Goal: Transaction & Acquisition: Purchase product/service

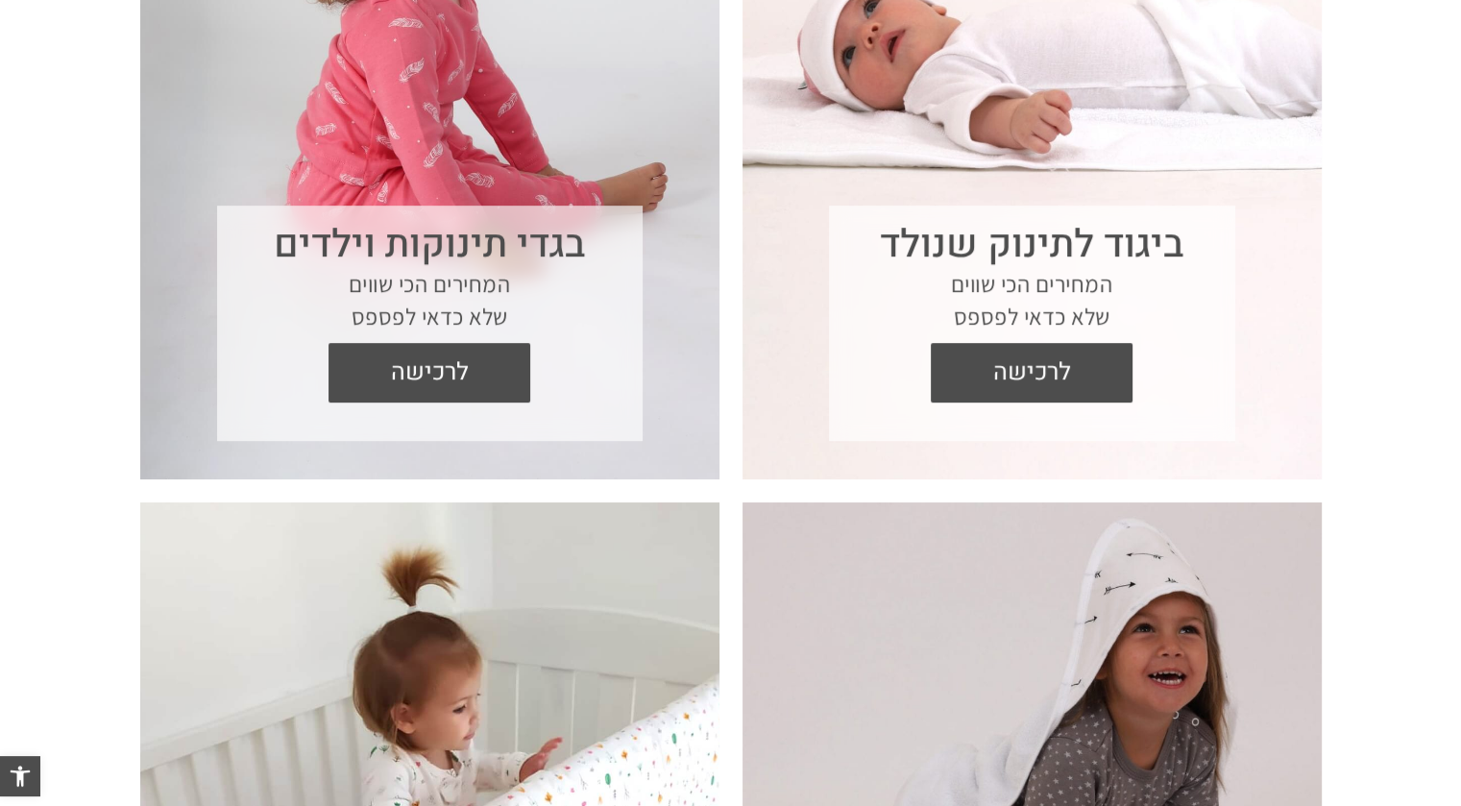
scroll to position [960, 0]
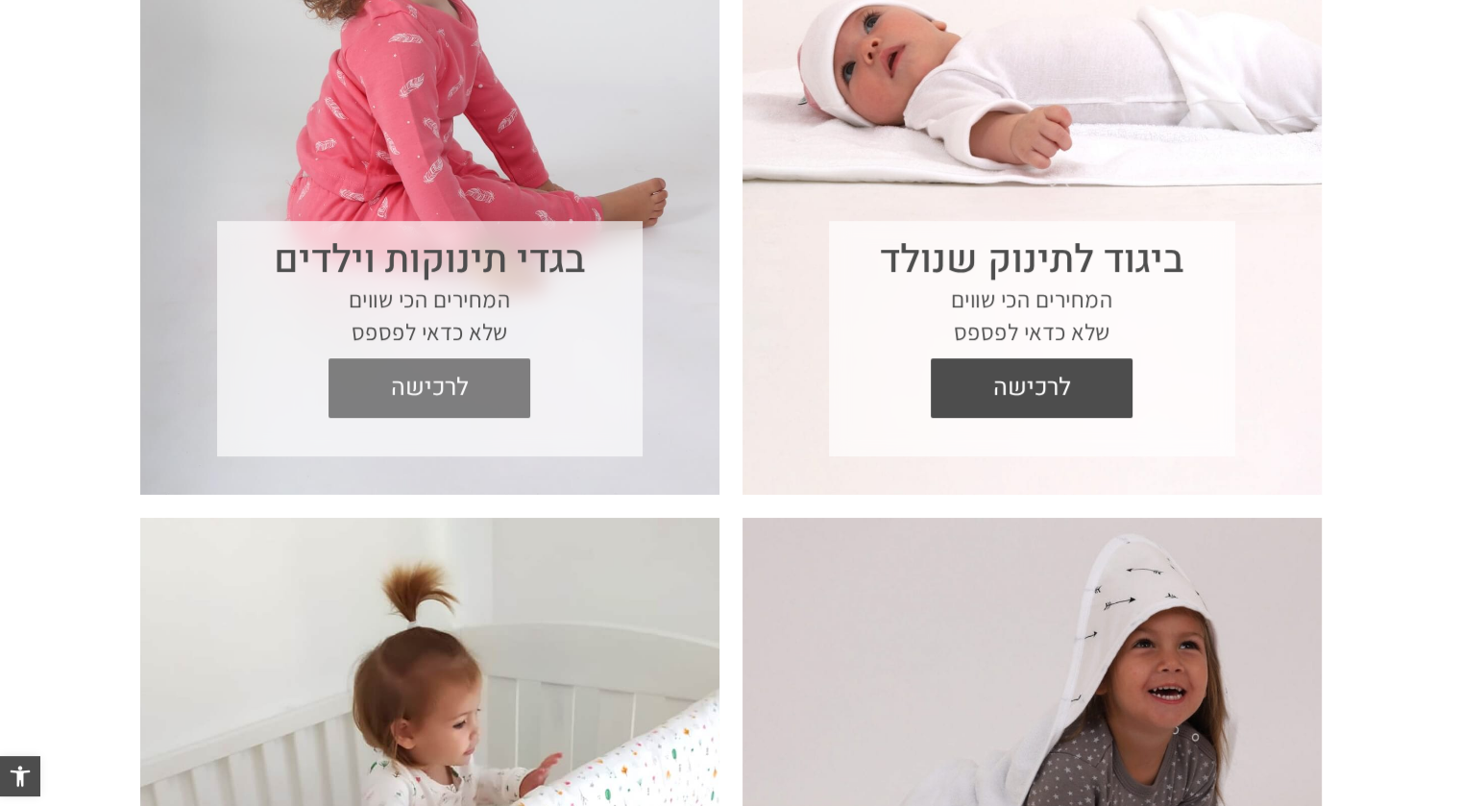
click at [417, 385] on span "לרכישה" at bounding box center [429, 388] width 173 height 60
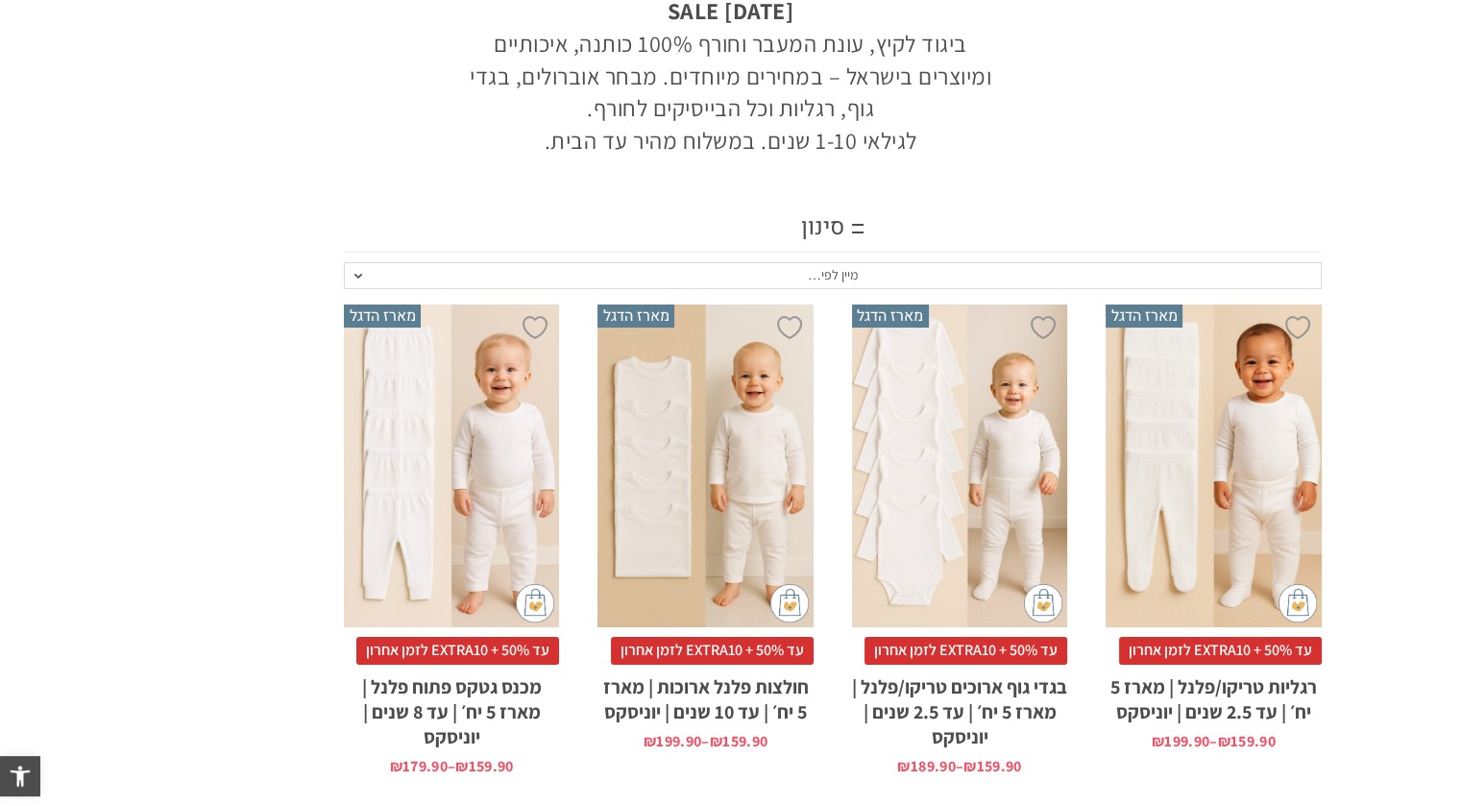
click at [377, 280] on span "מיין לפי…" at bounding box center [832, 275] width 977 height 27
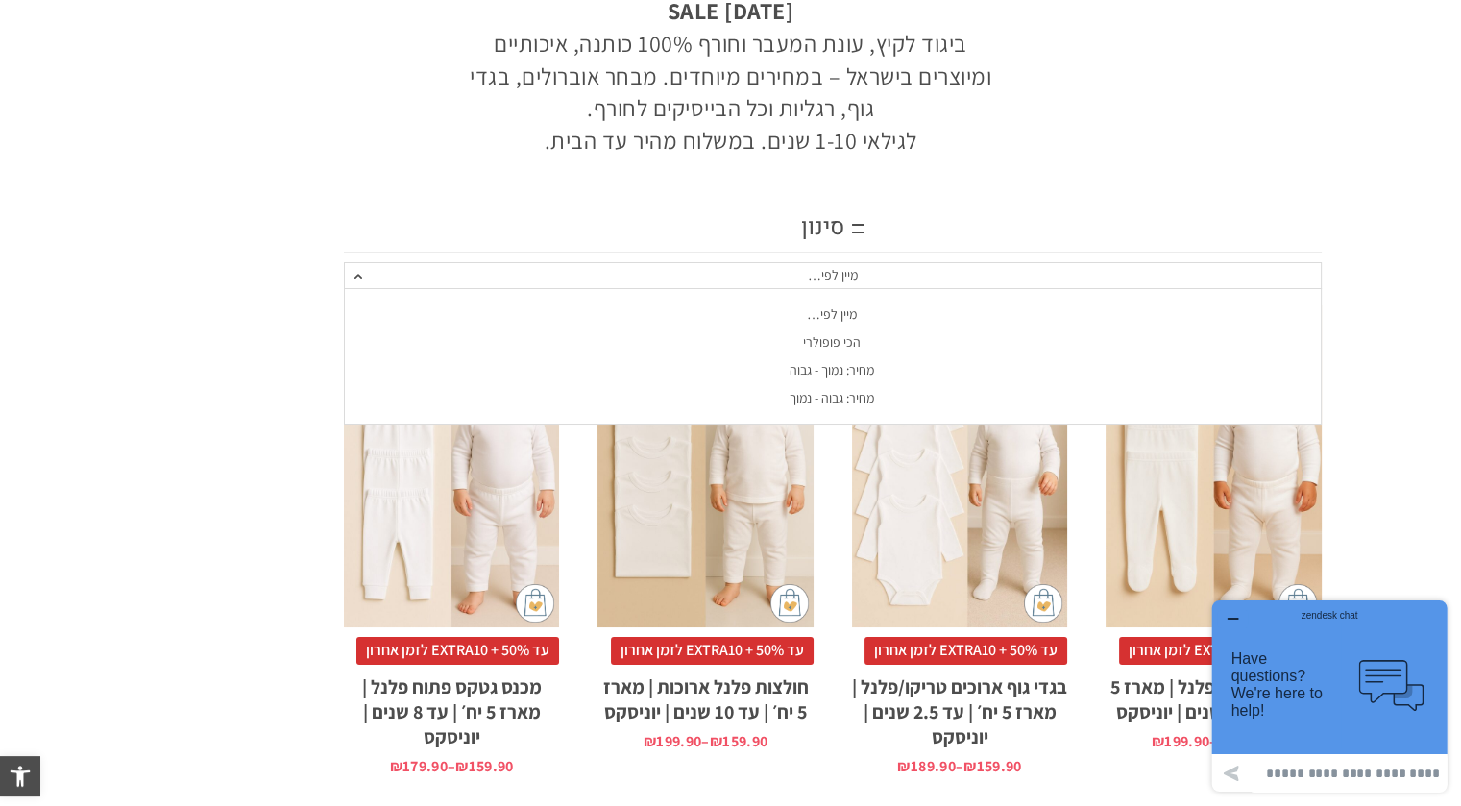
click at [857, 400] on div "מחיר: גבוה - נמוך" at bounding box center [831, 398] width 977 height 16
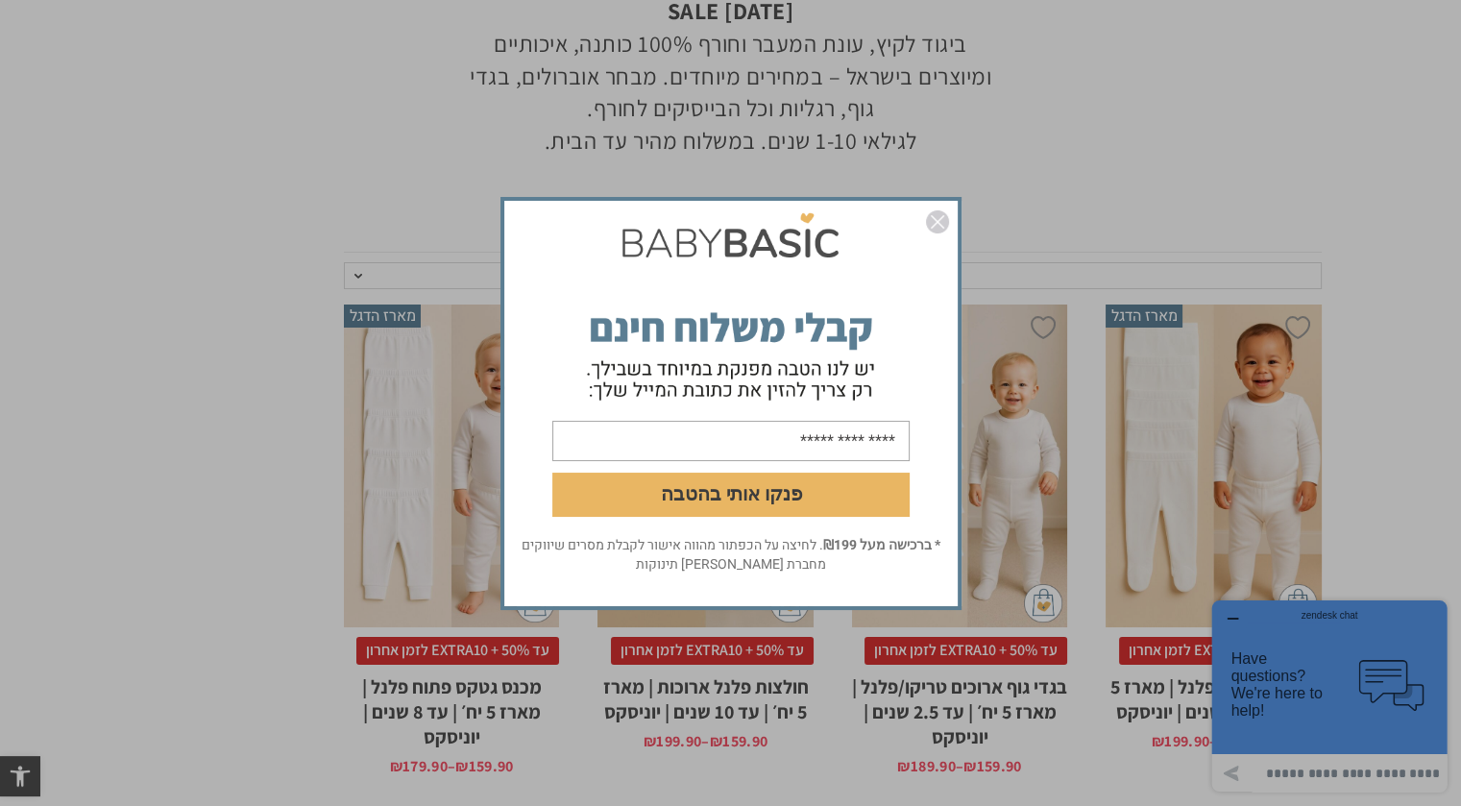
click at [847, 450] on input "email" at bounding box center [730, 440] width 357 height 40
type input "**********"
click at [771, 489] on button "פנקו אותי בהטבה" at bounding box center [730, 494] width 357 height 44
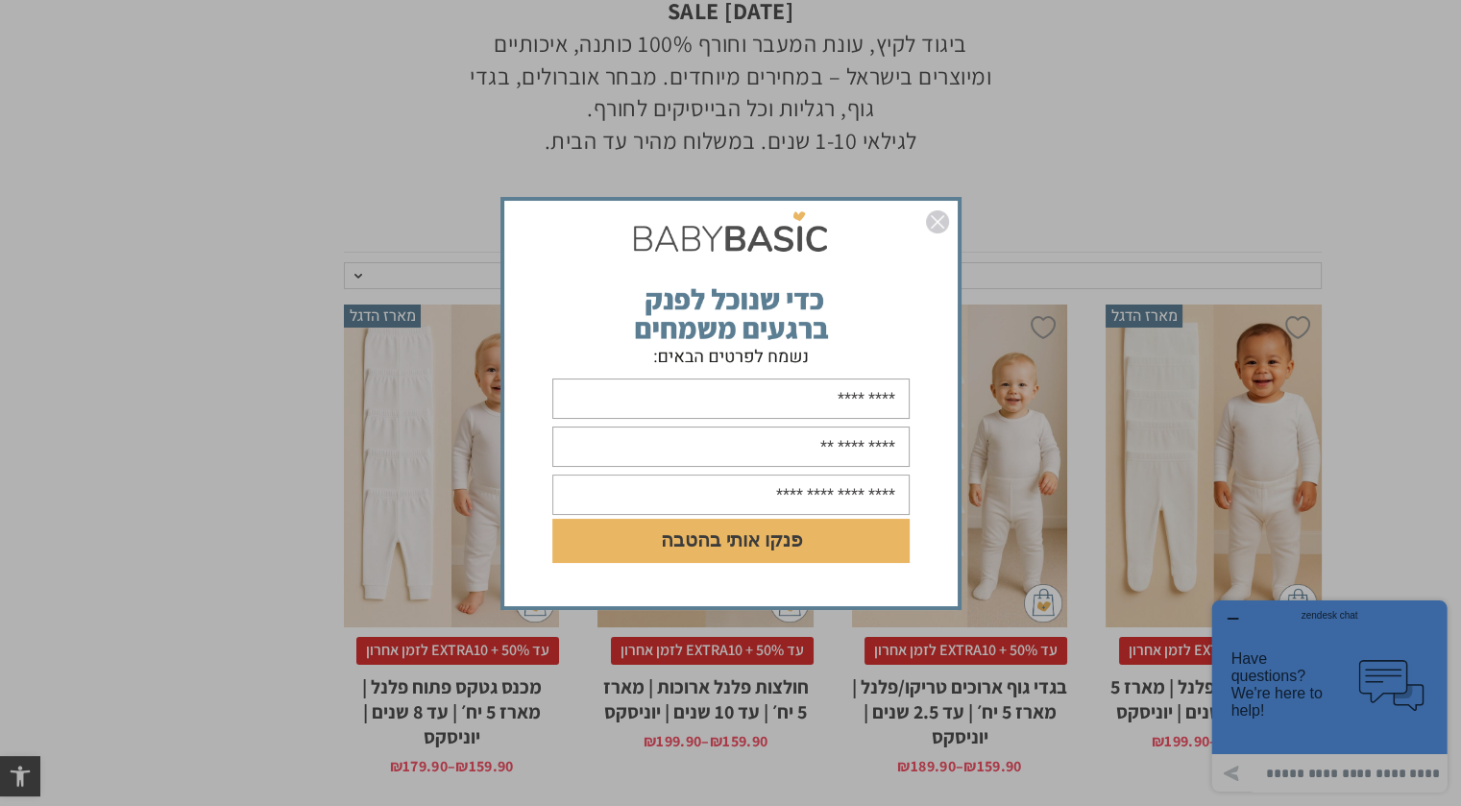
click at [942, 228] on img "סגור" at bounding box center [937, 221] width 23 height 23
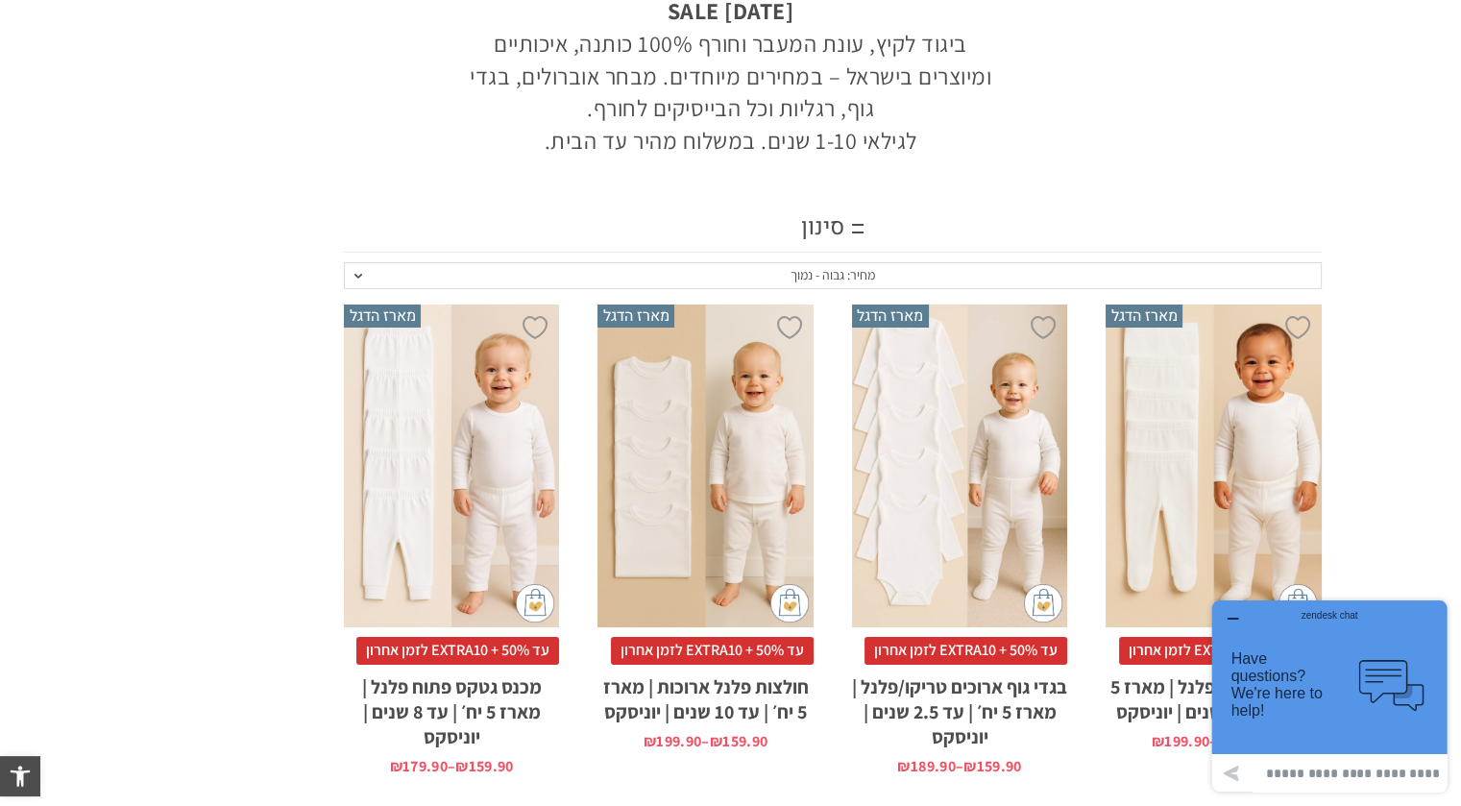
click at [1221, 620] on button "button" at bounding box center [1232, 619] width 31 height 19
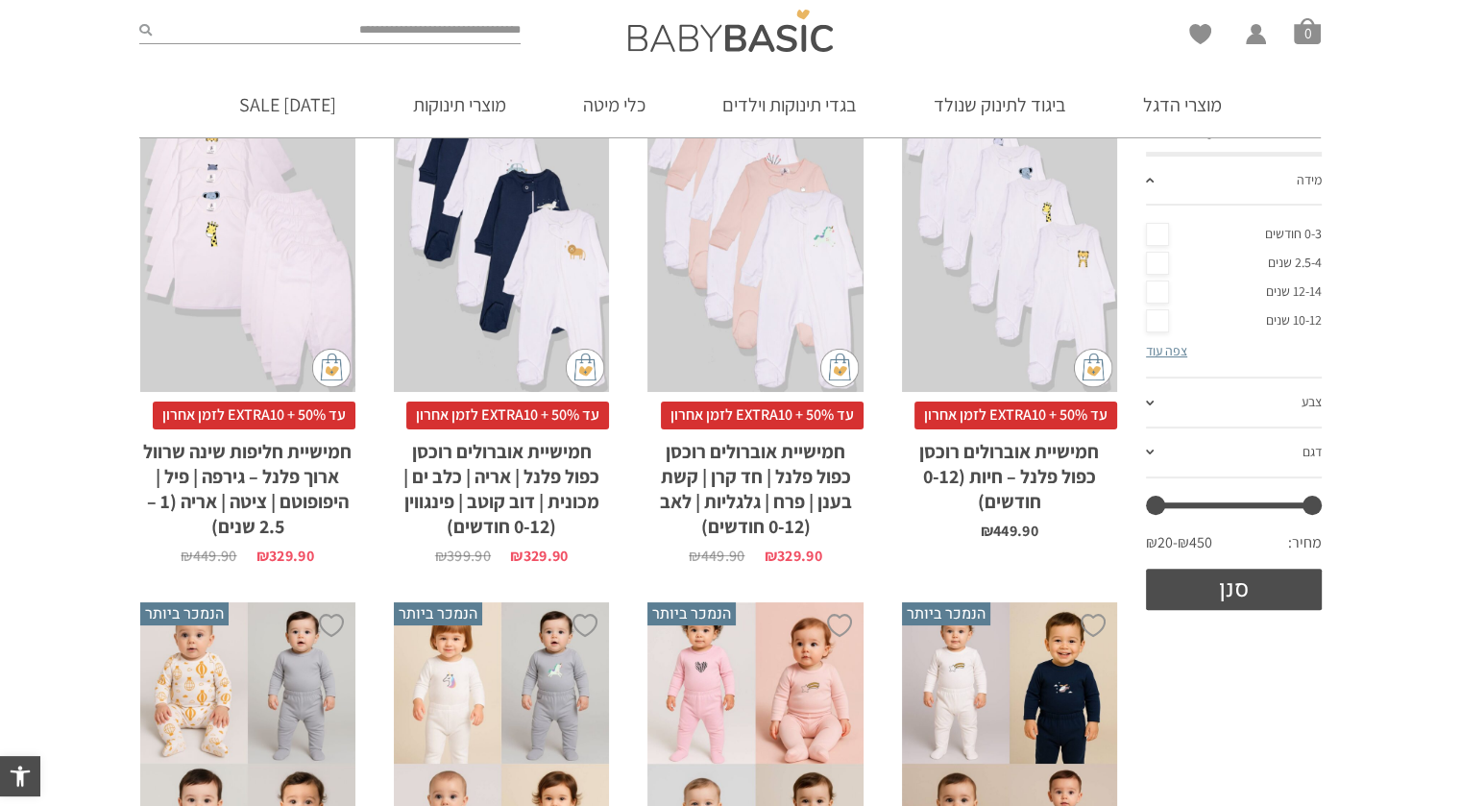
click at [1169, 354] on link "צפה עוד" at bounding box center [1166, 350] width 41 height 17
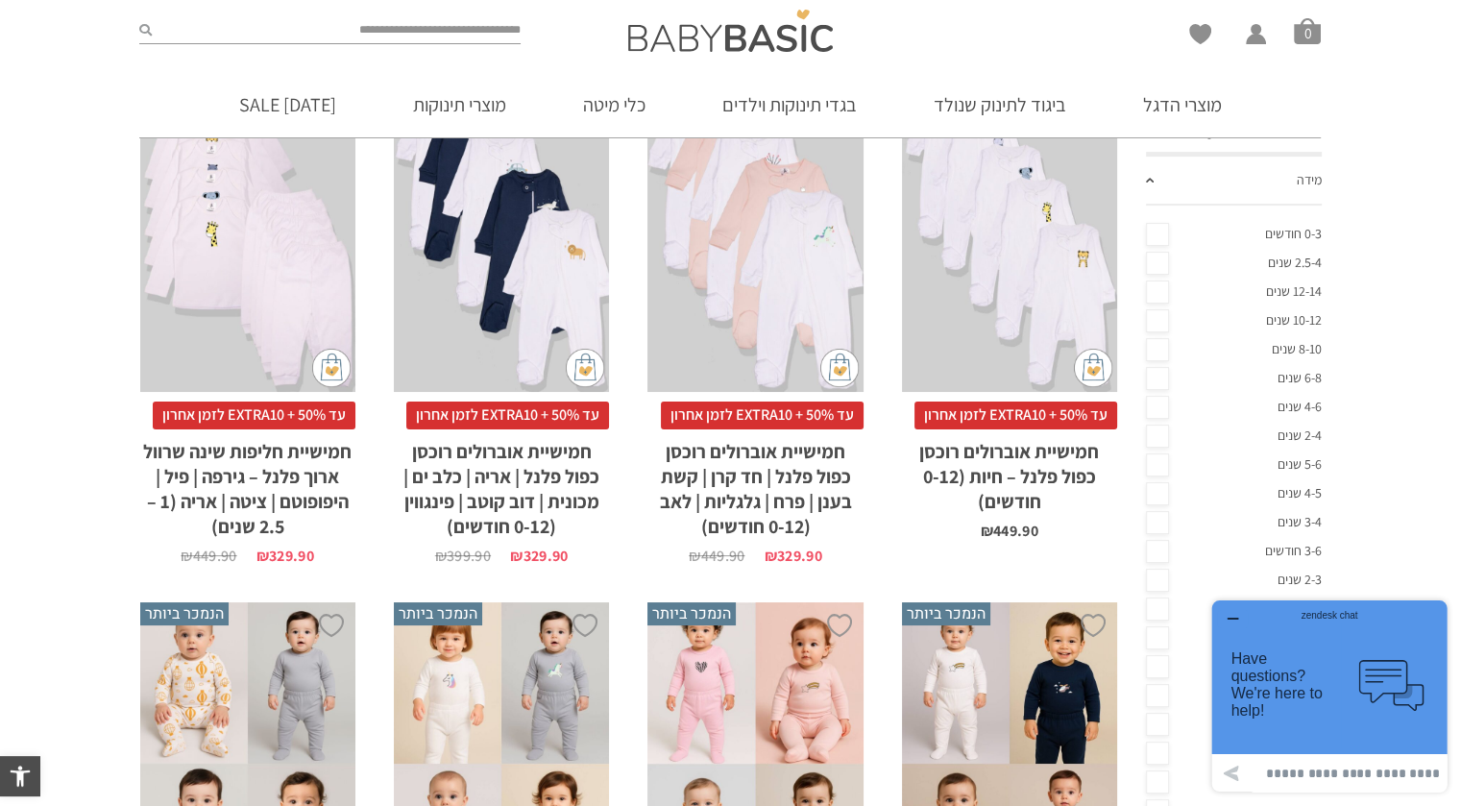
click at [1157, 408] on link "4-6 שנים" at bounding box center [1234, 407] width 176 height 29
click at [1237, 611] on div "zendesk chat" at bounding box center [1329, 612] width 188 height 19
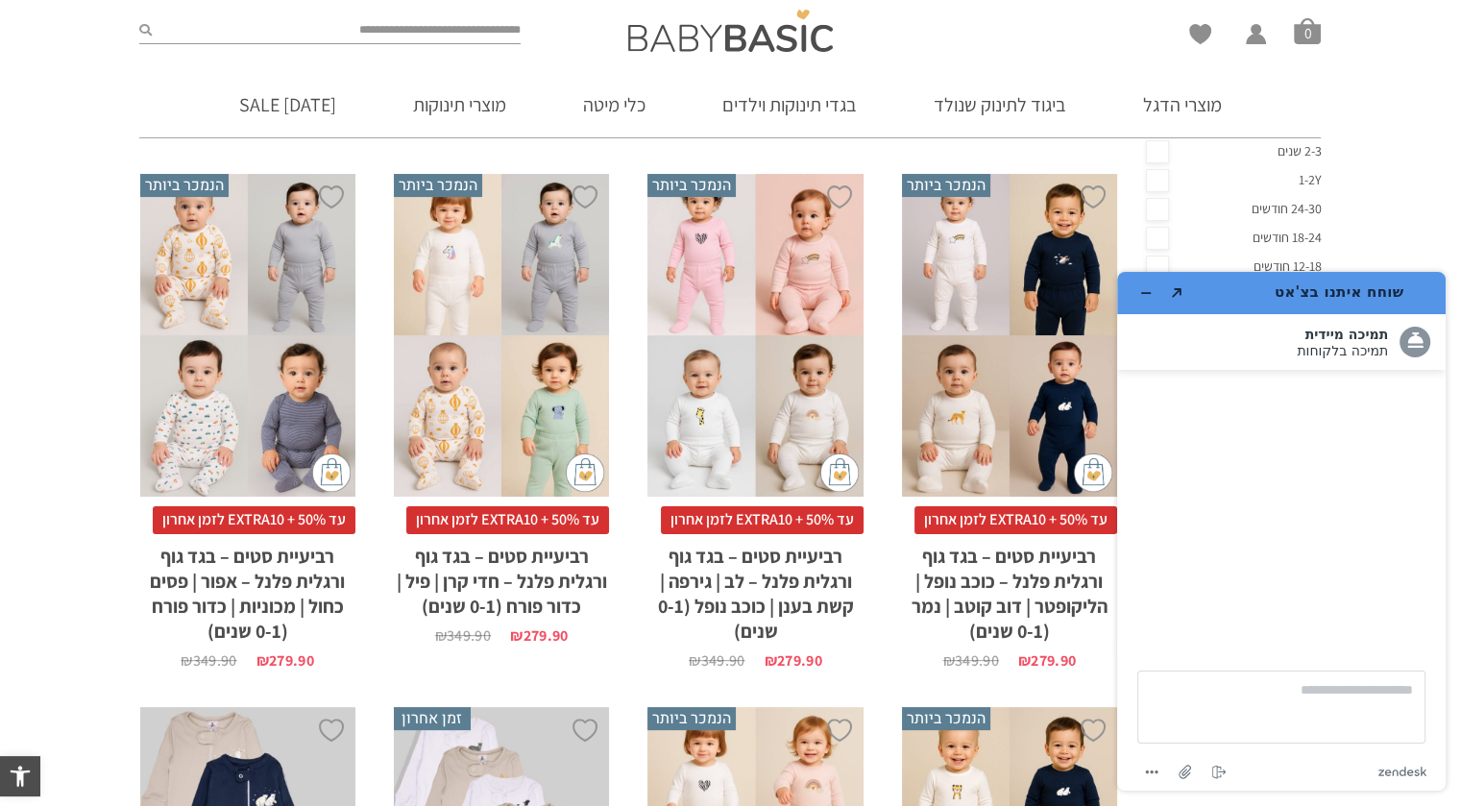
scroll to position [894, 0]
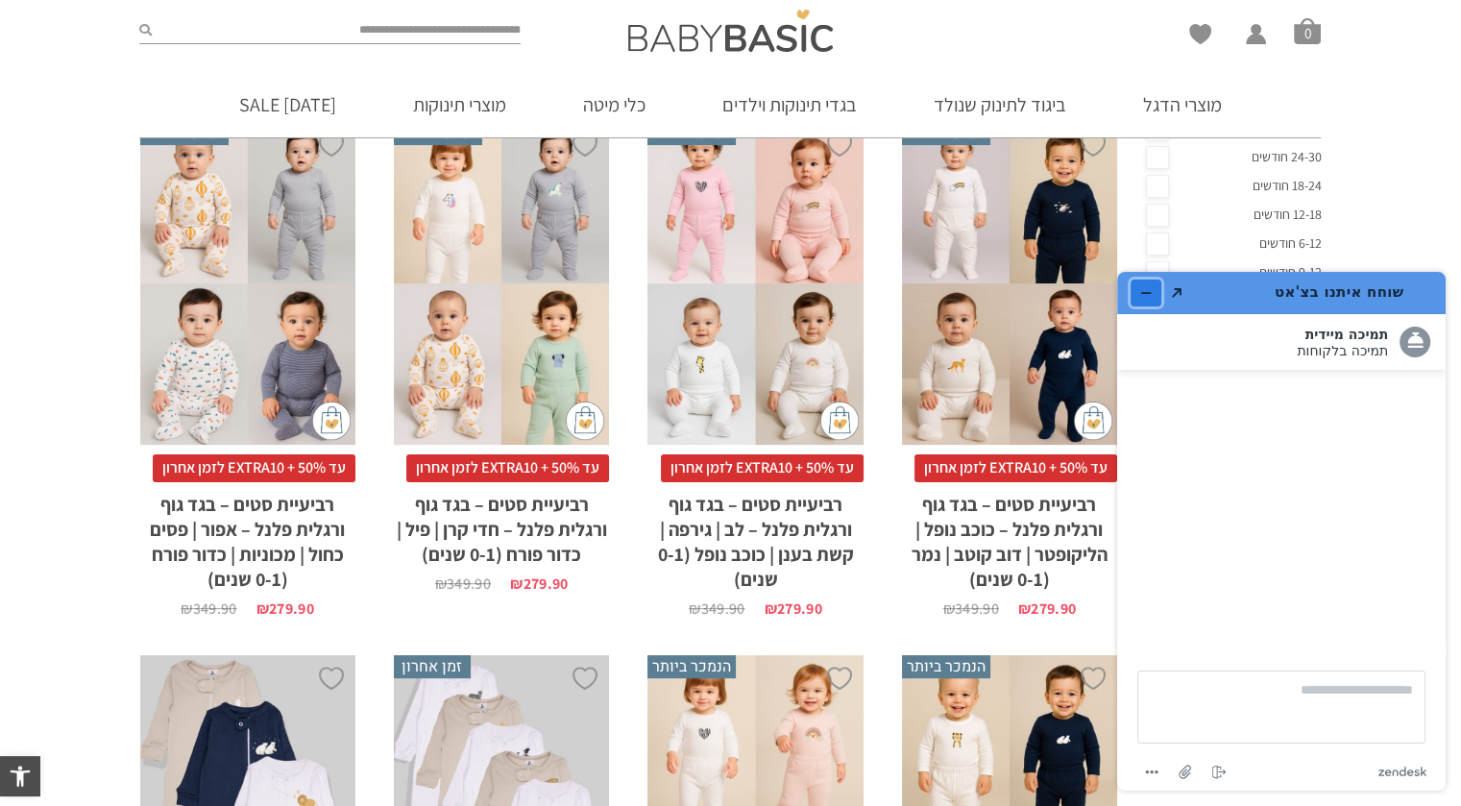
click at [1150, 284] on button "מזער את היישומון" at bounding box center [1145, 292] width 31 height 27
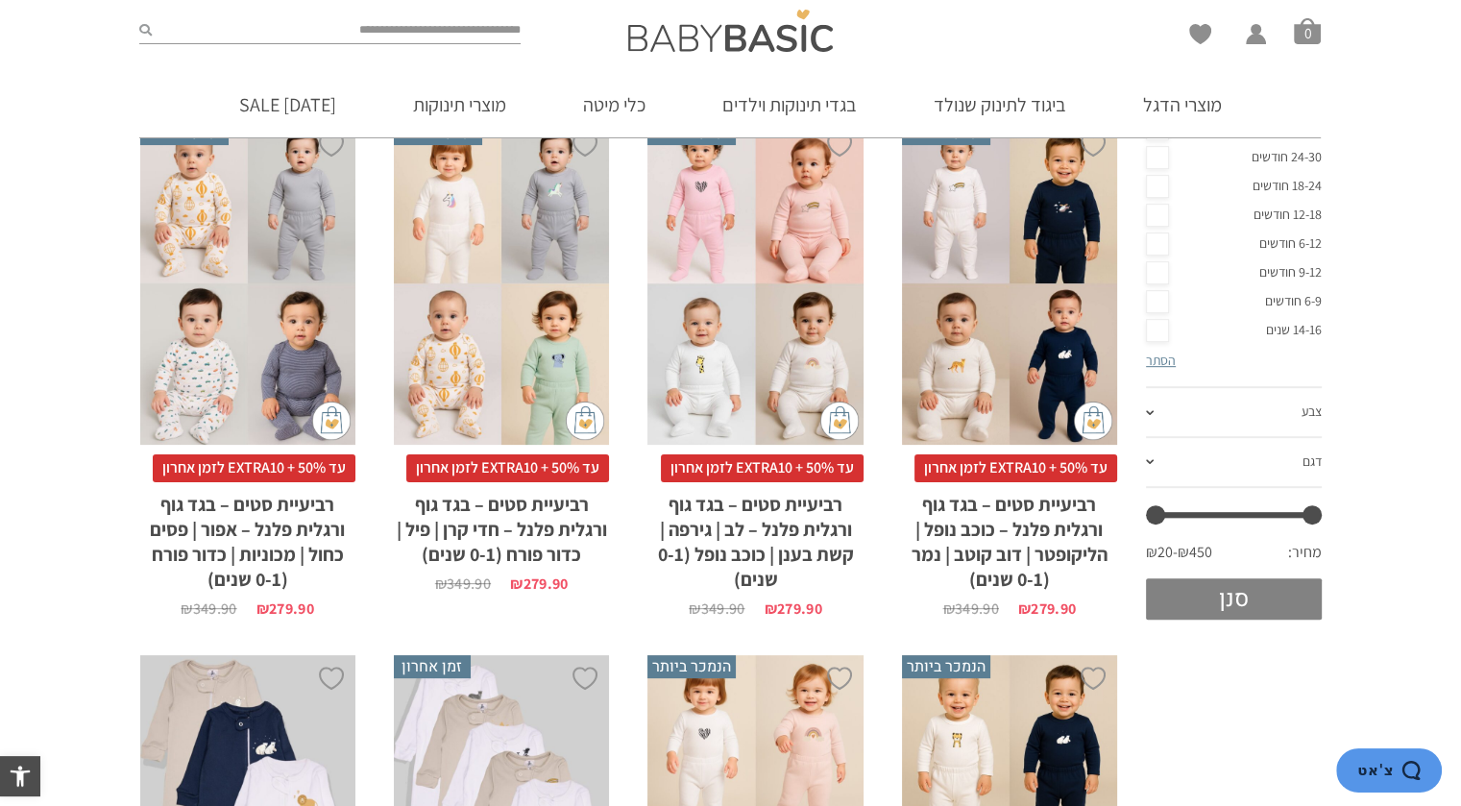
click at [1293, 603] on button "סנן" at bounding box center [1234, 598] width 176 height 41
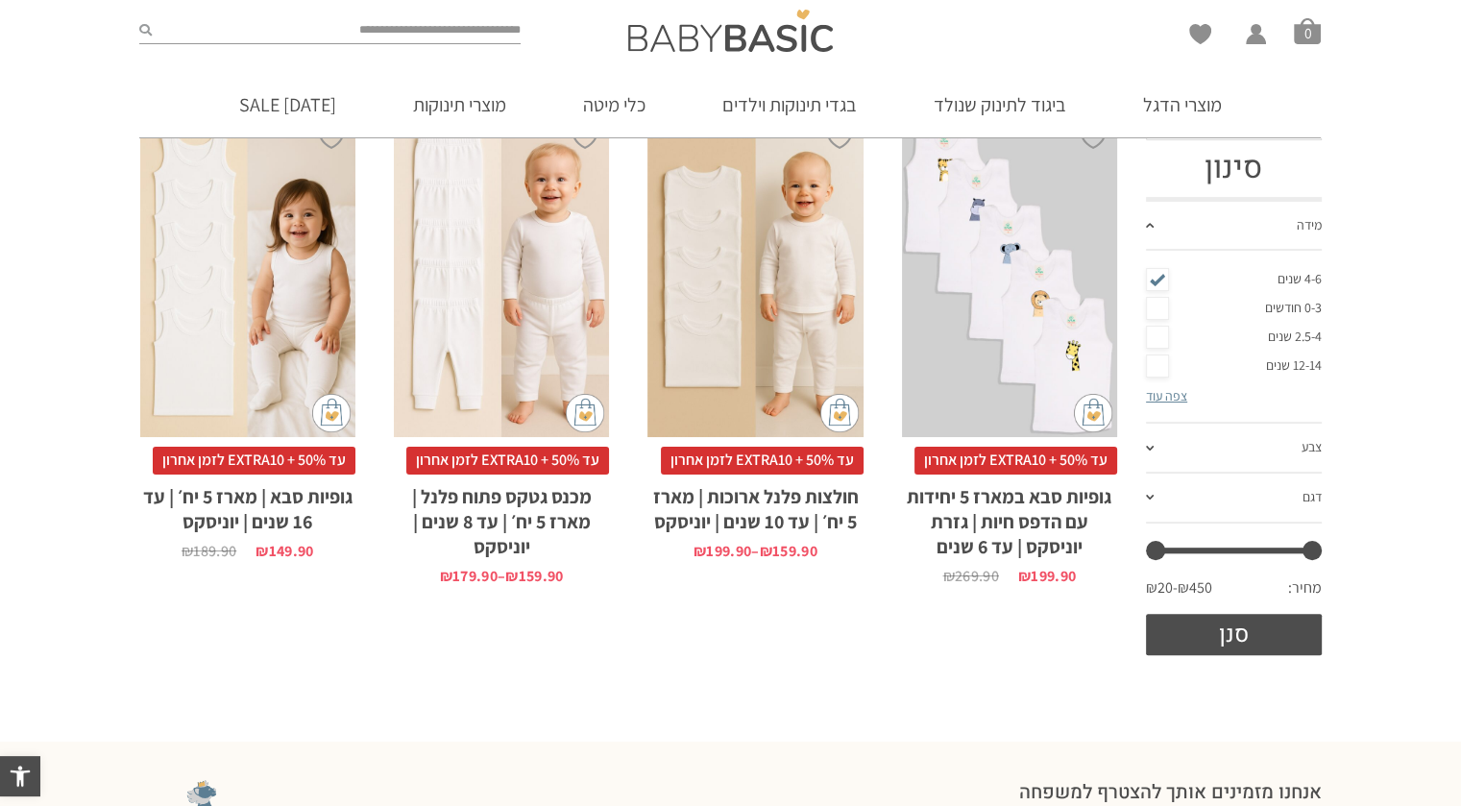
scroll to position [222, 0]
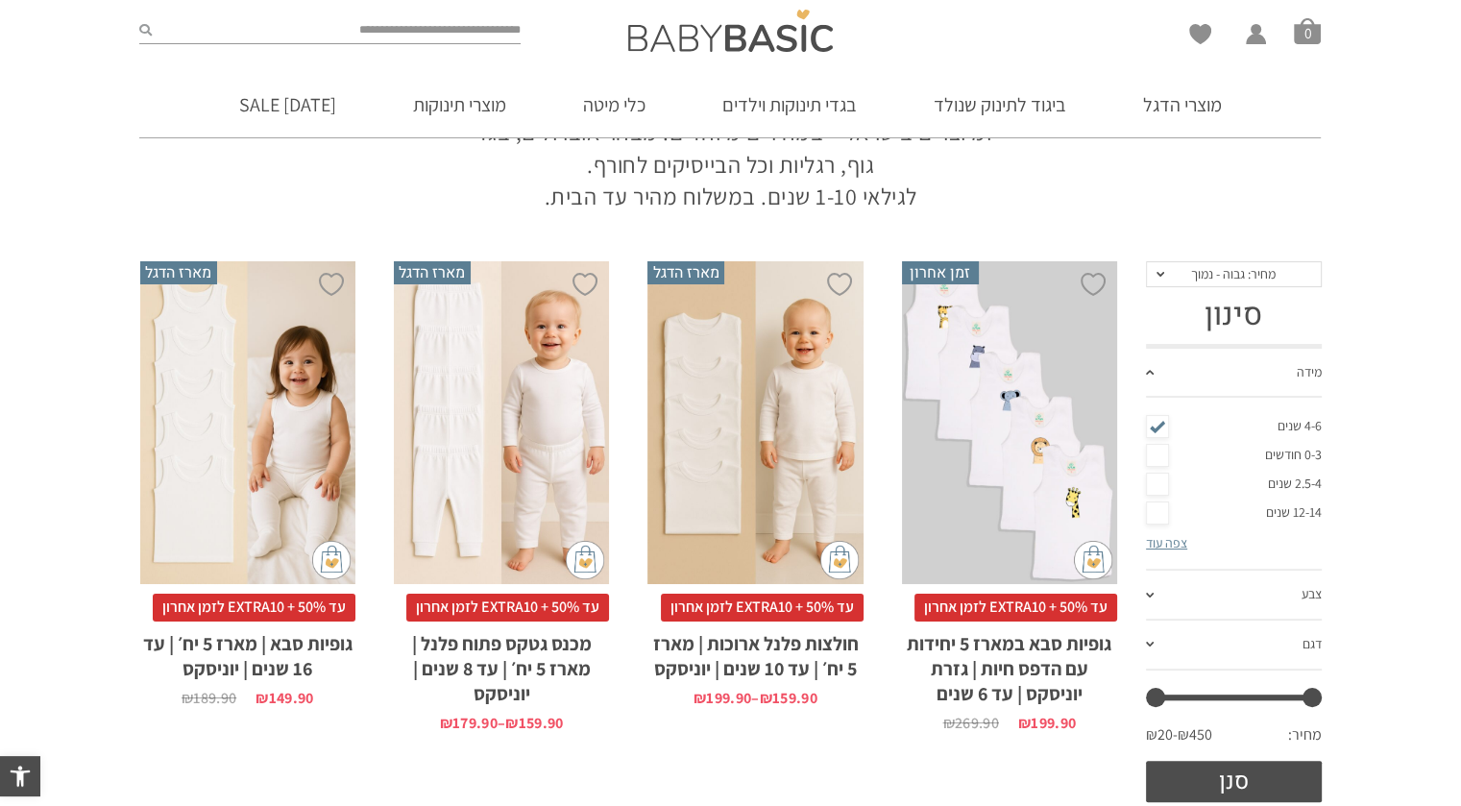
click at [996, 470] on div "x בחירת מידה 1-2y 2-3y 4-6y" at bounding box center [1009, 423] width 215 height 324
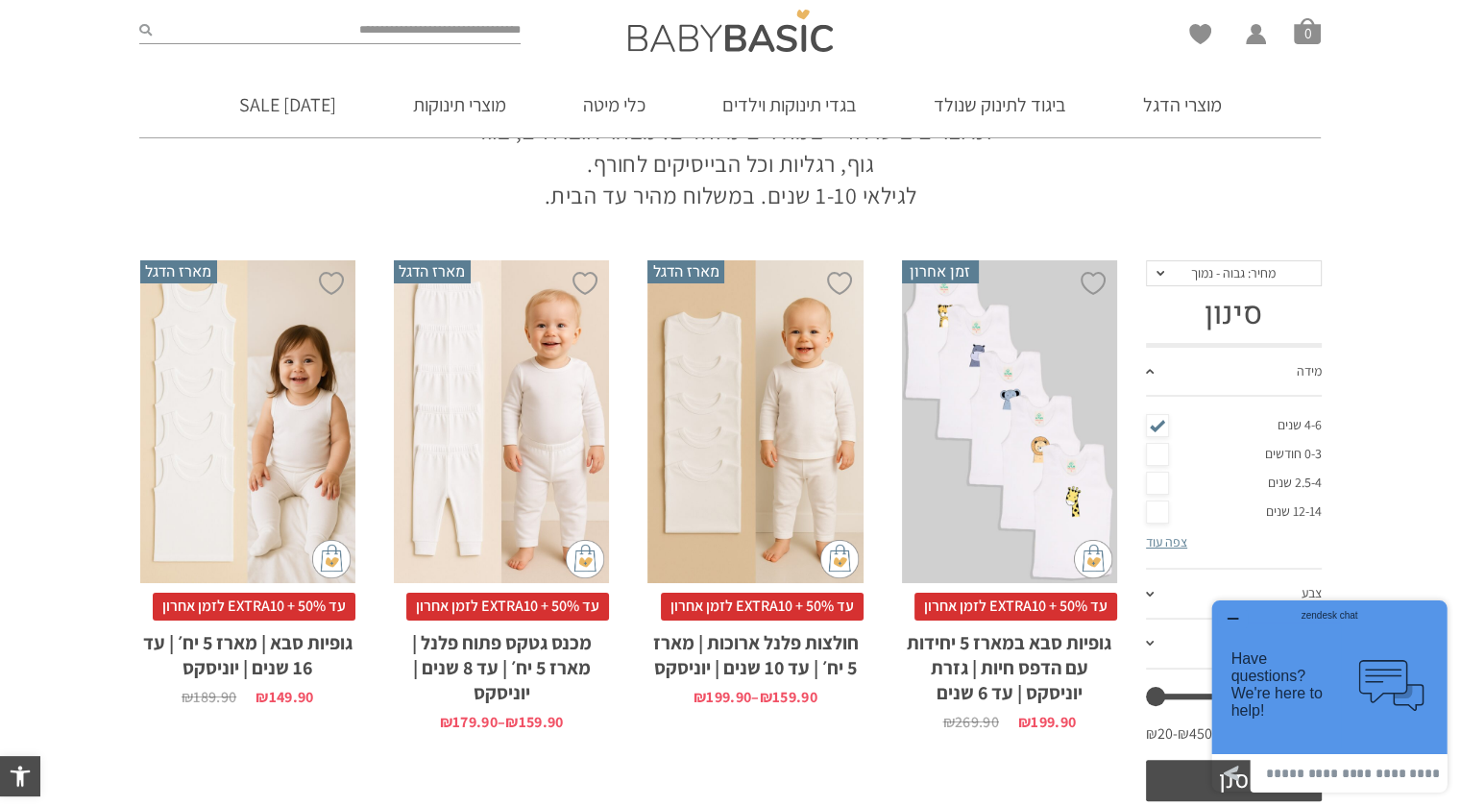
click at [762, 424] on div "x בחירת מידה 12-18m 18-24m 24-30m 2-5-4-שנים 4-6y 6-8-שנים 8-10y" at bounding box center [754, 422] width 215 height 324
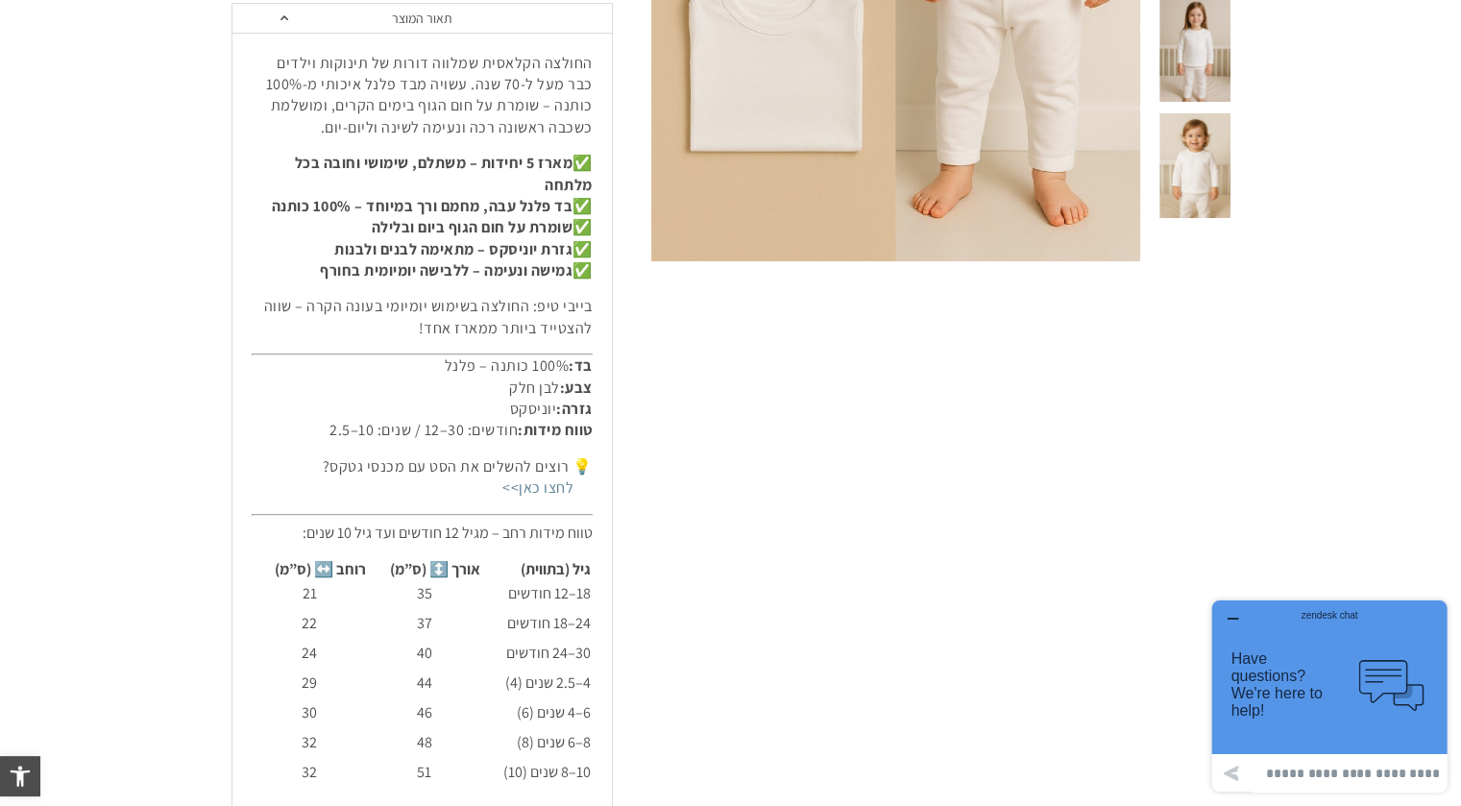
scroll to position [864, 0]
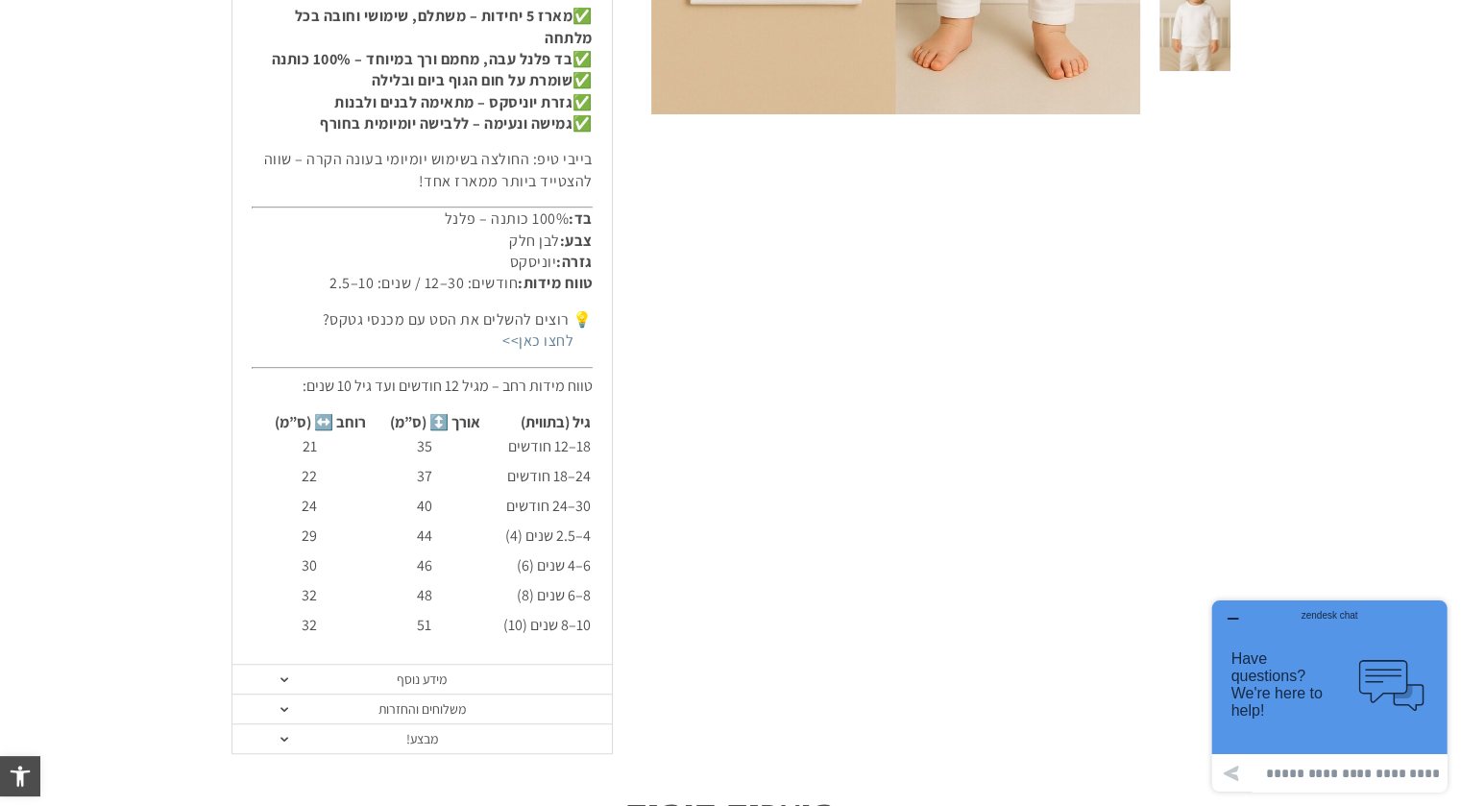
click at [295, 669] on link "מידע נוסף" at bounding box center [421, 680] width 379 height 30
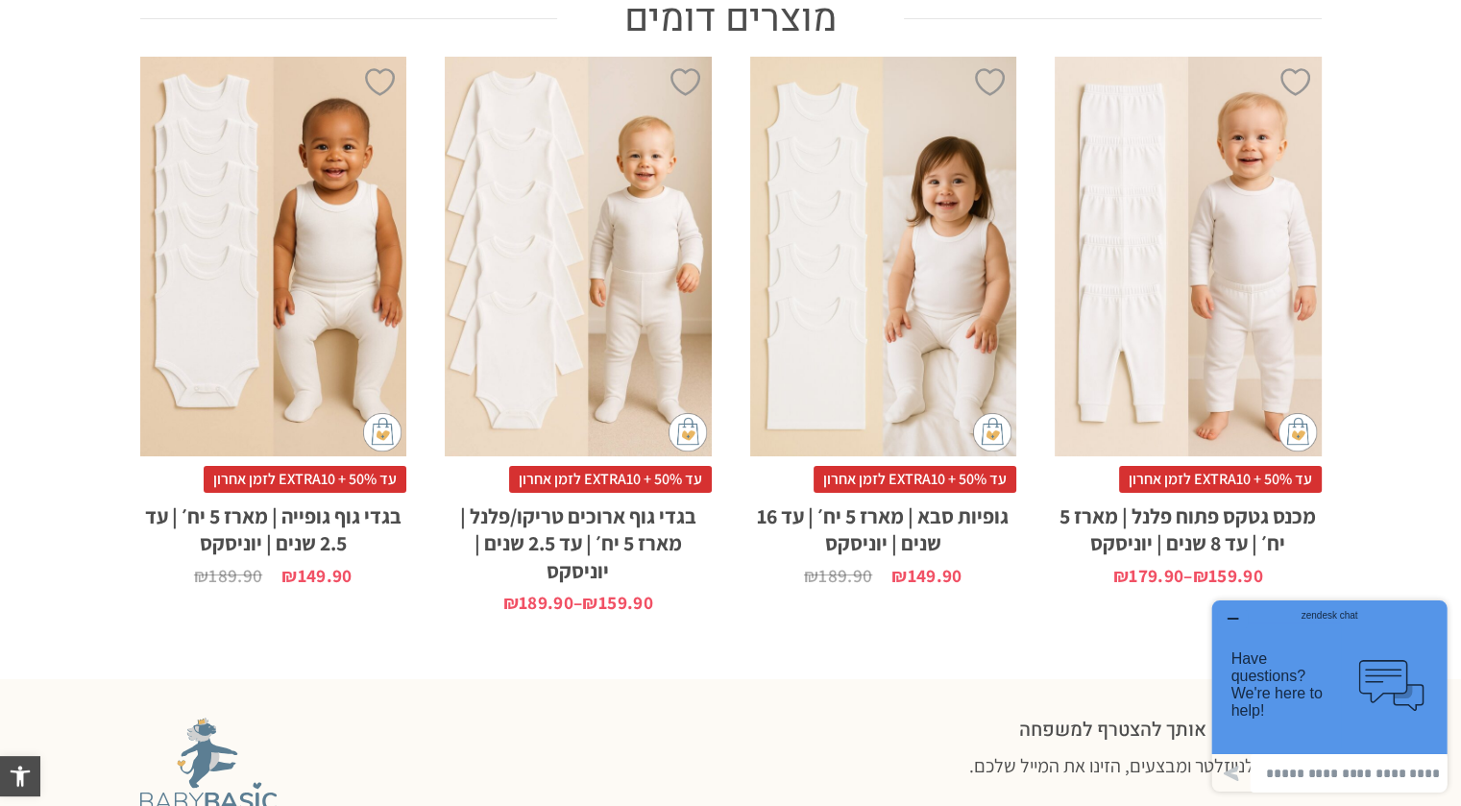
scroll to position [1153, 0]
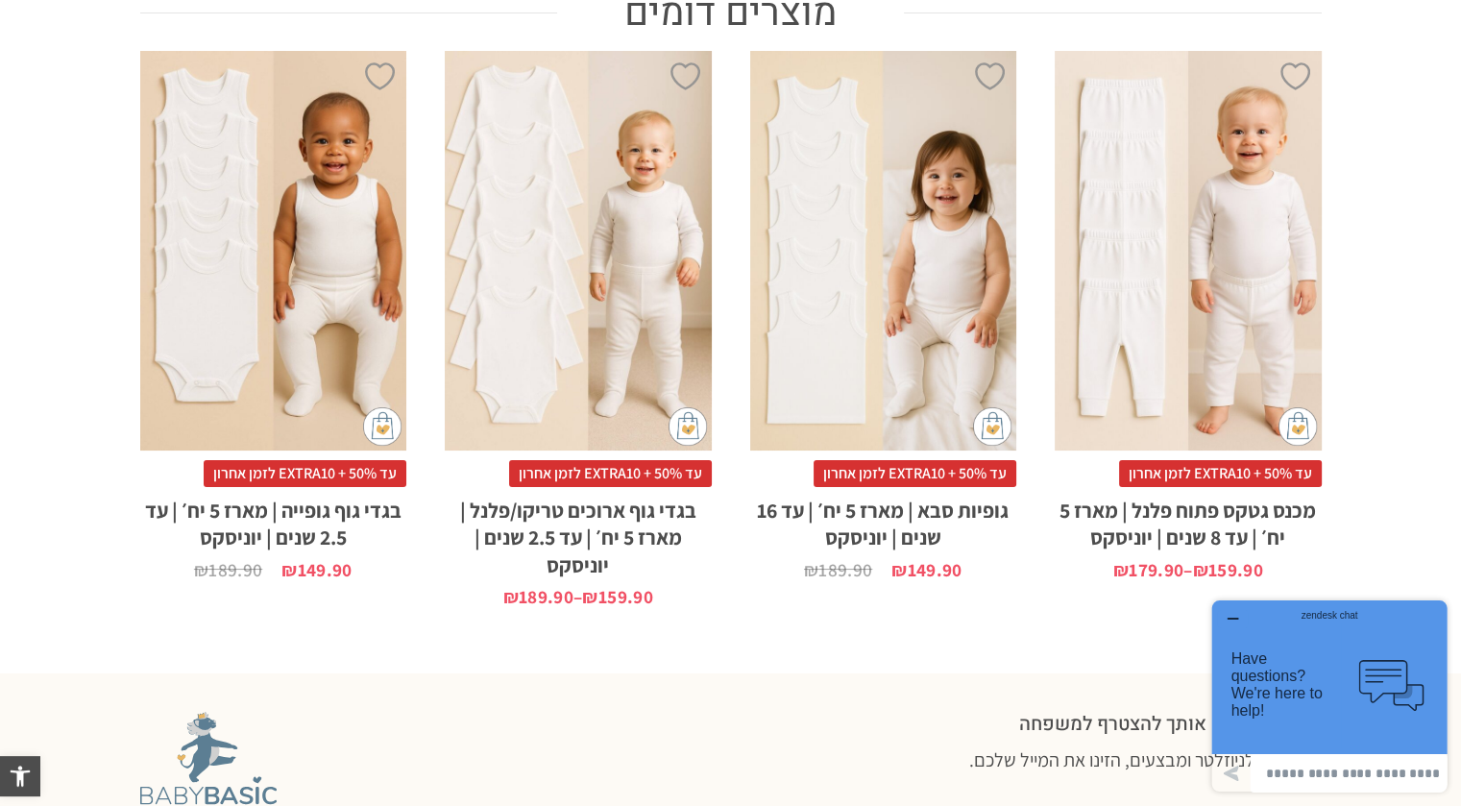
click at [1228, 620] on icon "button" at bounding box center [1232, 618] width 15 height 15
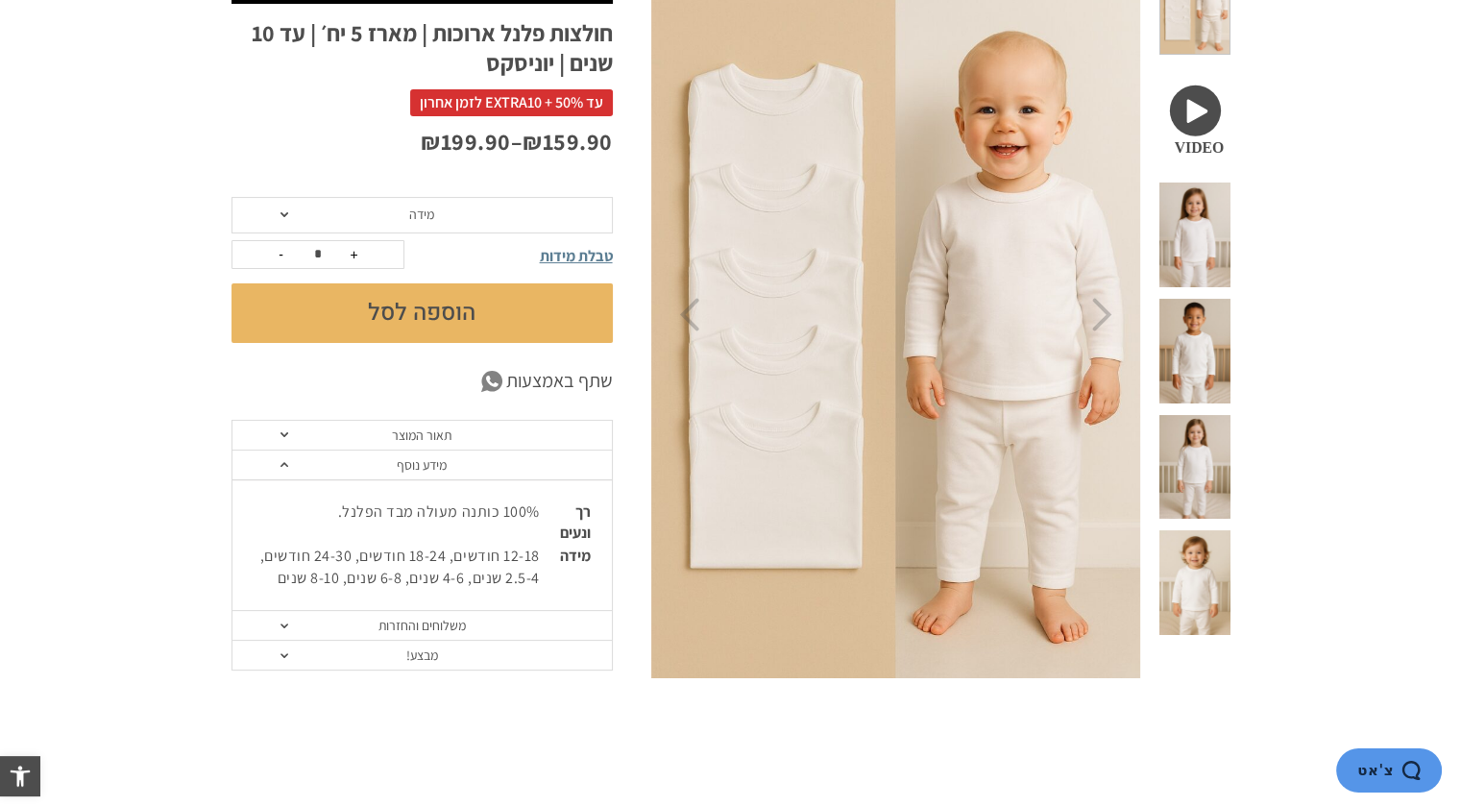
scroll to position [288, 0]
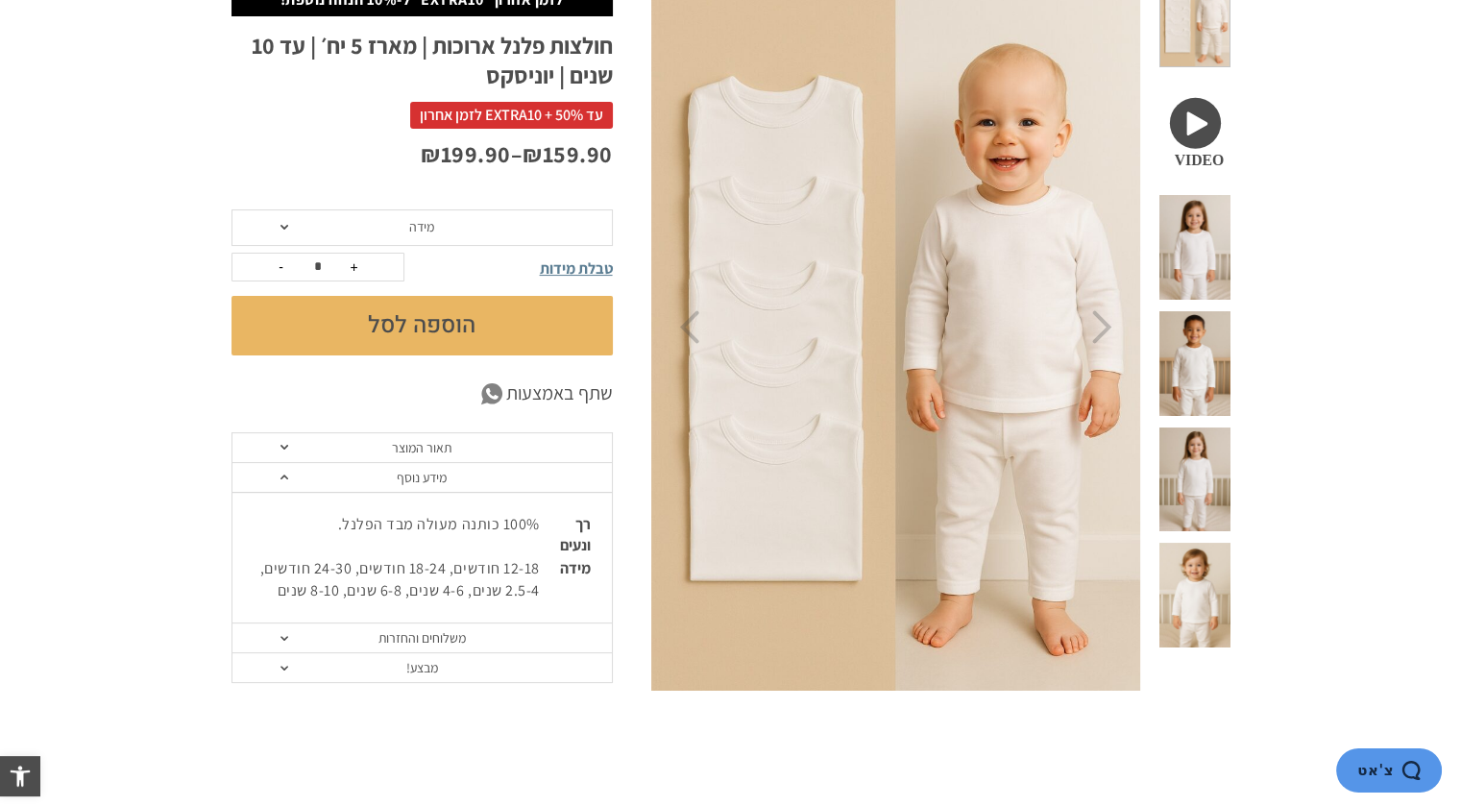
click at [359, 223] on span "מידה" at bounding box center [421, 227] width 381 height 36
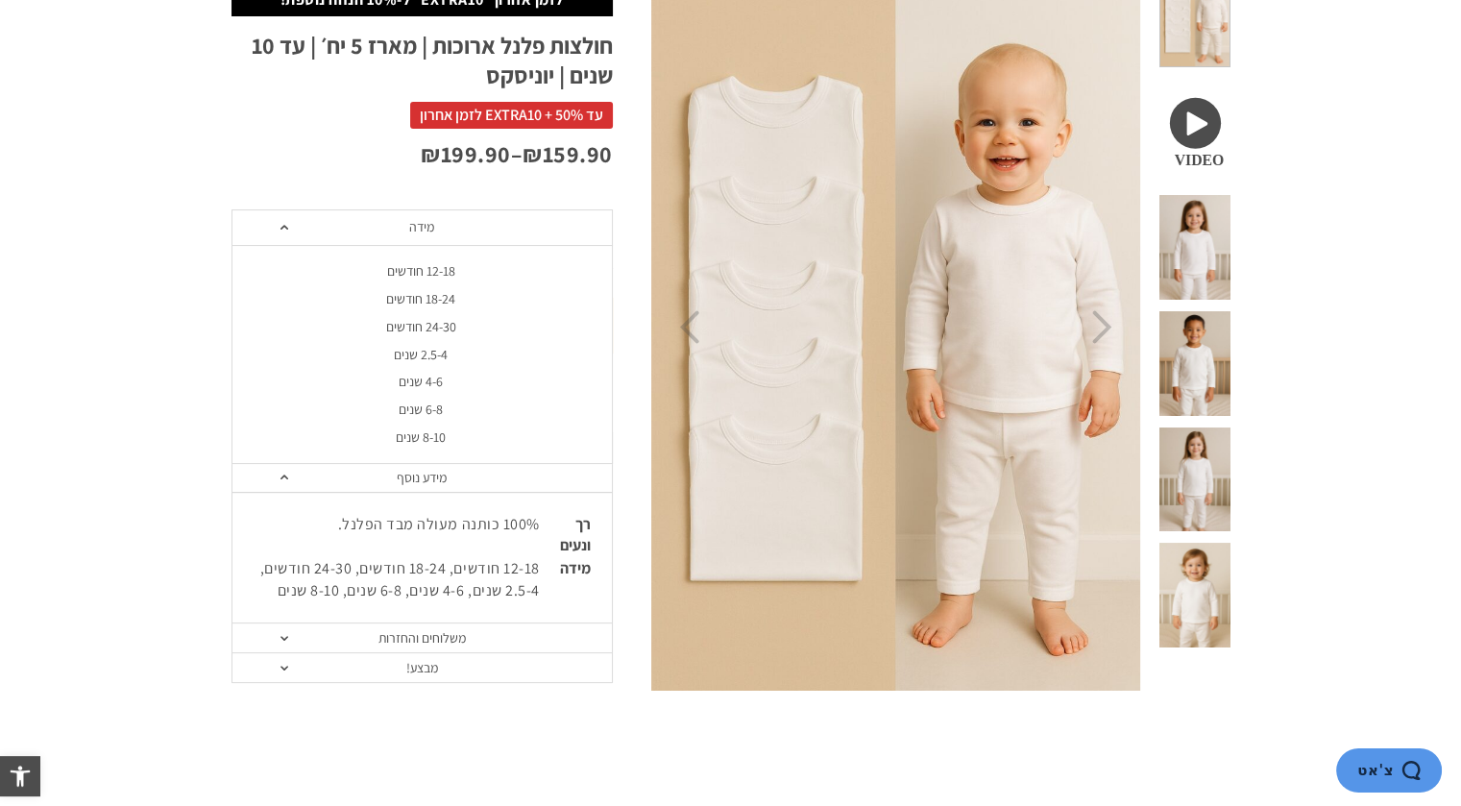
click at [443, 377] on div "4-6 שנים" at bounding box center [421, 382] width 381 height 16
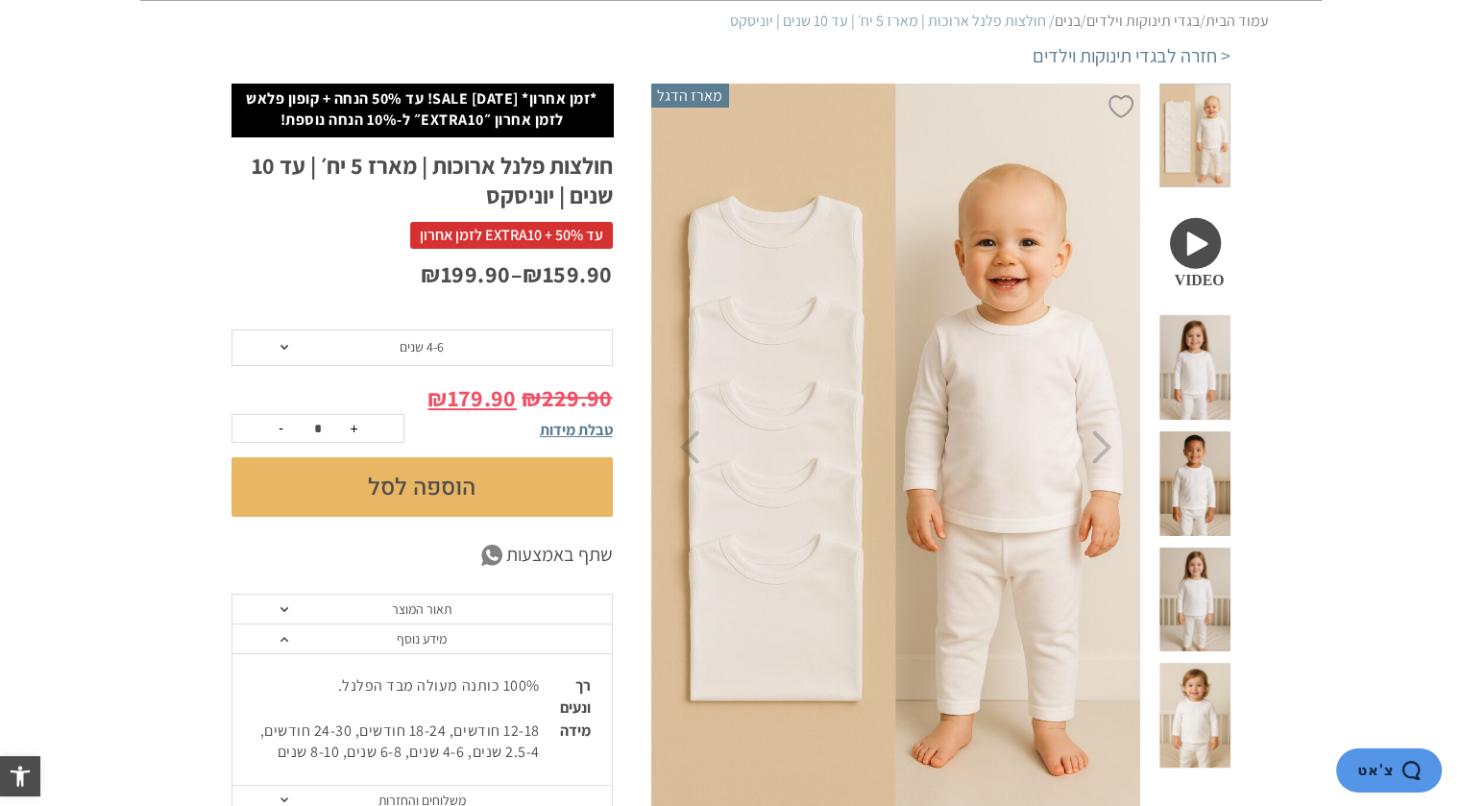
scroll to position [96, 0]
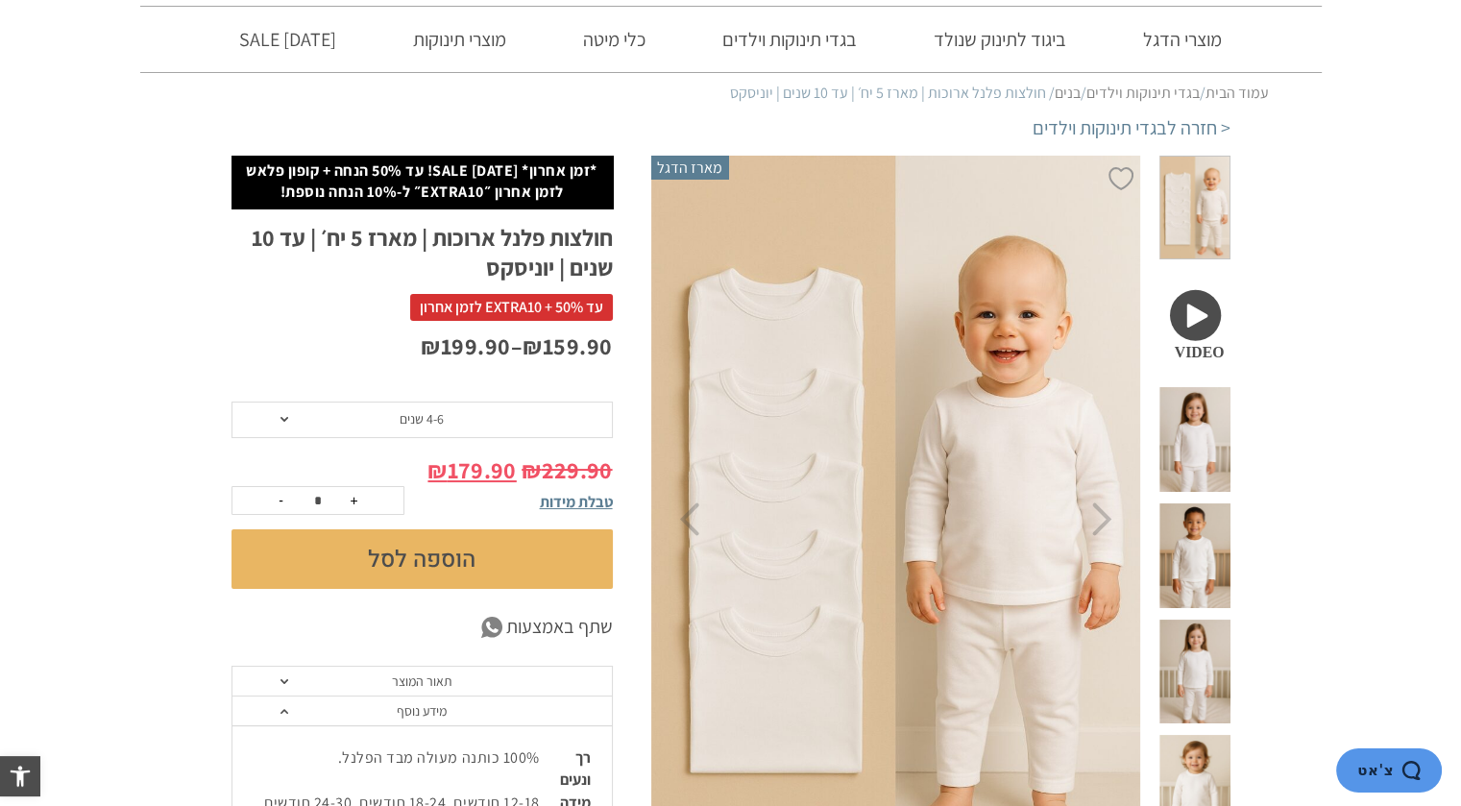
click at [337, 568] on button "הוספה לסל" at bounding box center [421, 559] width 381 height 60
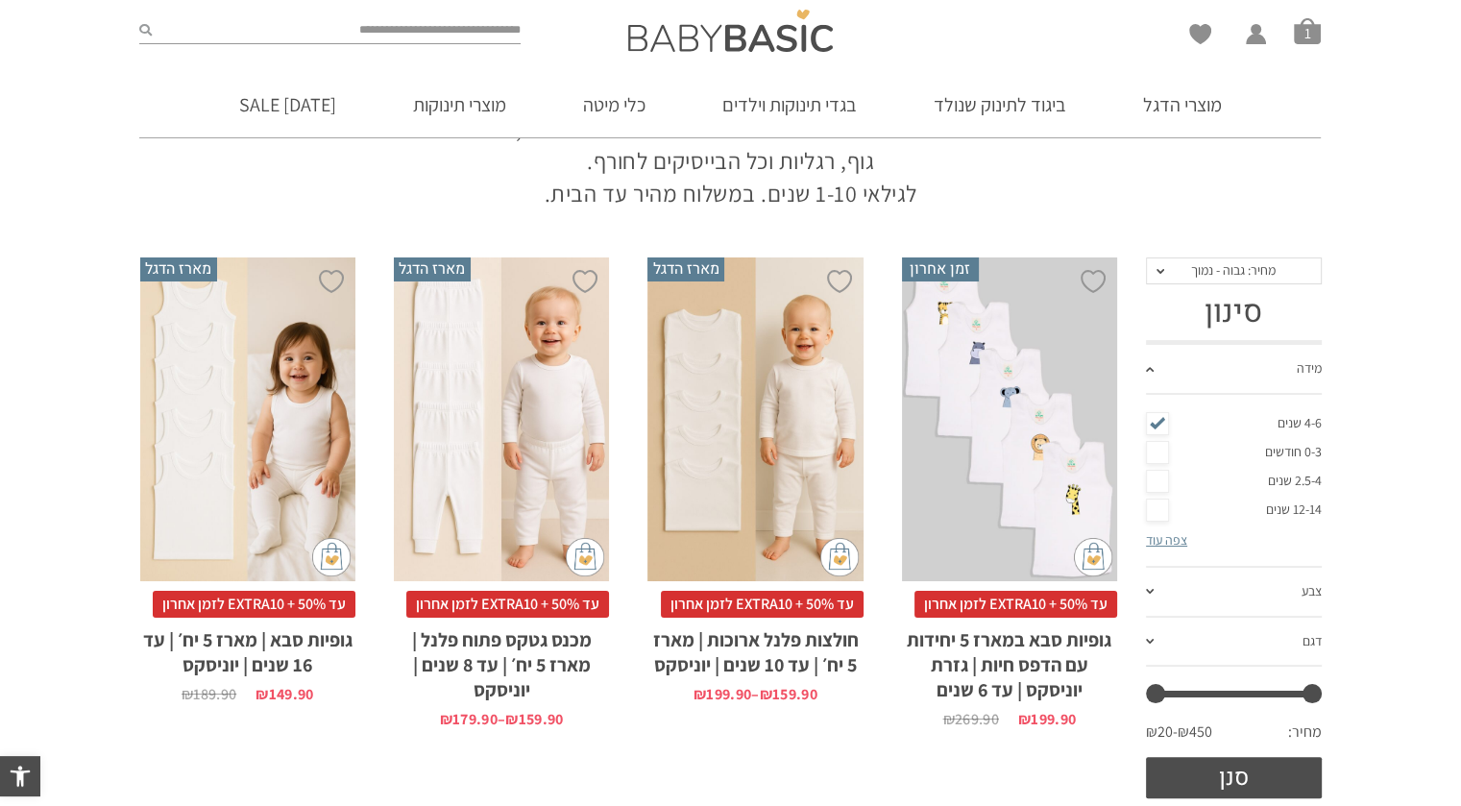
scroll to position [225, 0]
click at [1013, 366] on div "x בחירת מידה 1-2y 2-3y 4-6y" at bounding box center [1009, 420] width 215 height 324
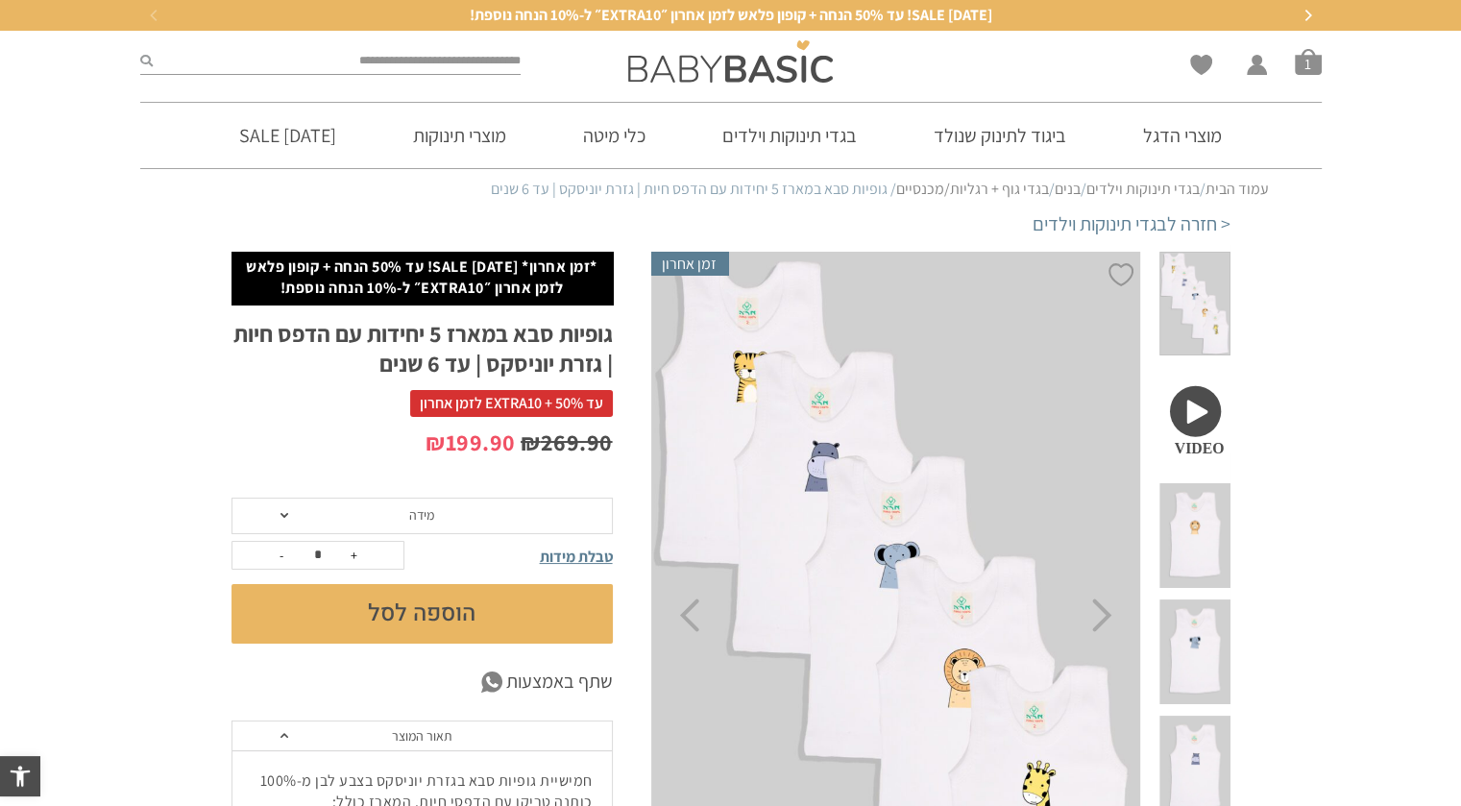
click at [307, 515] on span "מידה" at bounding box center [421, 516] width 381 height 36
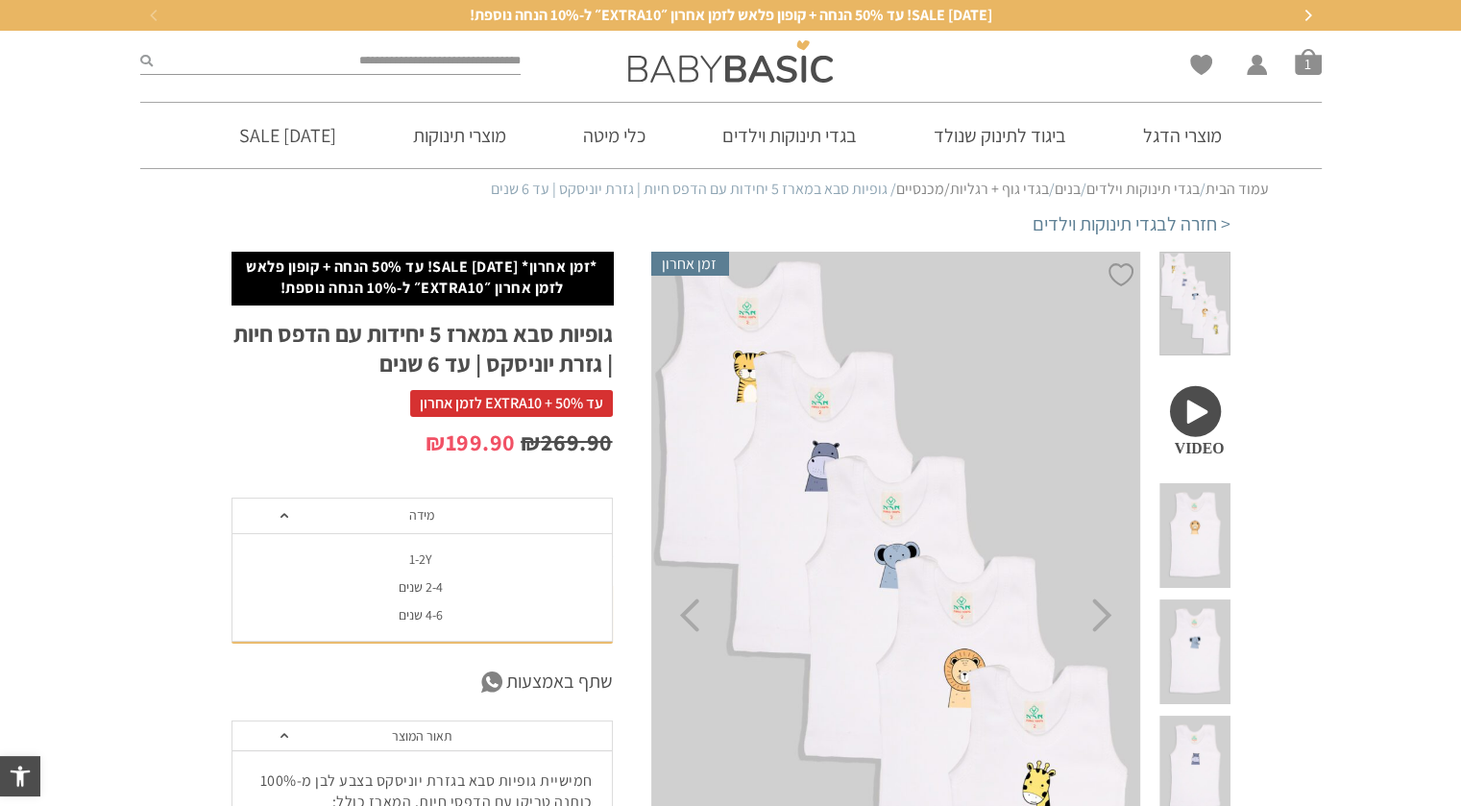
click at [438, 614] on div "4-6 שנים" at bounding box center [421, 615] width 381 height 16
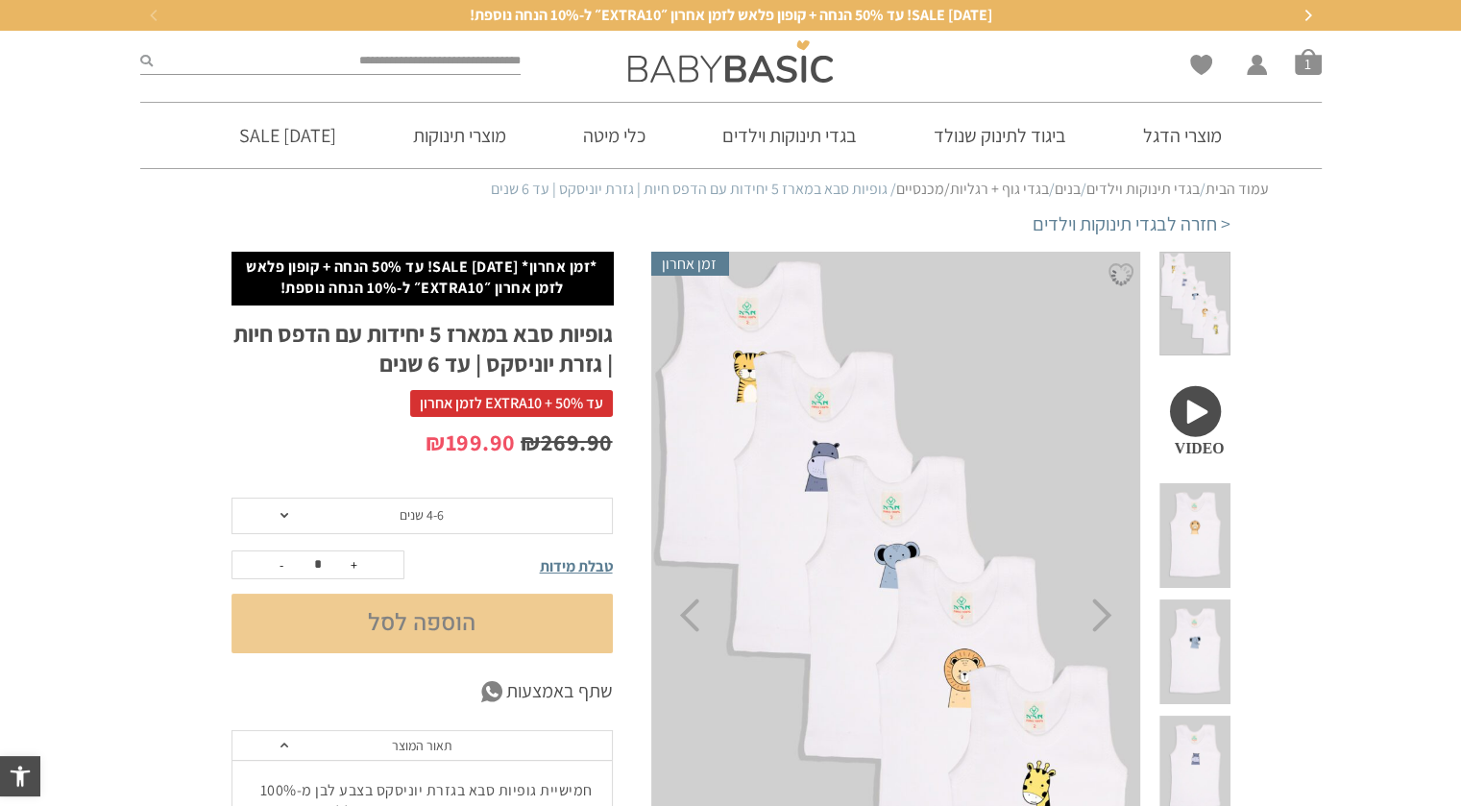
click at [438, 614] on button "הוספה לסל" at bounding box center [421, 624] width 381 height 60
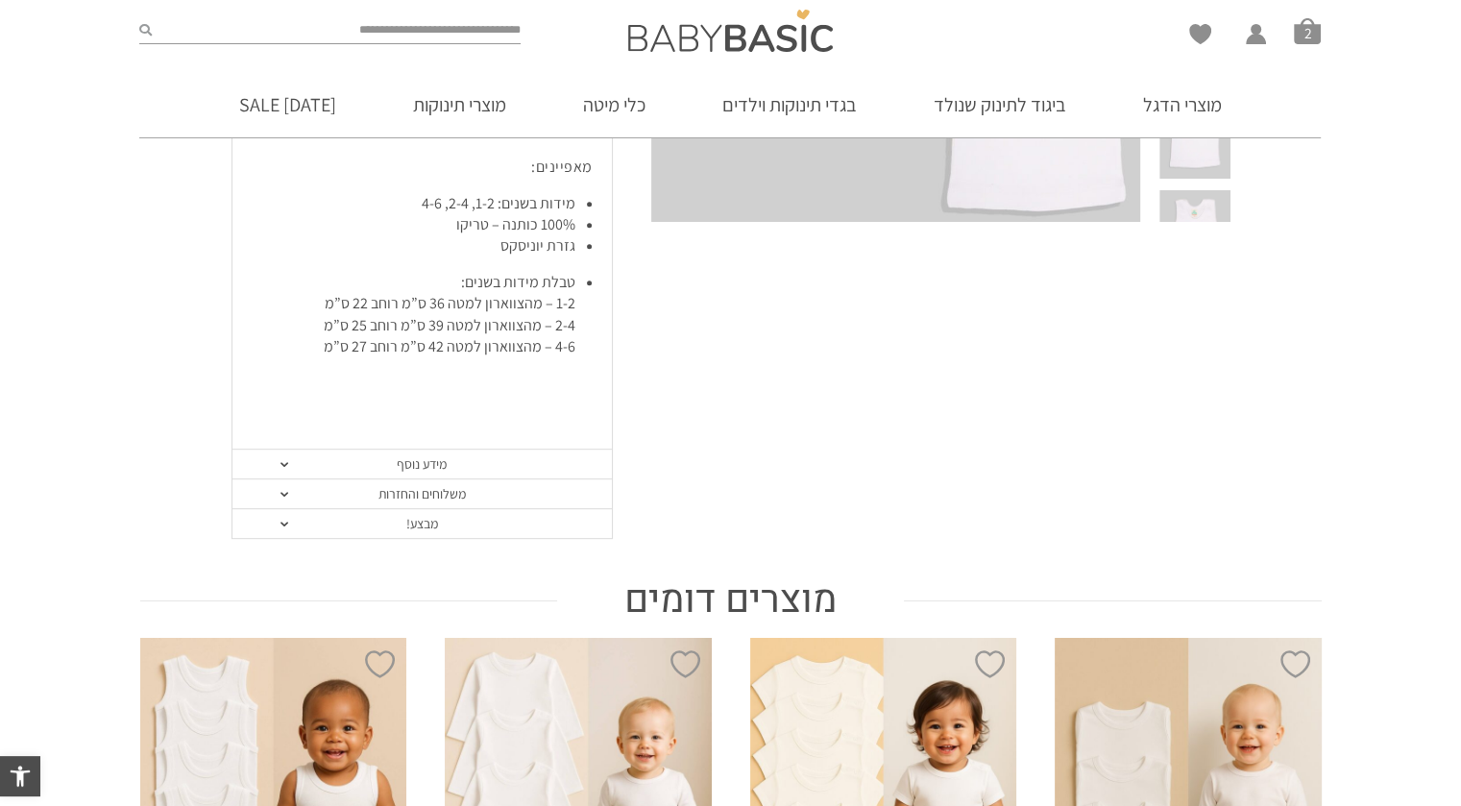
scroll to position [798, 0]
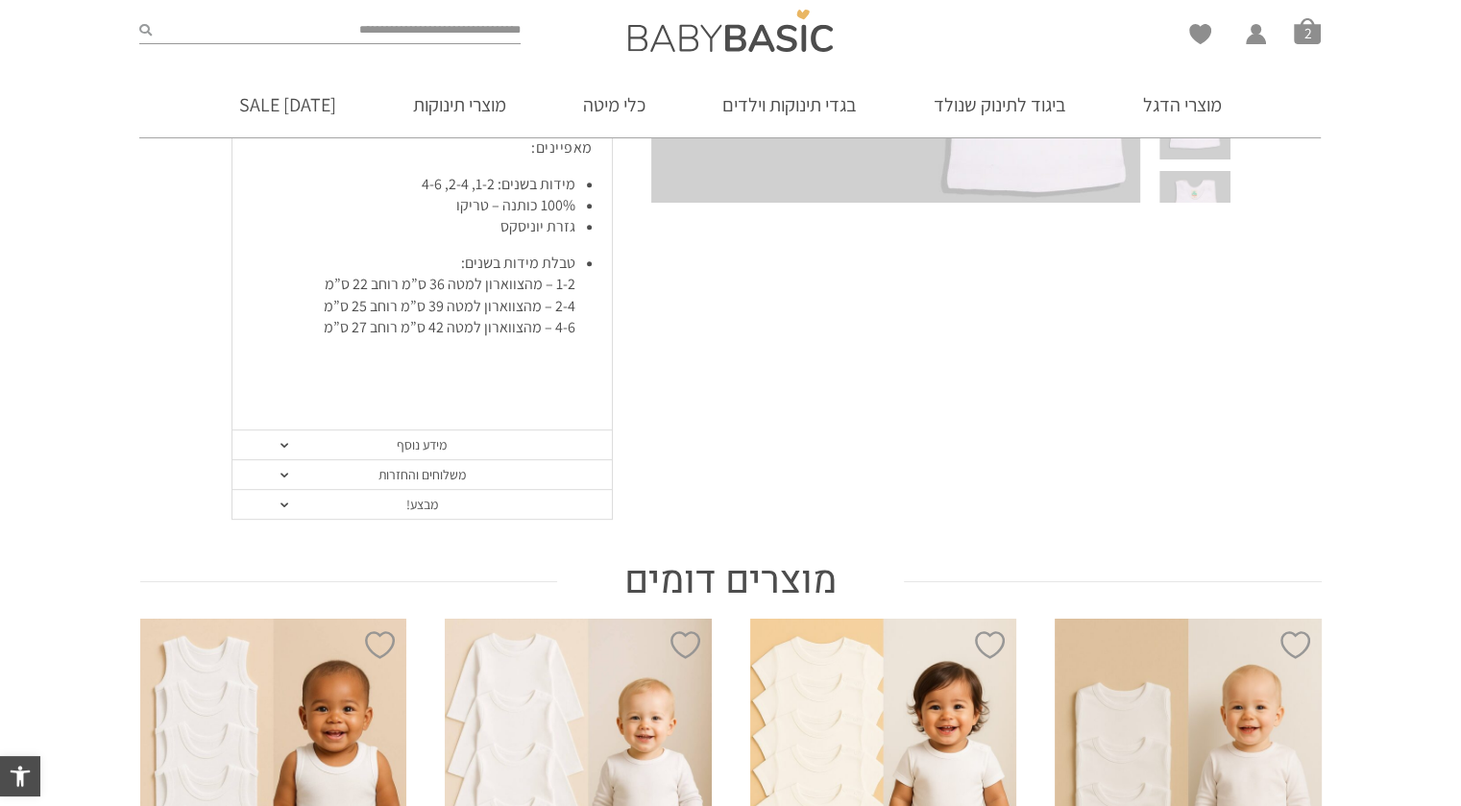
click at [464, 442] on link "מידע נוסף" at bounding box center [421, 445] width 379 height 30
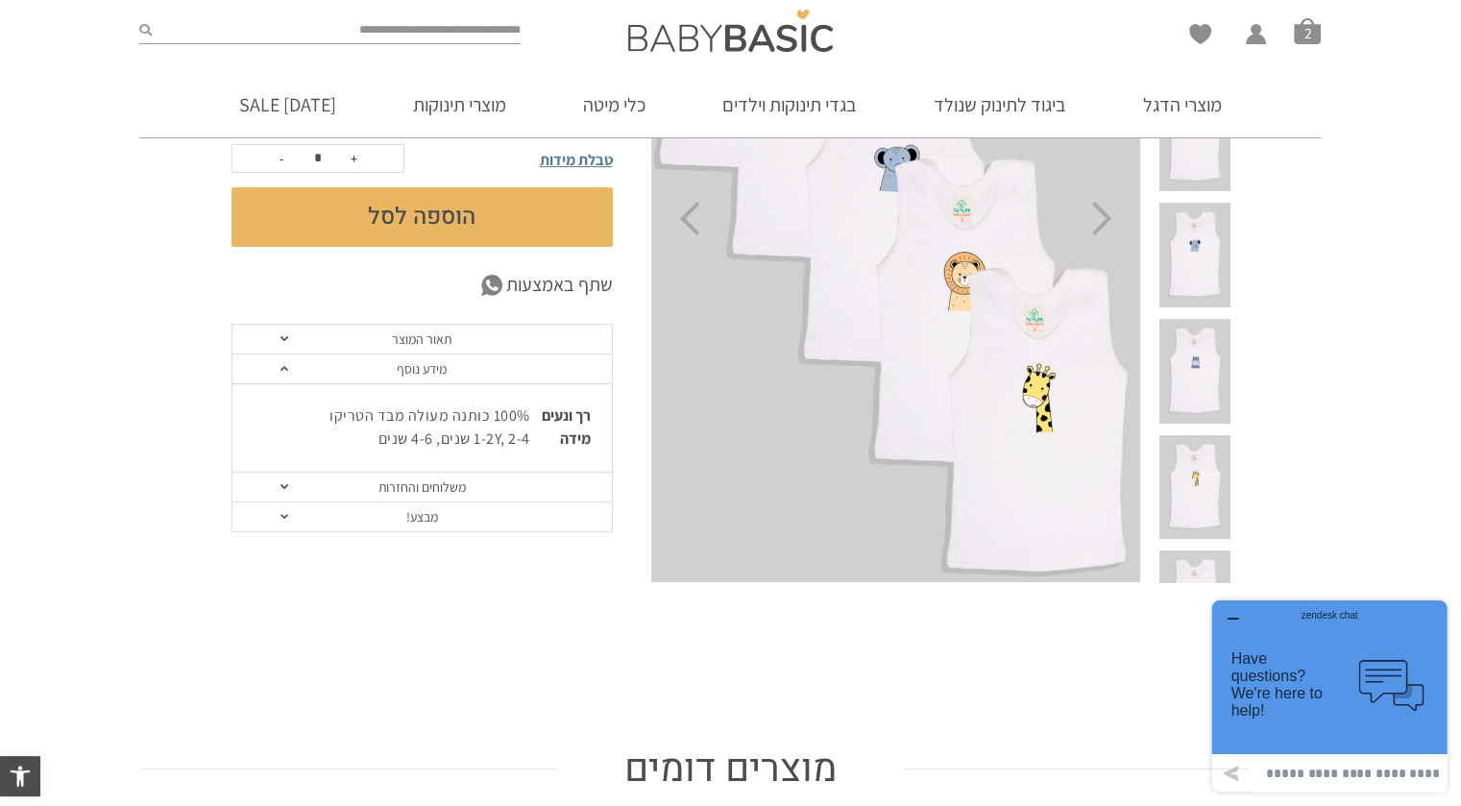
scroll to position [414, 0]
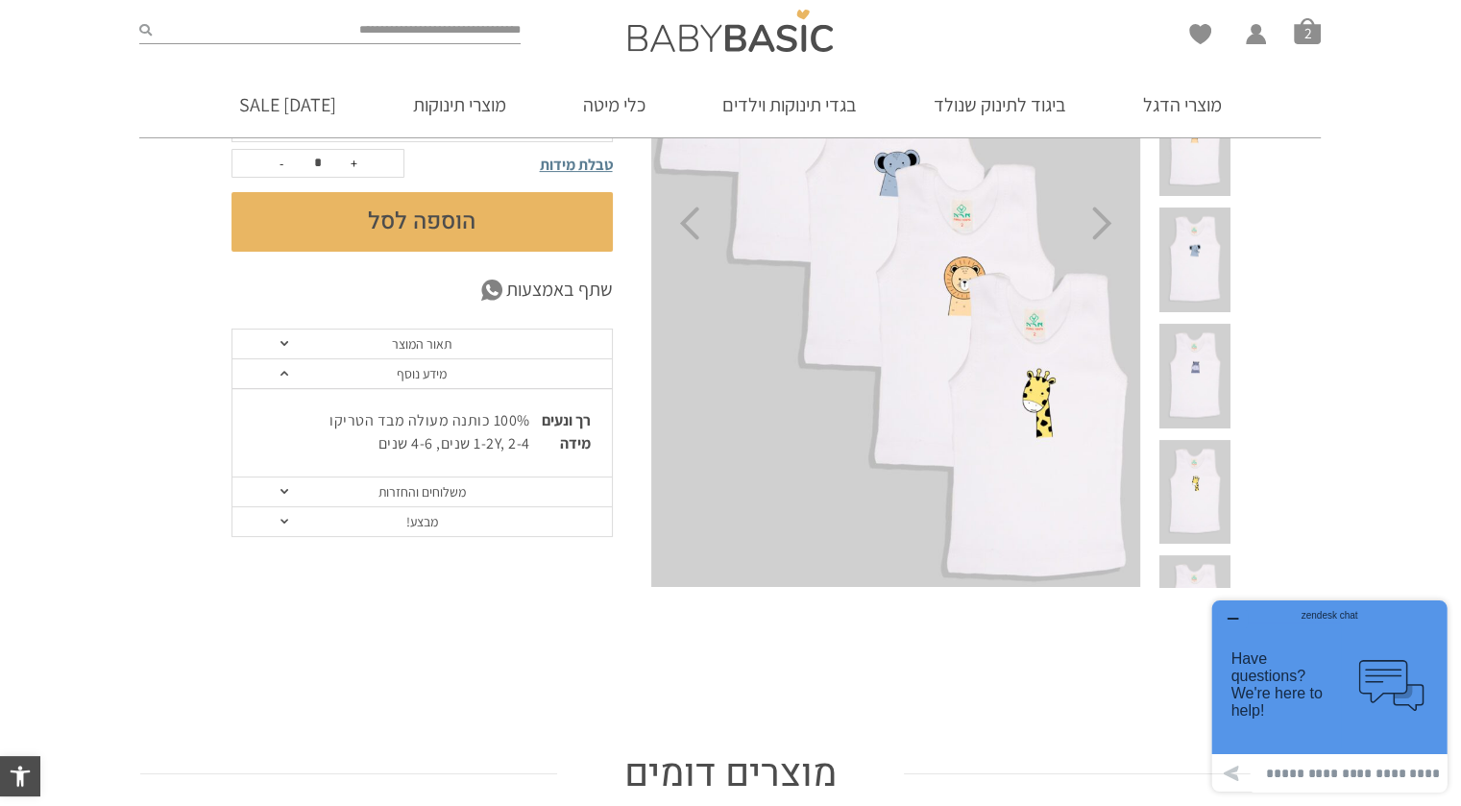
click at [454, 478] on link "משלוחים והחזרות" at bounding box center [421, 492] width 379 height 30
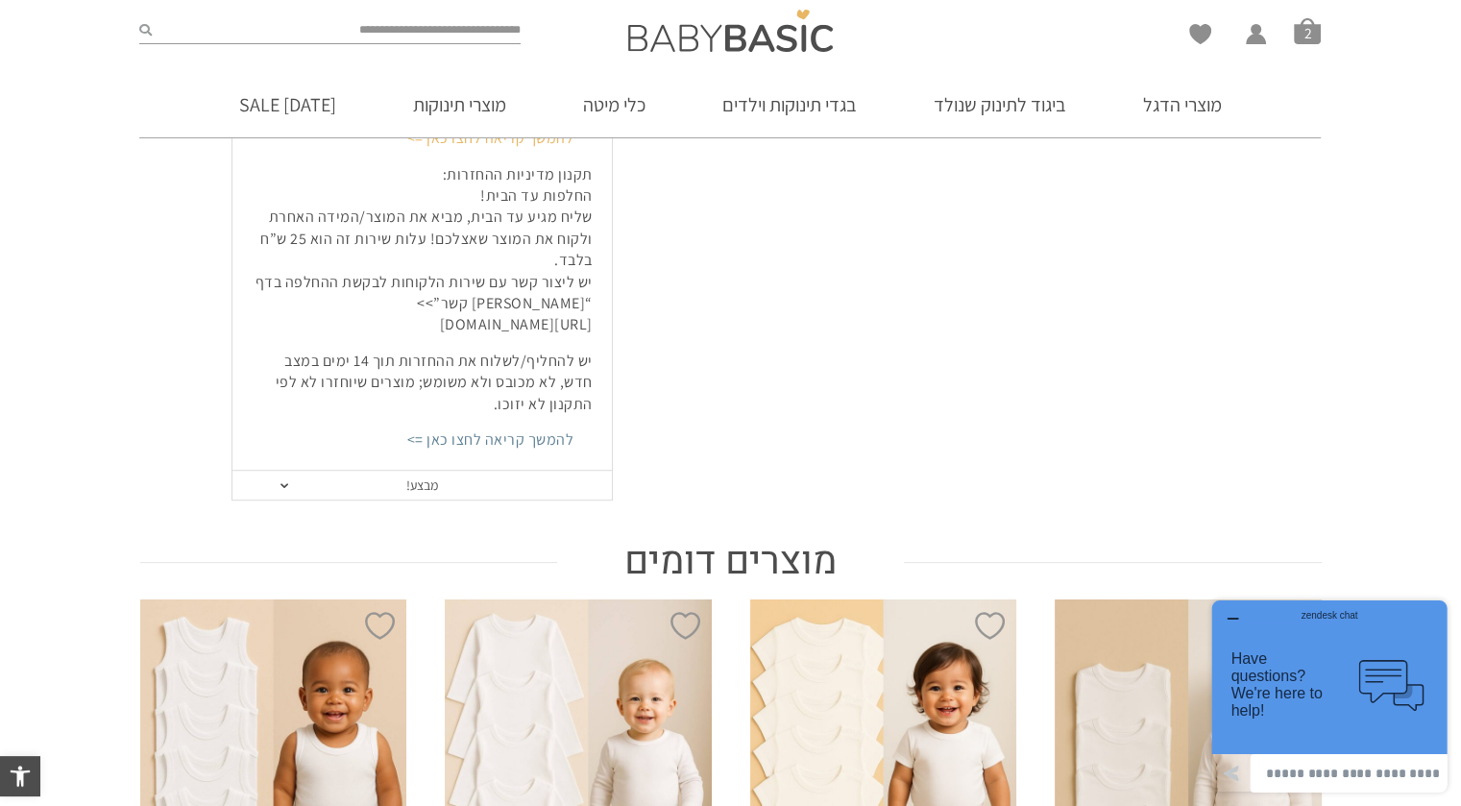
scroll to position [990, 0]
click at [427, 470] on link "מבצע!" at bounding box center [421, 485] width 379 height 30
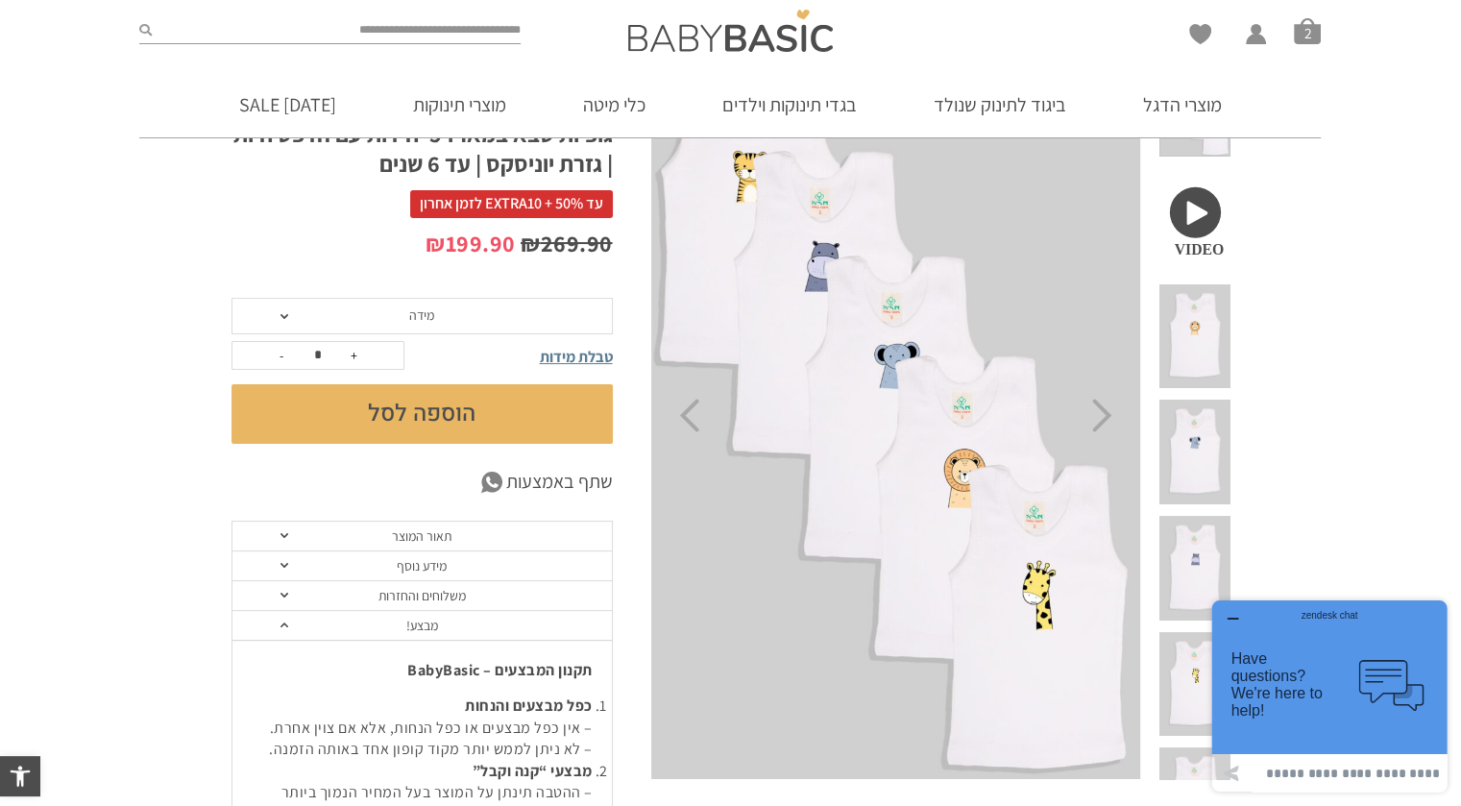
scroll to position [0, 0]
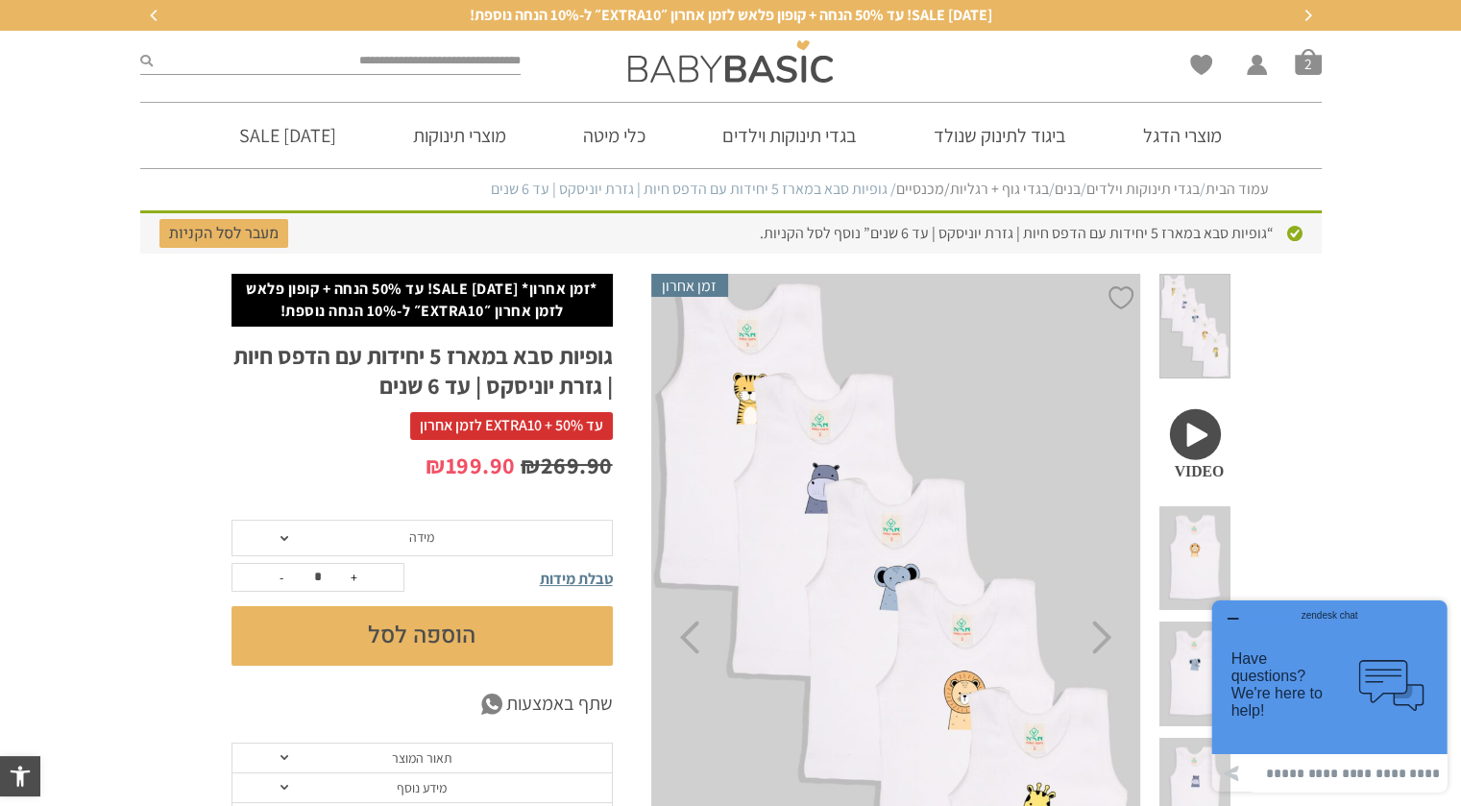
click at [1202, 401] on span at bounding box center [1194, 442] width 70 height 105
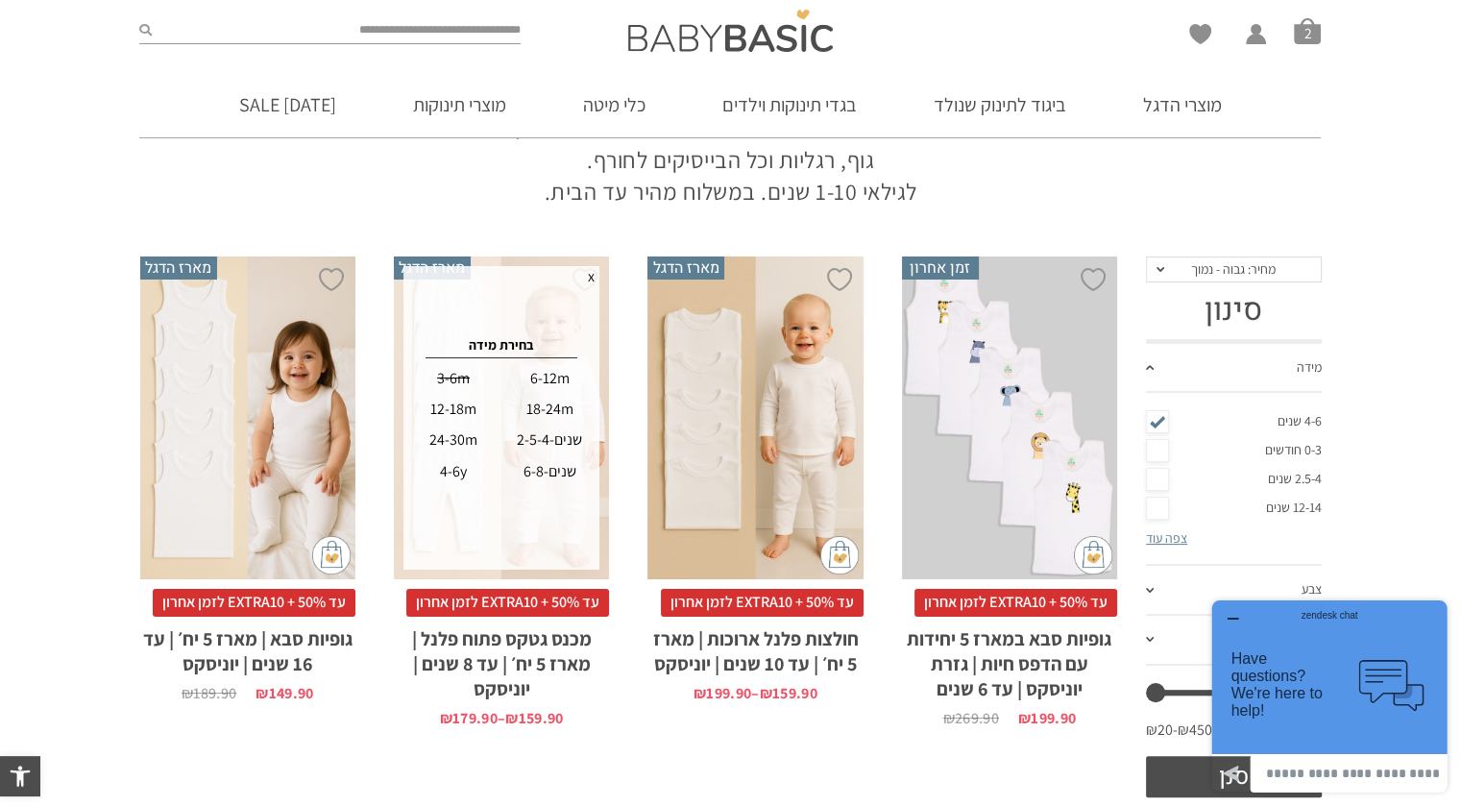
click at [456, 477] on div "4-6y" at bounding box center [452, 471] width 93 height 31
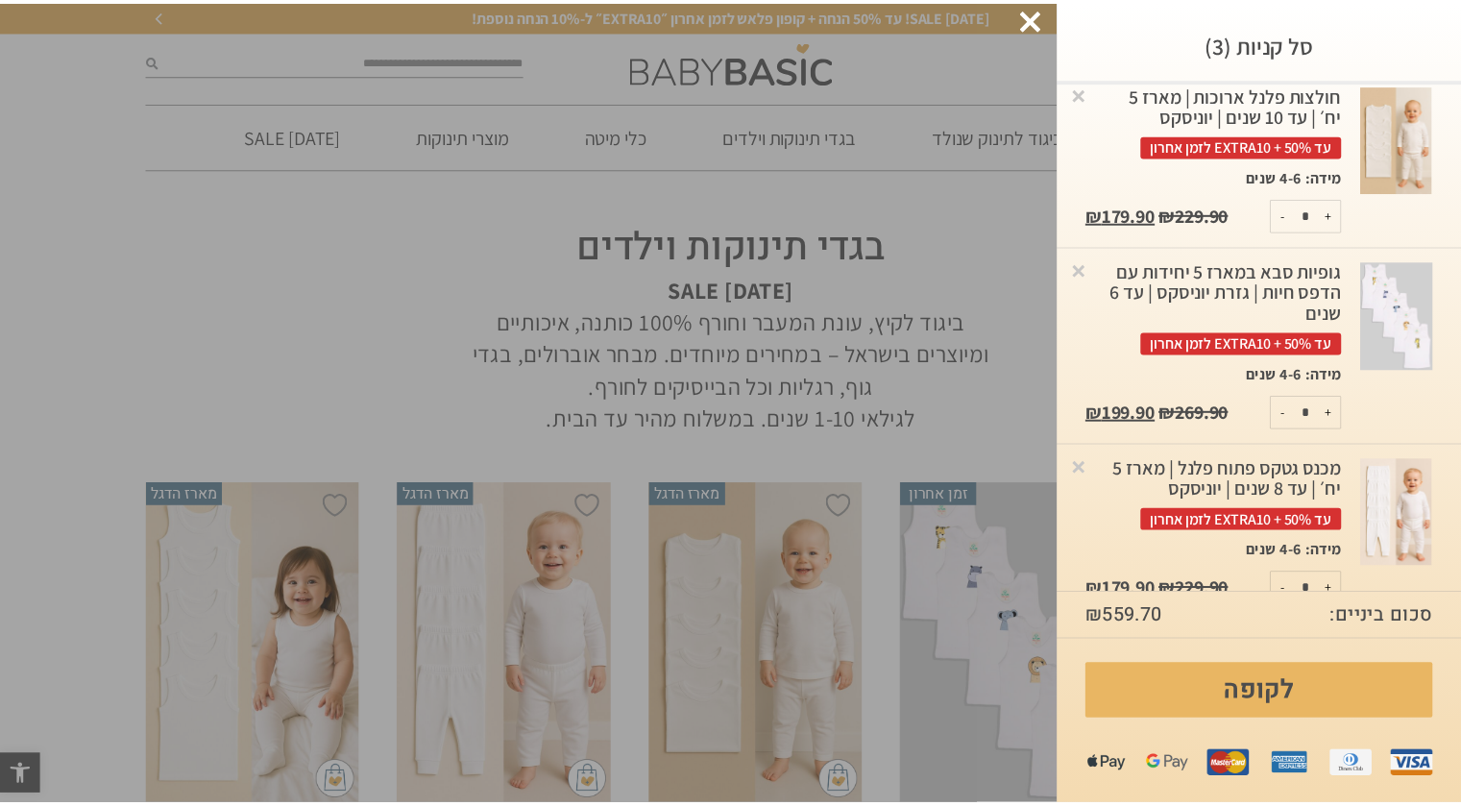
scroll to position [109, 0]
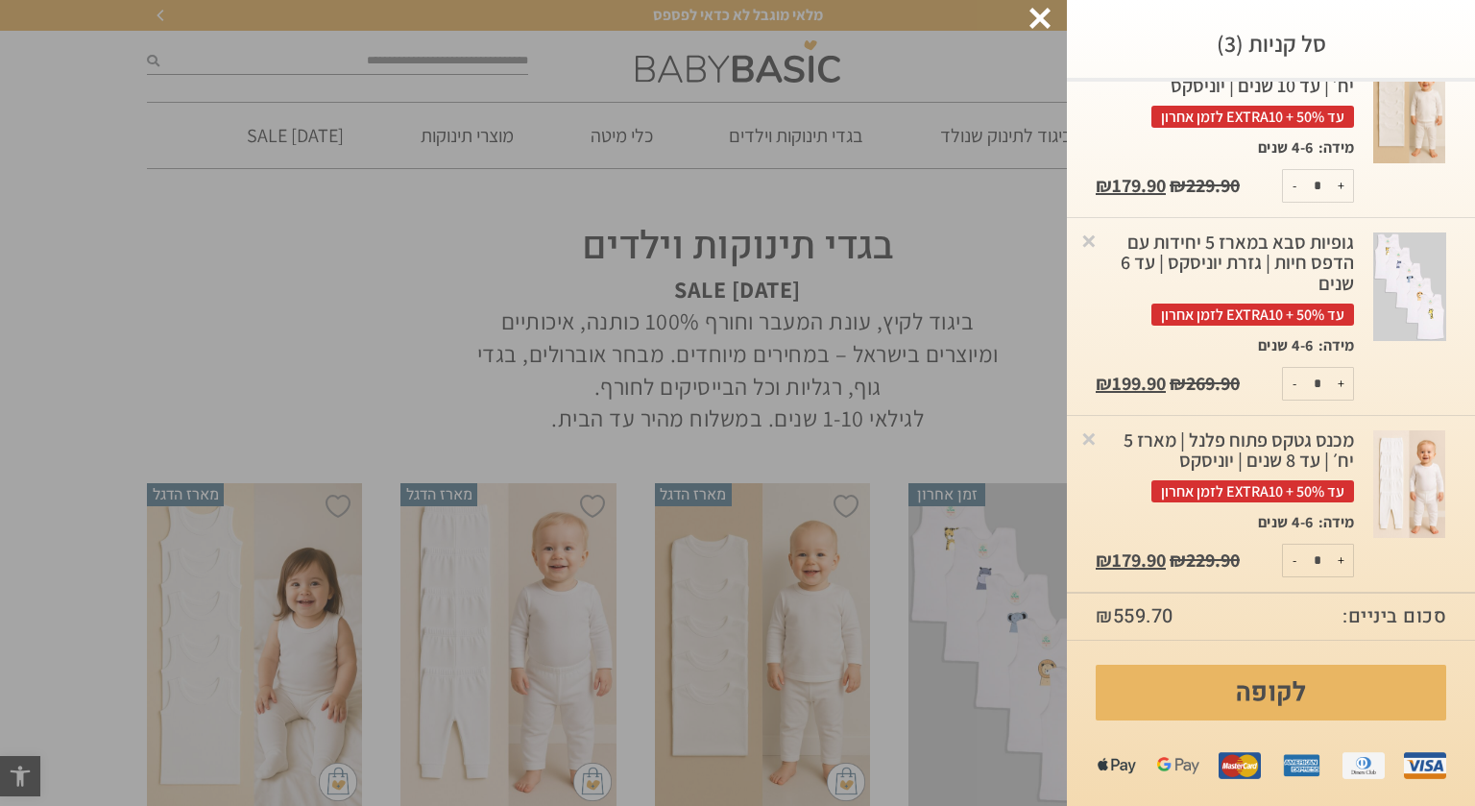
click at [1038, 17] on div at bounding box center [1040, 18] width 21 height 21
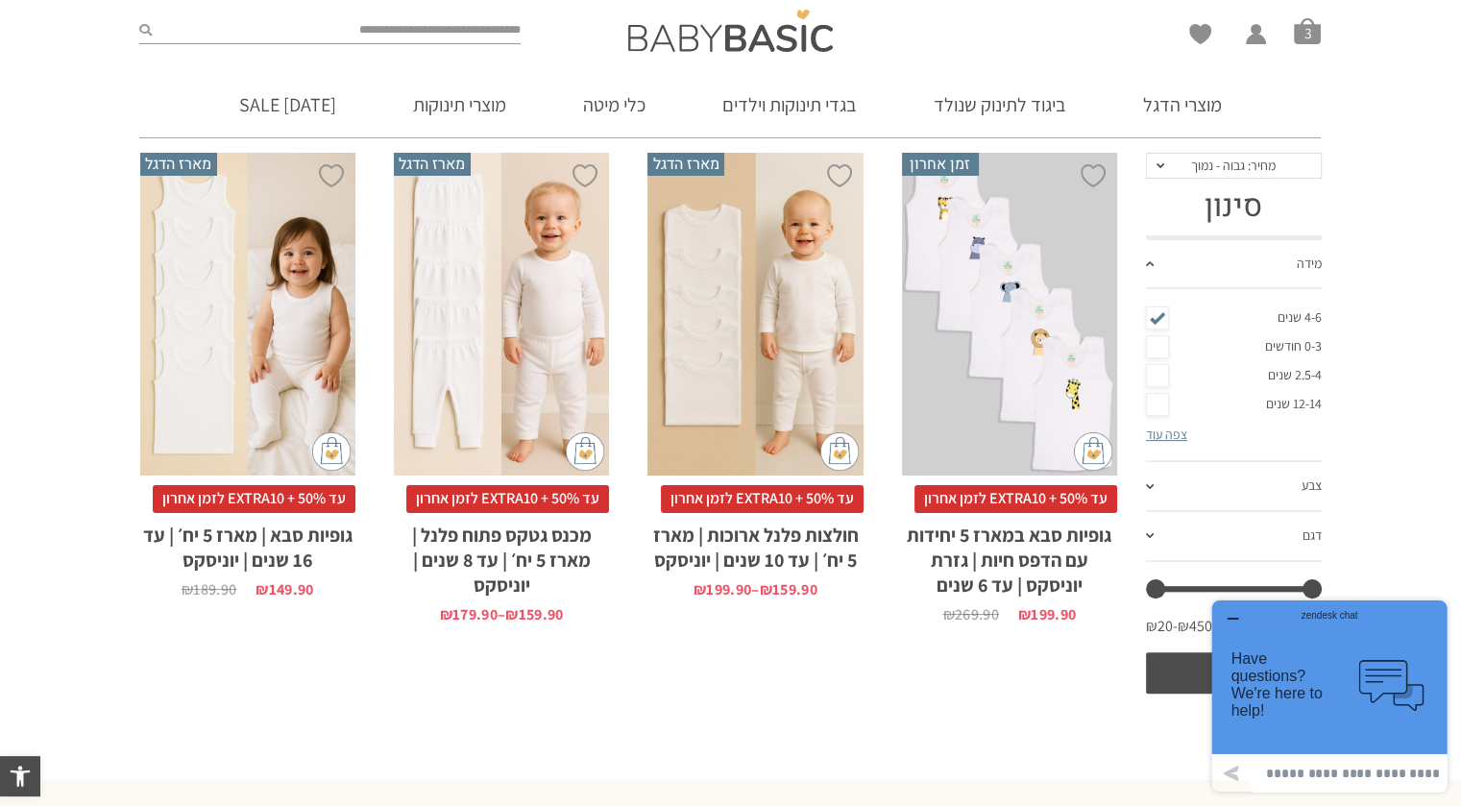
scroll to position [288, 0]
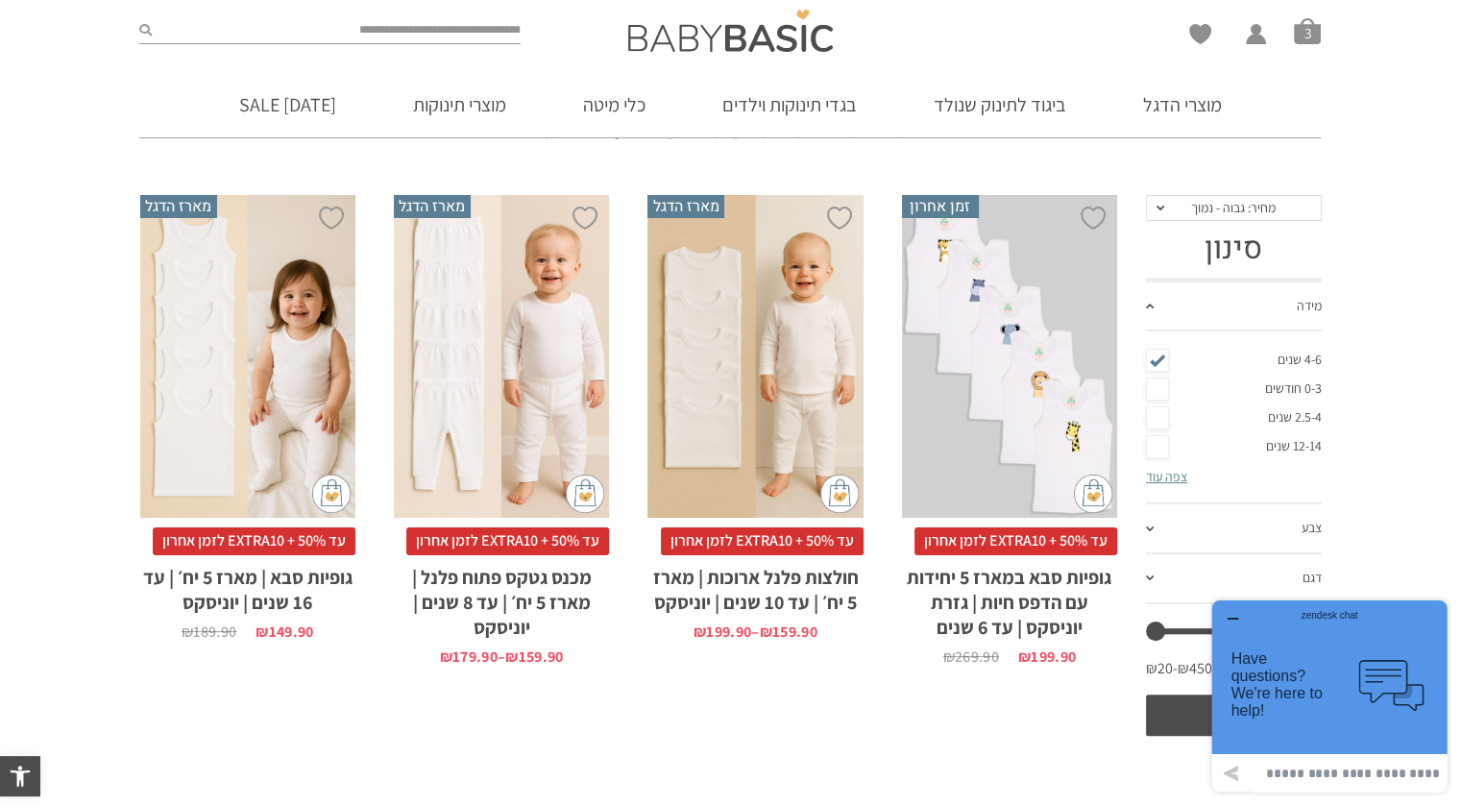
click at [456, 377] on div "x בחירת מידה 3-6m 6-12m 12-18m 18-24m 24-30m 2-5-4-שנים 4-6y 6-8-שנים" at bounding box center [501, 357] width 215 height 324
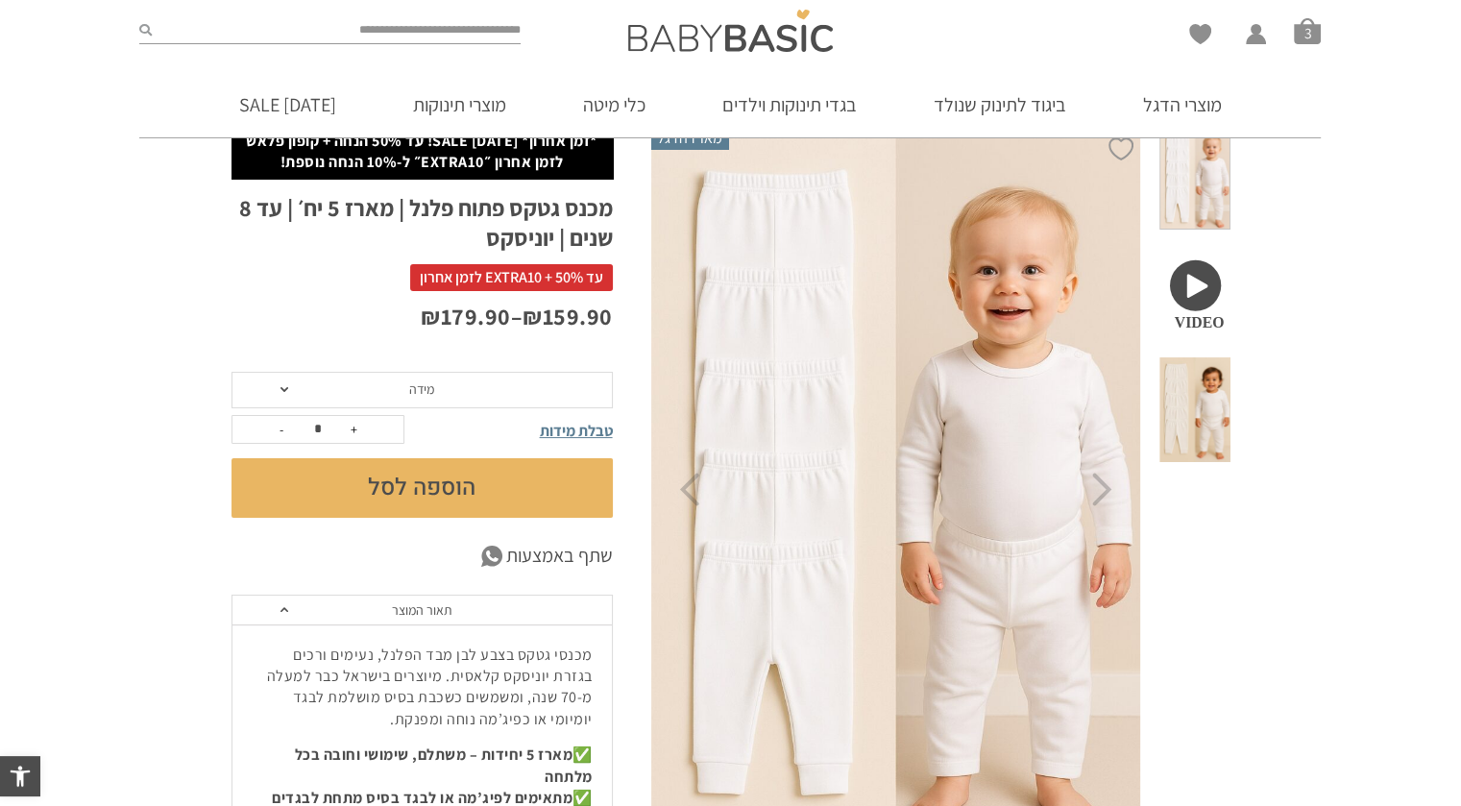
click at [273, 388] on span "מידה" at bounding box center [421, 390] width 381 height 36
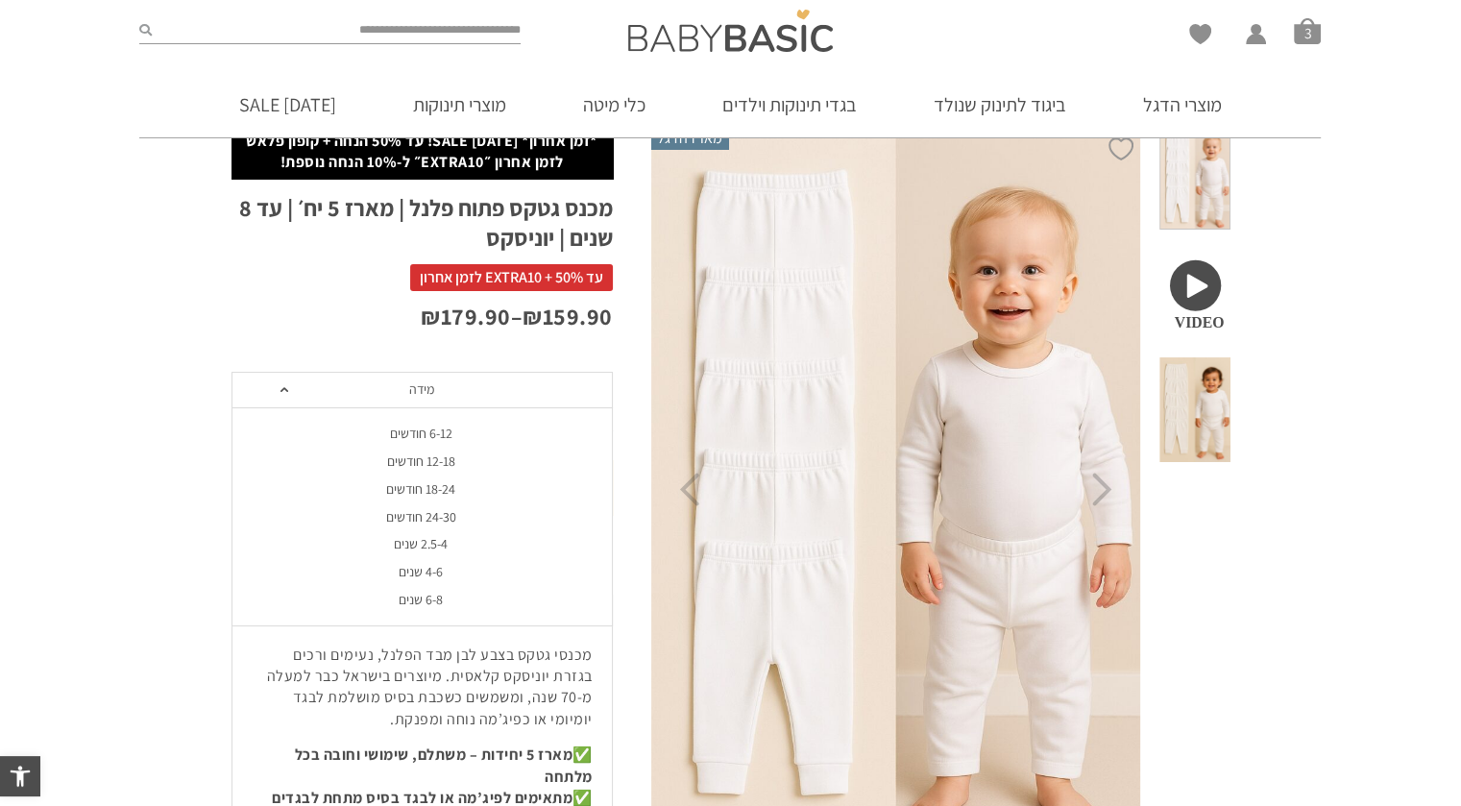
click at [429, 569] on div "4-6 שנים" at bounding box center [421, 572] width 381 height 16
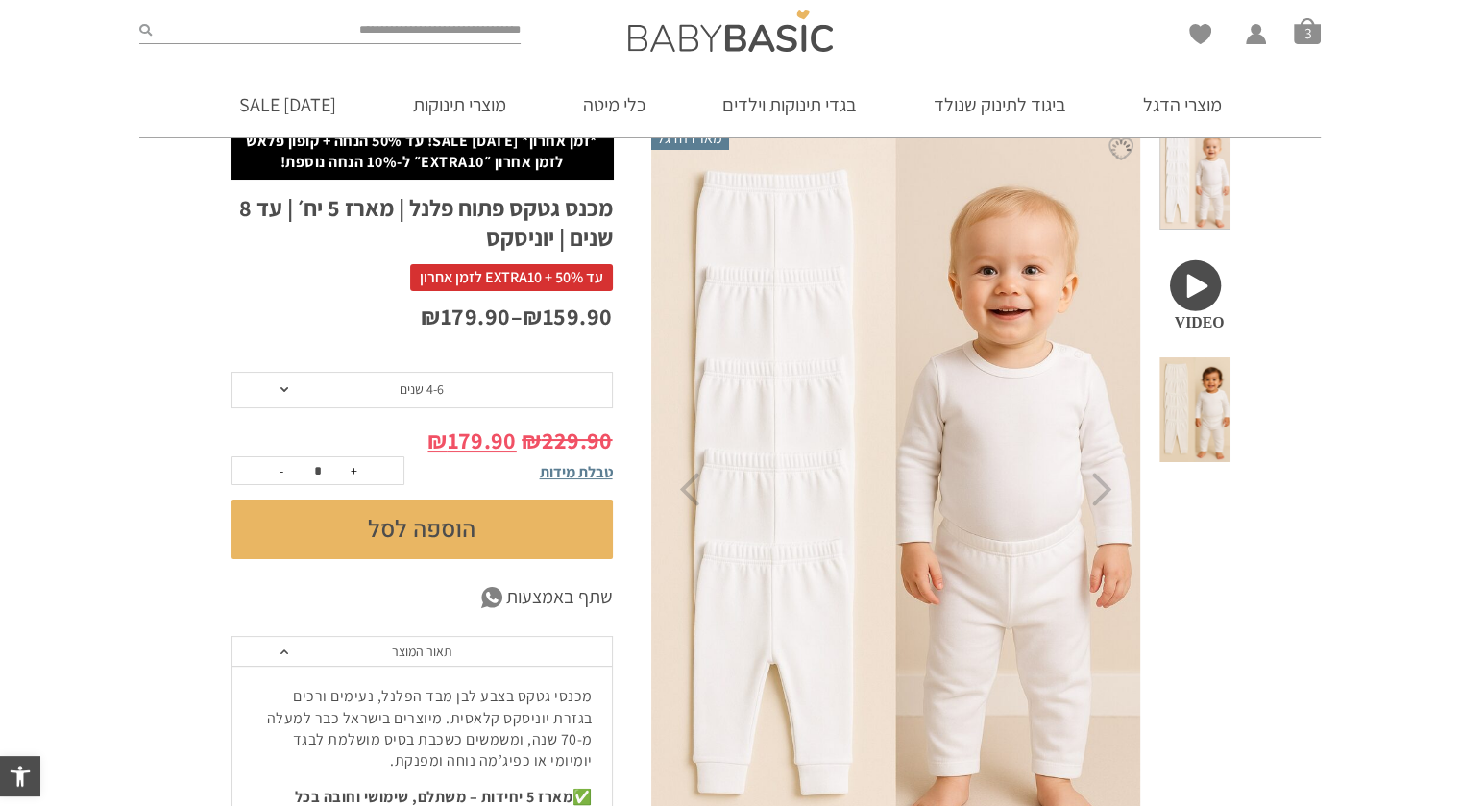
click at [408, 530] on button "הוספה לסל" at bounding box center [421, 529] width 381 height 60
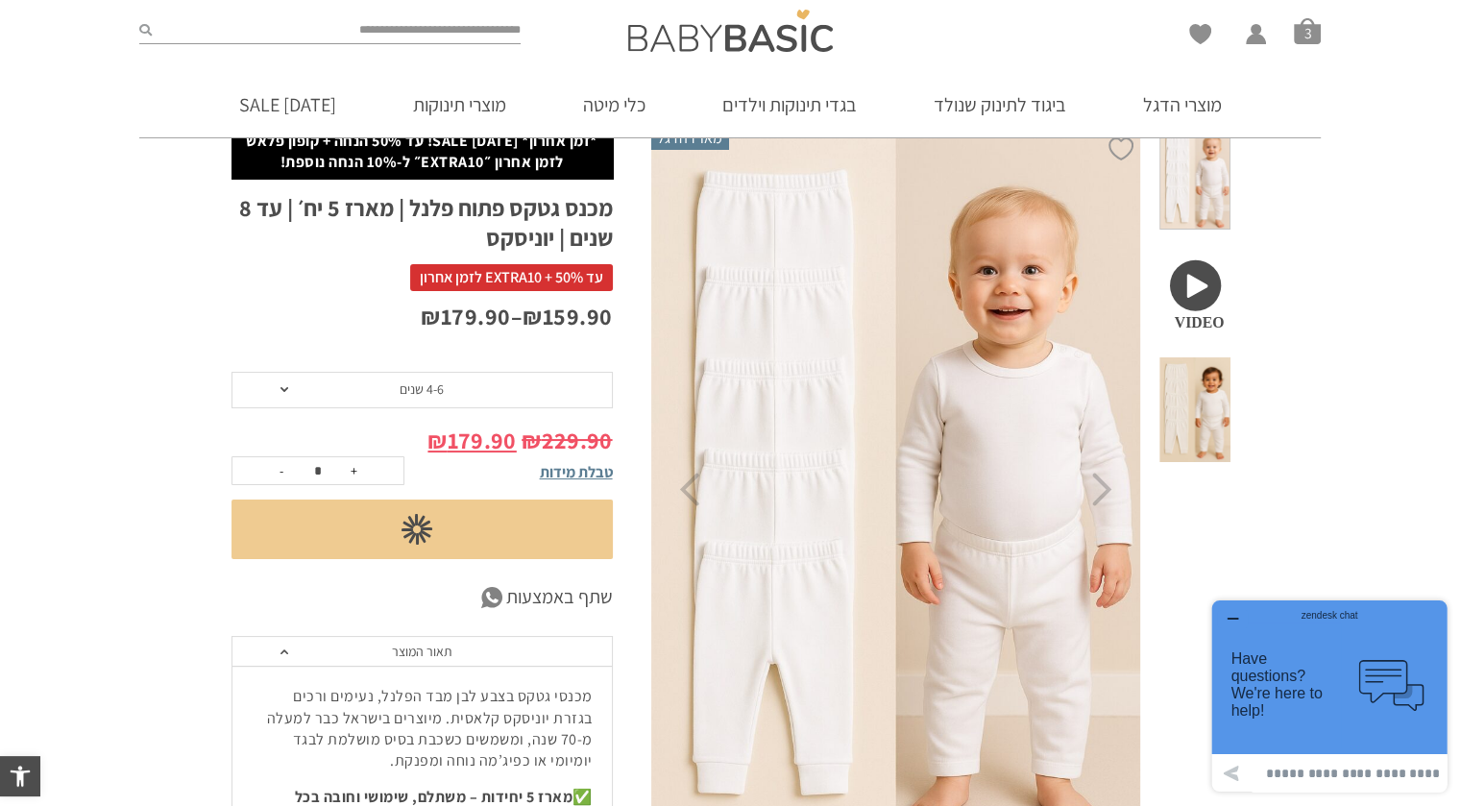
scroll to position [222, 0]
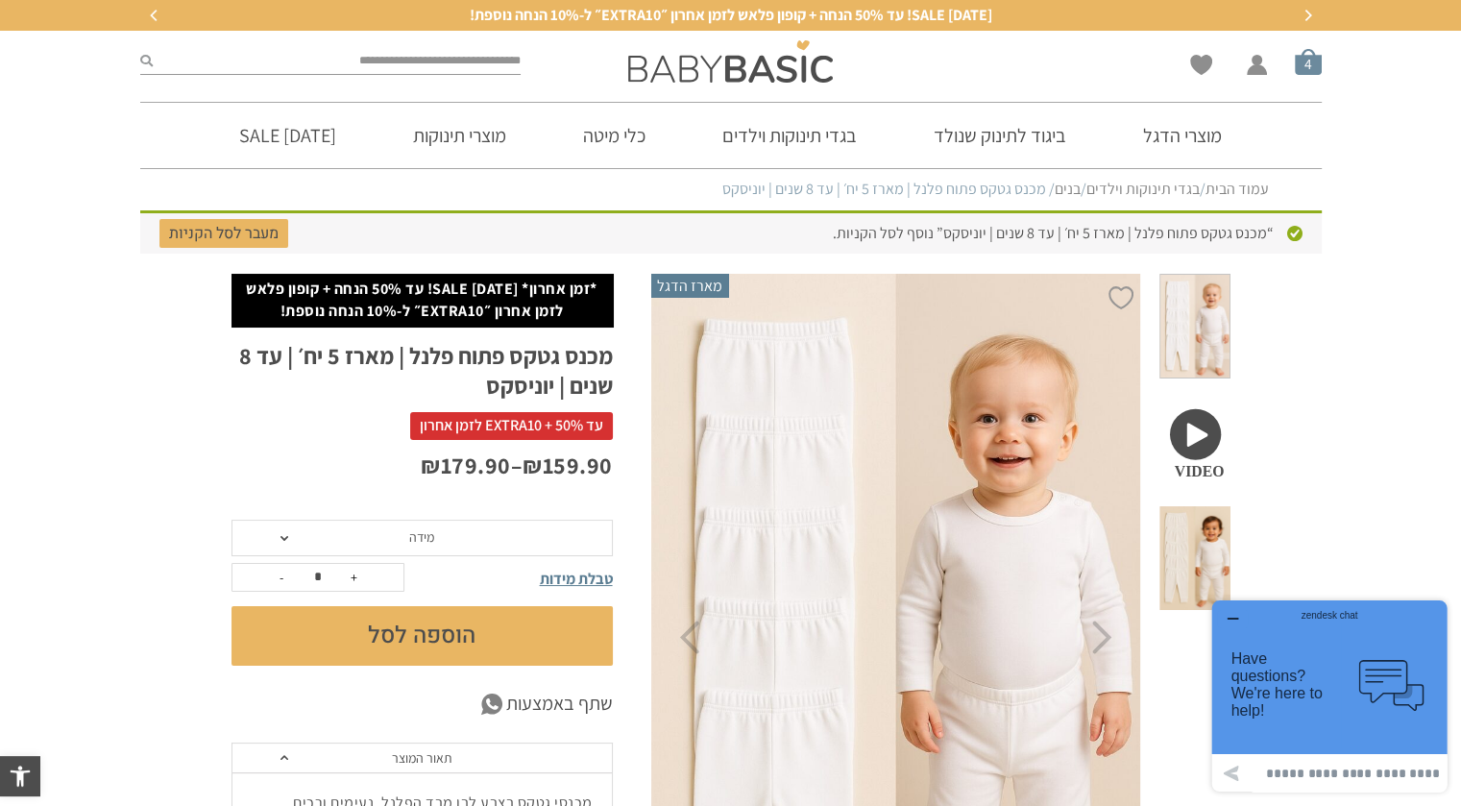
click at [1305, 62] on span "סל קניות" at bounding box center [1308, 61] width 27 height 27
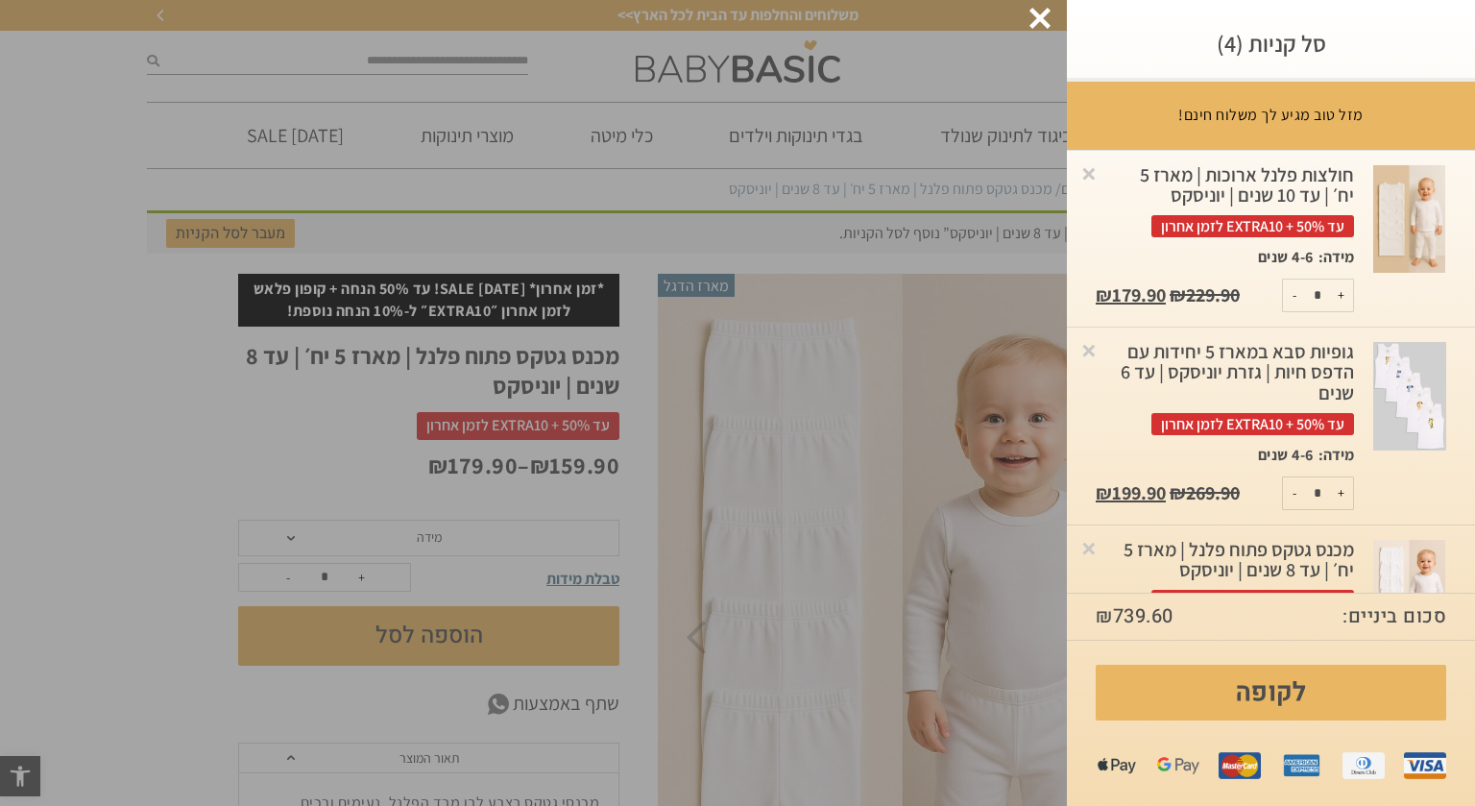
click at [1033, 22] on div at bounding box center [1040, 18] width 21 height 21
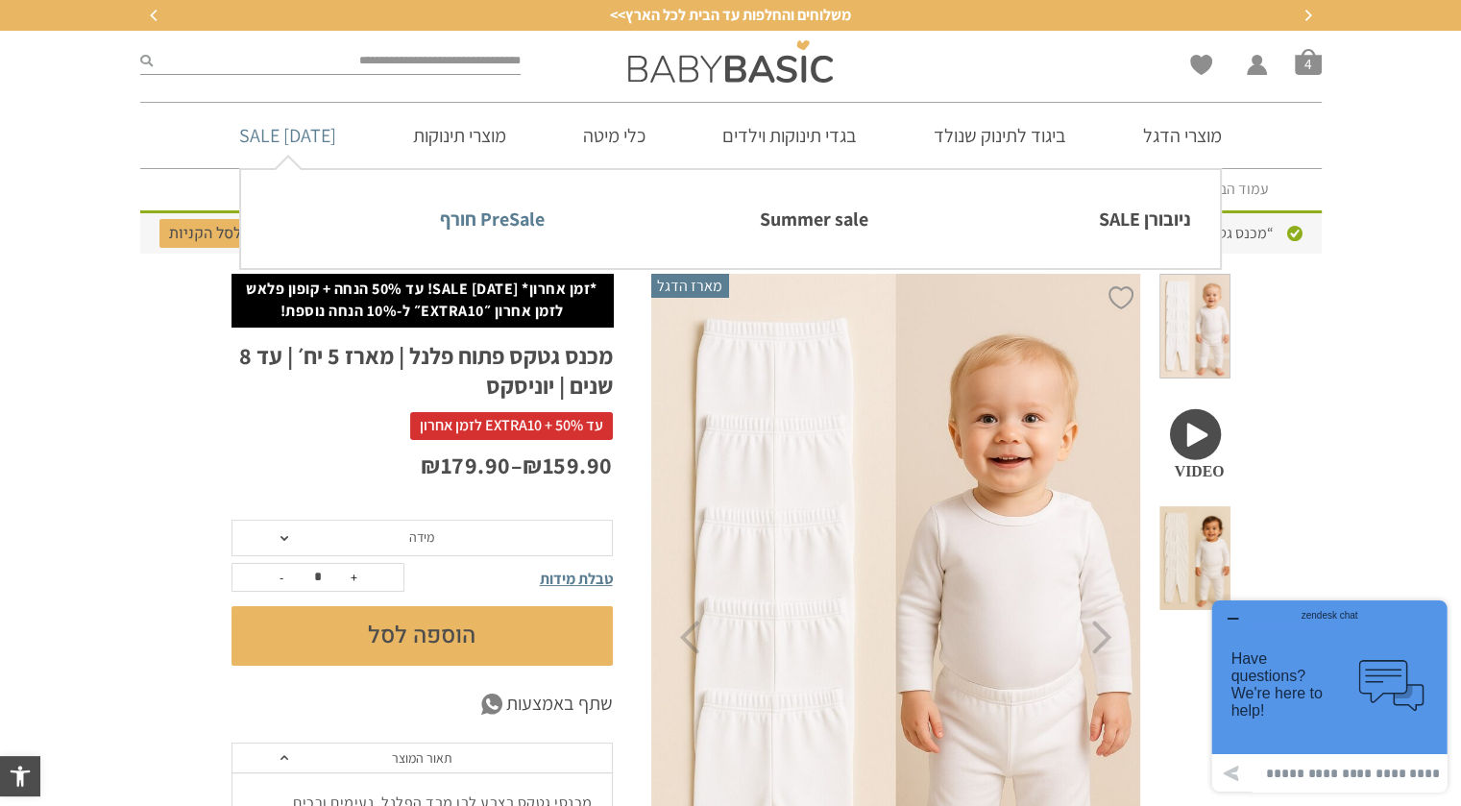
click at [530, 221] on link "PreSale חורף" at bounding box center [407, 219] width 275 height 40
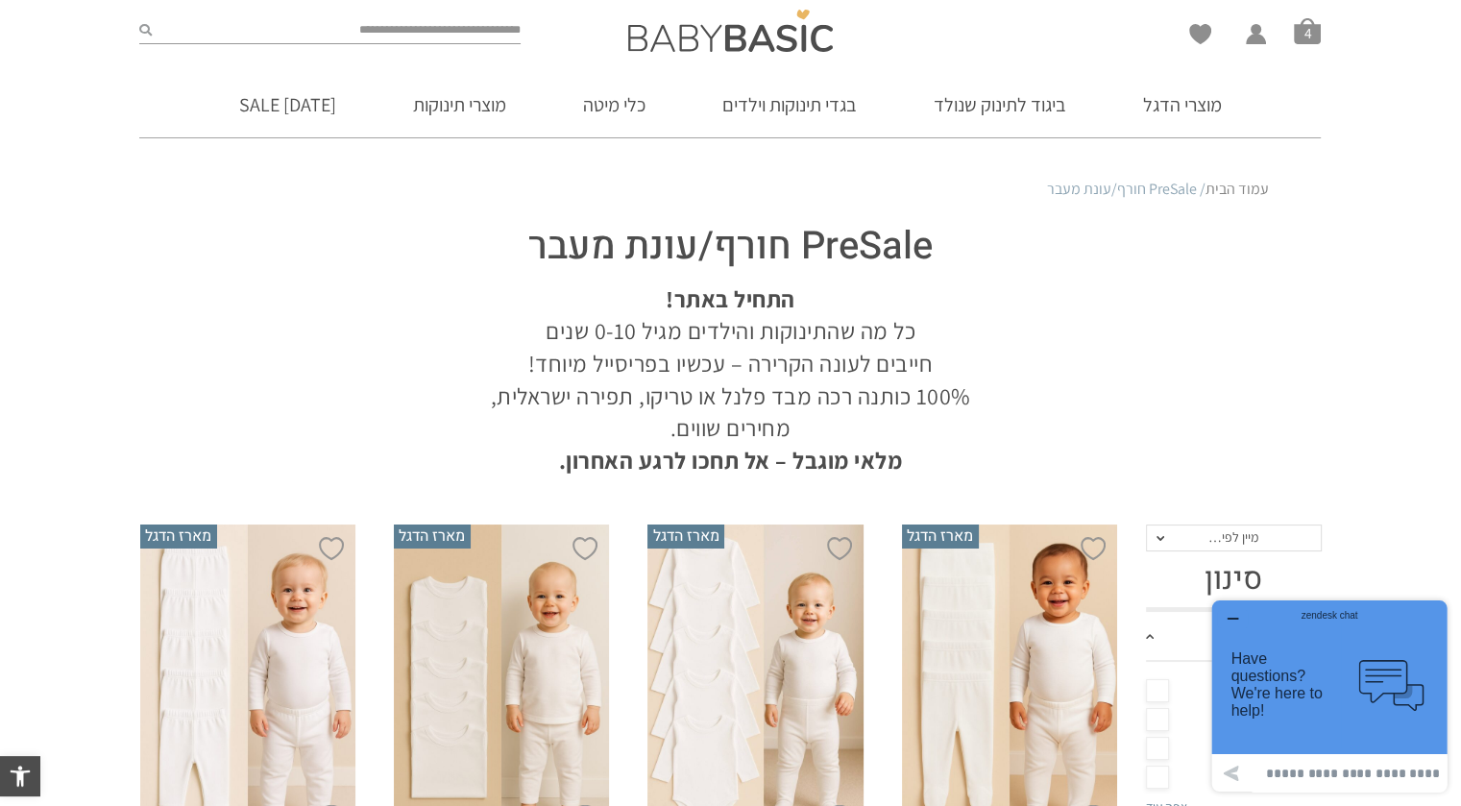
scroll to position [480, 0]
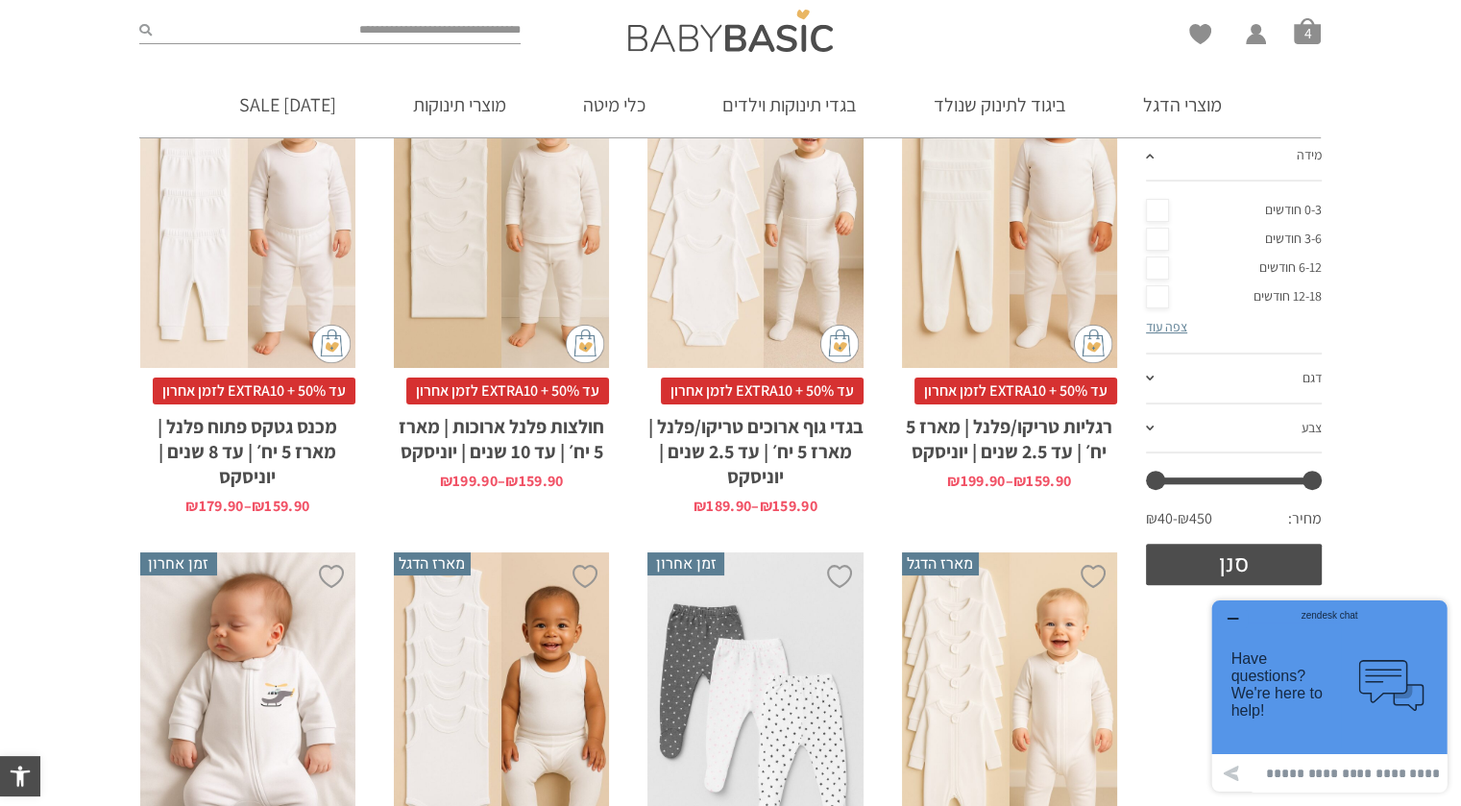
click at [1238, 616] on div "zendesk chat" at bounding box center [1329, 612] width 188 height 19
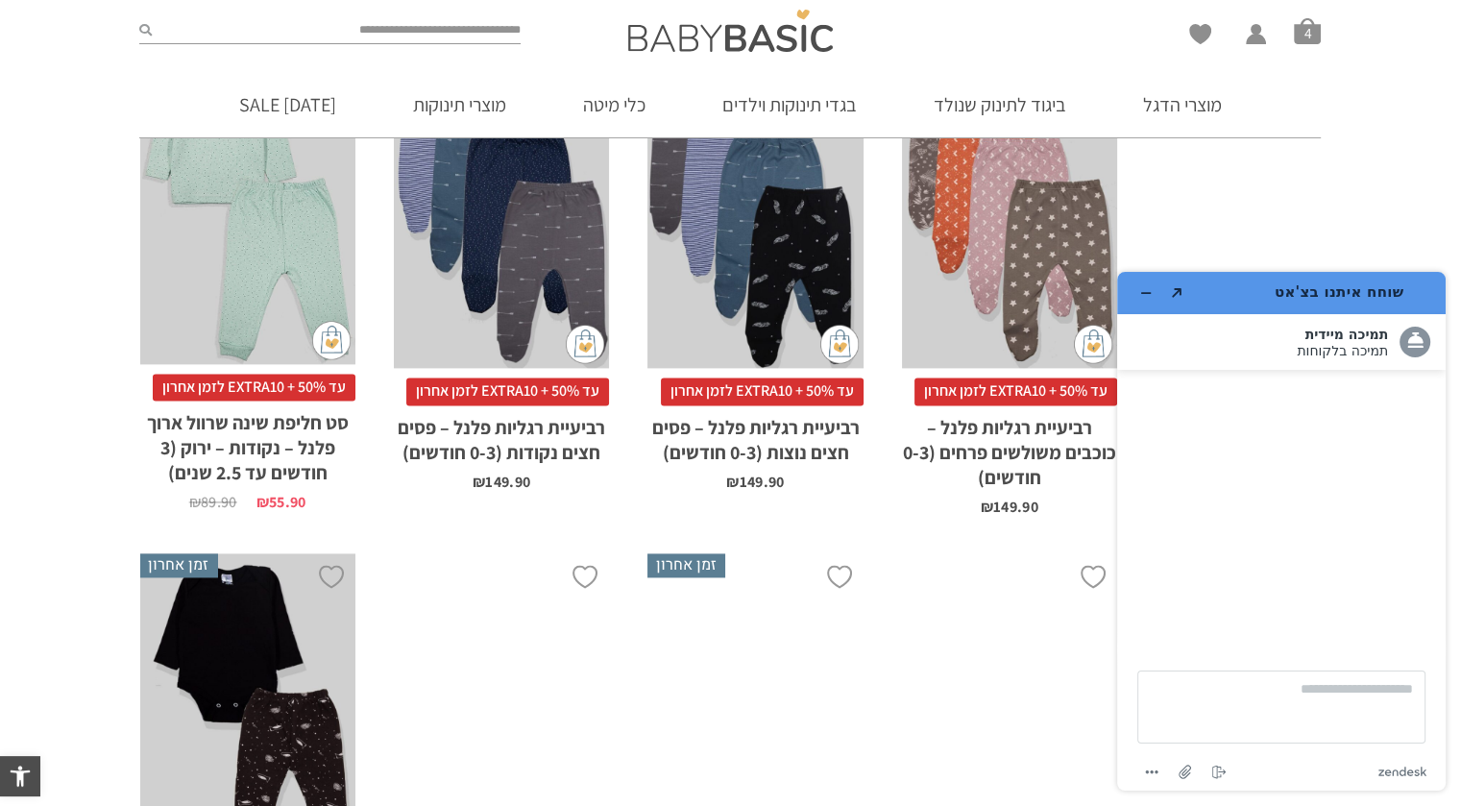
scroll to position [3074, 0]
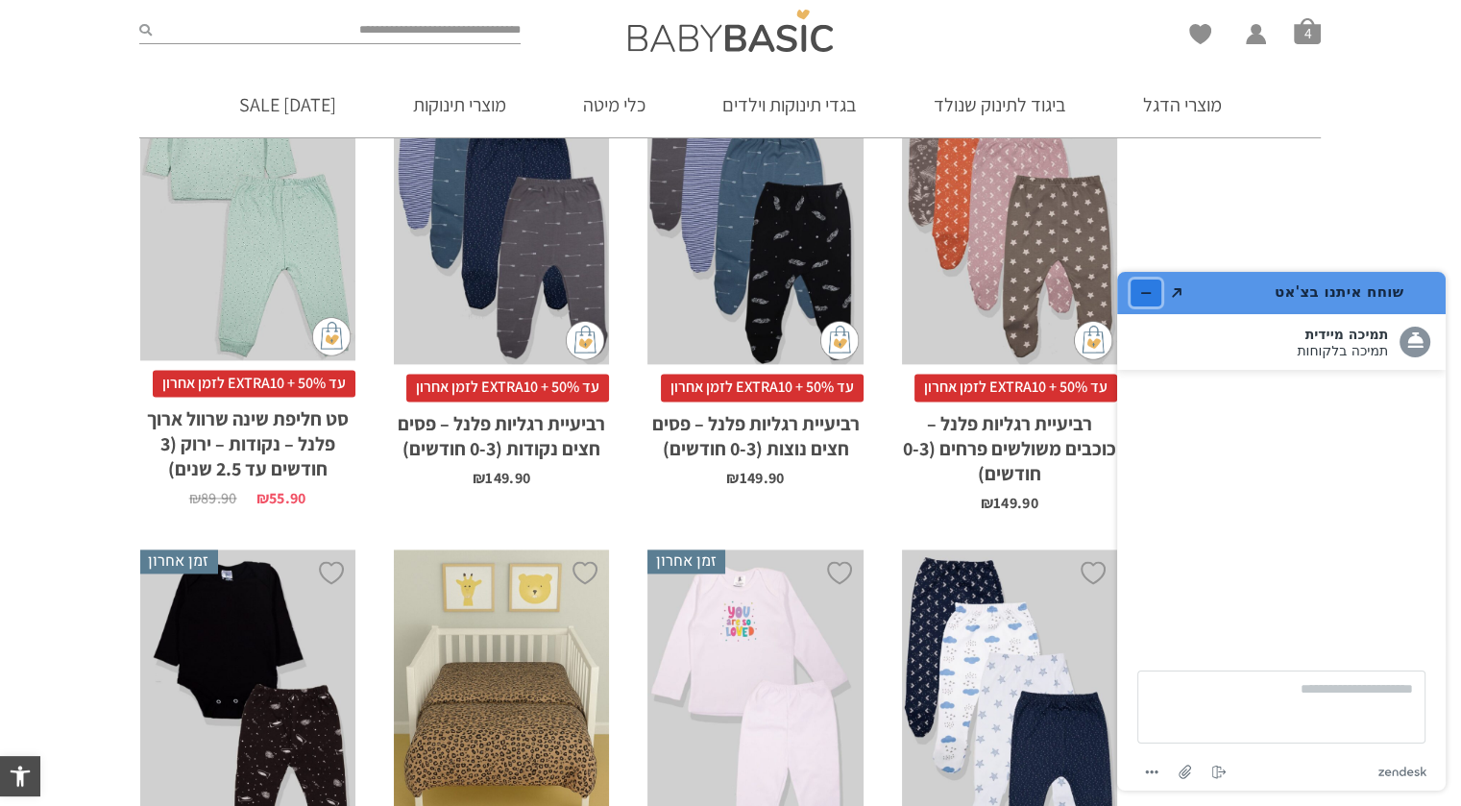
click at [1149, 290] on icon "מזער את היישומון" at bounding box center [1145, 292] width 13 height 13
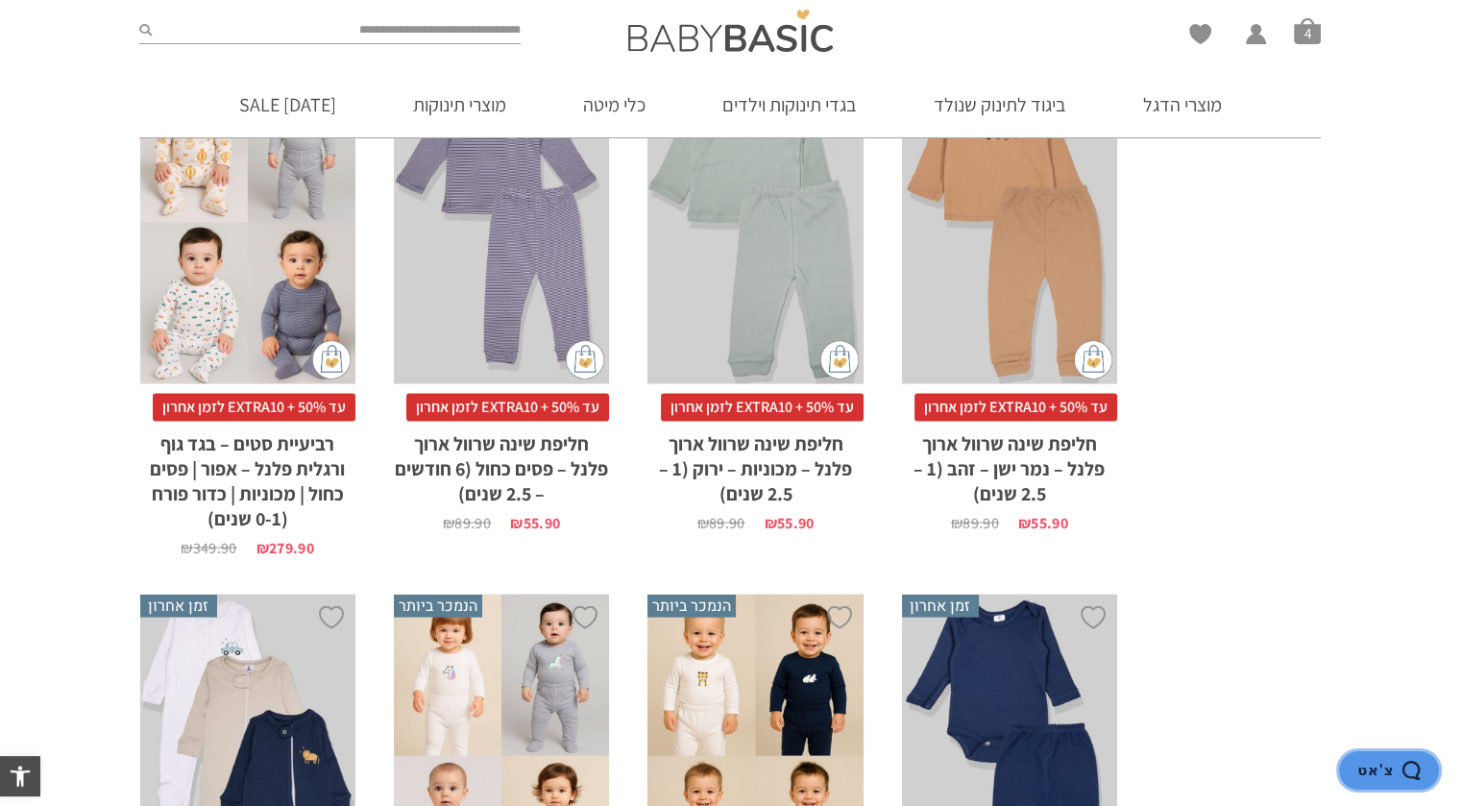
scroll to position [4226, 0]
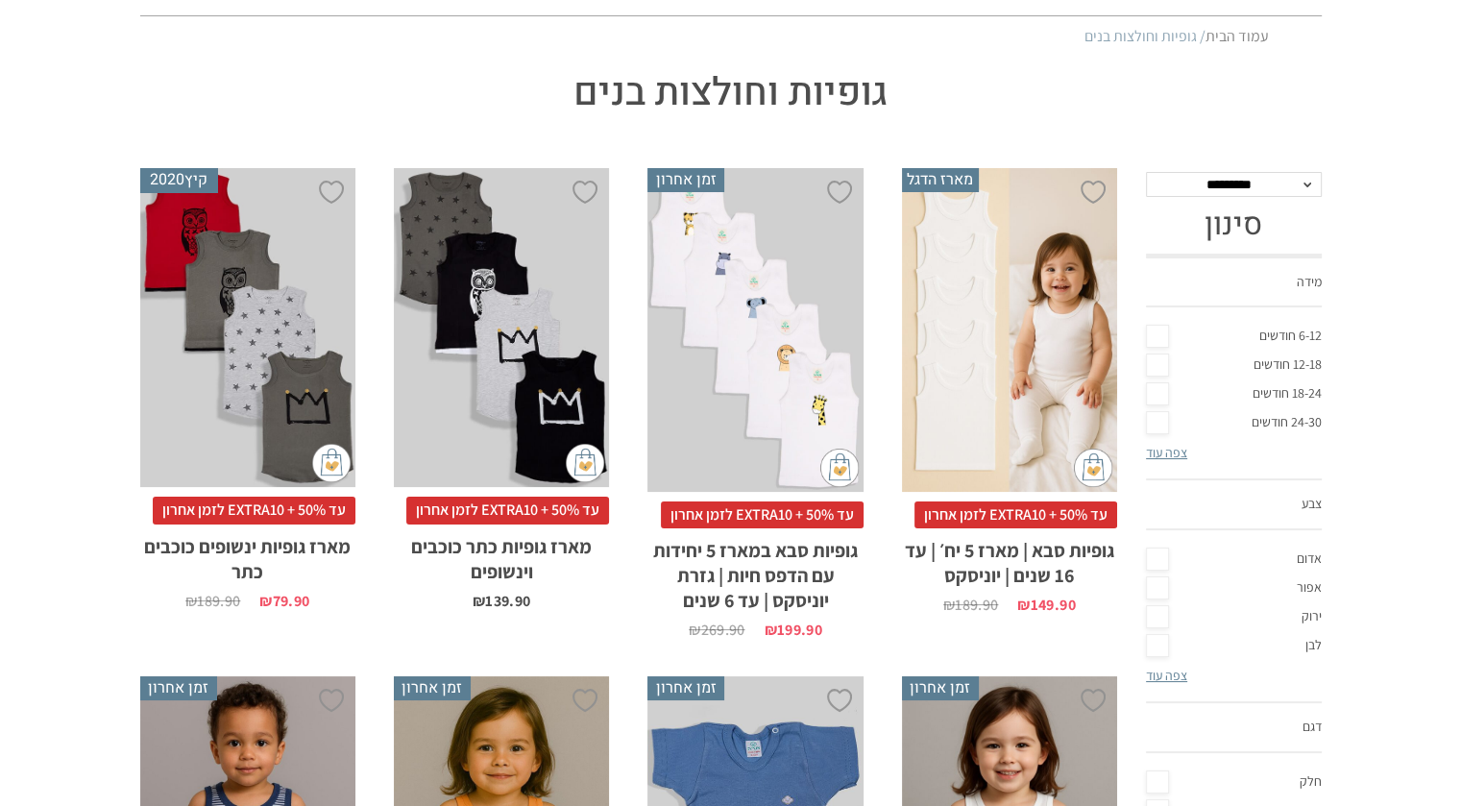
scroll to position [288, 0]
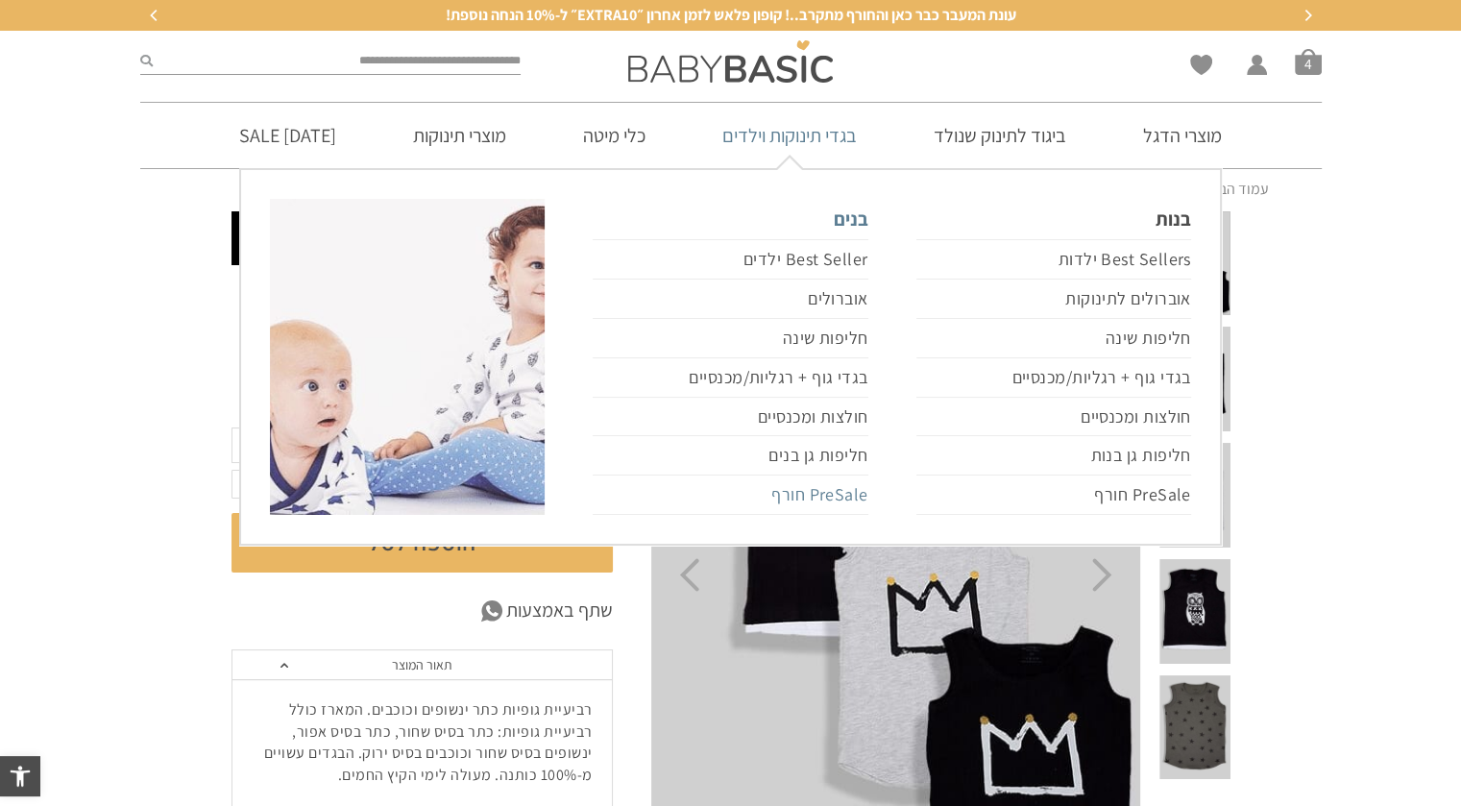
click at [802, 498] on link "PreSale חורף" at bounding box center [730, 494] width 275 height 39
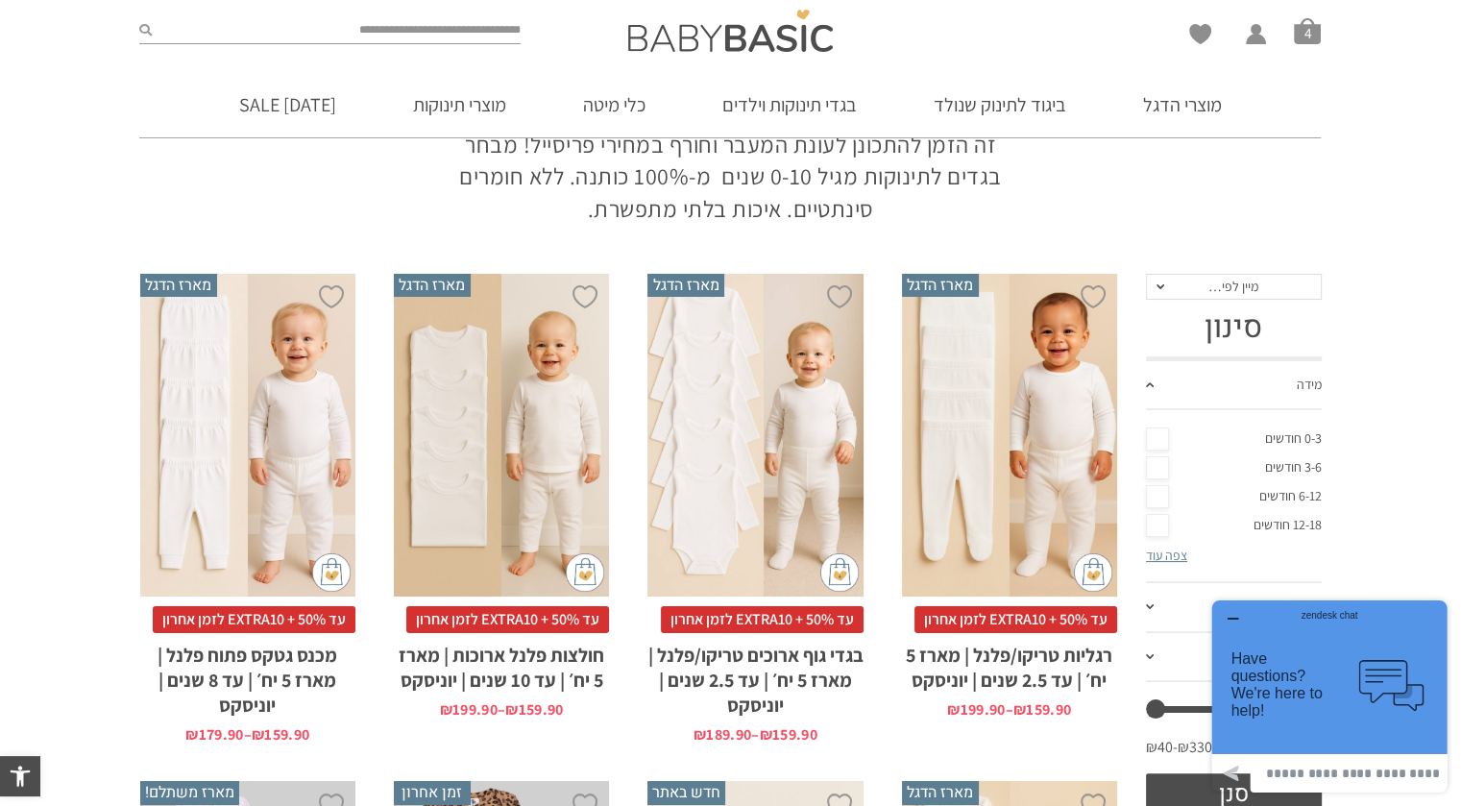
scroll to position [414, 0]
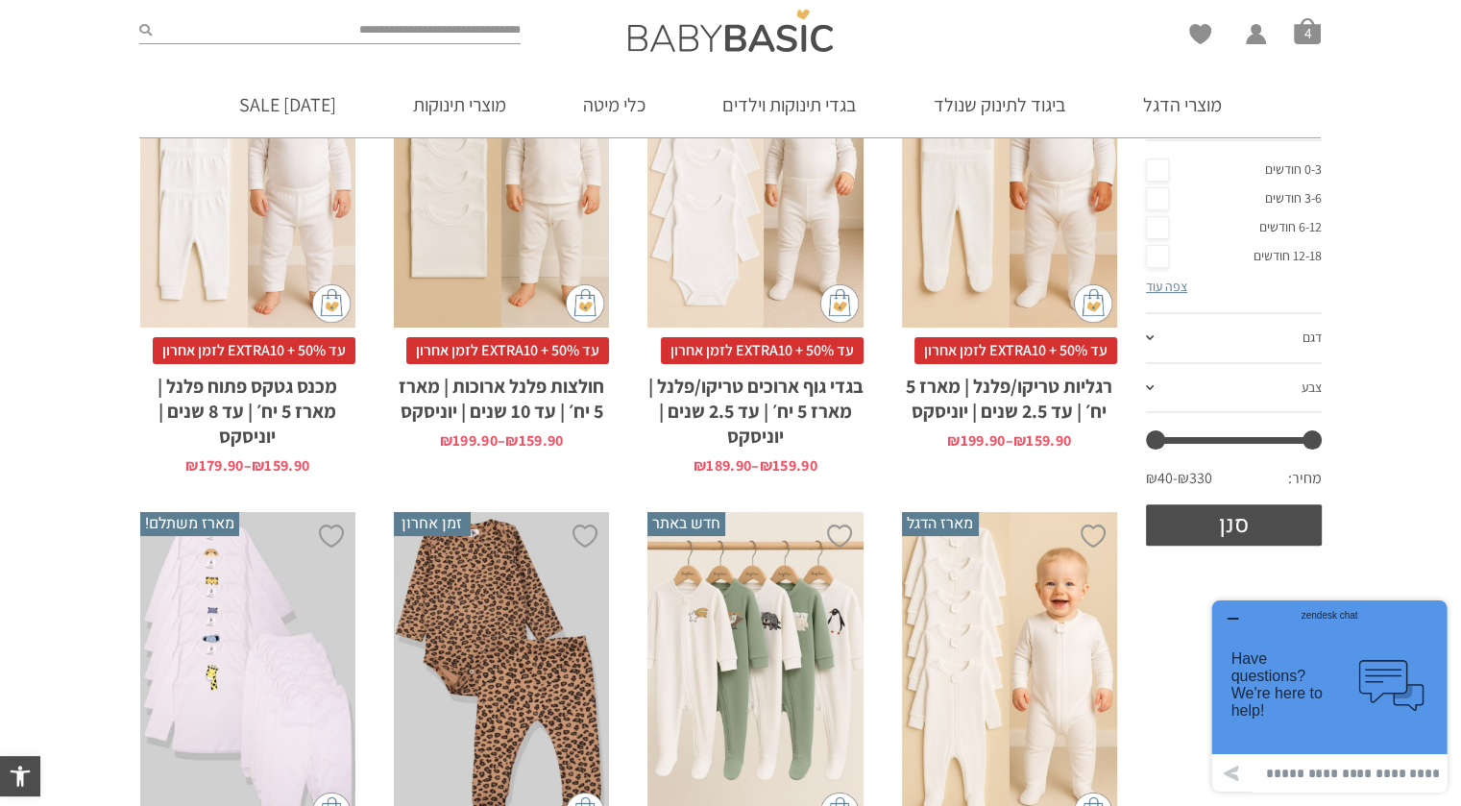
click at [1239, 624] on icon "button" at bounding box center [1232, 618] width 15 height 15
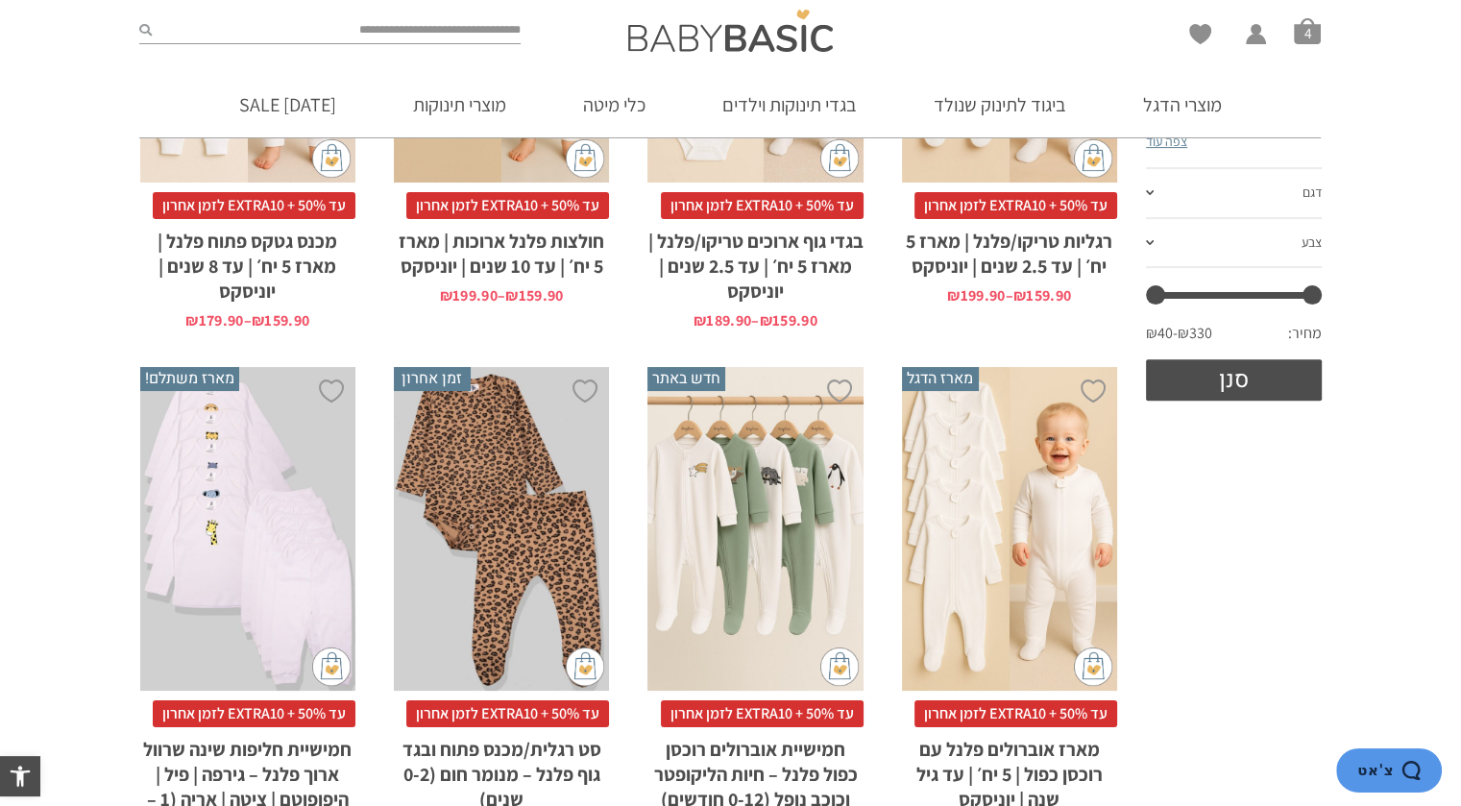
scroll to position [655, 0]
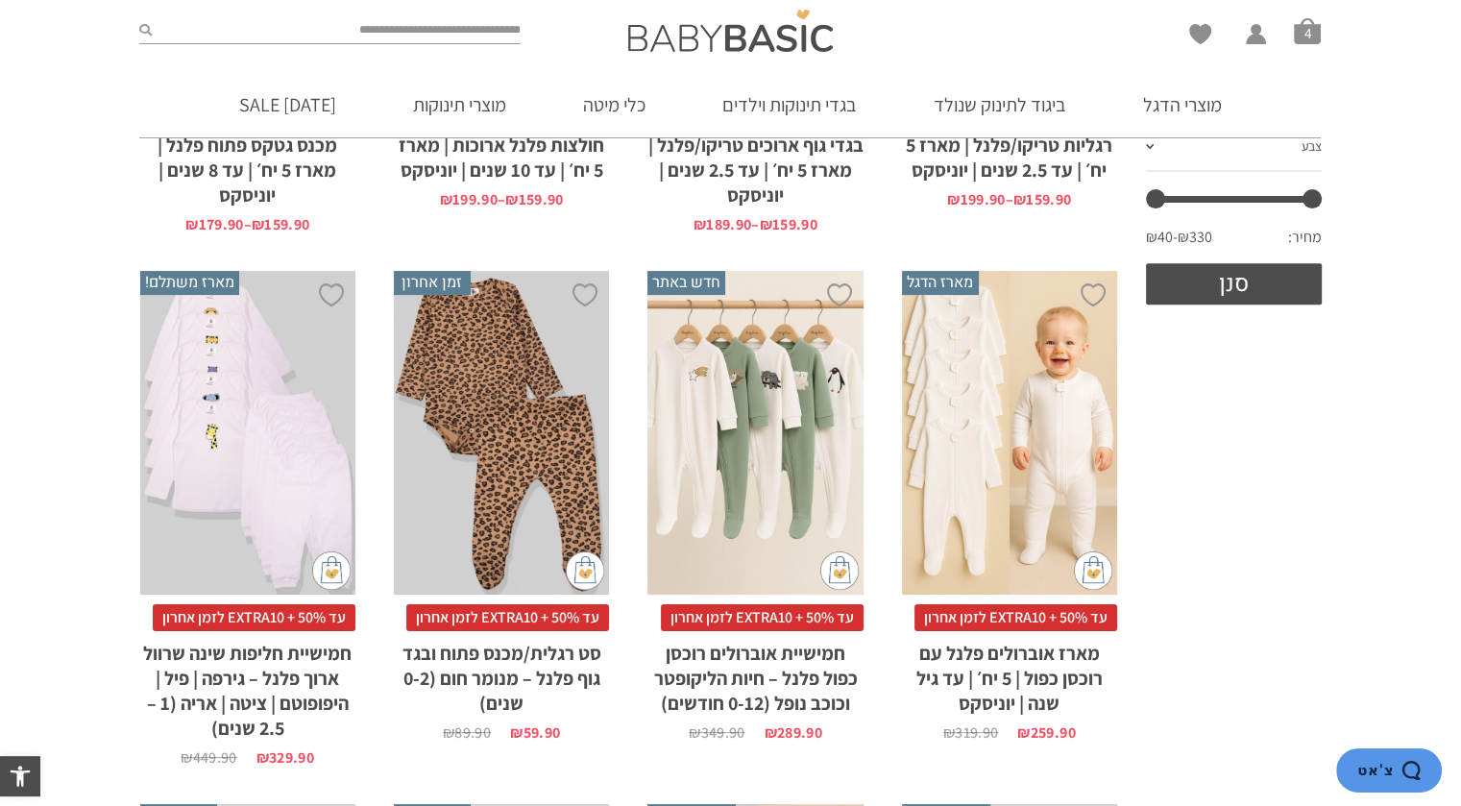
click at [271, 529] on div "x בחירת מידה 12-18m 18-24m 24-30m" at bounding box center [247, 433] width 215 height 324
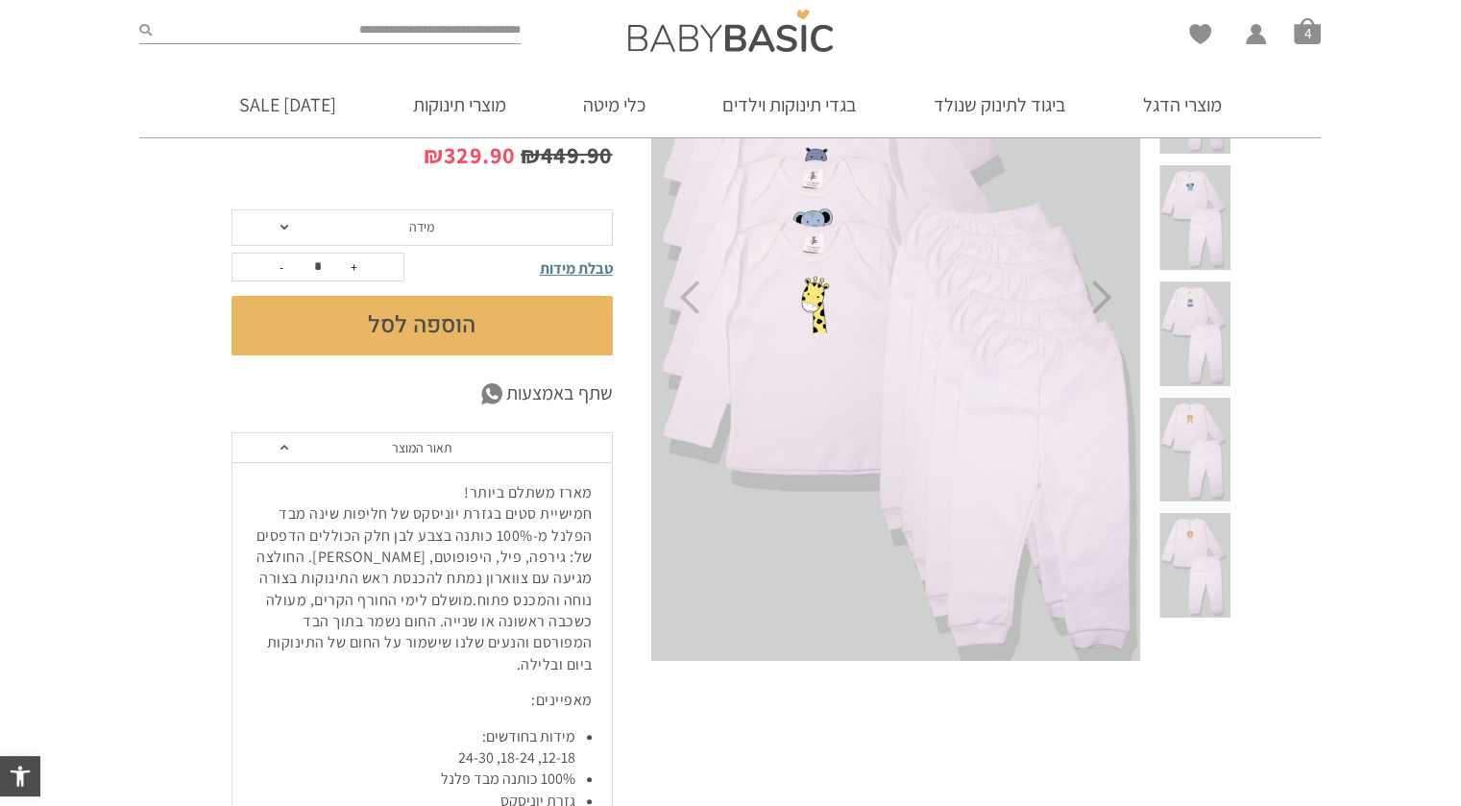
click at [282, 226] on span at bounding box center [284, 227] width 8 height 5
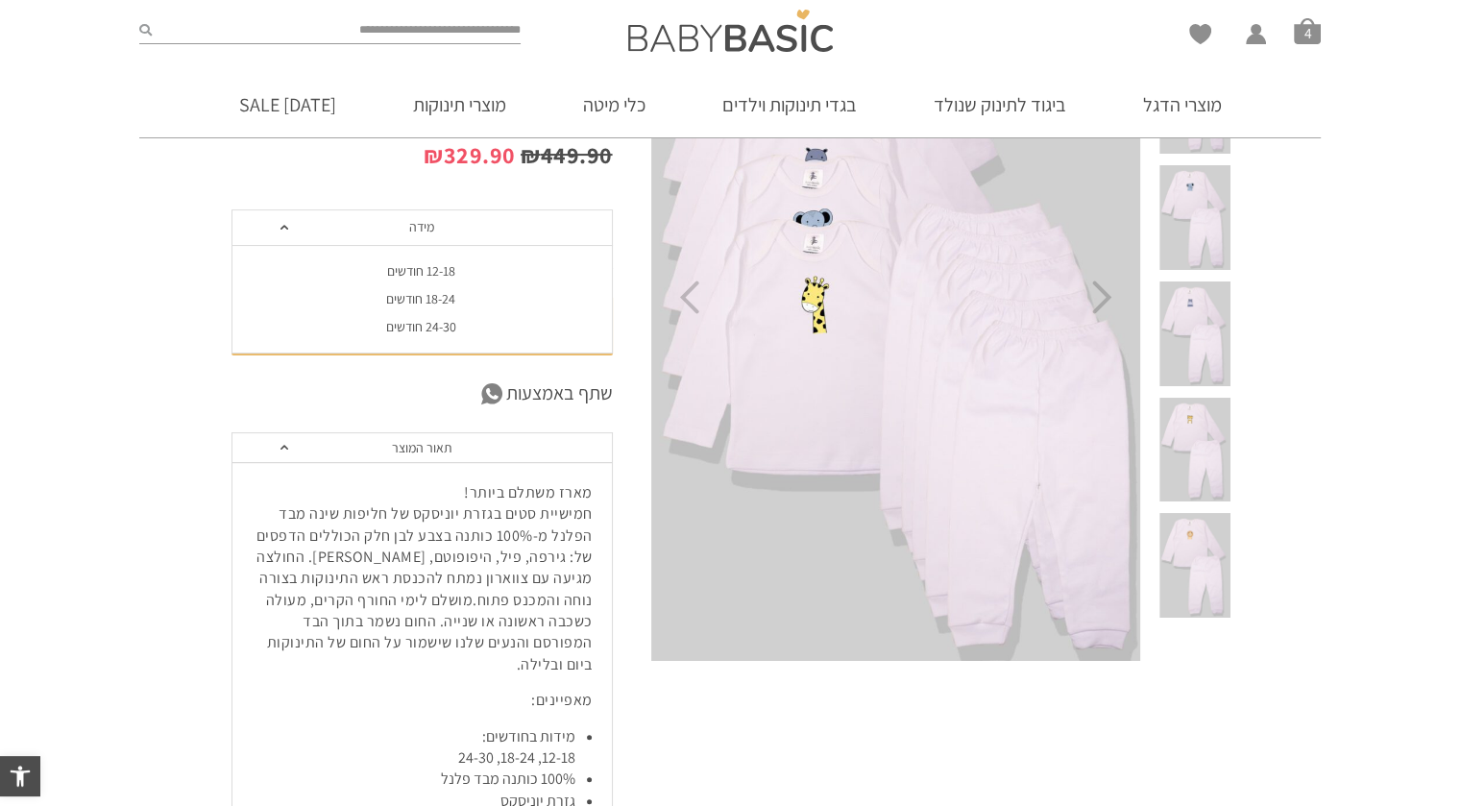
click at [282, 226] on span at bounding box center [284, 227] width 8 height 5
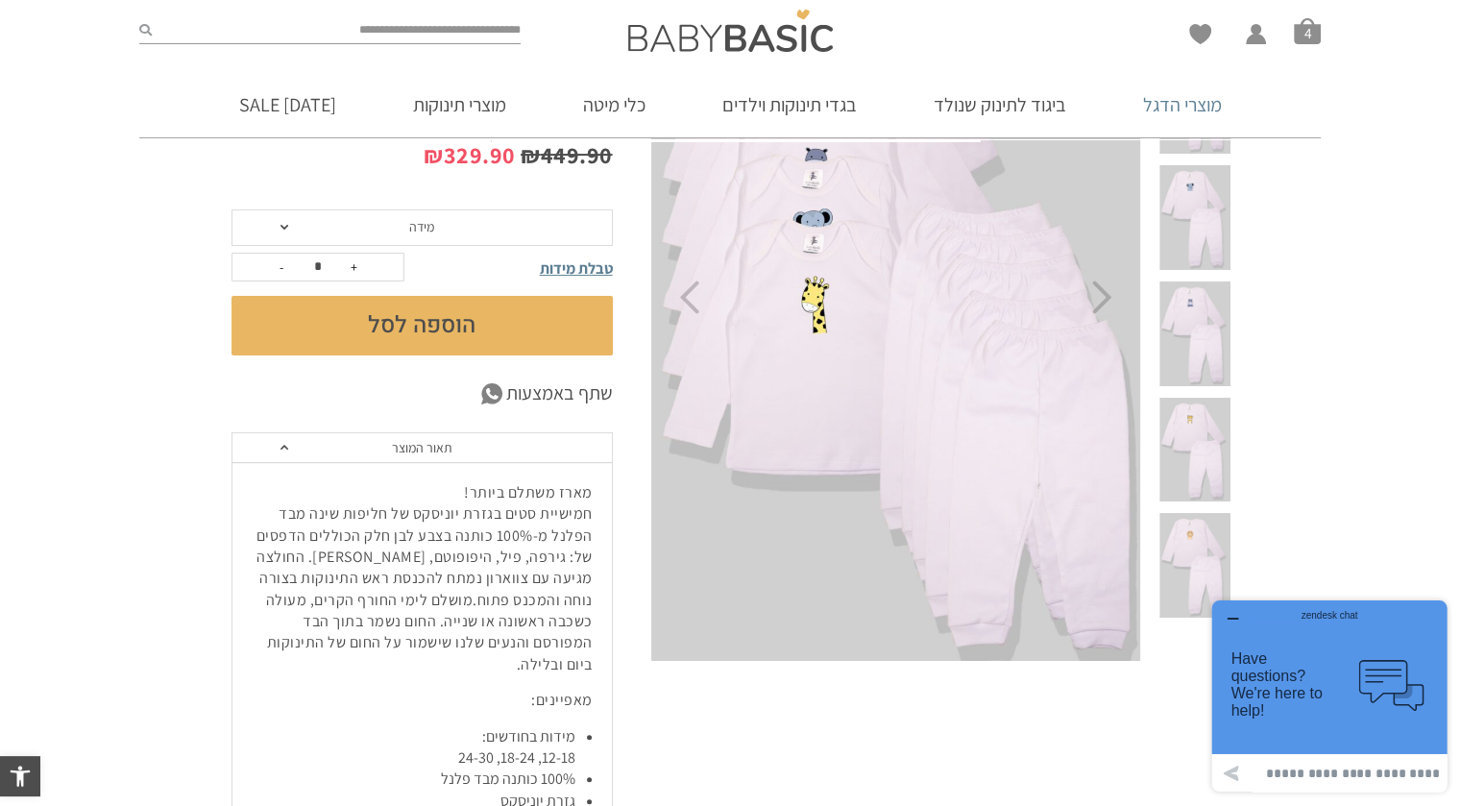
click at [1158, 107] on link "מוצרי הדגל" at bounding box center [1182, 104] width 136 height 65
click at [692, 47] on img at bounding box center [730, 31] width 205 height 42
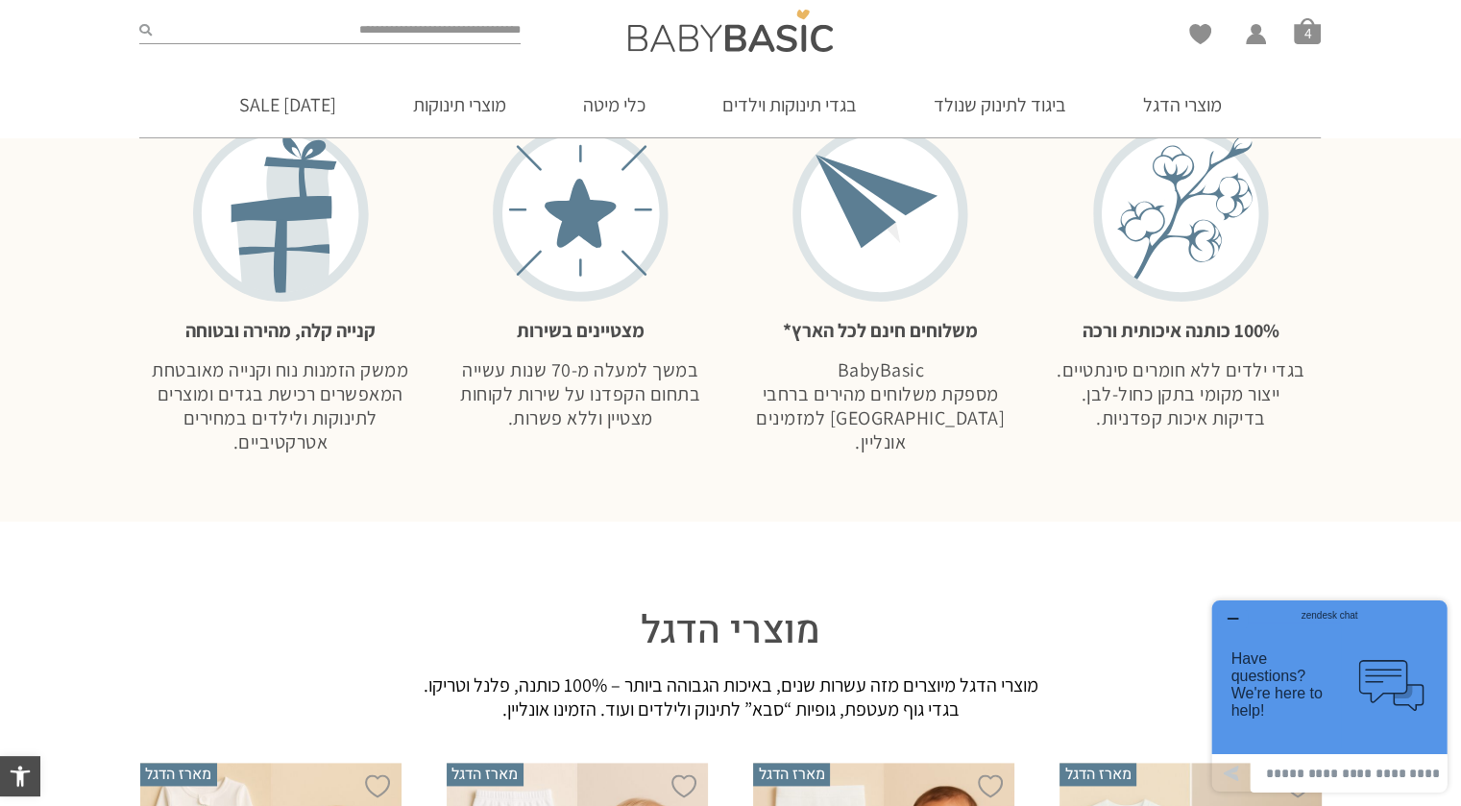
scroll to position [2209, 0]
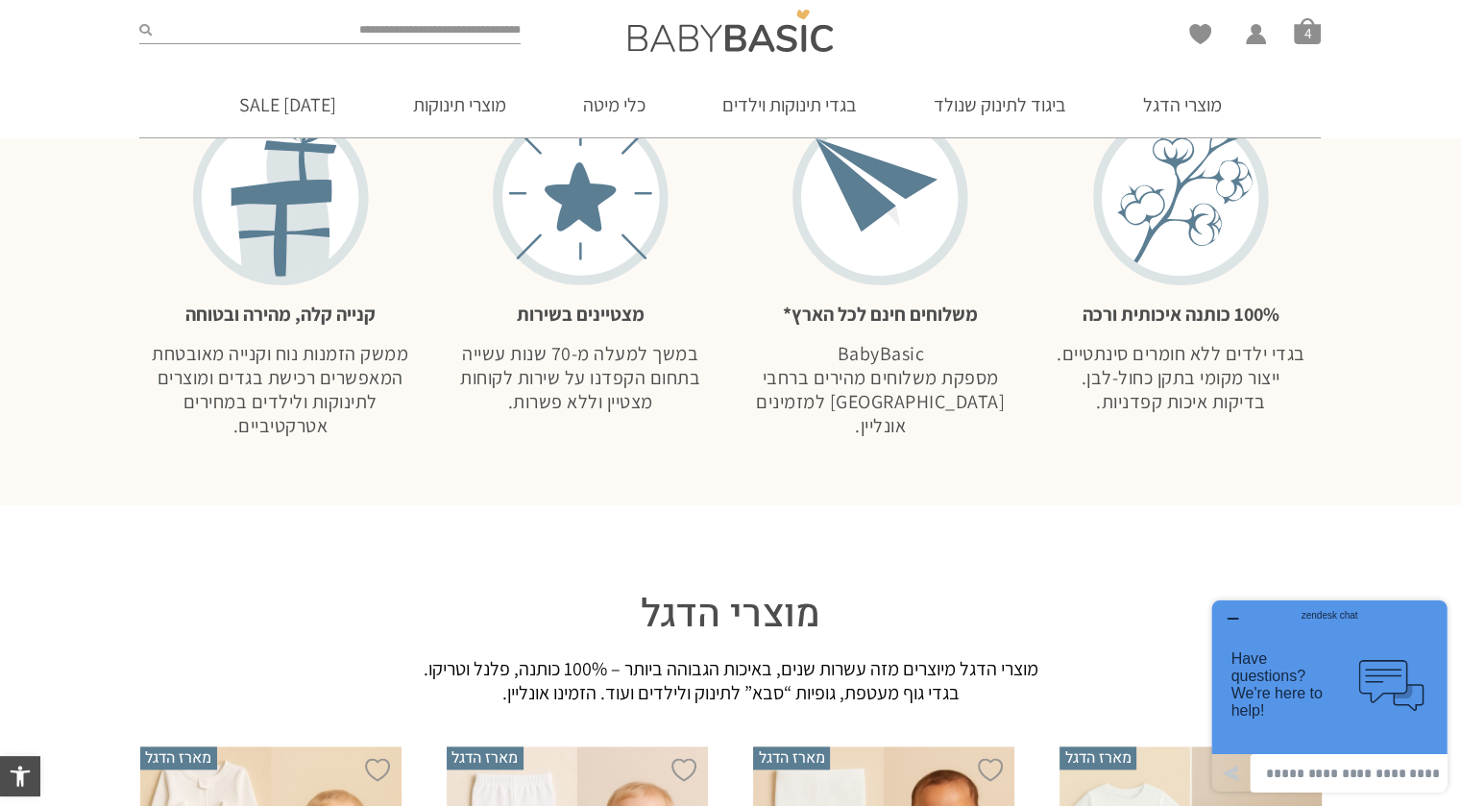
click at [1229, 613] on icon "button" at bounding box center [1232, 618] width 15 height 15
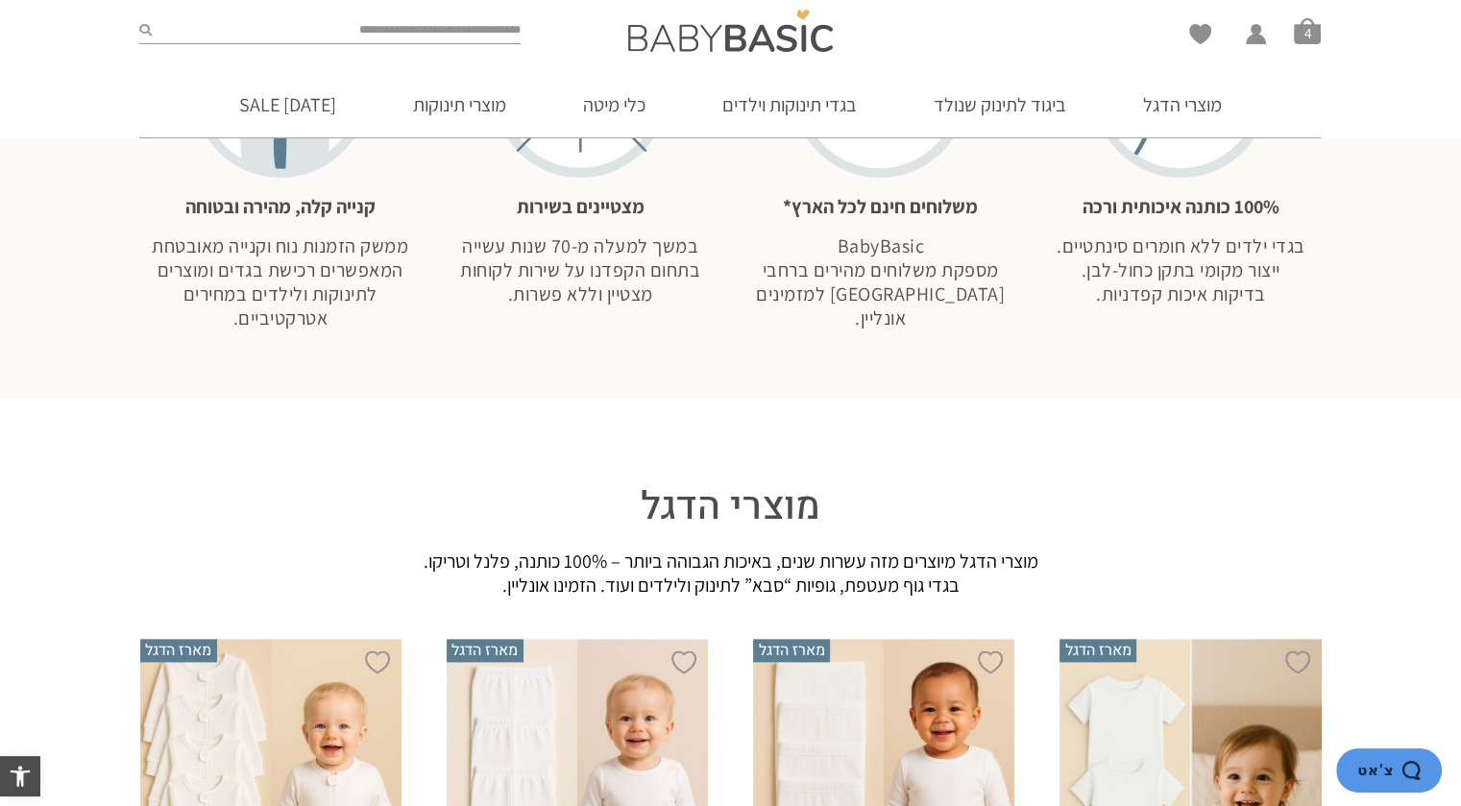
scroll to position [1921, 0]
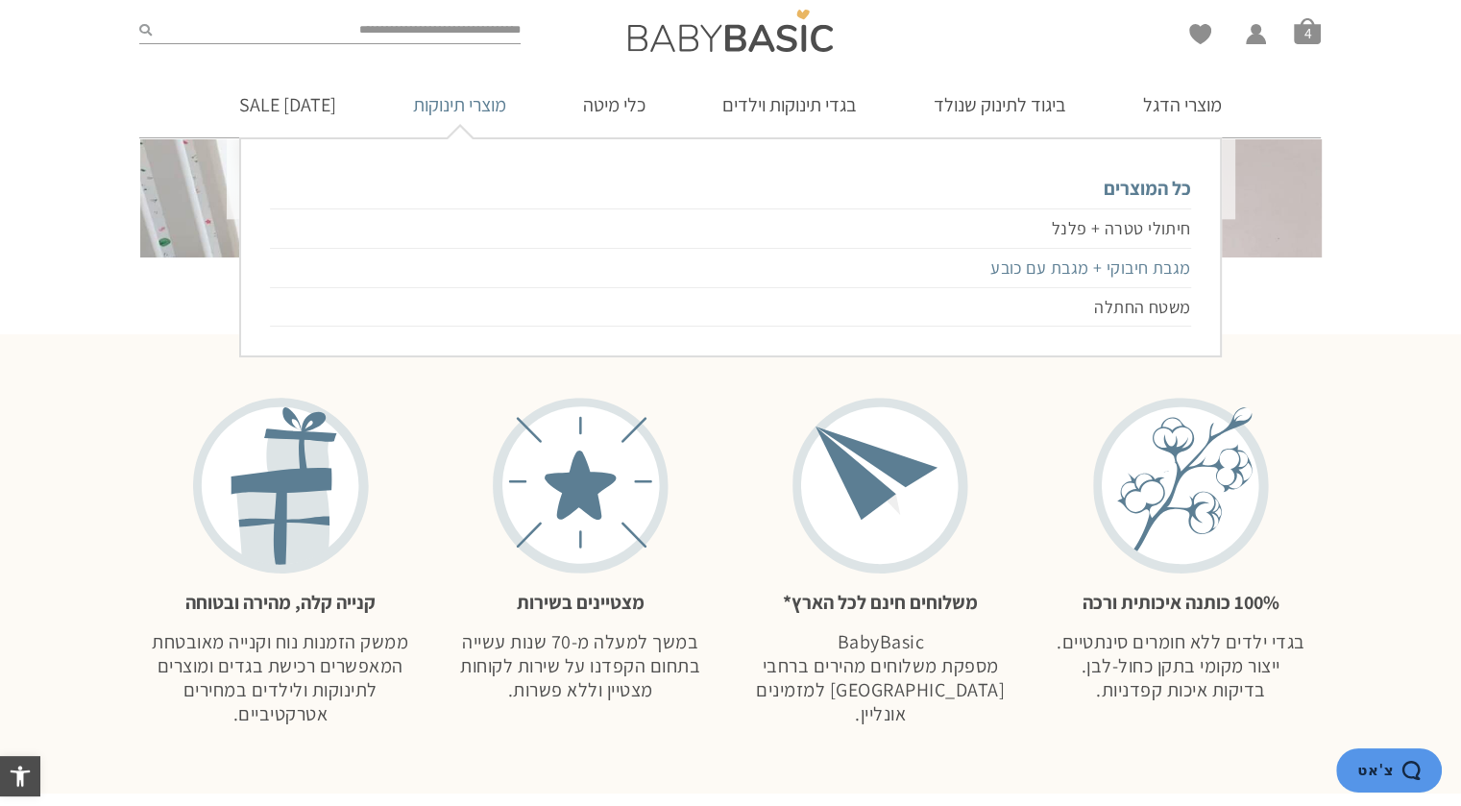
click at [1141, 263] on link "מגבת חיבוקי + מגבת עם כובע" at bounding box center [730, 268] width 920 height 39
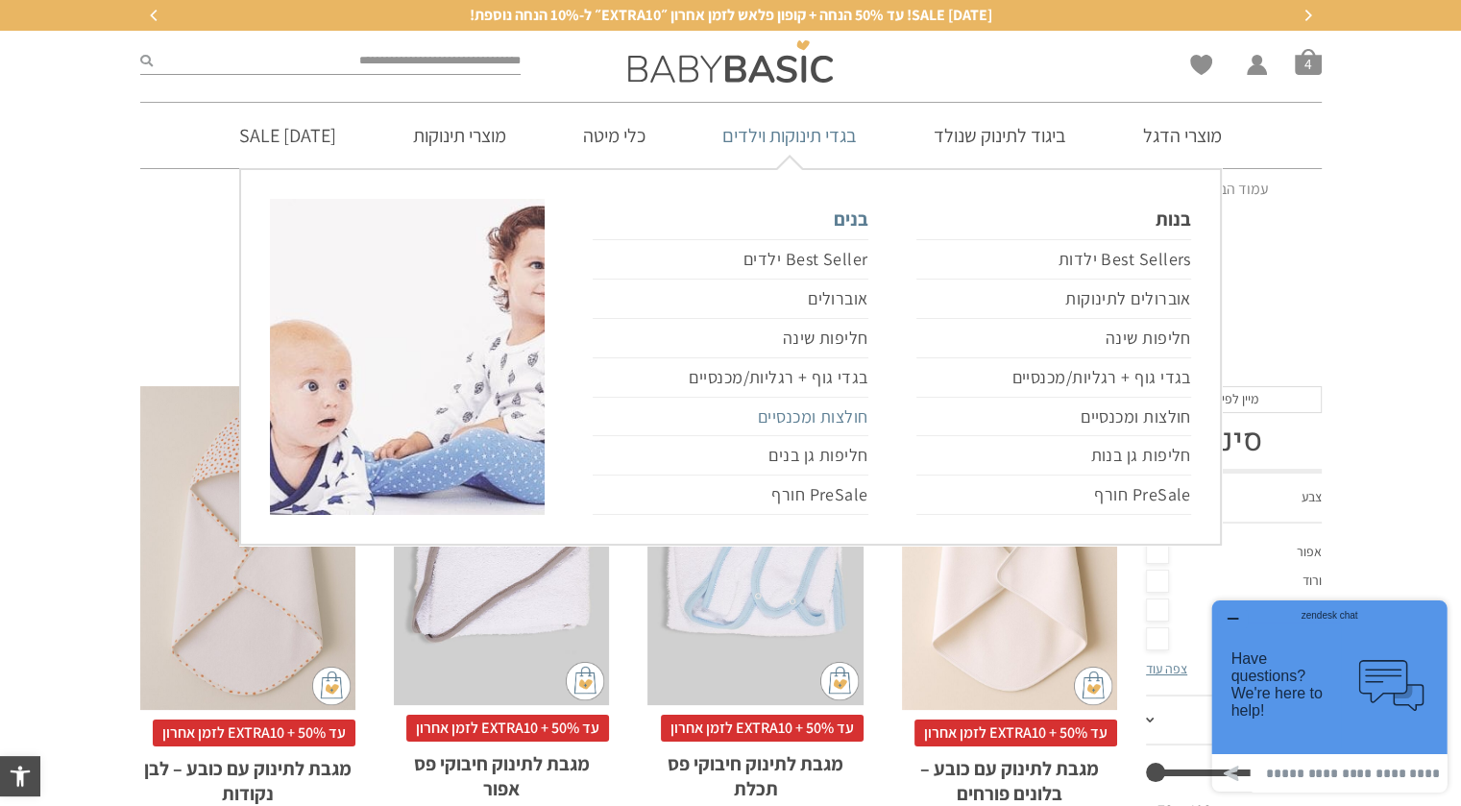
click at [839, 410] on link "חולצות ומכנסיים" at bounding box center [730, 417] width 275 height 39
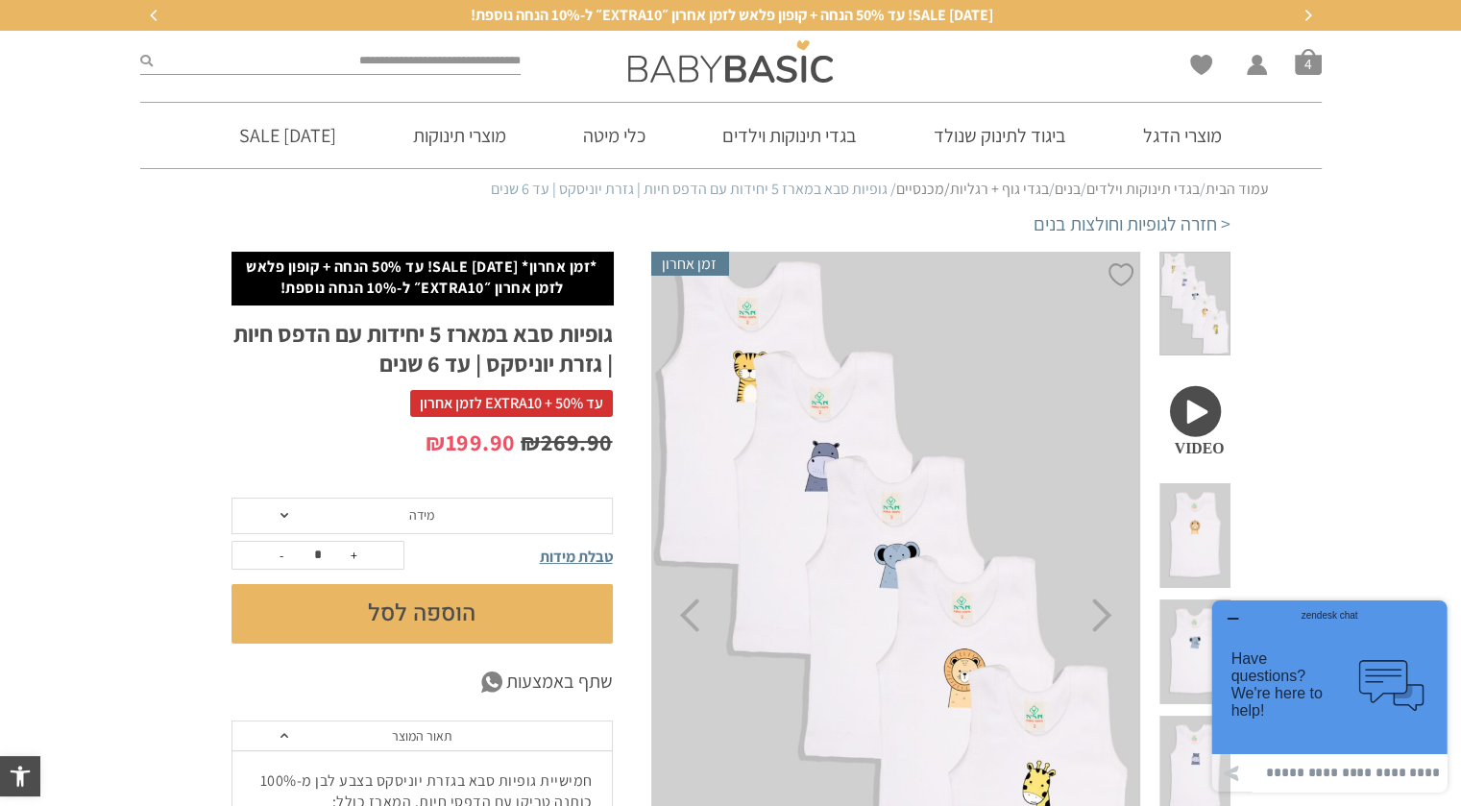
click at [1230, 619] on icon "button" at bounding box center [1232, 619] width 10 height 0
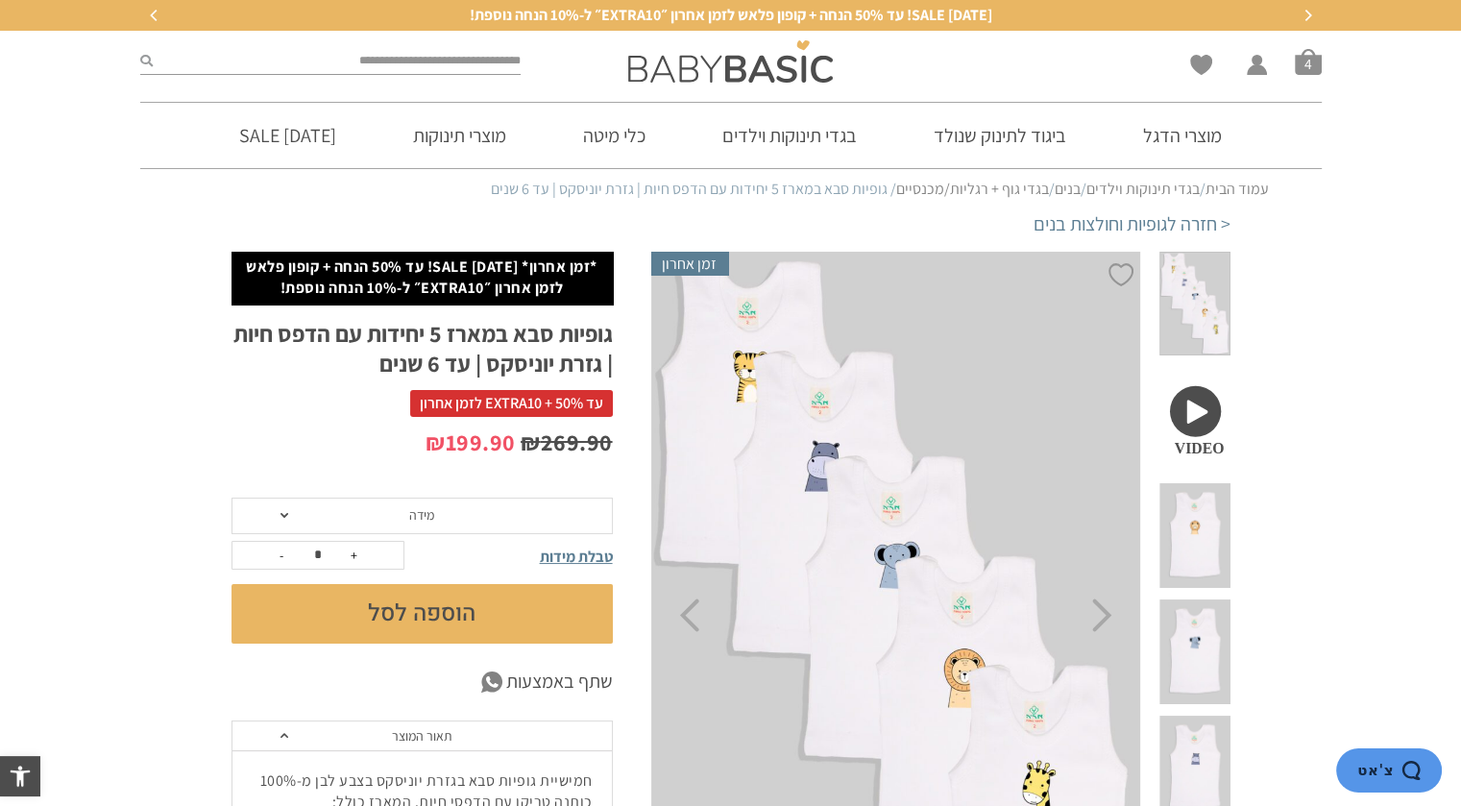
click at [1209, 378] on span at bounding box center [1194, 419] width 70 height 105
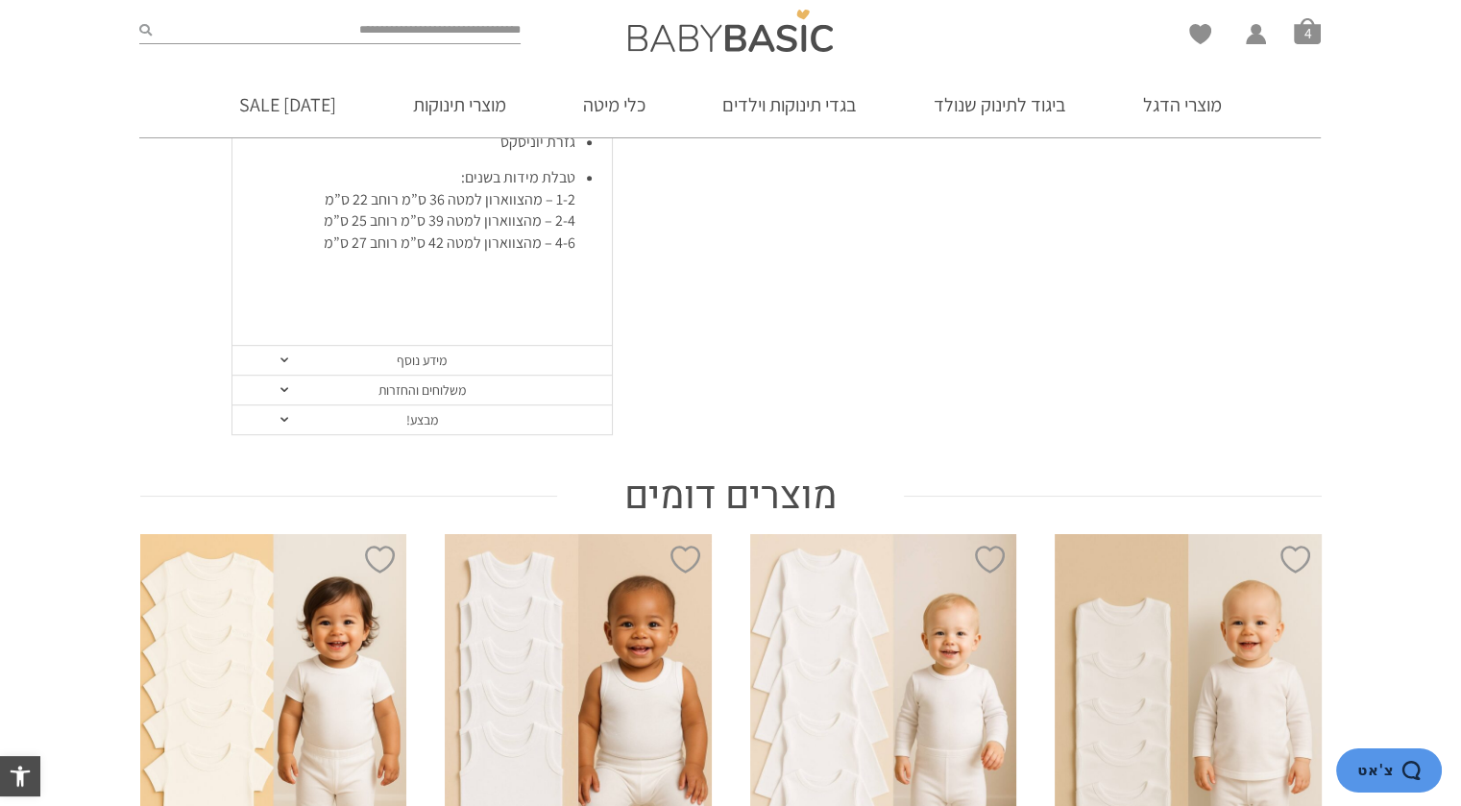
scroll to position [864, 0]
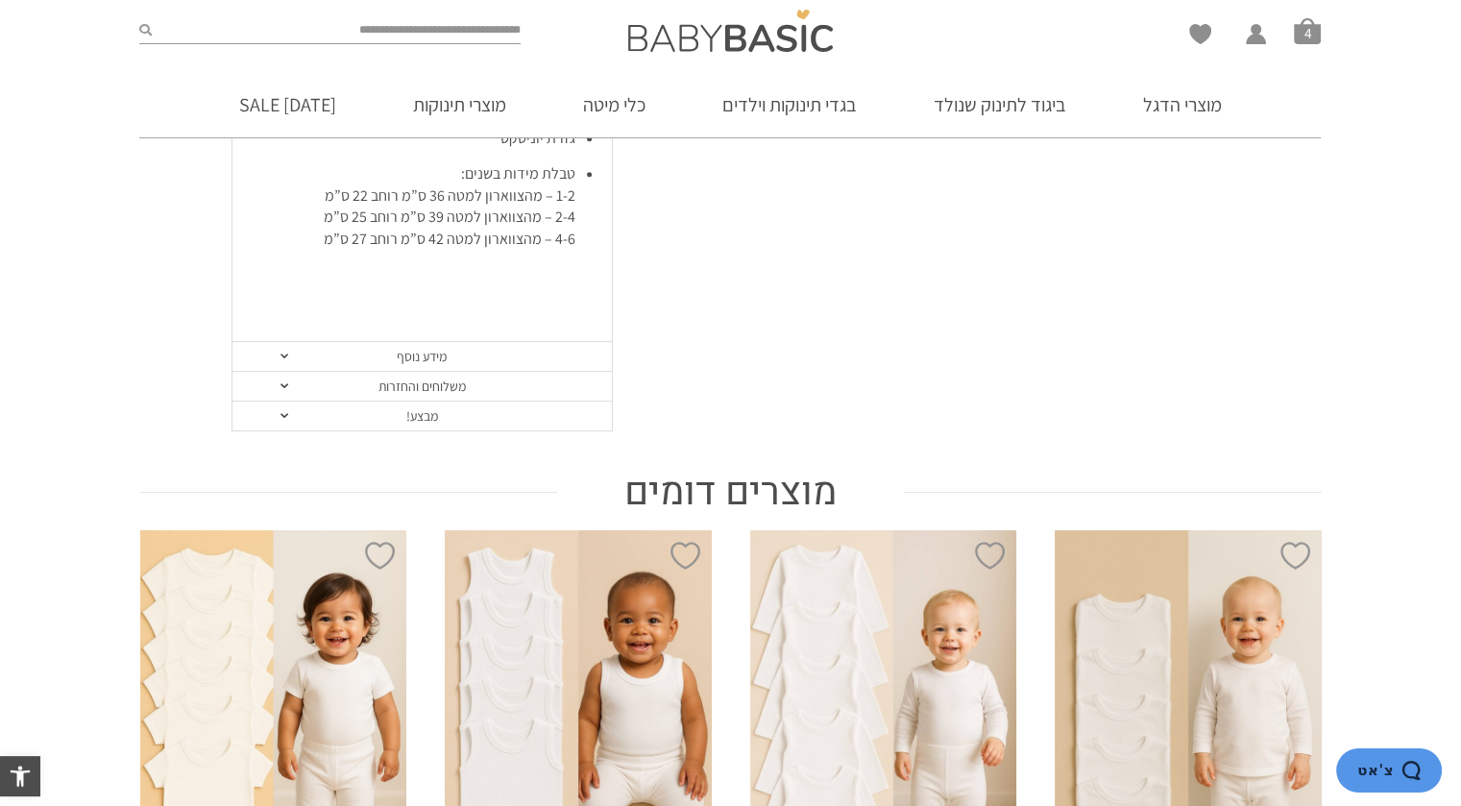
click at [366, 415] on link "מבצע!" at bounding box center [421, 416] width 379 height 30
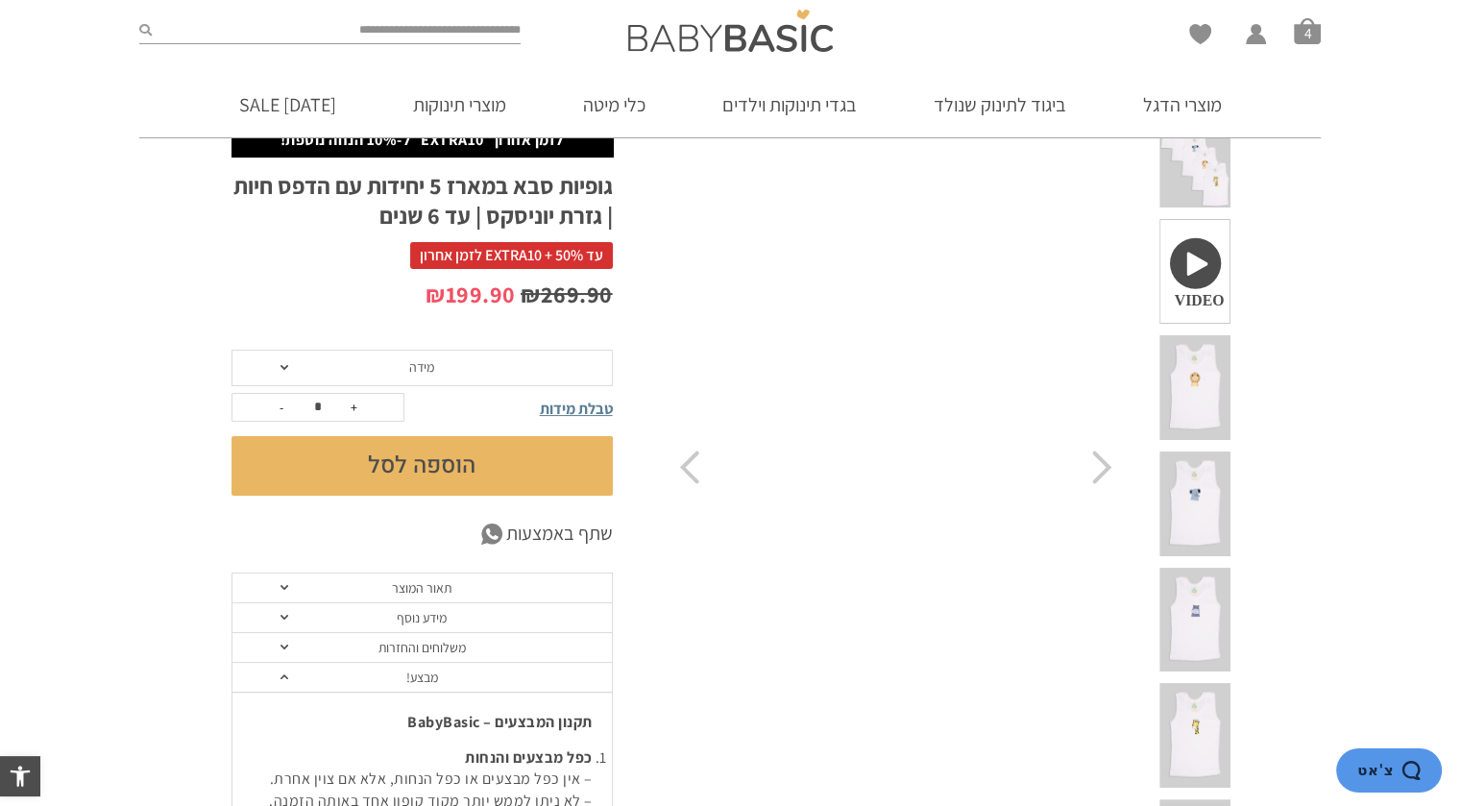
scroll to position [0, 0]
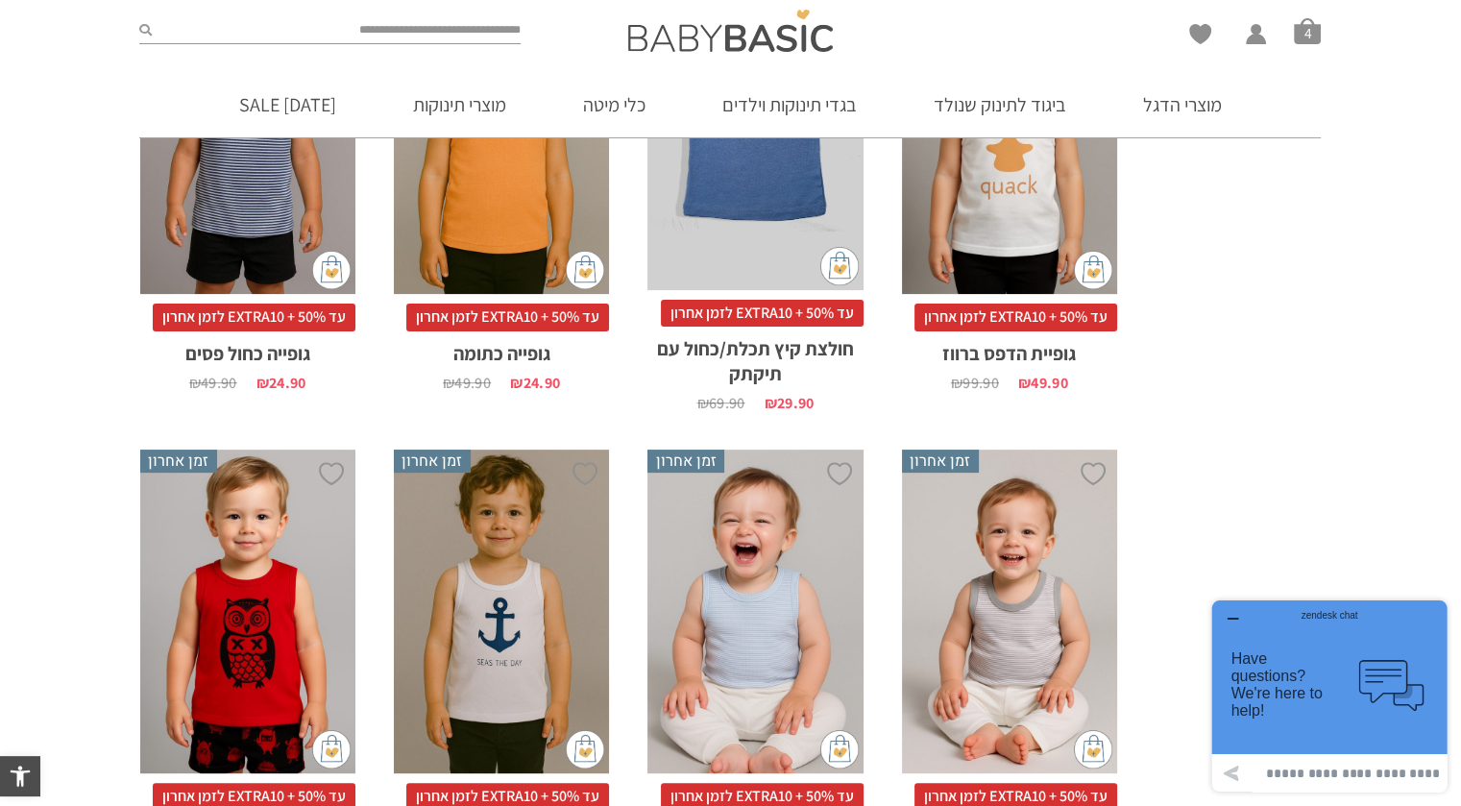
scroll to position [864, 0]
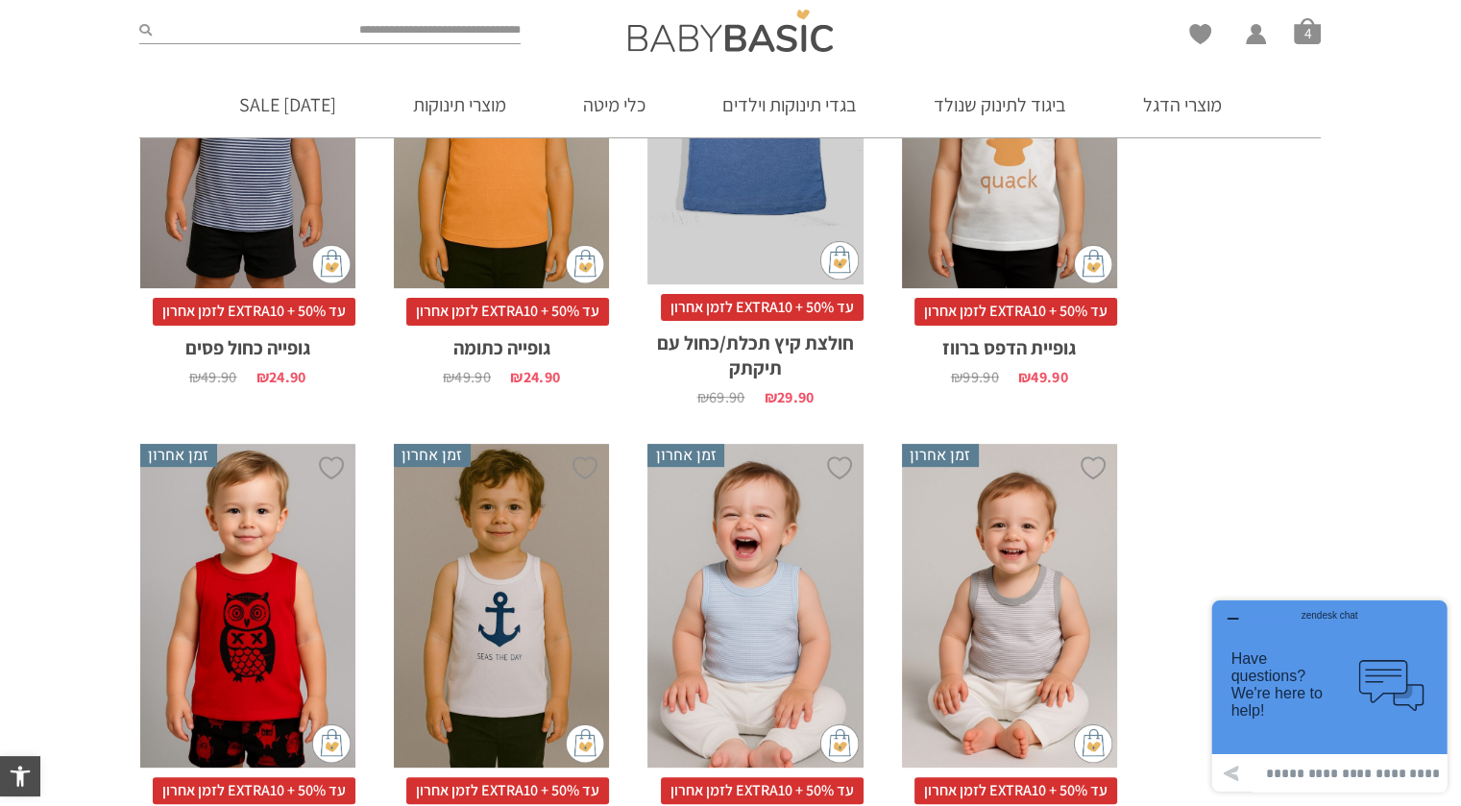
click at [1229, 615] on icon "button" at bounding box center [1232, 618] width 15 height 15
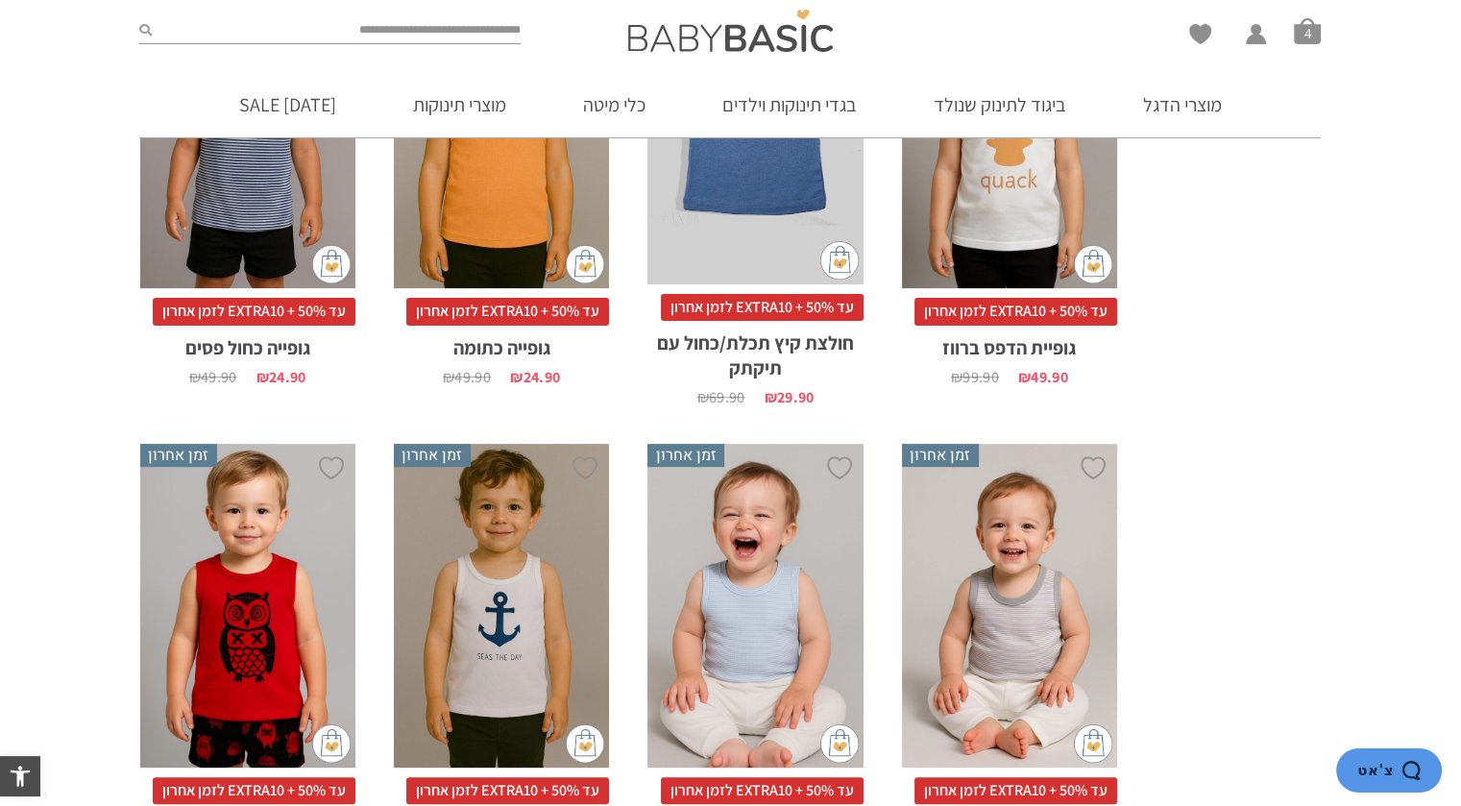
scroll to position [1153, 0]
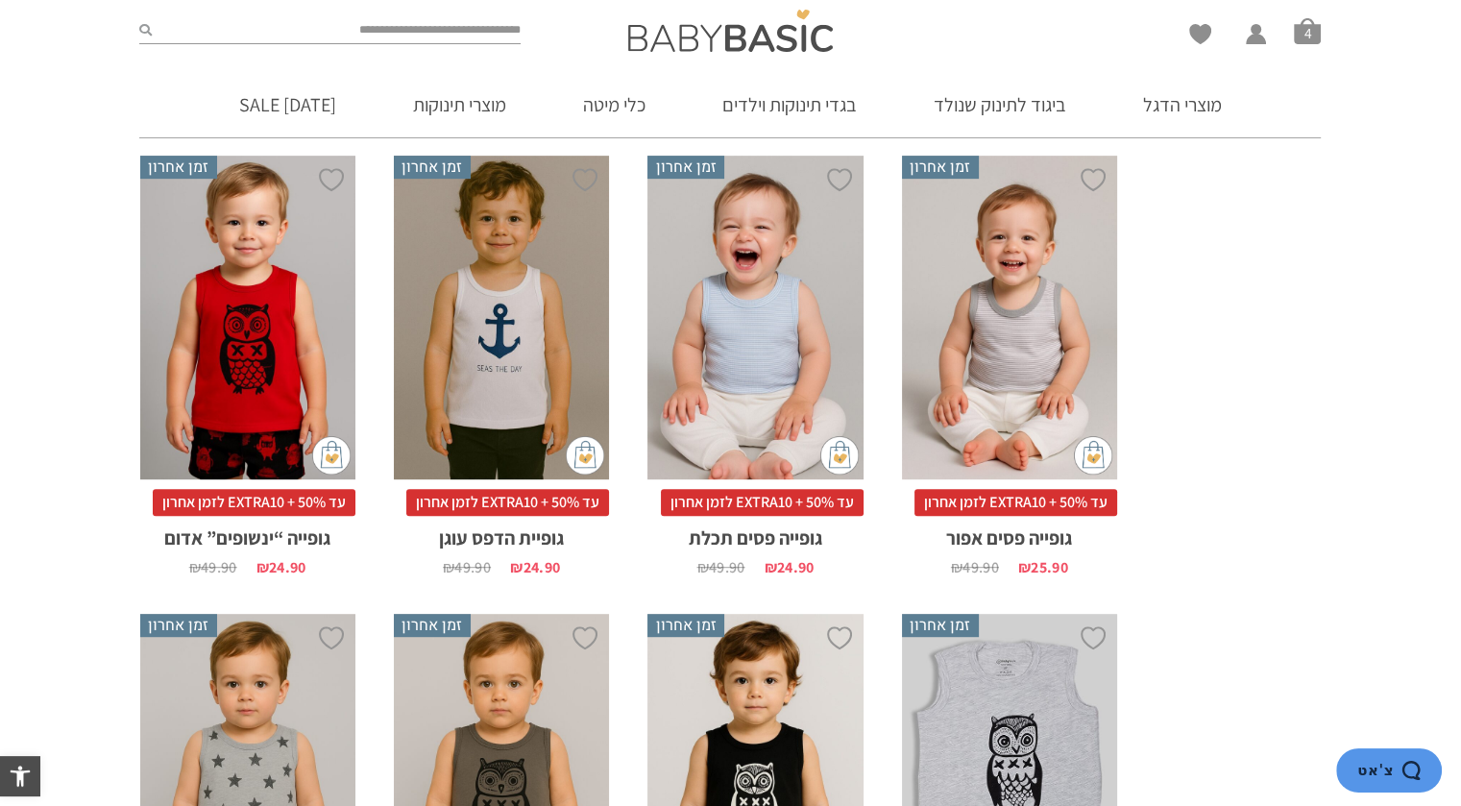
click at [557, 321] on div "x בחירת מידה 6-12m 1-2y 4-5-שנים 5-6-שנים 2-3y" at bounding box center [501, 318] width 215 height 324
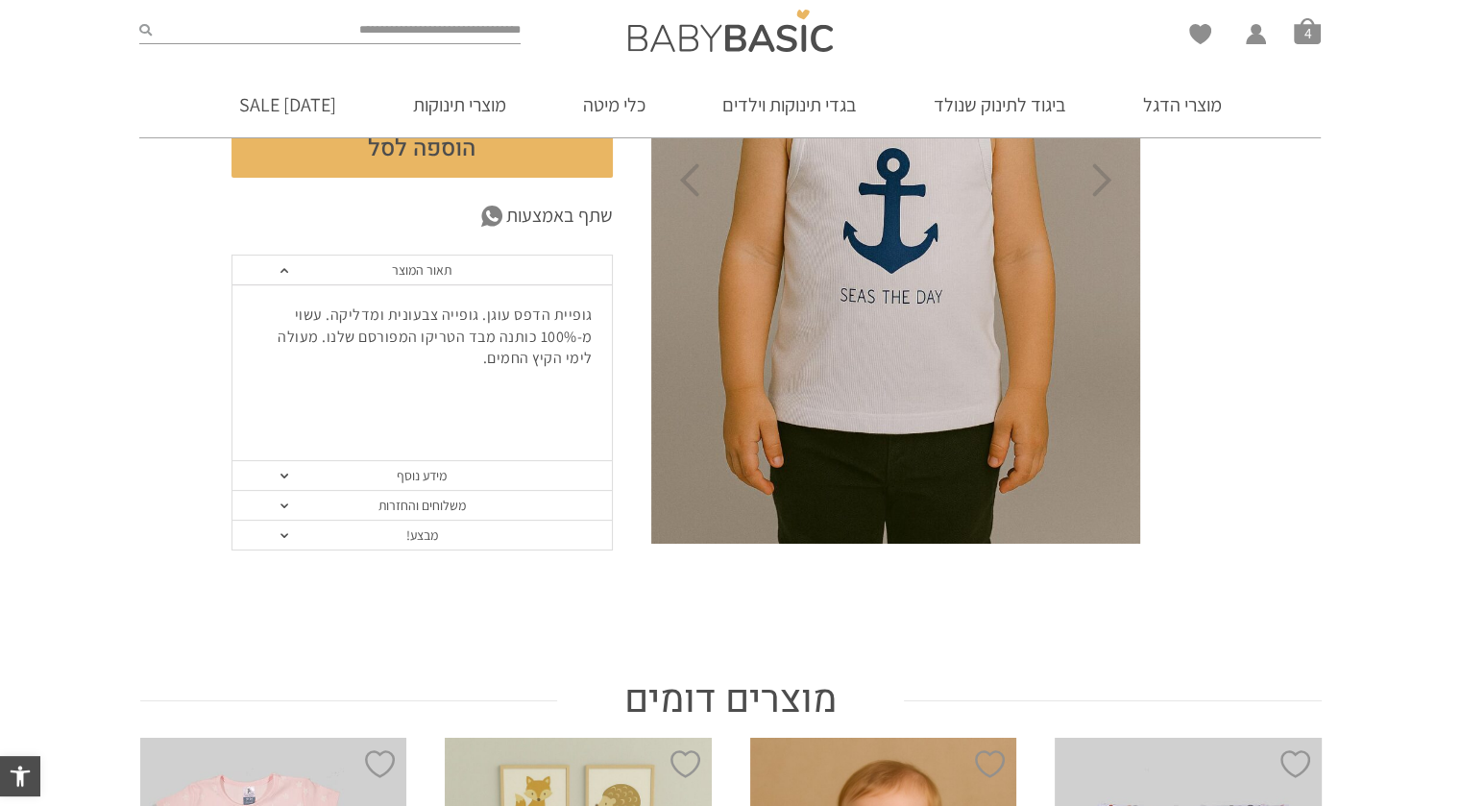
scroll to position [480, 0]
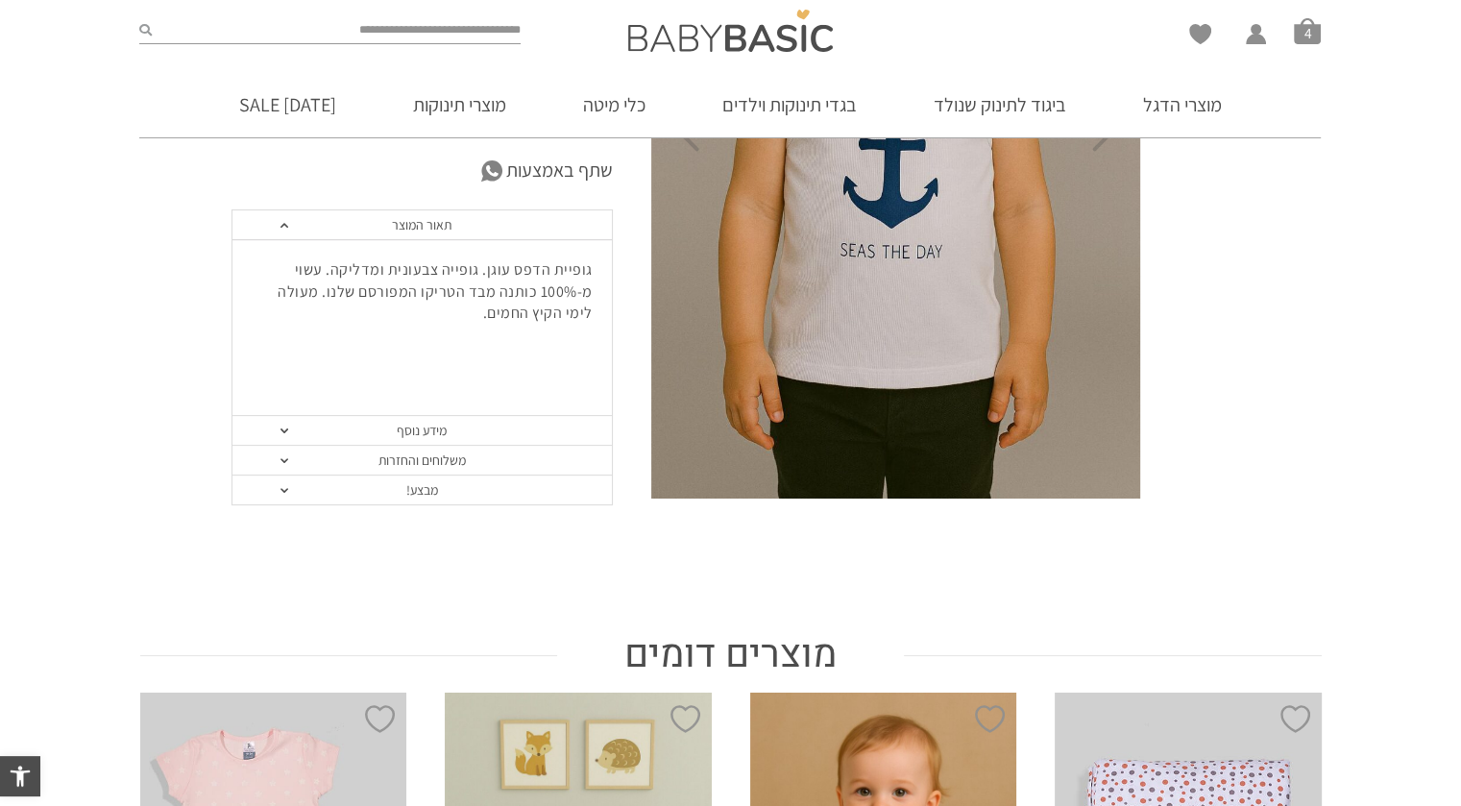
click at [562, 426] on link "מידע נוסף" at bounding box center [421, 431] width 379 height 30
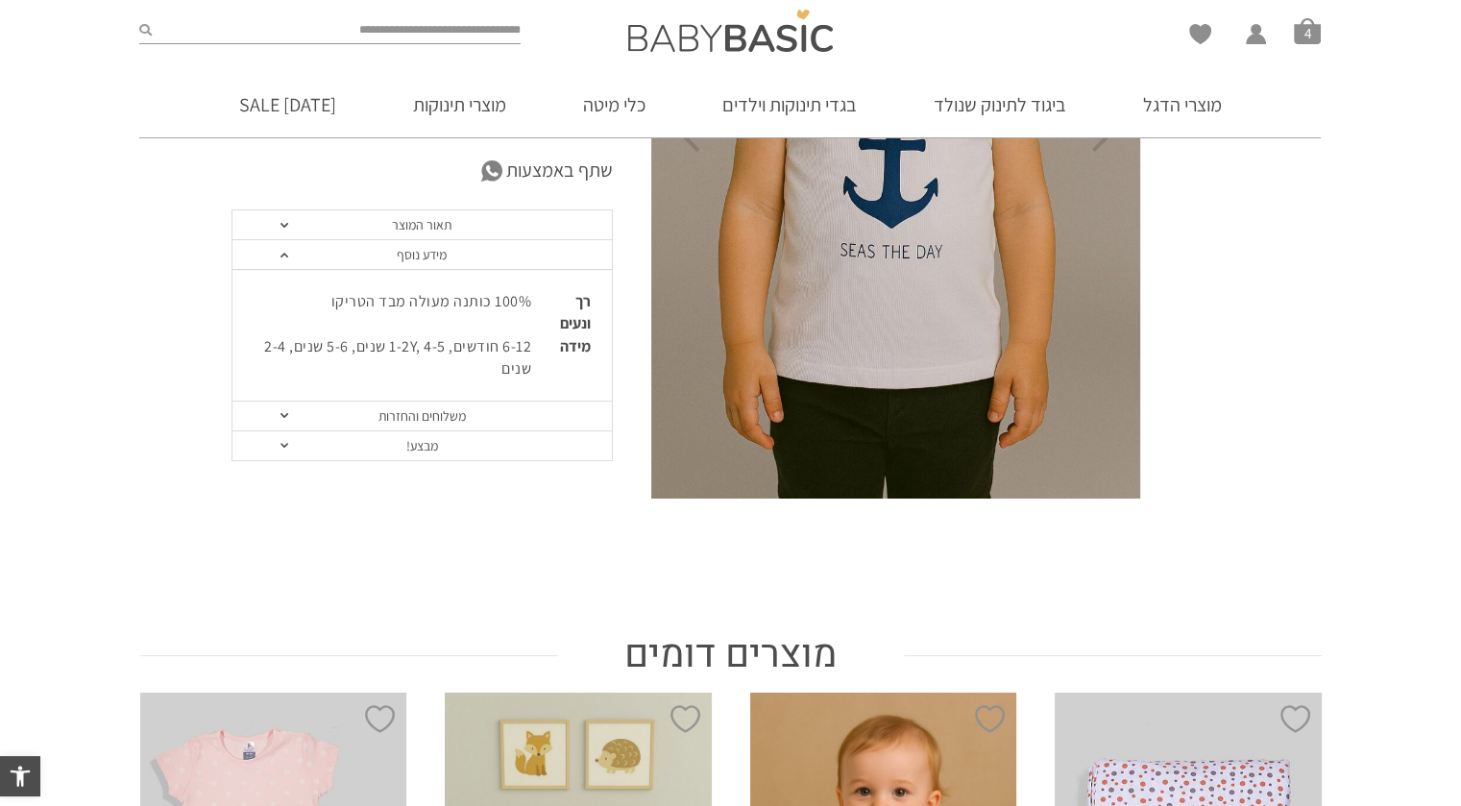
click at [532, 406] on link "משלוחים והחזרות" at bounding box center [421, 416] width 379 height 30
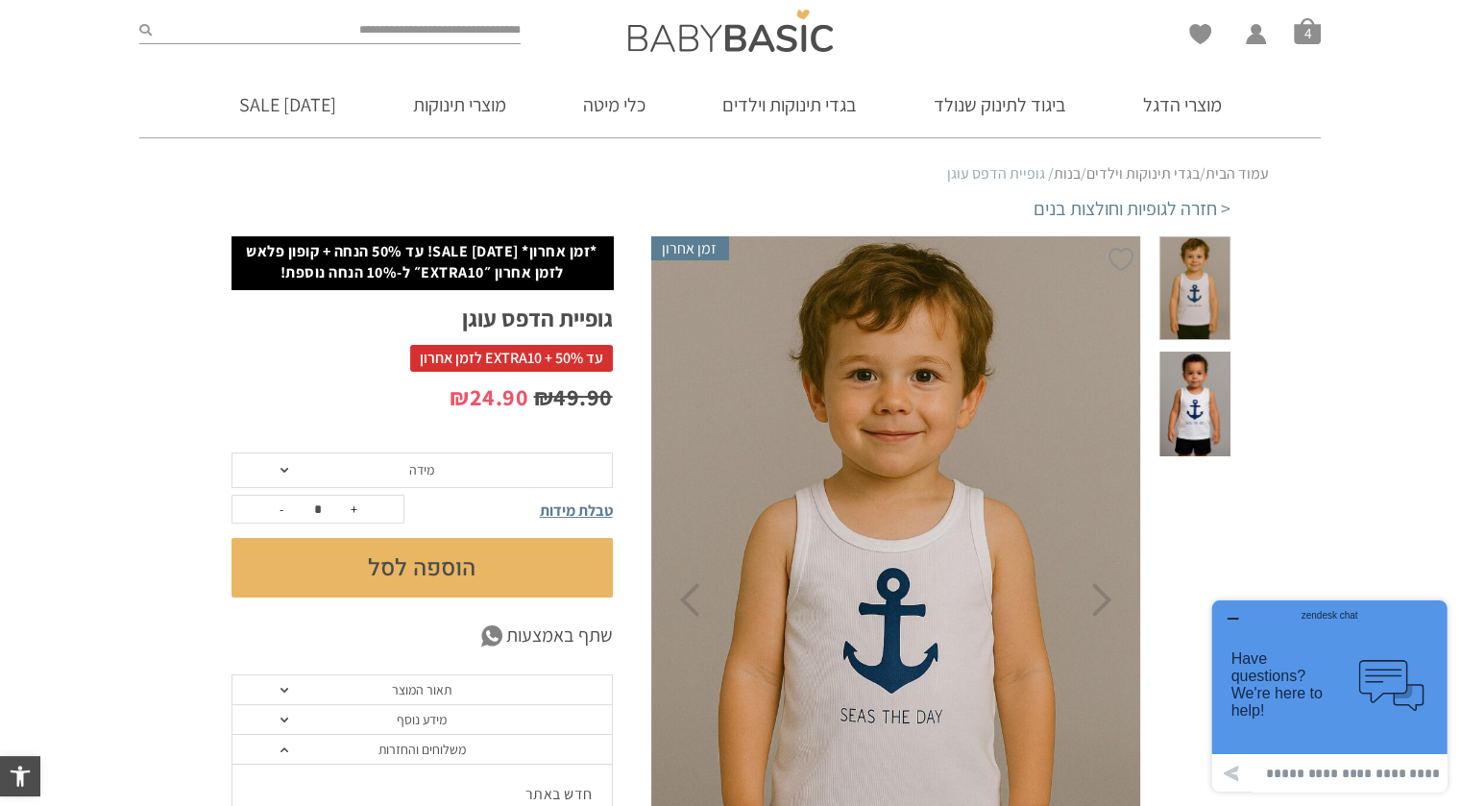
scroll to position [0, 0]
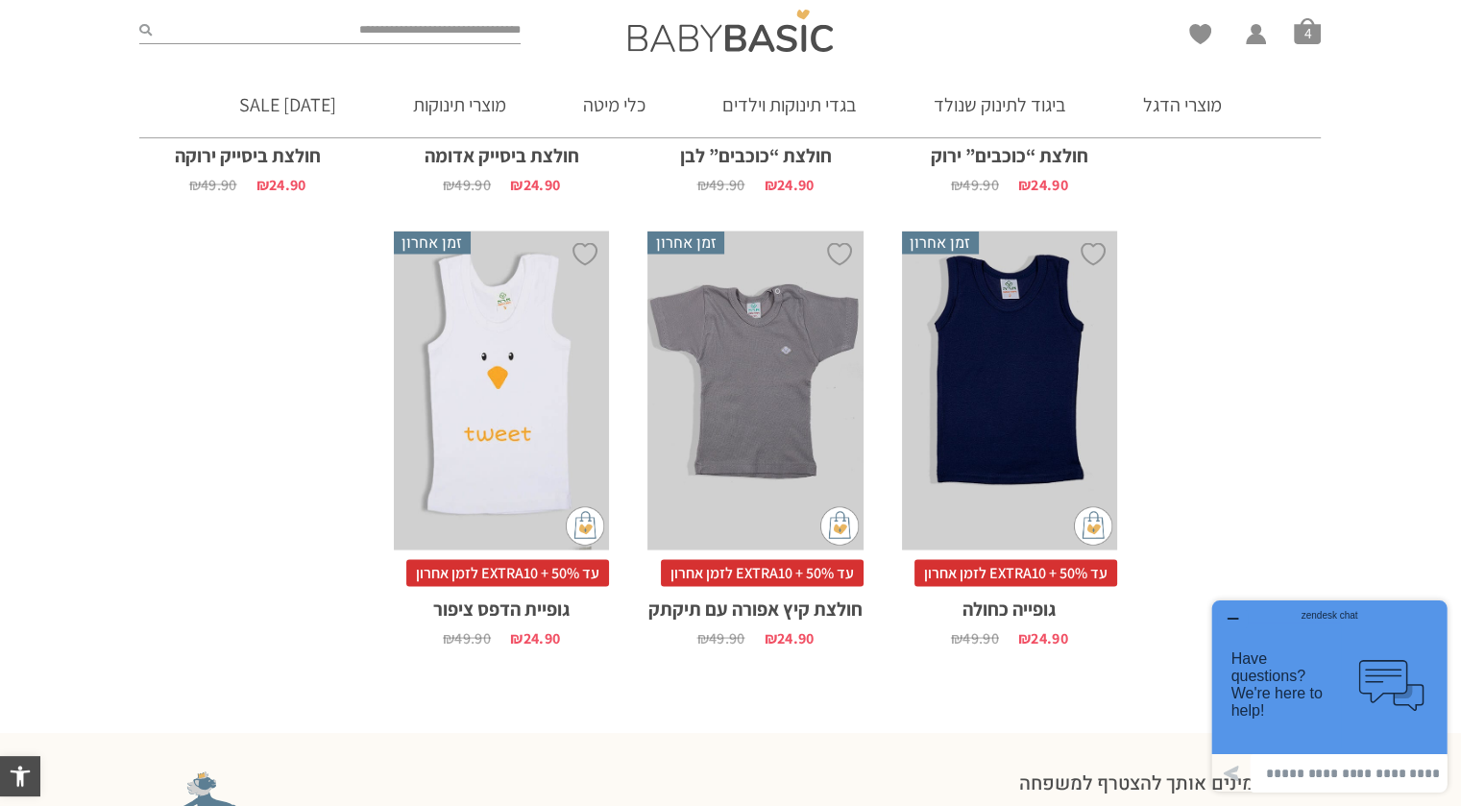
click at [507, 406] on div "x בחירת מידה 6-12m 1-2y 4-5-שנים 5-6-שנים 2-3y" at bounding box center [501, 390] width 215 height 319
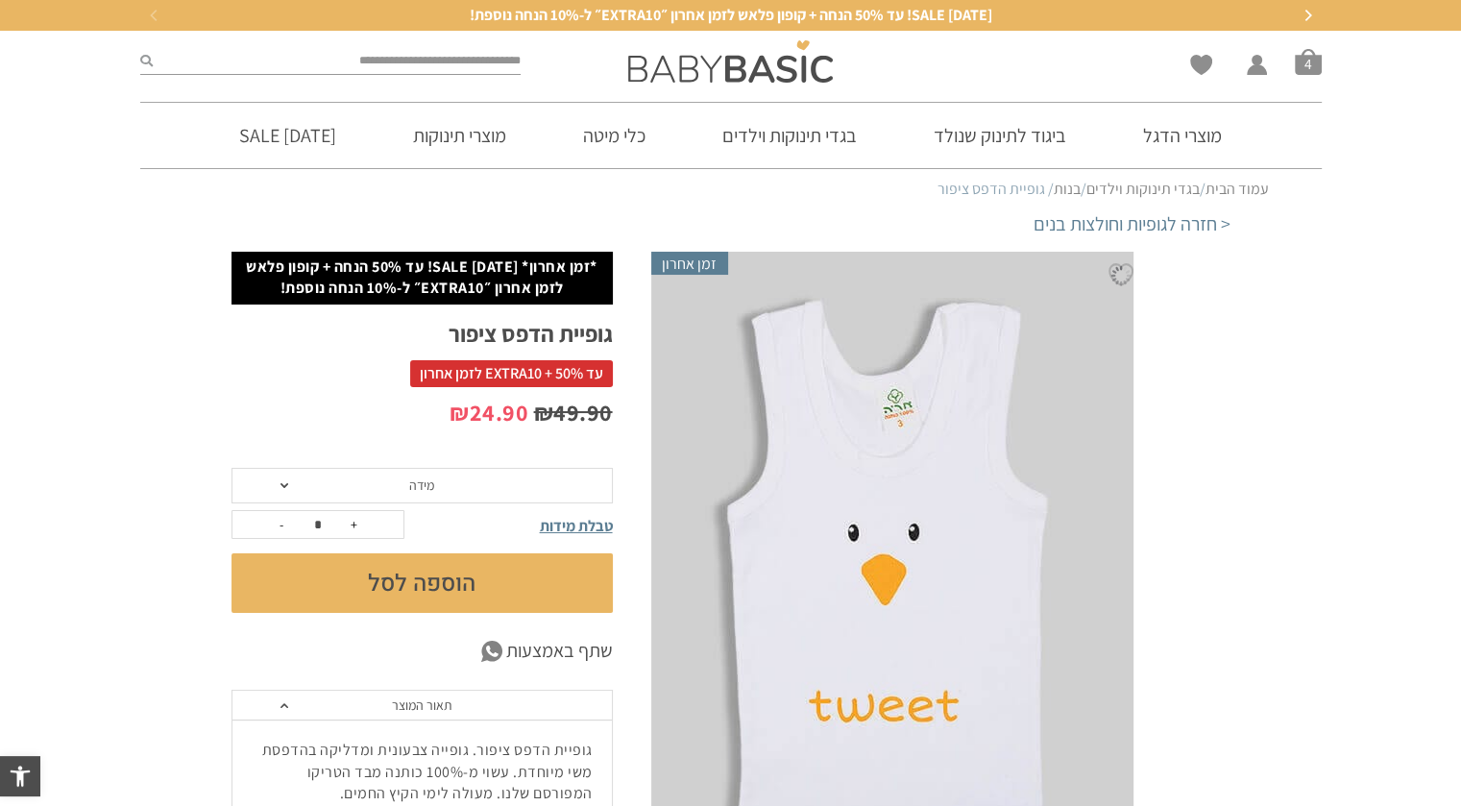
click at [361, 483] on span "מידה" at bounding box center [421, 486] width 381 height 36
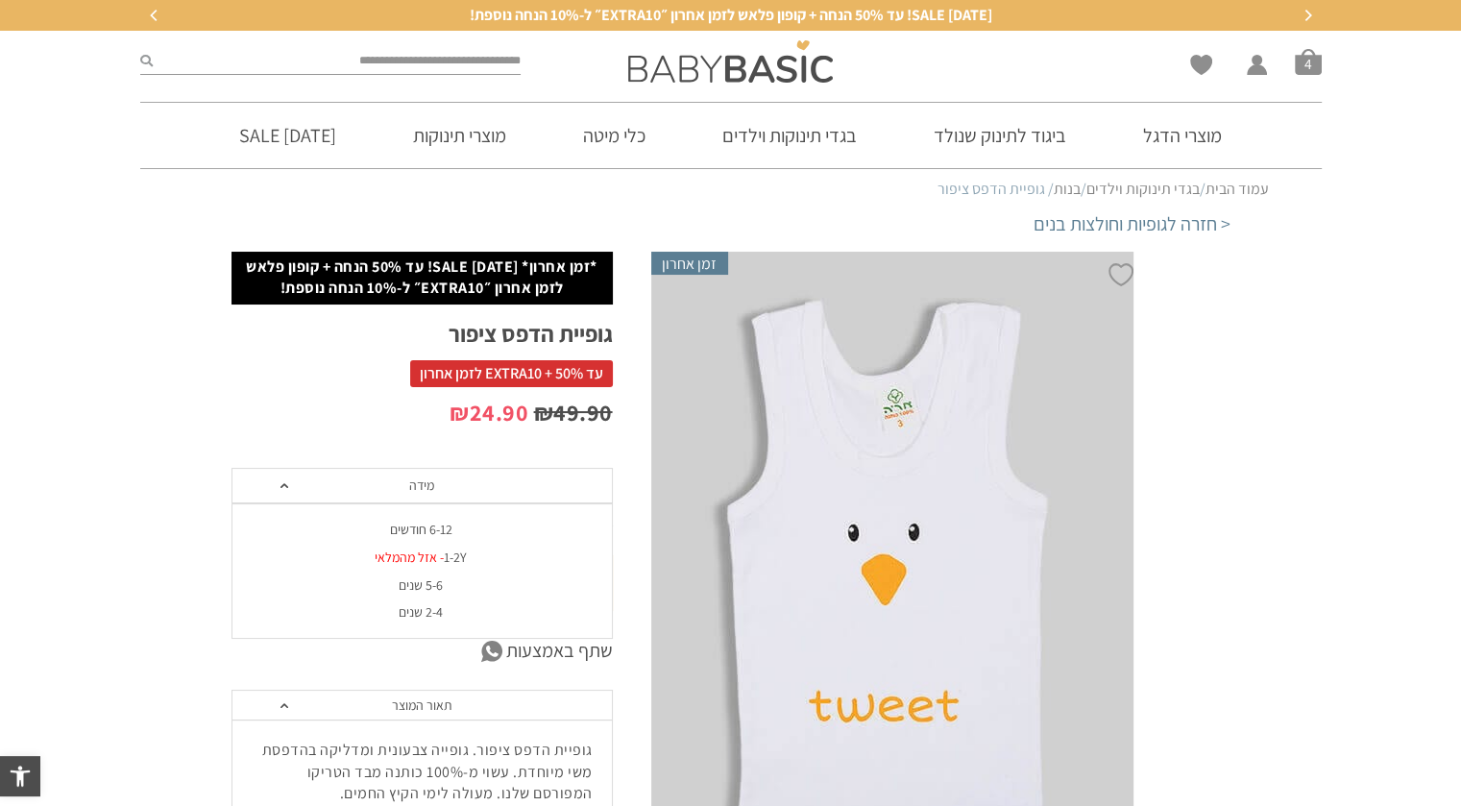
click at [429, 584] on div "5-6 שנים" at bounding box center [421, 585] width 381 height 16
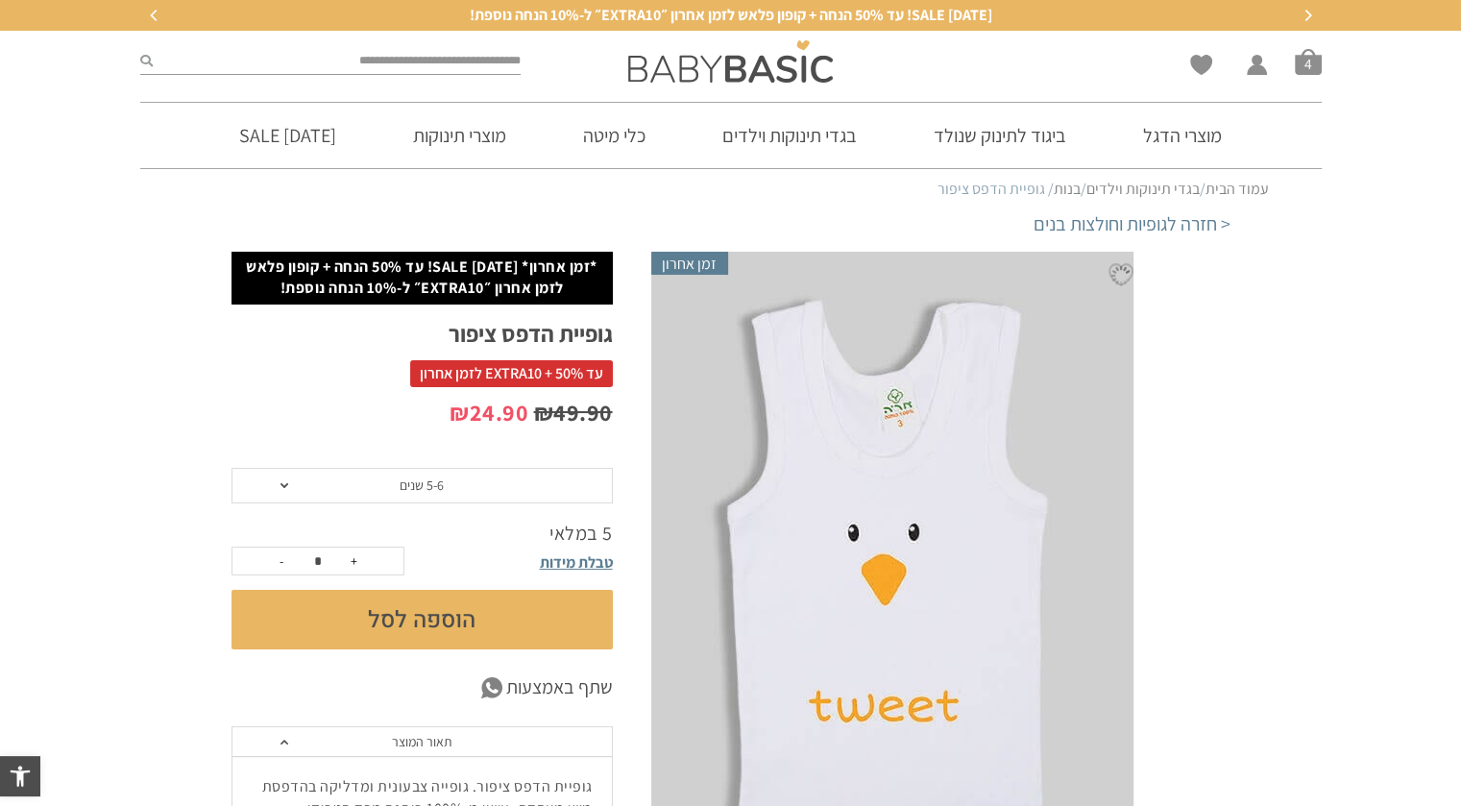
click at [427, 612] on button "הוספה לסל" at bounding box center [421, 620] width 381 height 60
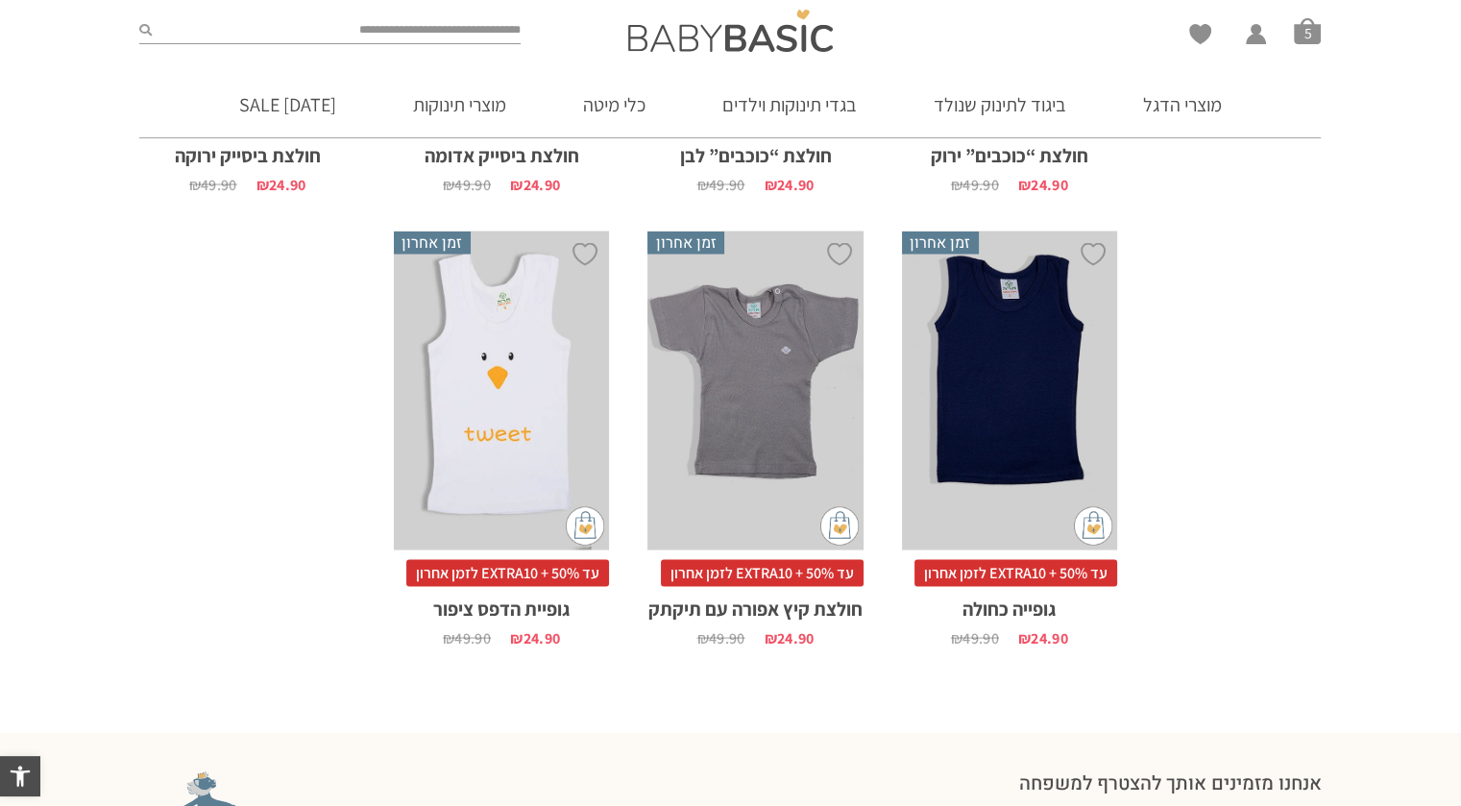
click at [1038, 416] on div "x בחירת מידה 6-12m 1-2y 4-5-שנים 5-6-שנים 2-3y" at bounding box center [1009, 390] width 215 height 319
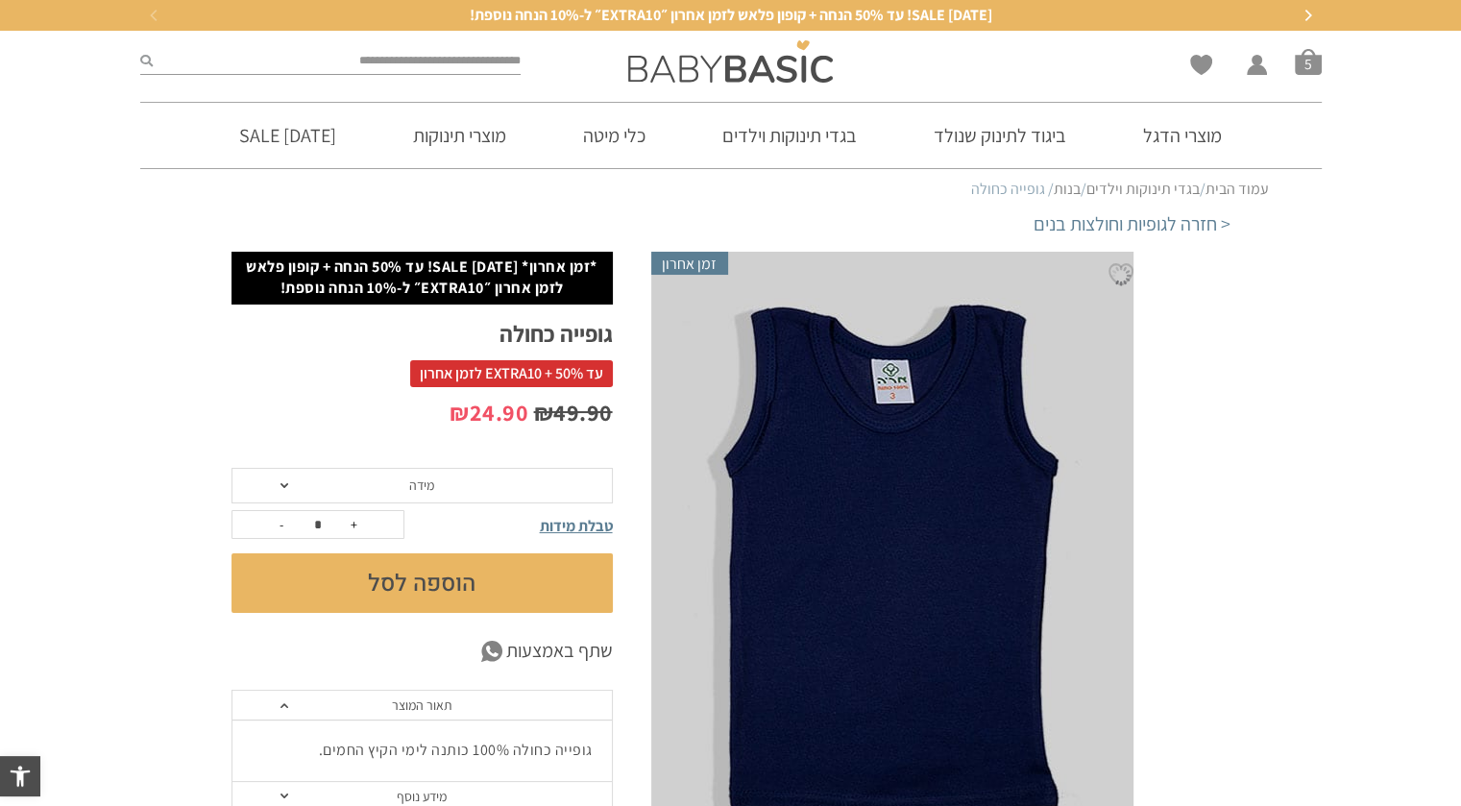
click at [284, 487] on span "מידה" at bounding box center [421, 486] width 381 height 36
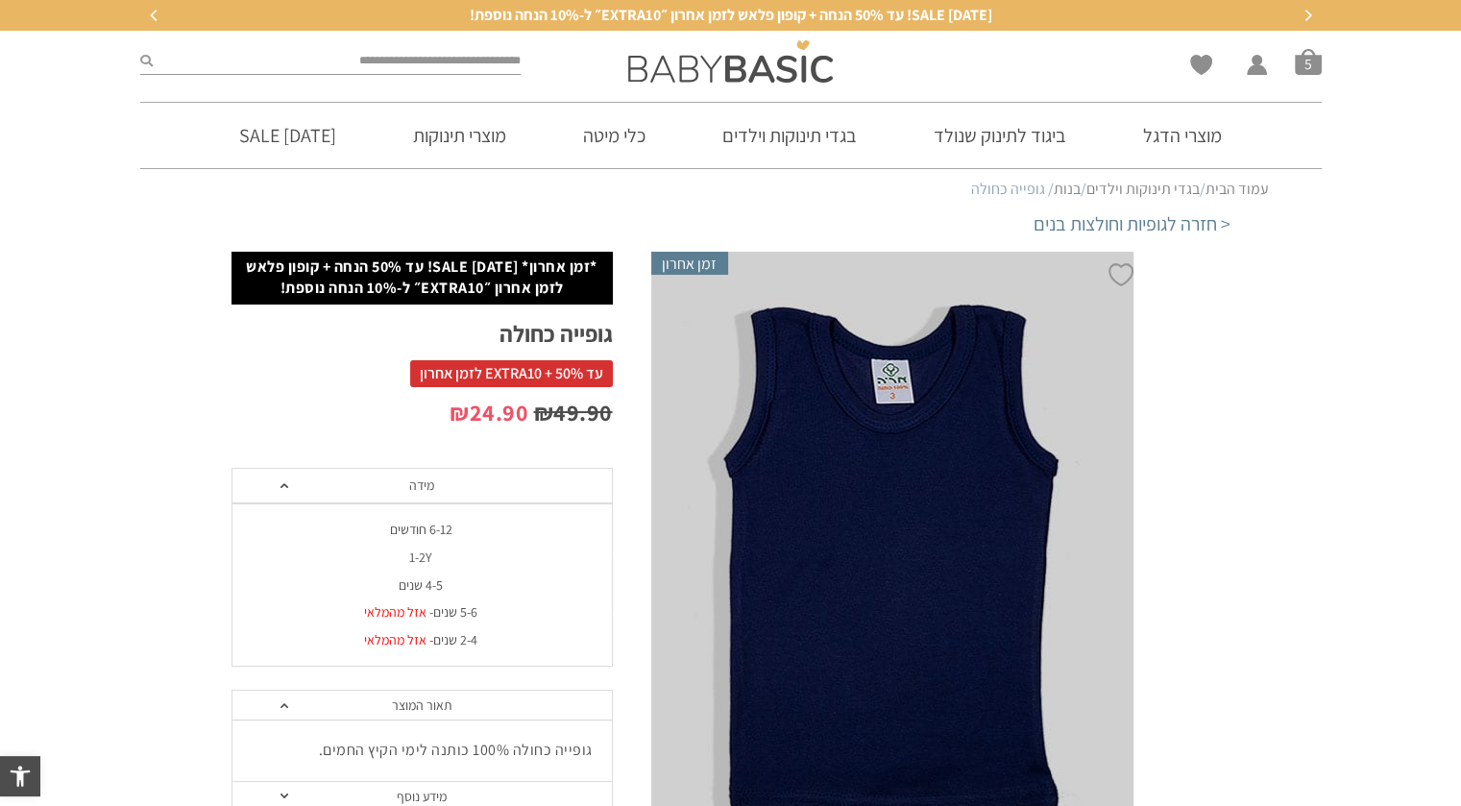
click at [429, 583] on div "4-5 שנים" at bounding box center [421, 585] width 381 height 16
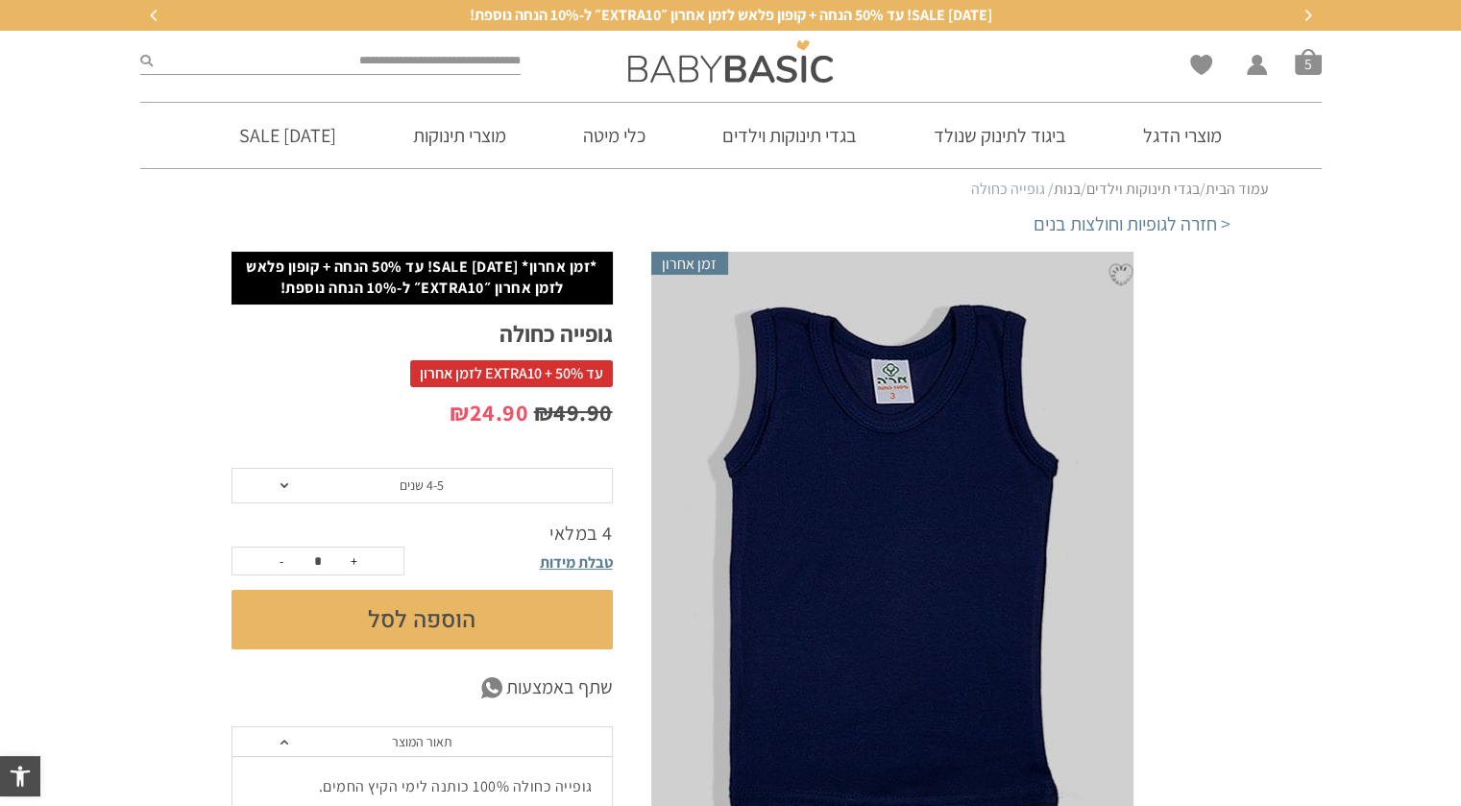
click at [413, 617] on button "הוספה לסל" at bounding box center [421, 620] width 381 height 60
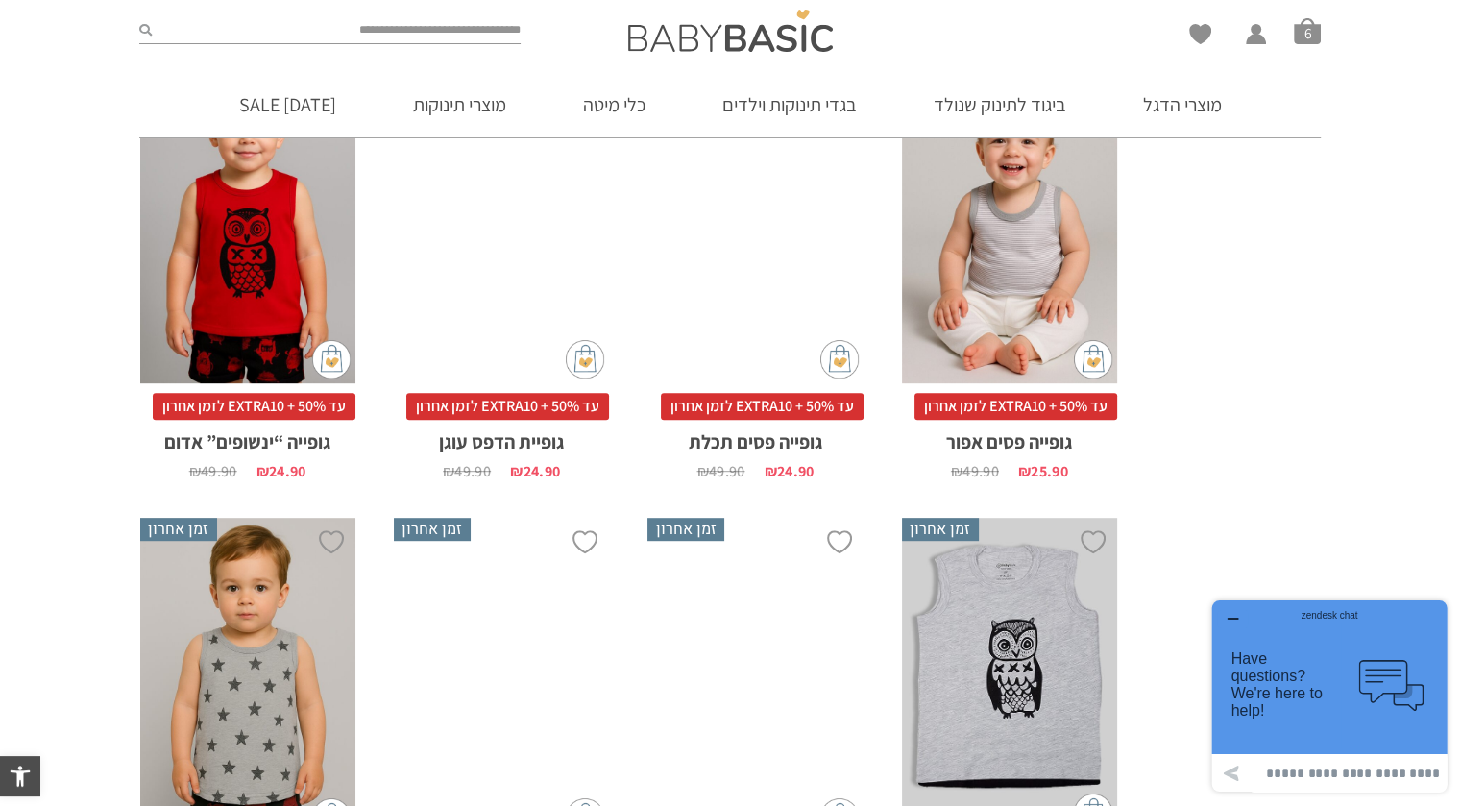
scroll to position [1057, 0]
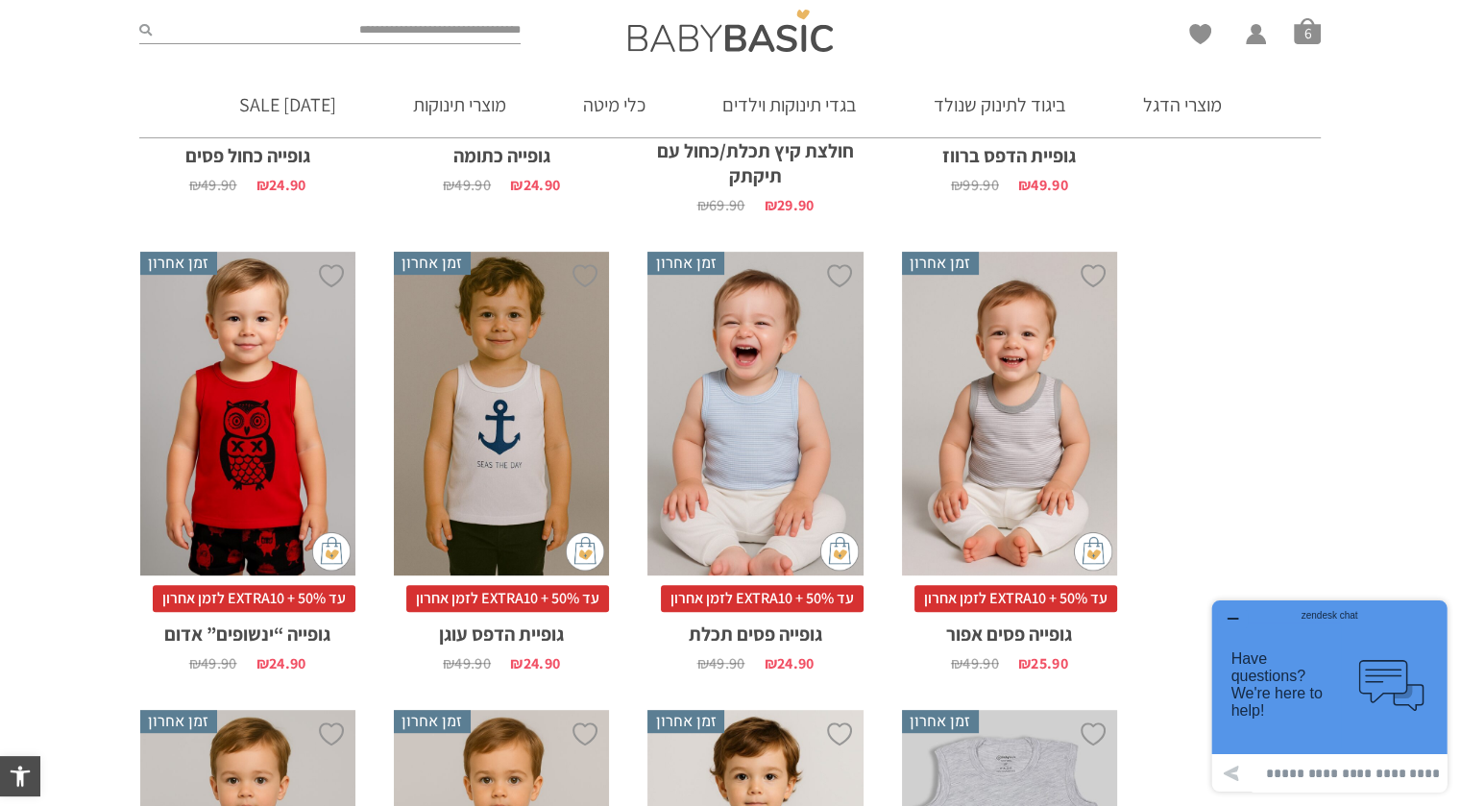
click at [537, 416] on div "x בחירת מידה 6-12m 1-2y 4-5-שנים 5-6-שנים 2-3y" at bounding box center [501, 414] width 215 height 324
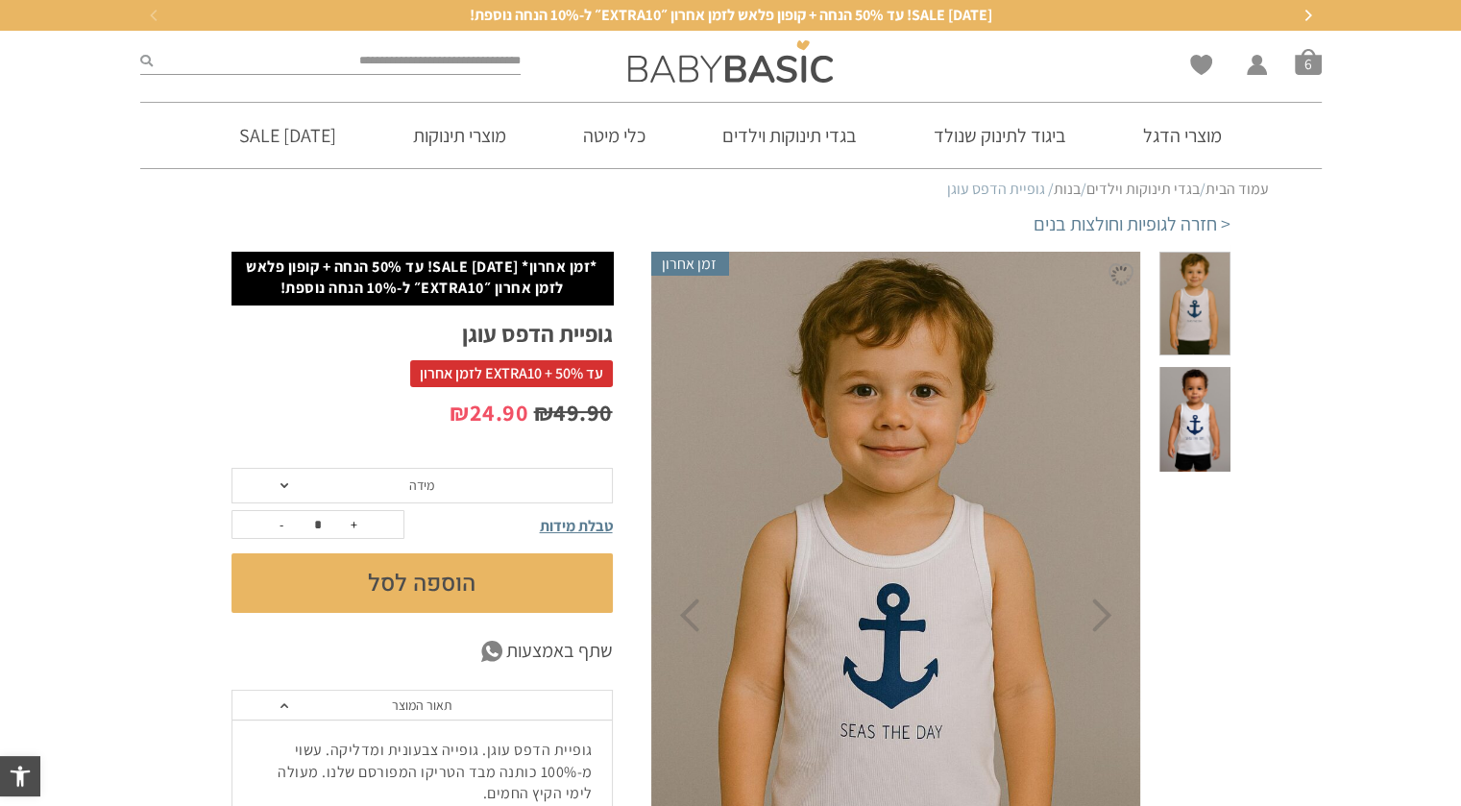
click at [371, 489] on span "מידה" at bounding box center [421, 486] width 381 height 36
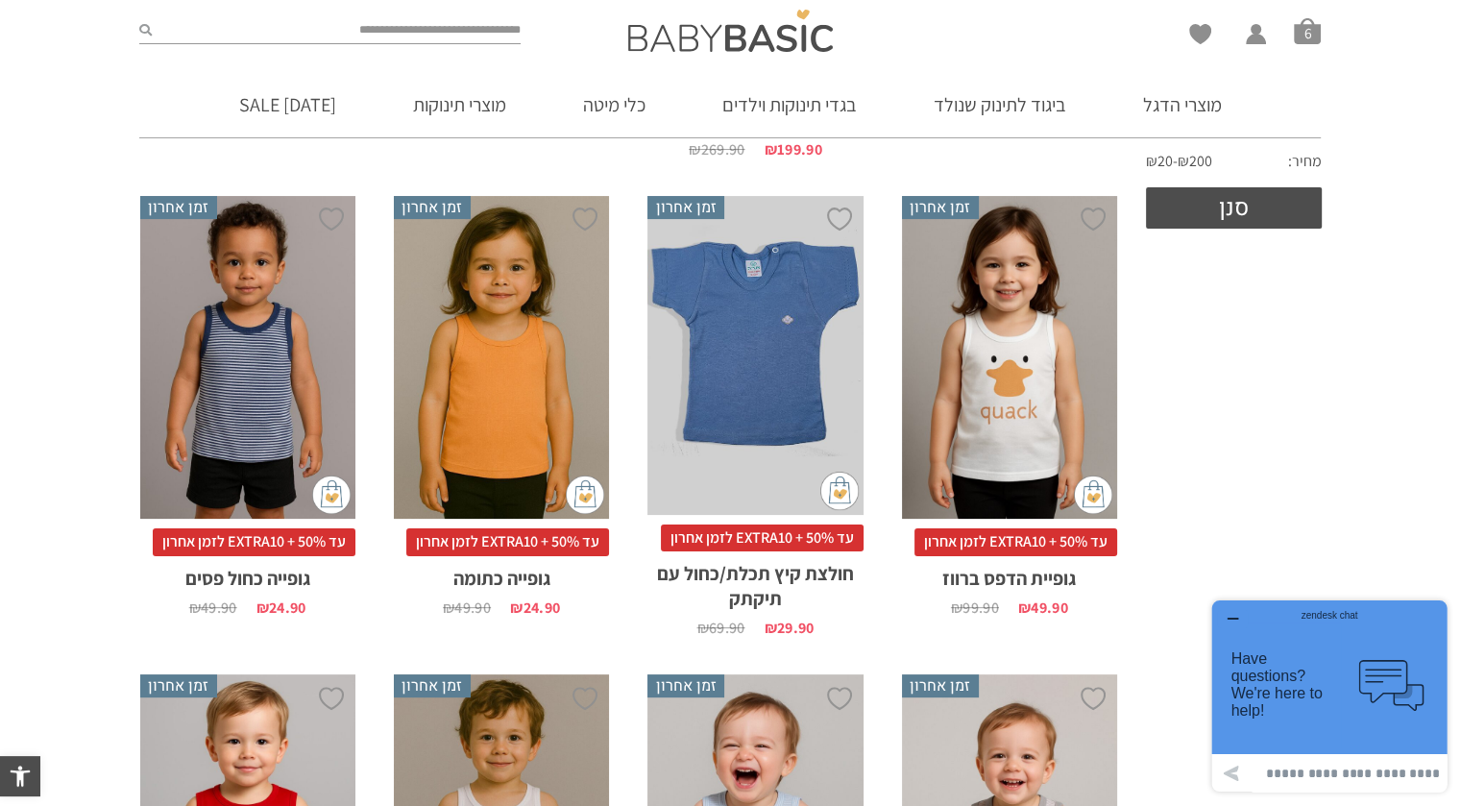
scroll to position [595, 0]
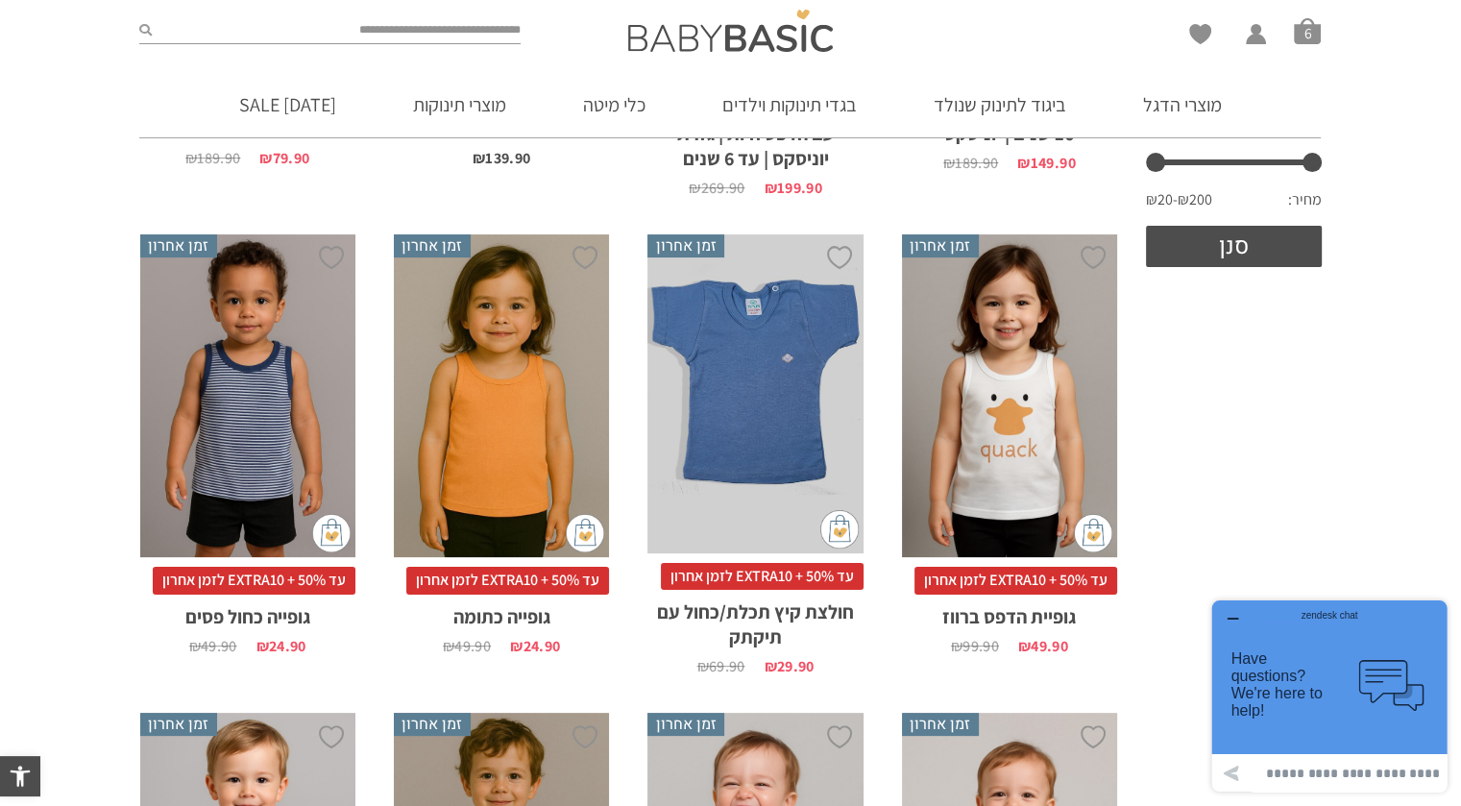
click at [1019, 287] on div "x בחירת מידה 6-12m 1-2y 4-5-שנים 5-6-שנים 2-3y" at bounding box center [1009, 396] width 215 height 324
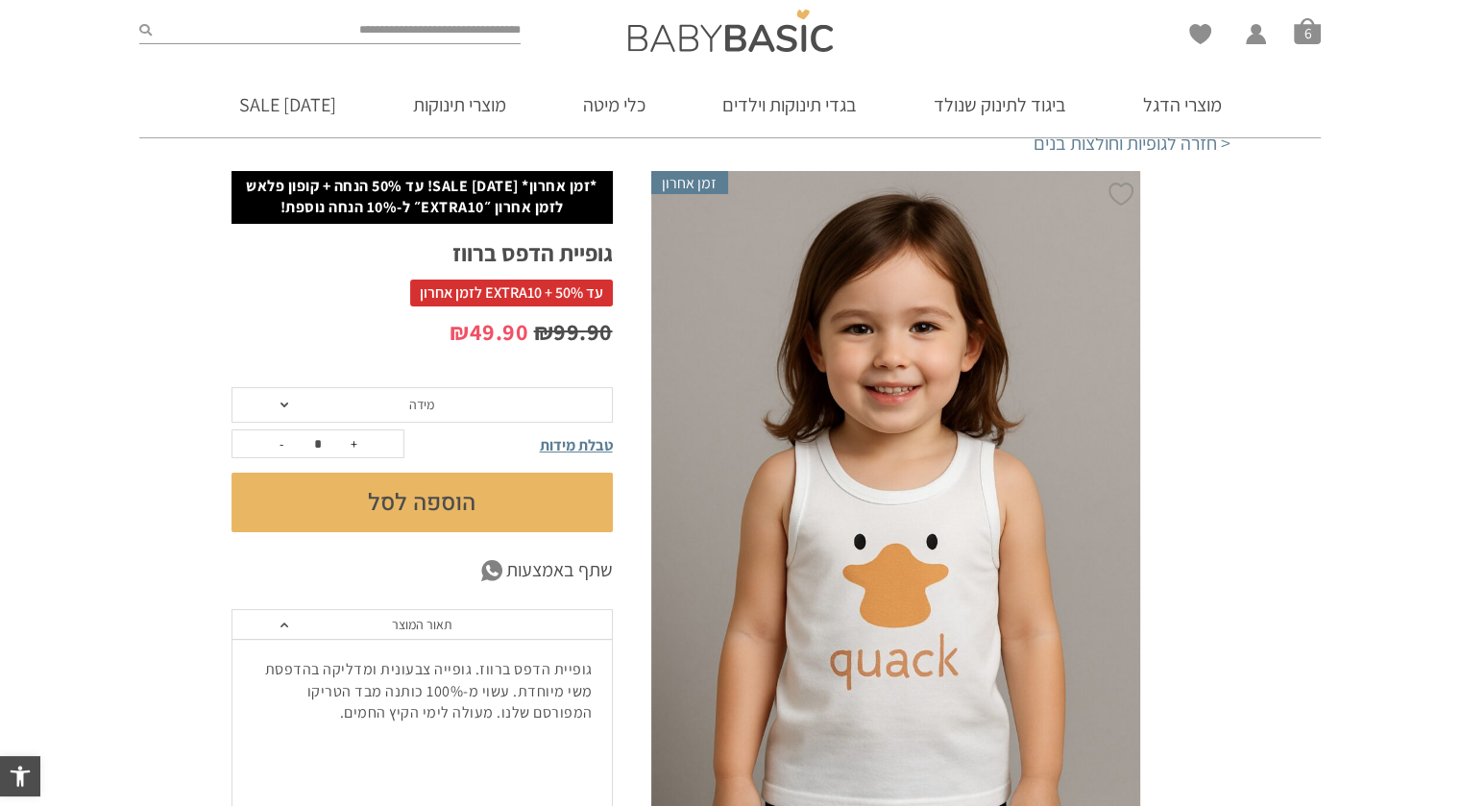
scroll to position [96, 0]
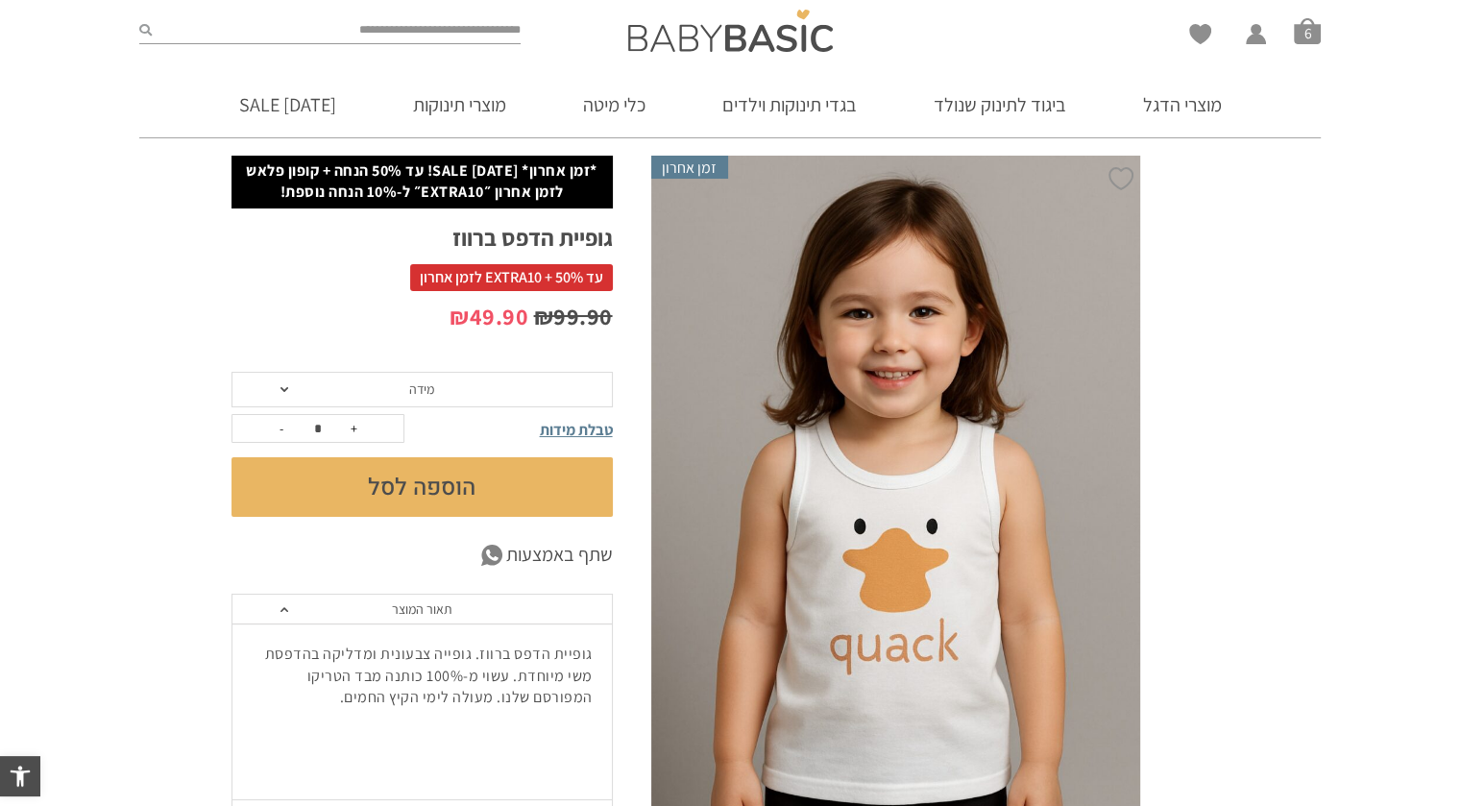
click at [279, 382] on span "מידה" at bounding box center [421, 390] width 381 height 36
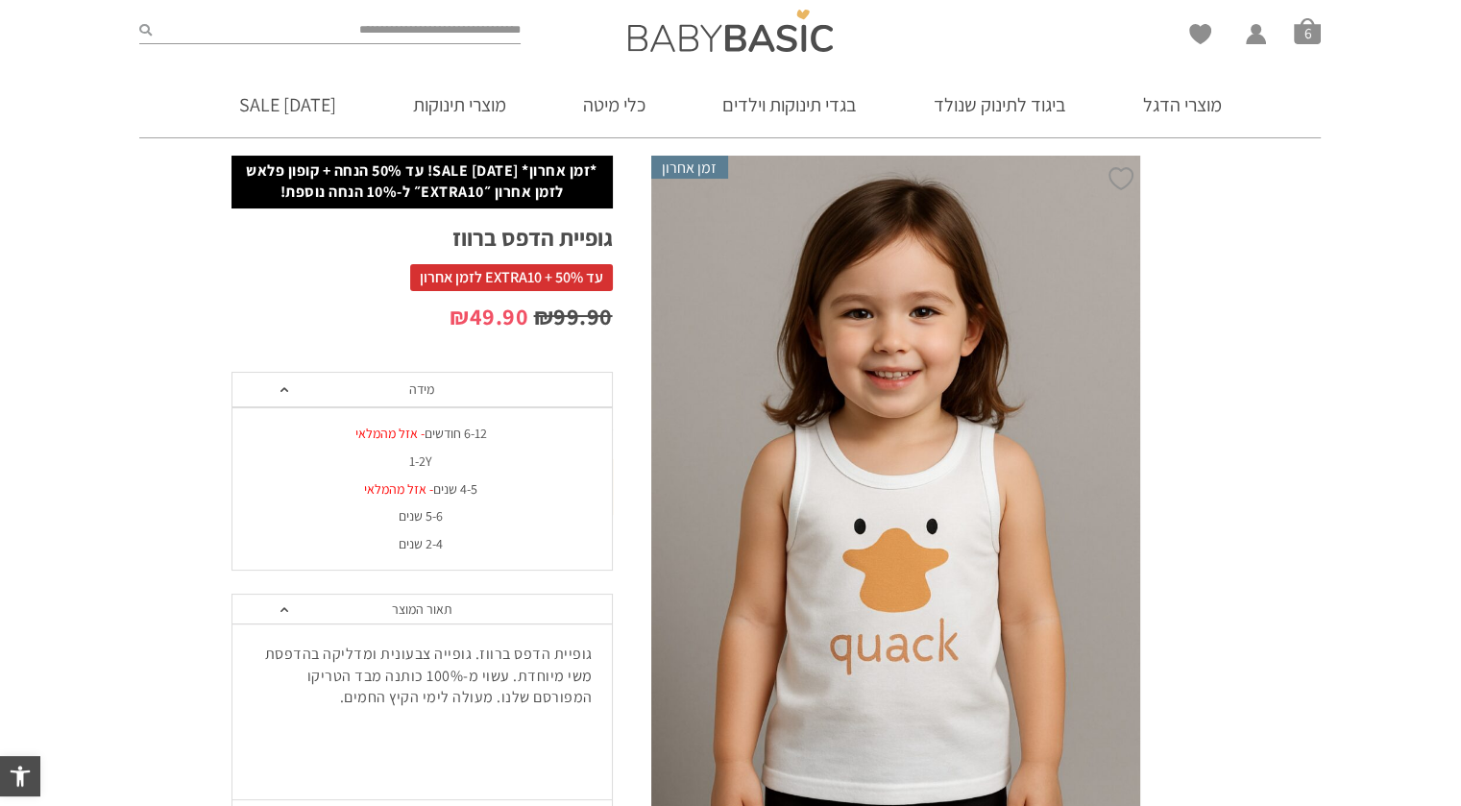
scroll to position [0, 0]
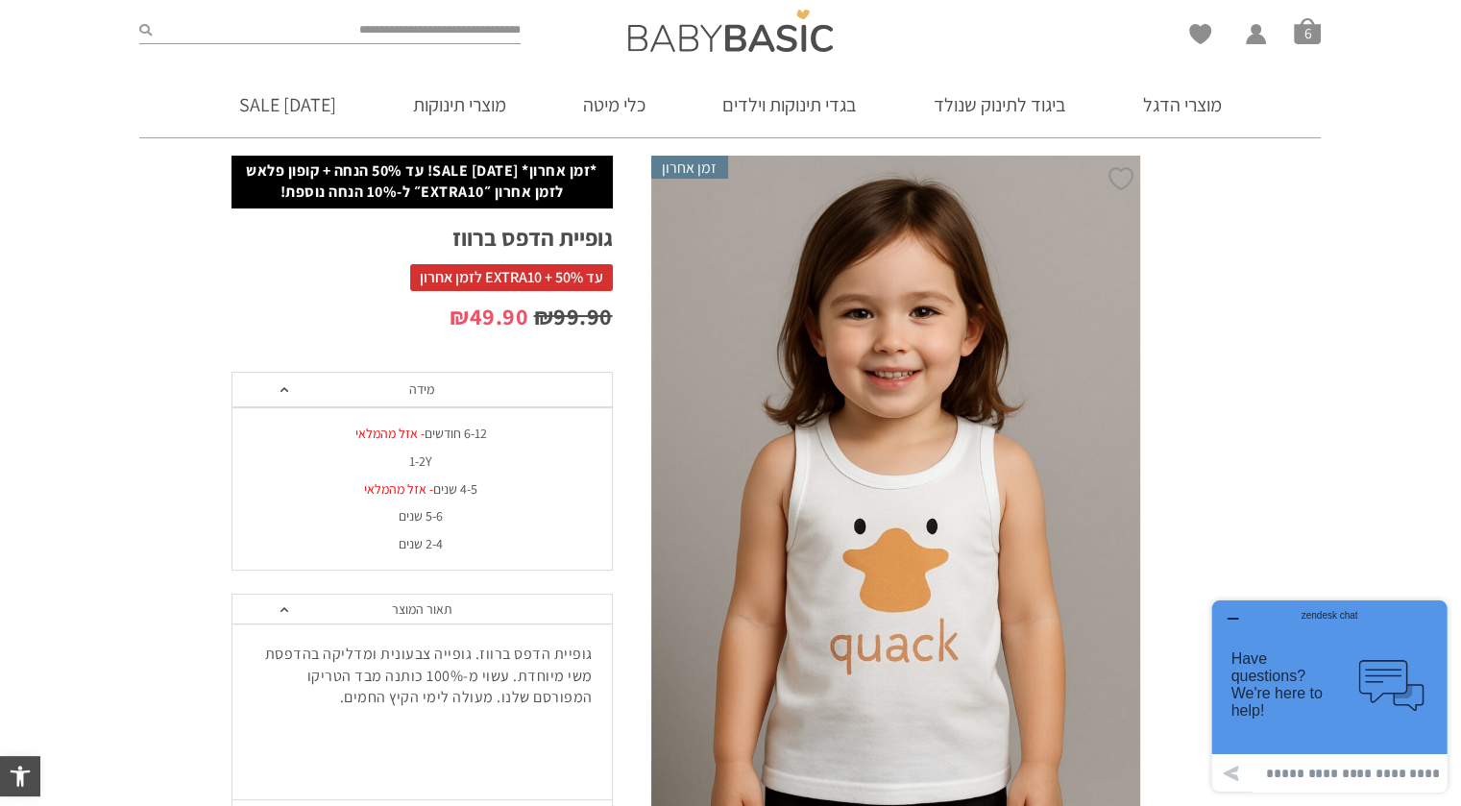
click at [279, 382] on span "מידה" at bounding box center [421, 390] width 381 height 36
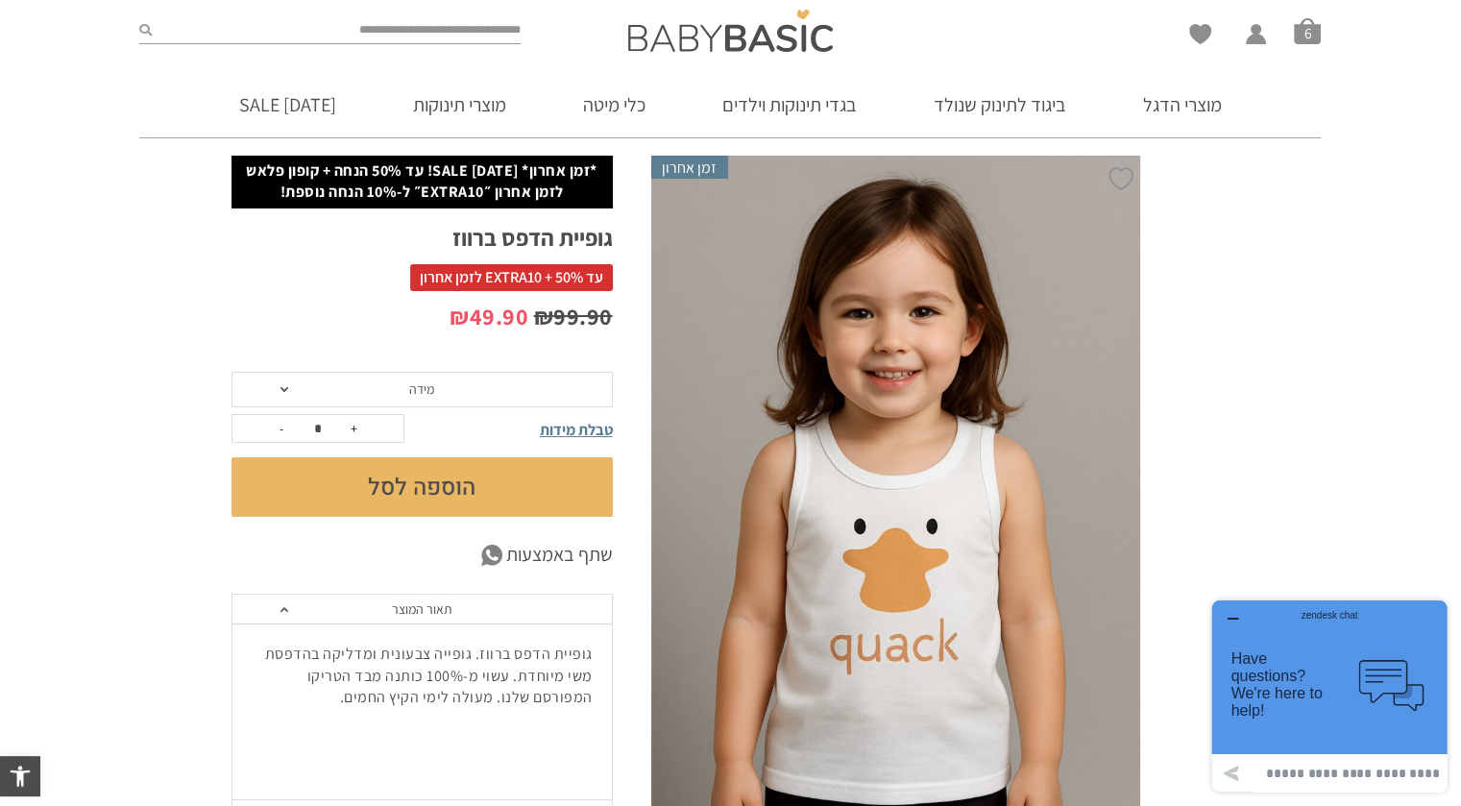
click at [1237, 615] on div "zendesk chat" at bounding box center [1329, 612] width 188 height 19
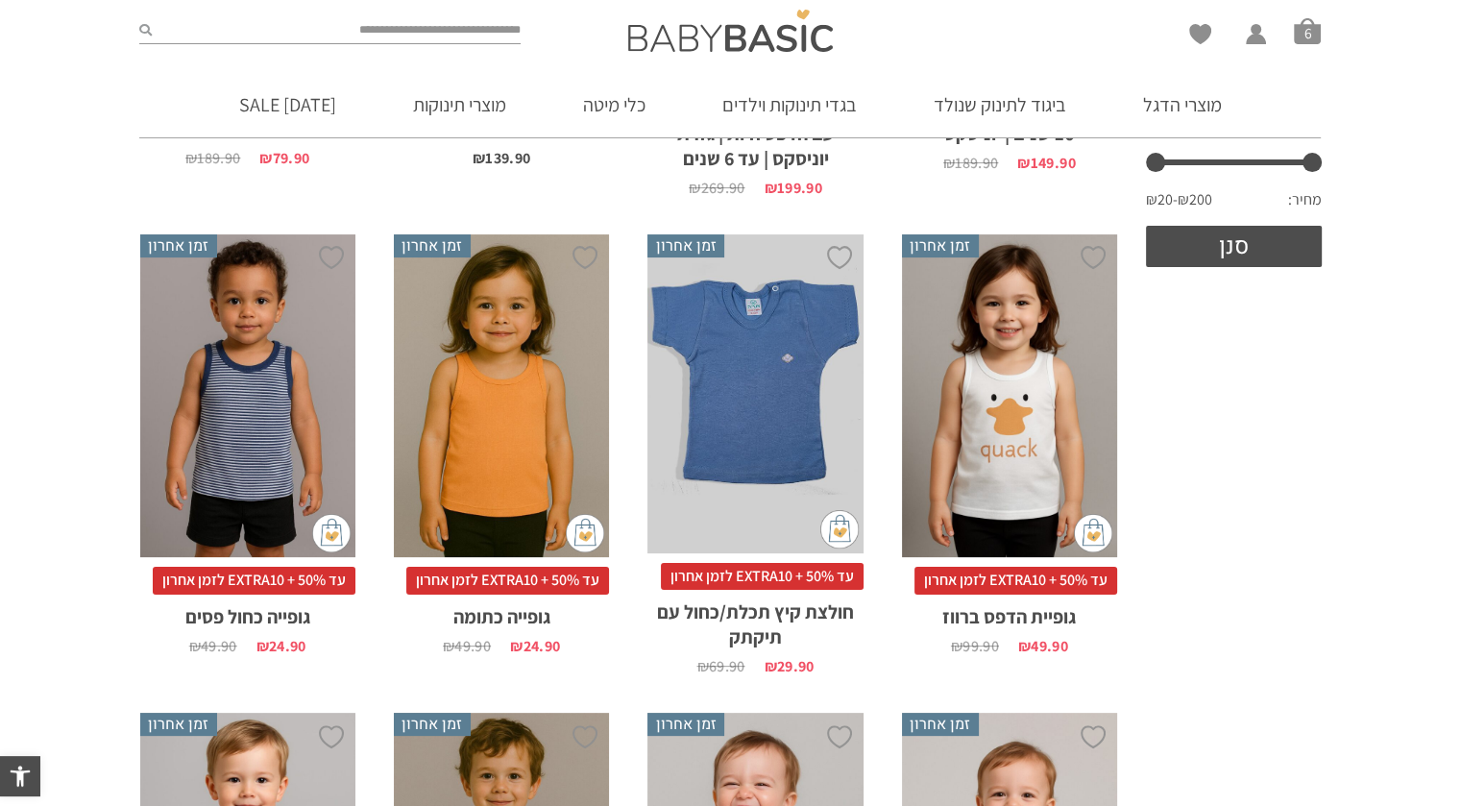
scroll to position [625, 0]
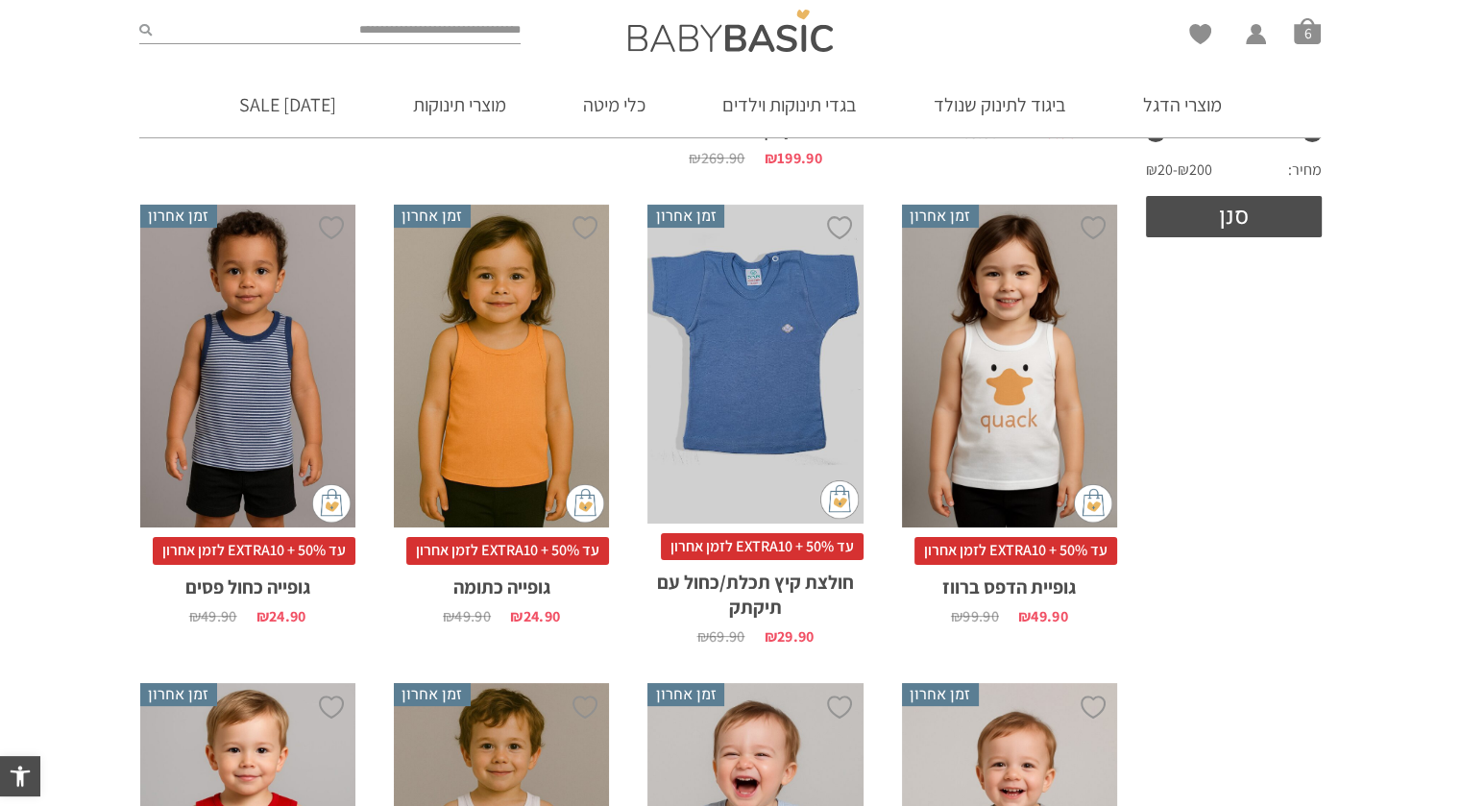
click at [276, 394] on div "x בחירת מידה 6-12m 1-2y 4-5-שנים 5-6-שנים 2-3y" at bounding box center [247, 367] width 215 height 324
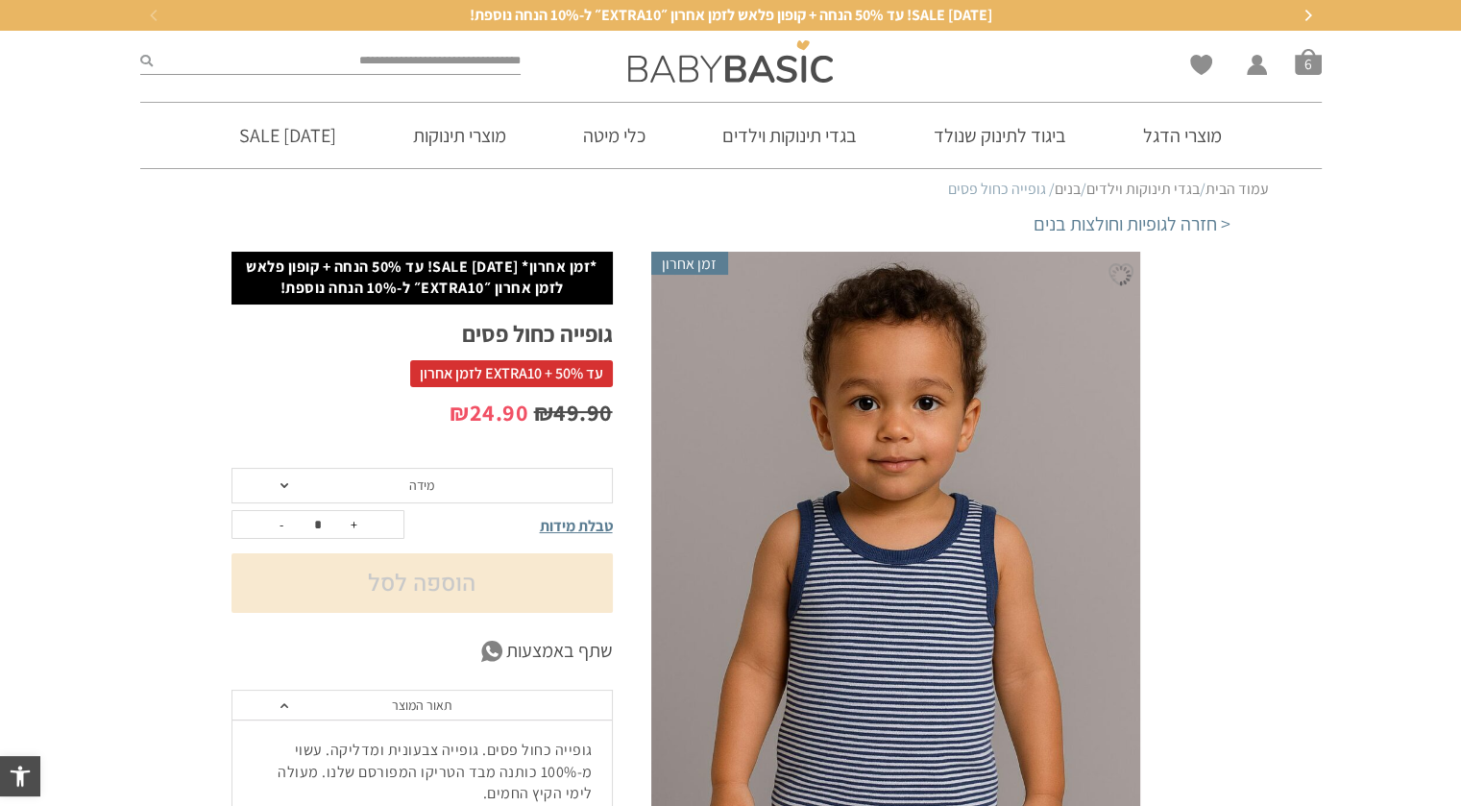
click at [311, 462] on div "₪ 49.90 המחיר המקורי היה: ₪49.90. ₪ 24.90 המחיר הנוכחי הוא: ₪24.90." at bounding box center [421, 432] width 381 height 71
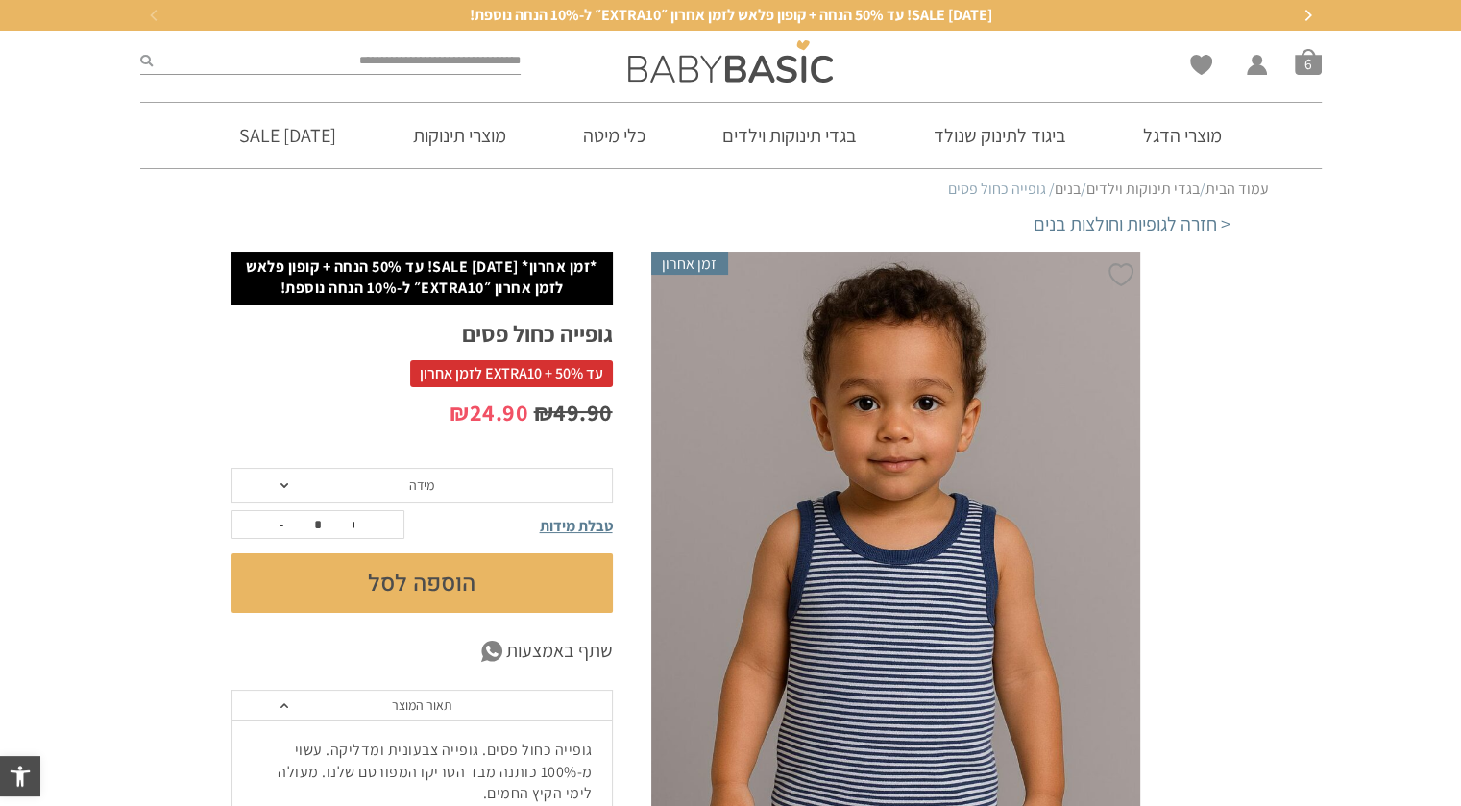
click at [298, 493] on span "מידה" at bounding box center [421, 486] width 381 height 36
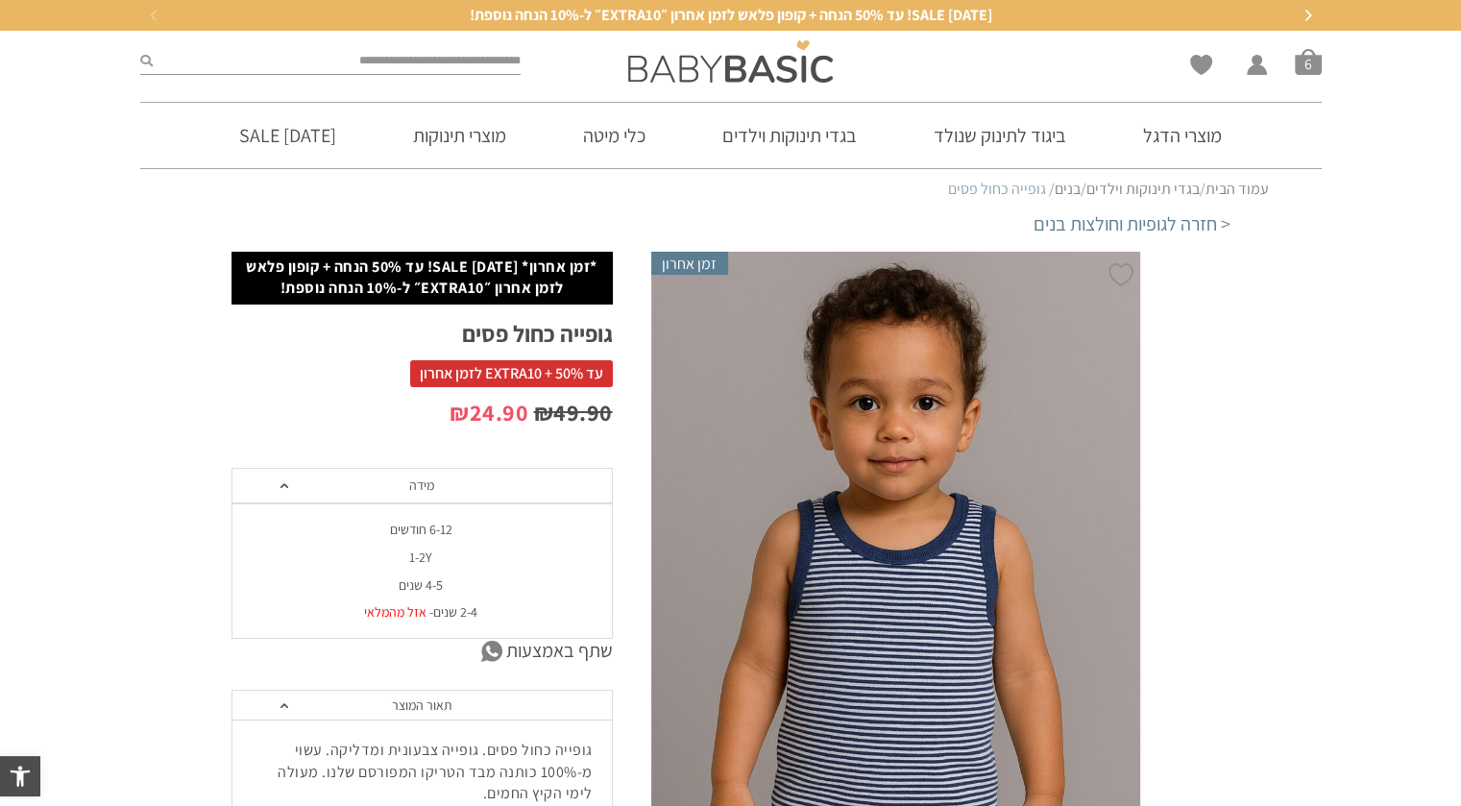
click at [423, 581] on div "4-5 שנים" at bounding box center [421, 585] width 381 height 16
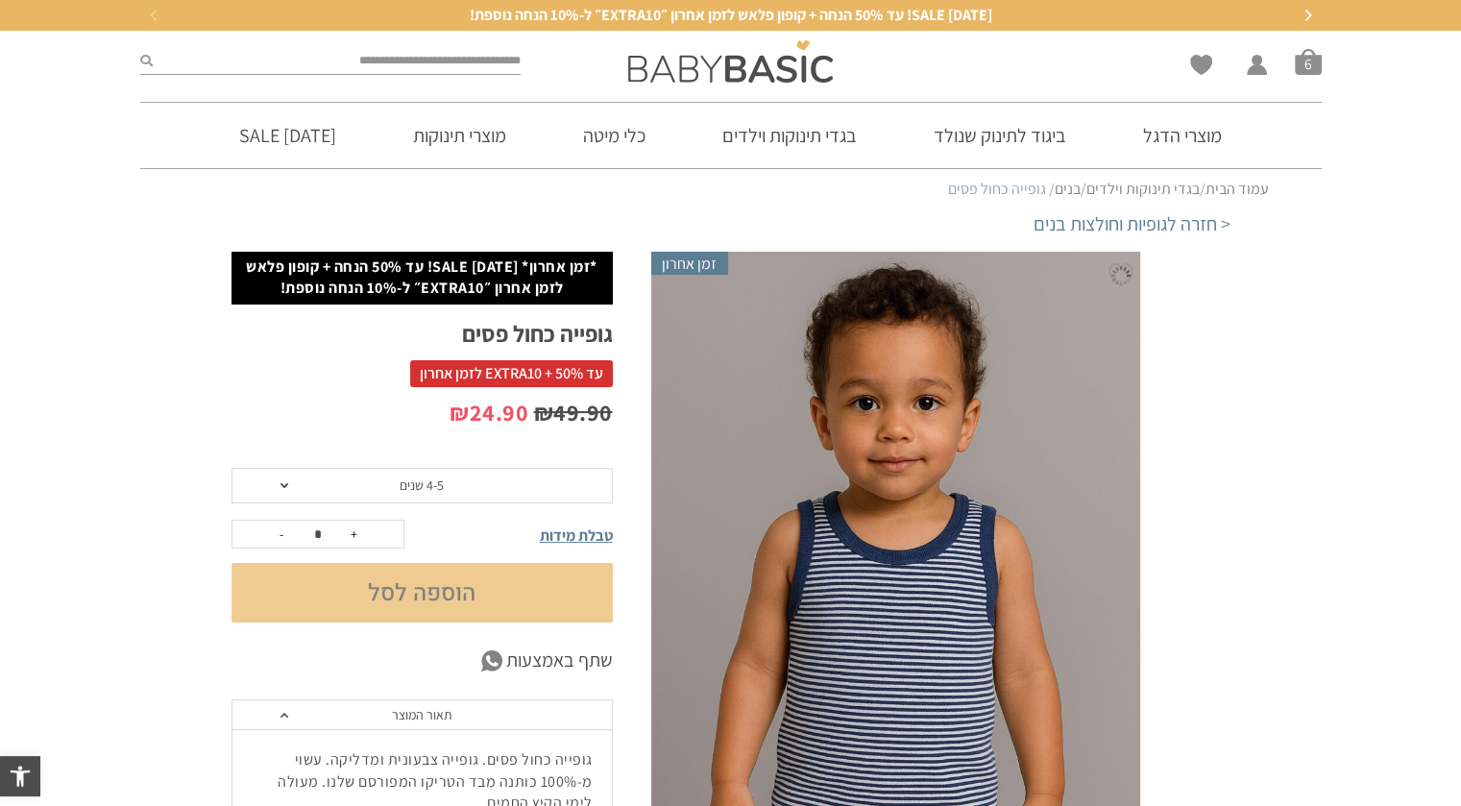
click at [423, 581] on button "הוספה לסל" at bounding box center [421, 593] width 381 height 60
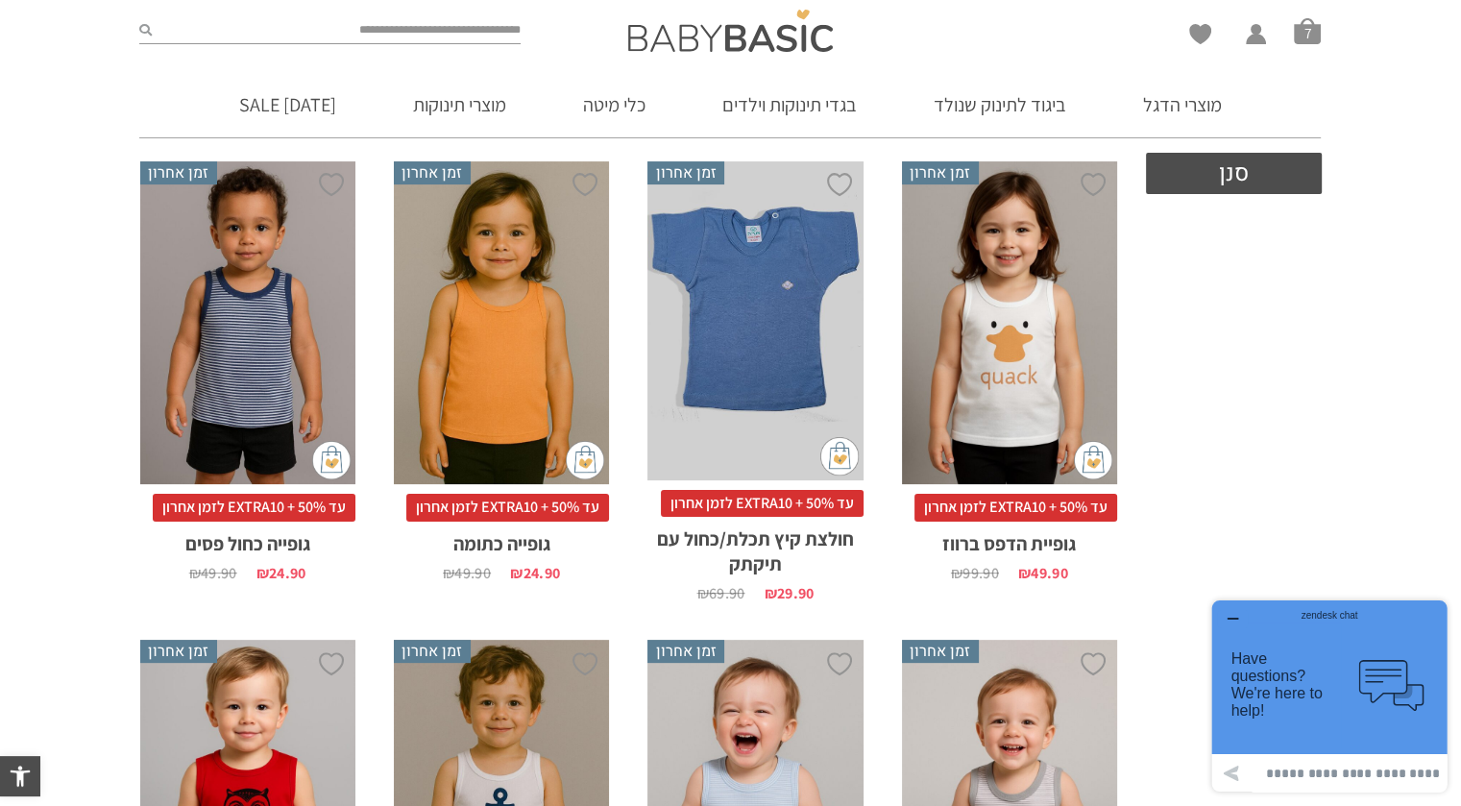
scroll to position [1039, 0]
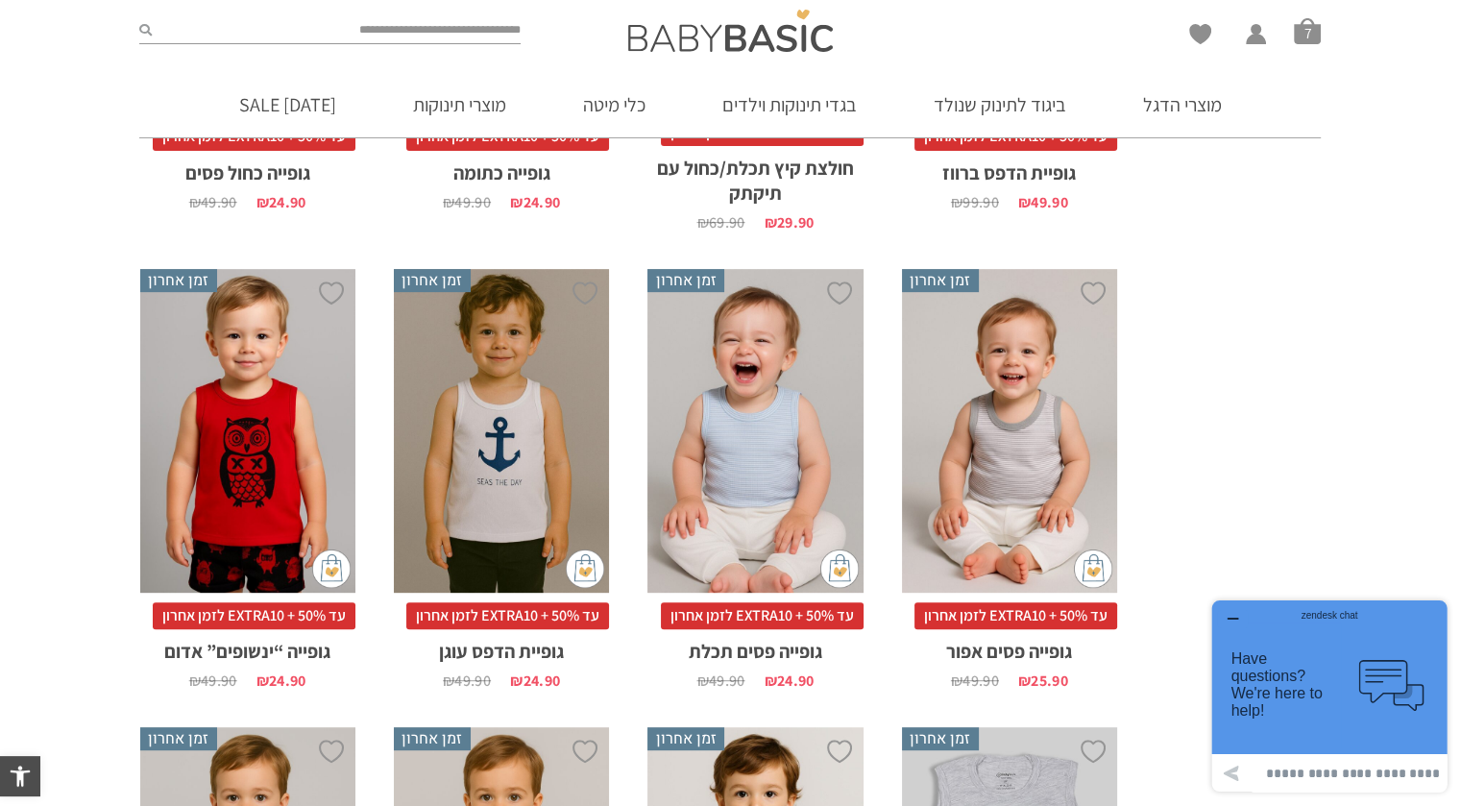
click at [252, 449] on div "x בחירת מידה 1-2y 2-3-שנים 3-4-שנים 4-5-שנים" at bounding box center [247, 431] width 215 height 324
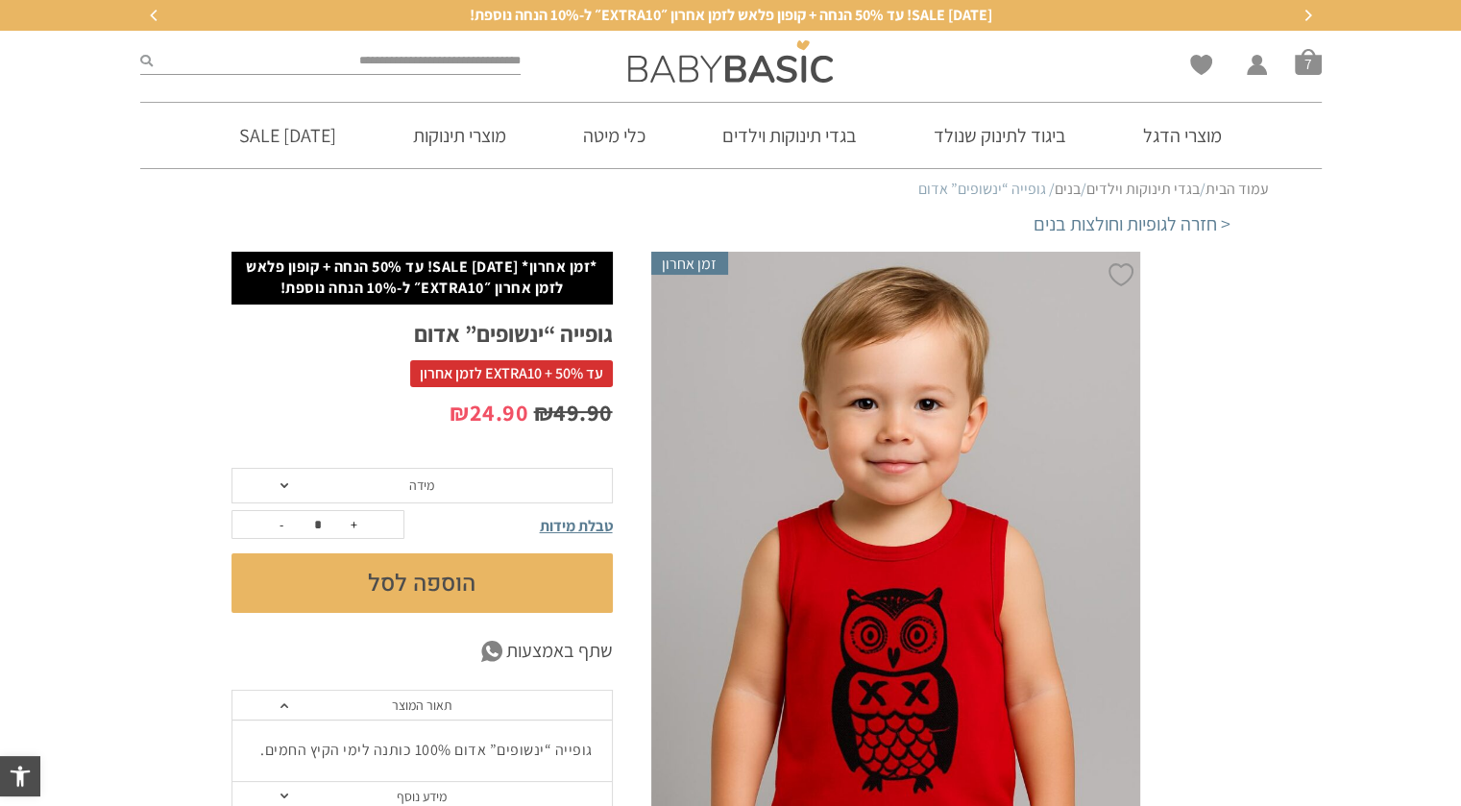
click at [380, 495] on span "מידה" at bounding box center [421, 486] width 381 height 36
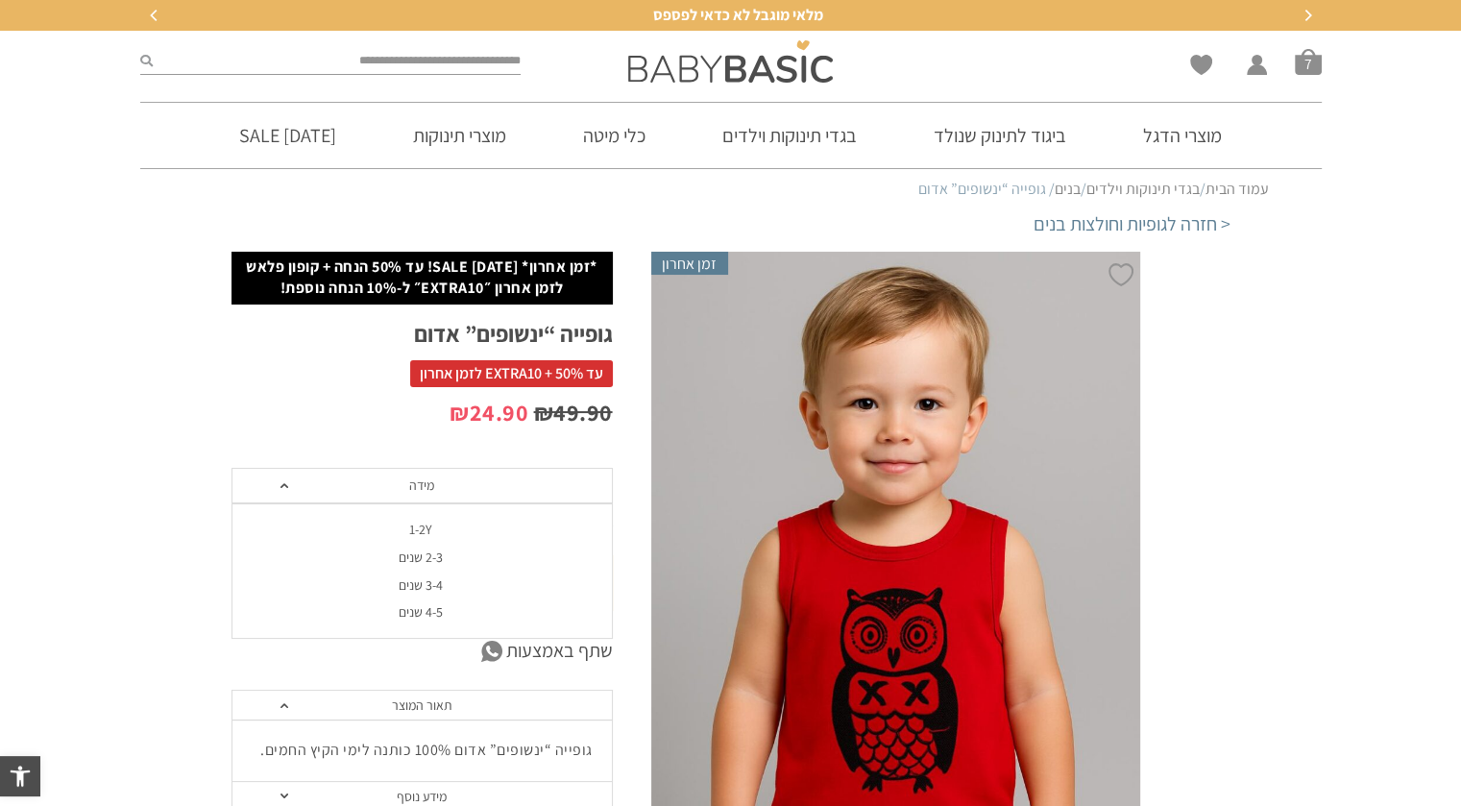
click at [430, 613] on div "4-5 שנים" at bounding box center [421, 612] width 381 height 16
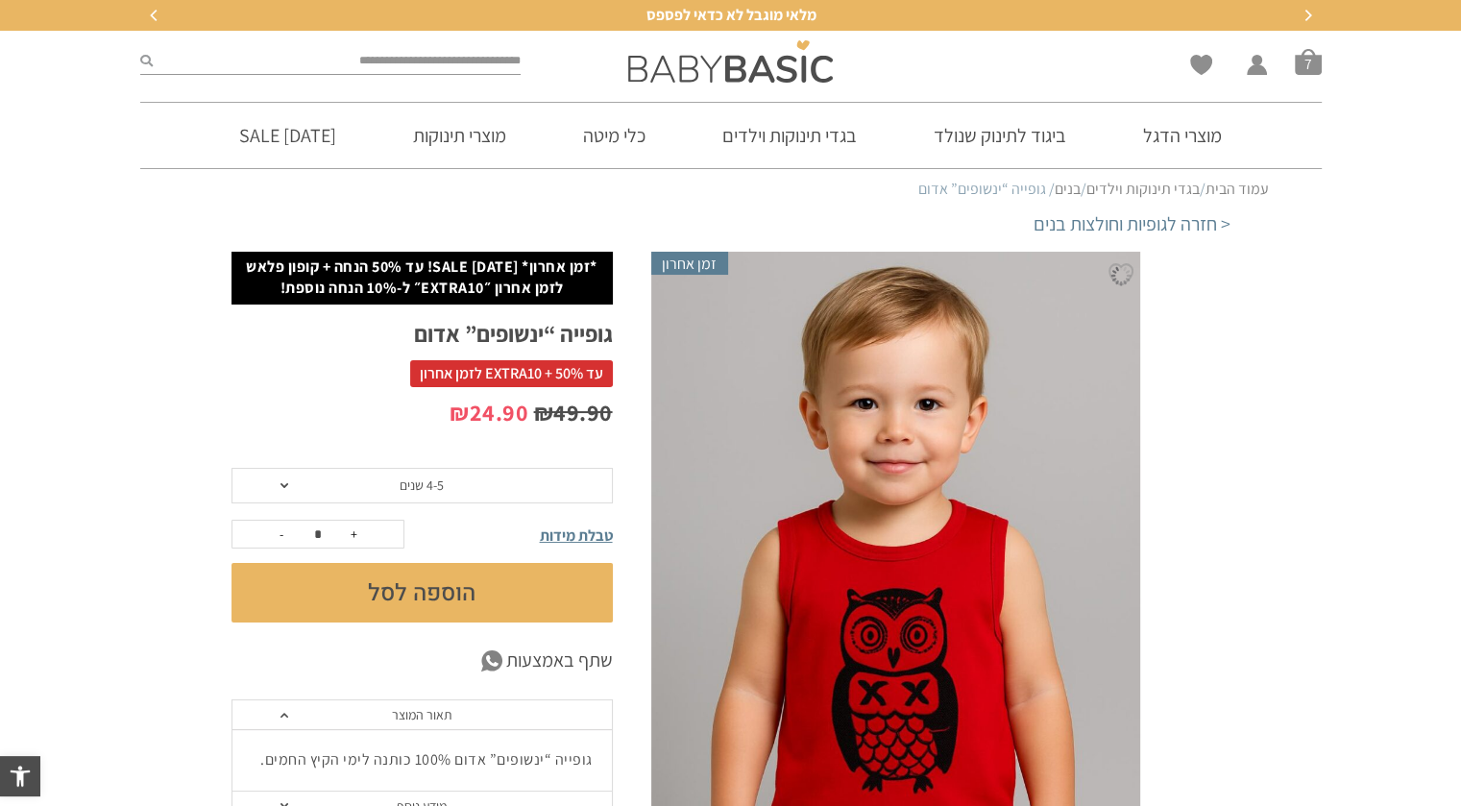
click at [431, 609] on button "הוספה לסל" at bounding box center [421, 593] width 381 height 60
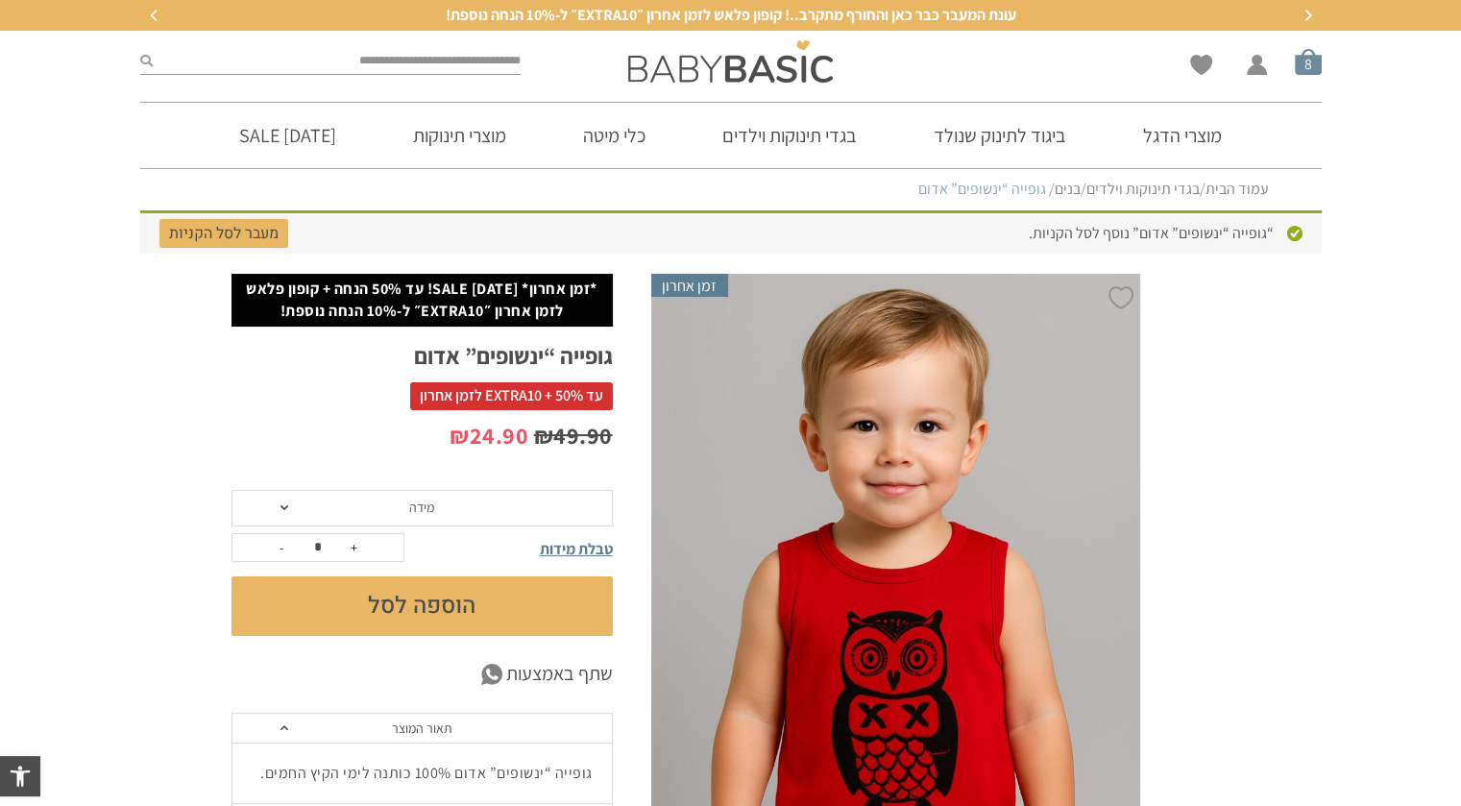
click at [1304, 60] on span "סל קניות" at bounding box center [1308, 61] width 27 height 27
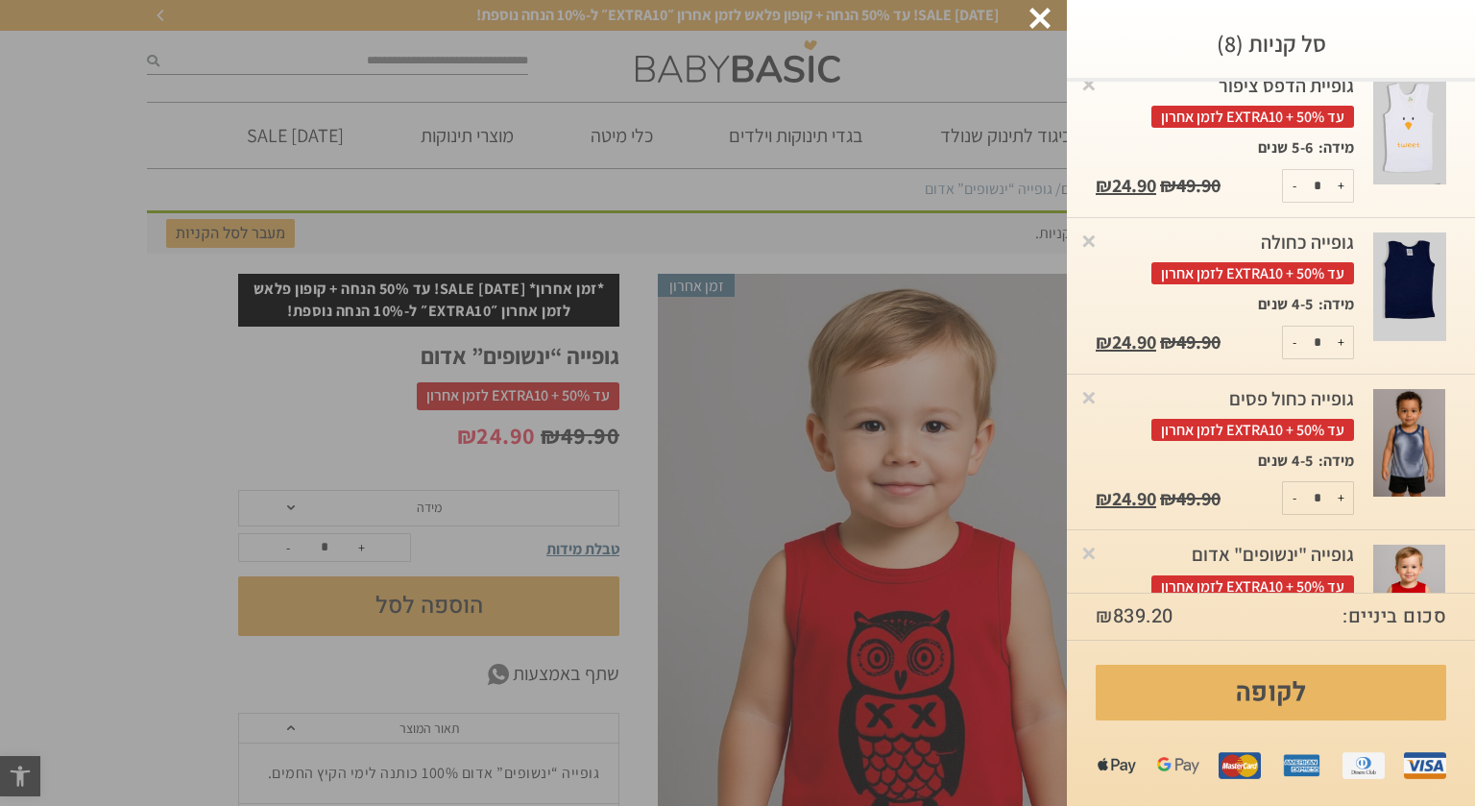
scroll to position [545, 0]
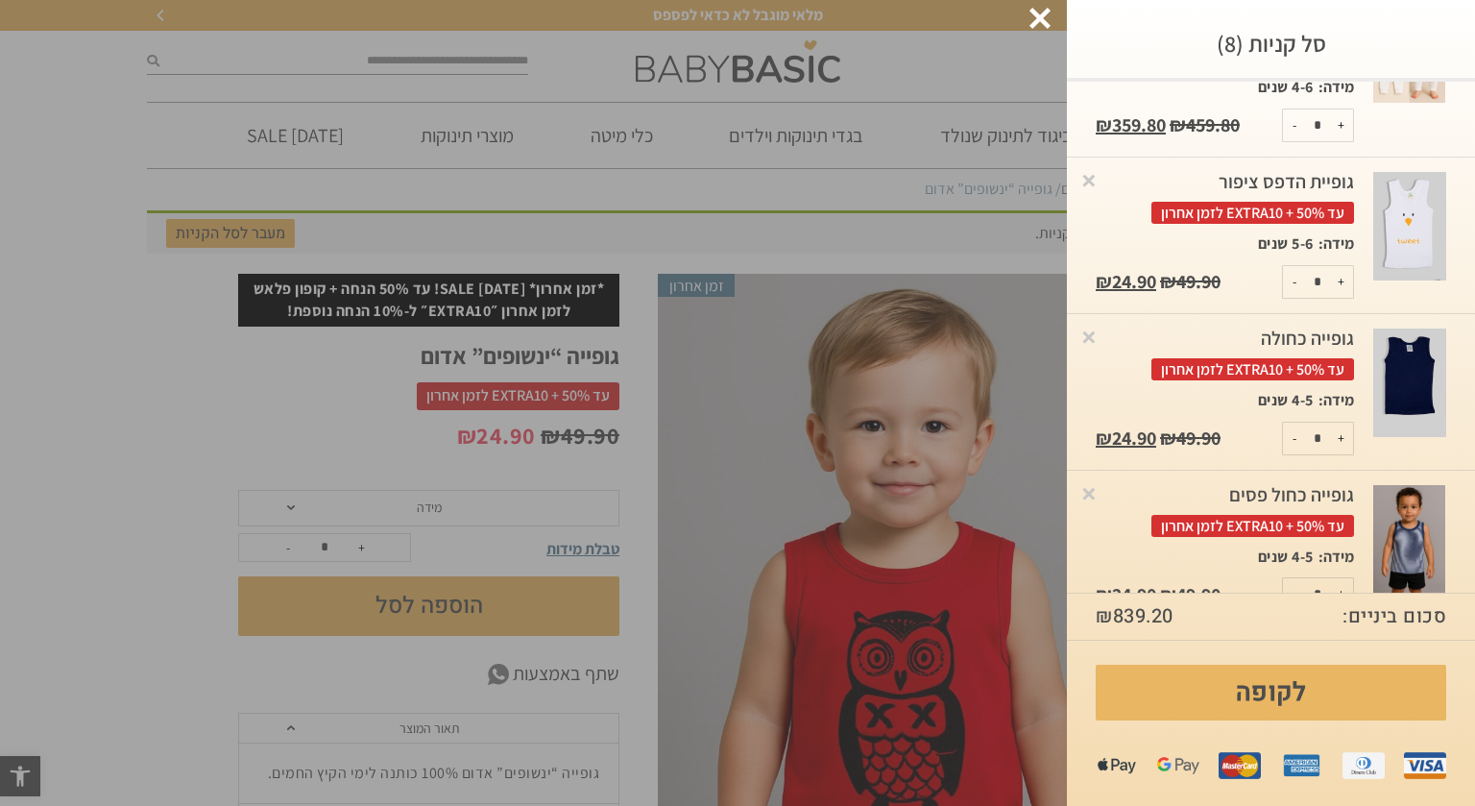
click at [1345, 180] on div "גופיית הדפס ציפור עד 50% + EXTRA10 לזמן אחרון" at bounding box center [1225, 198] width 258 height 53
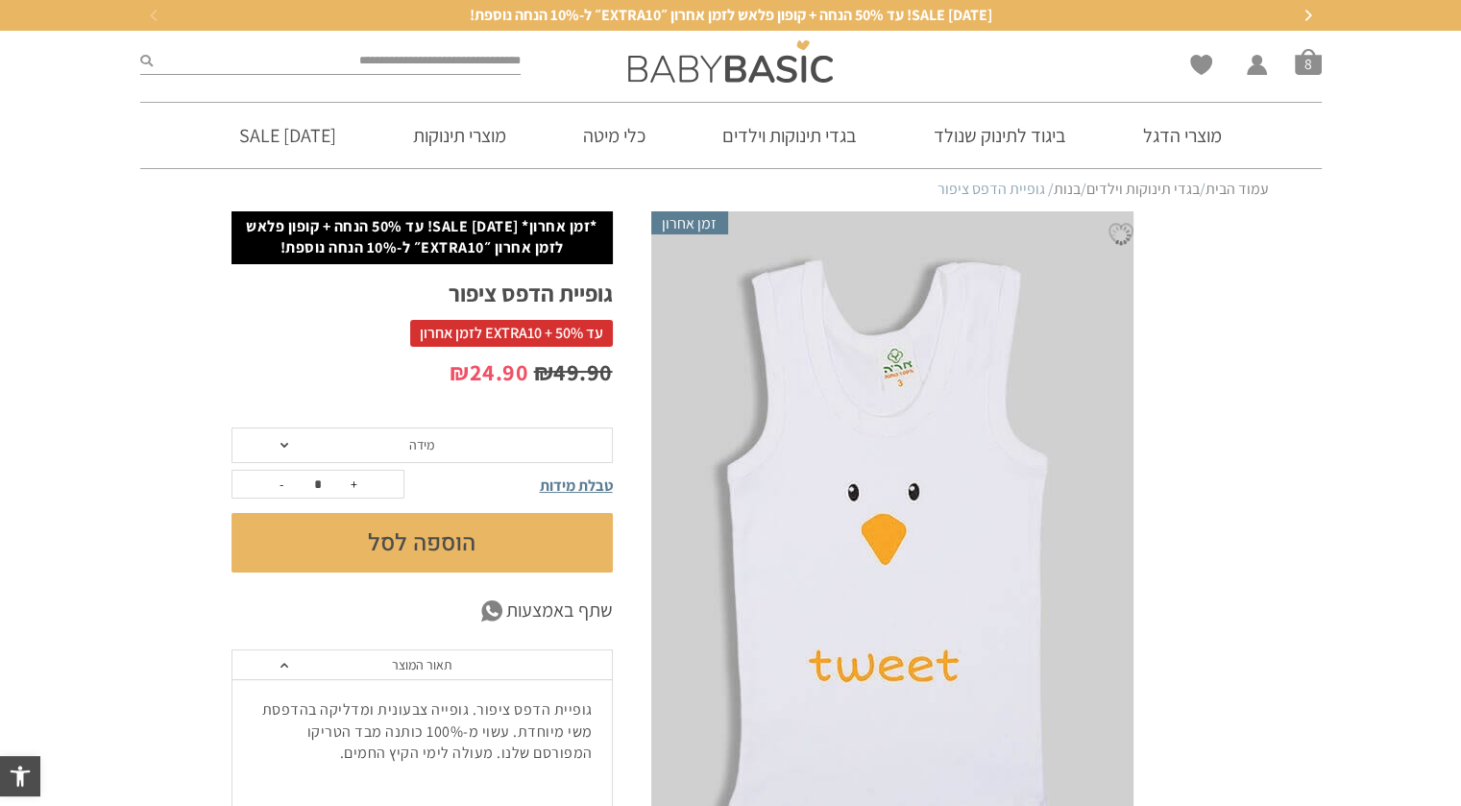
click at [306, 448] on span "מידה" at bounding box center [421, 445] width 381 height 36
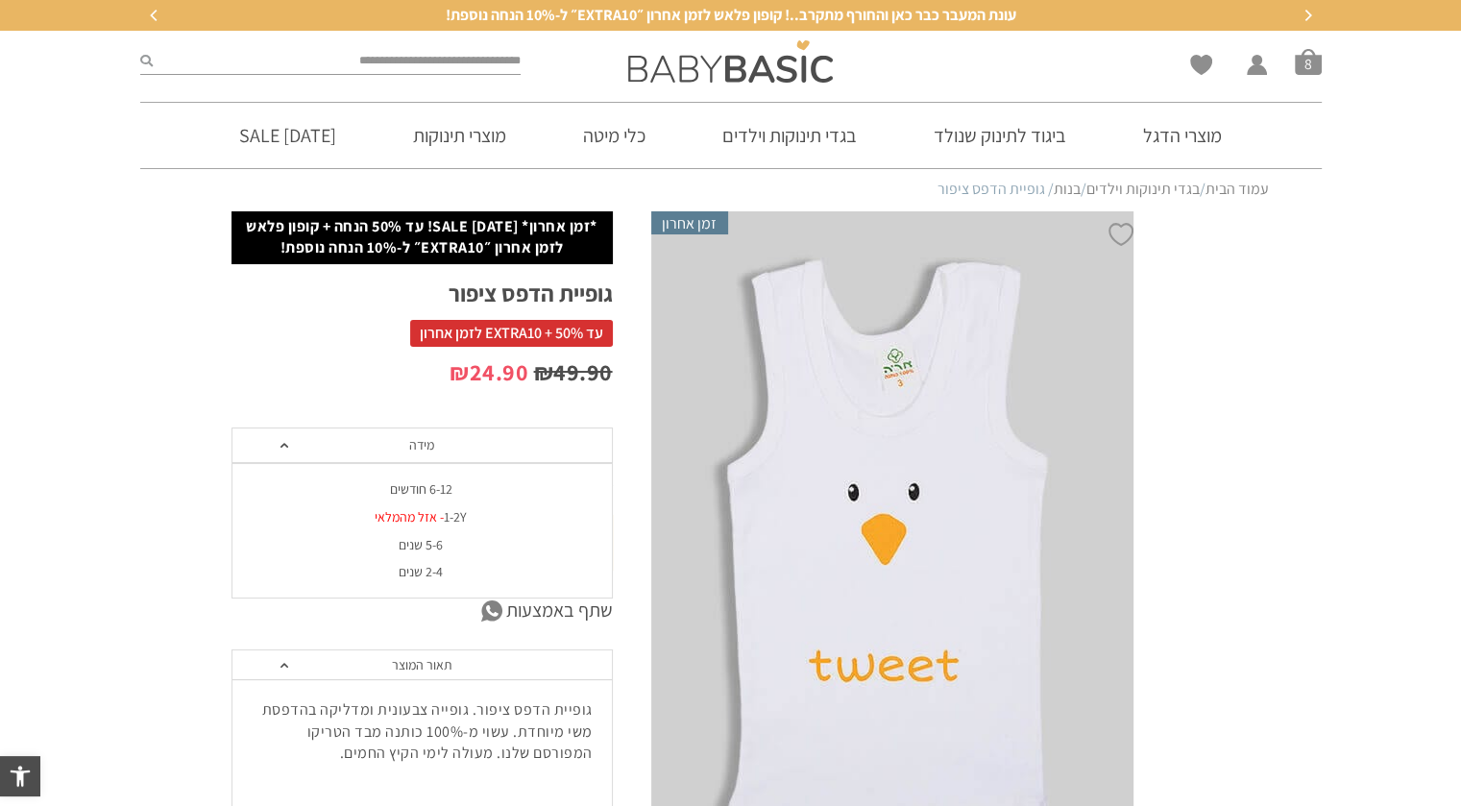
click at [1280, 284] on section "**********" at bounding box center [730, 637] width 1461 height 852
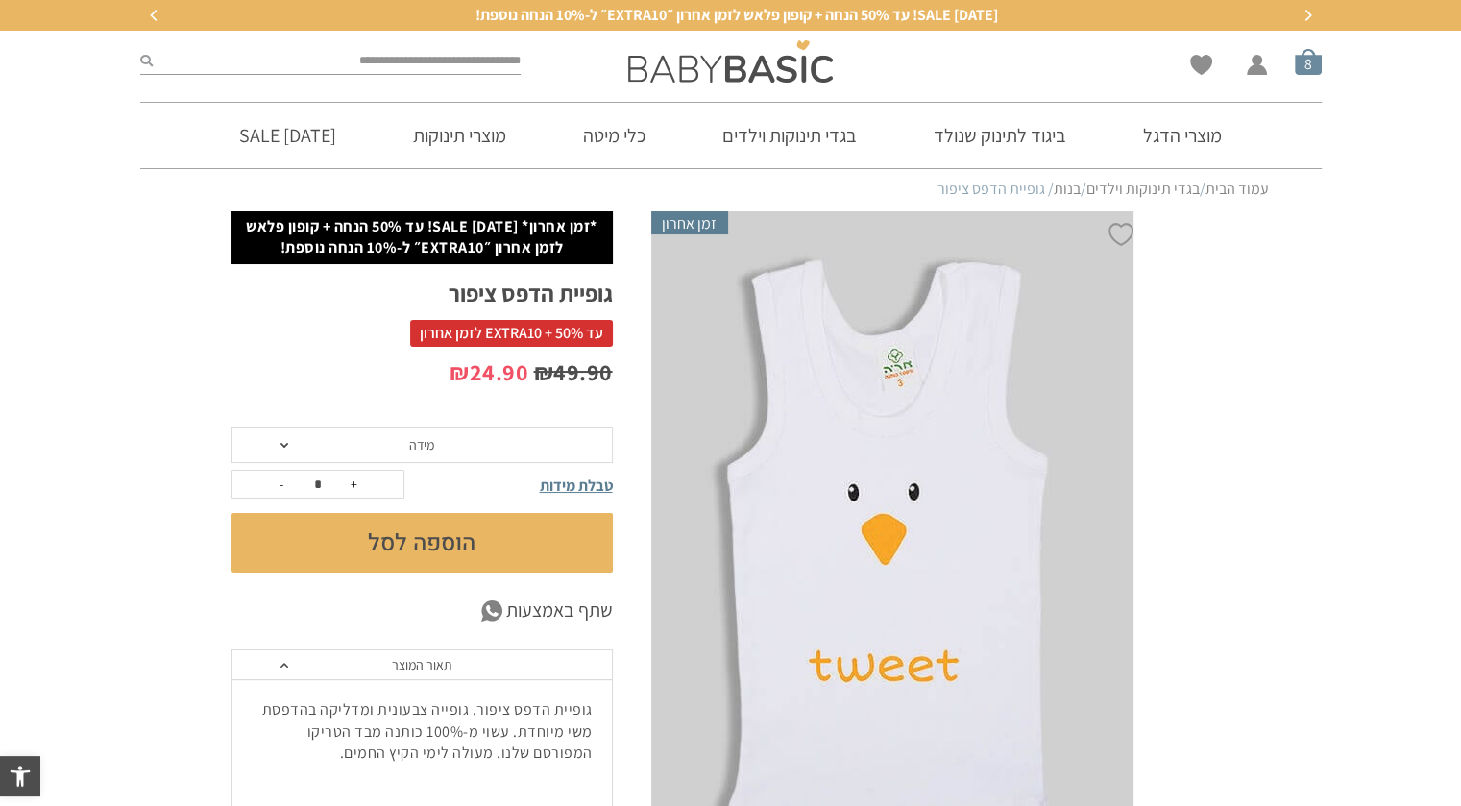
click at [1314, 67] on span "סל קניות" at bounding box center [1308, 61] width 27 height 27
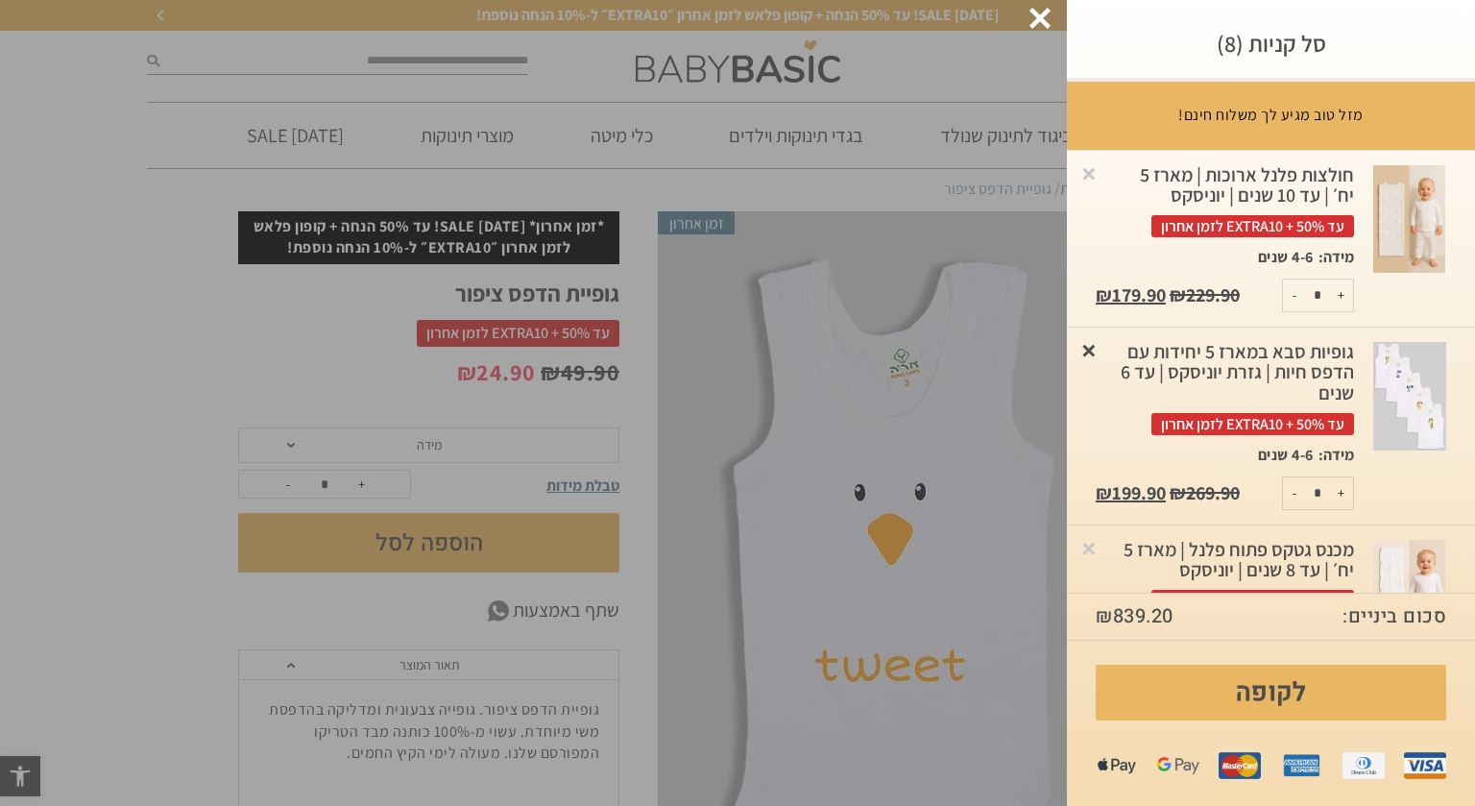
click at [1099, 352] on link "×" at bounding box center [1089, 349] width 19 height 19
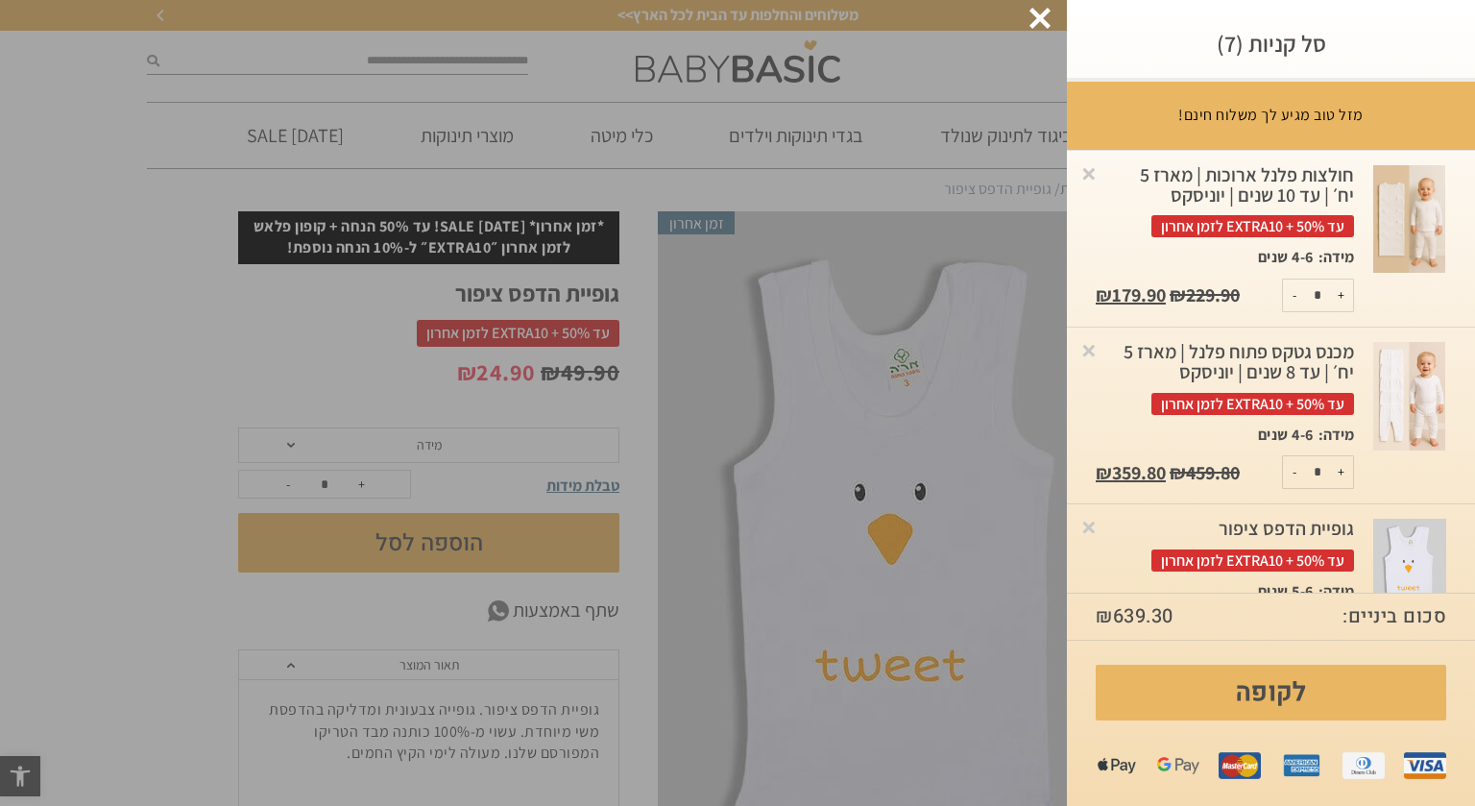
click at [1298, 474] on button "-" at bounding box center [1295, 472] width 24 height 32
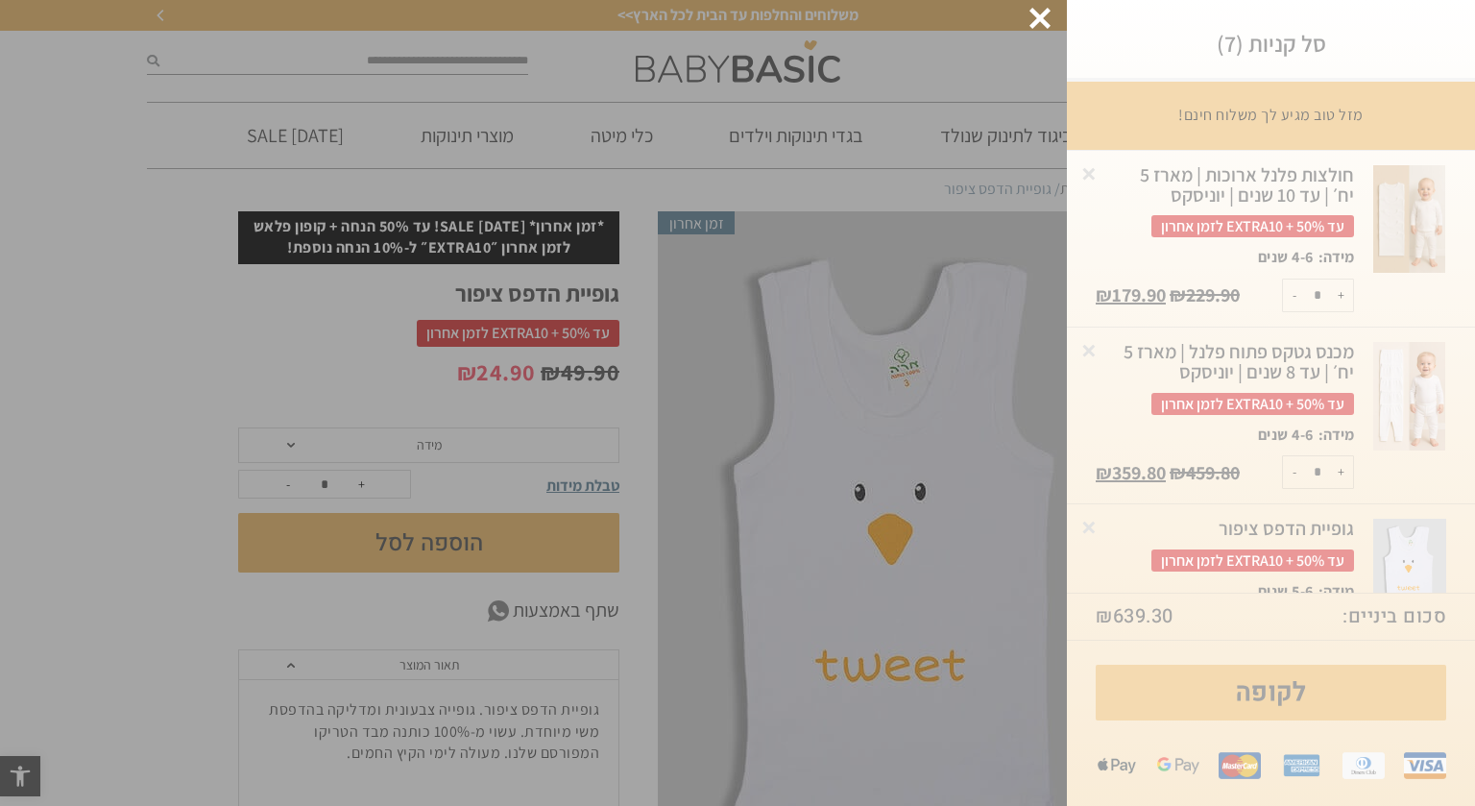
type input "*"
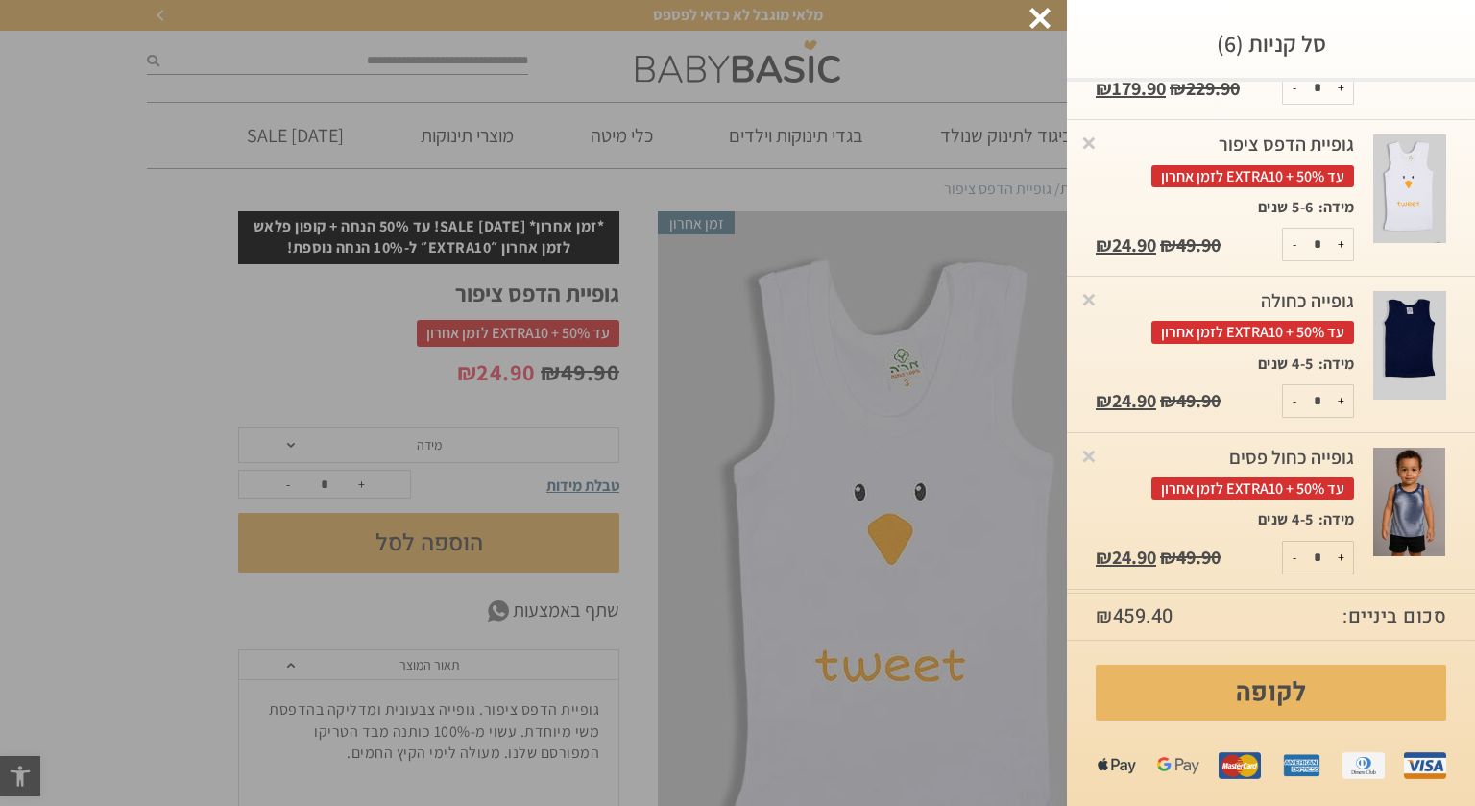
scroll to position [539, 0]
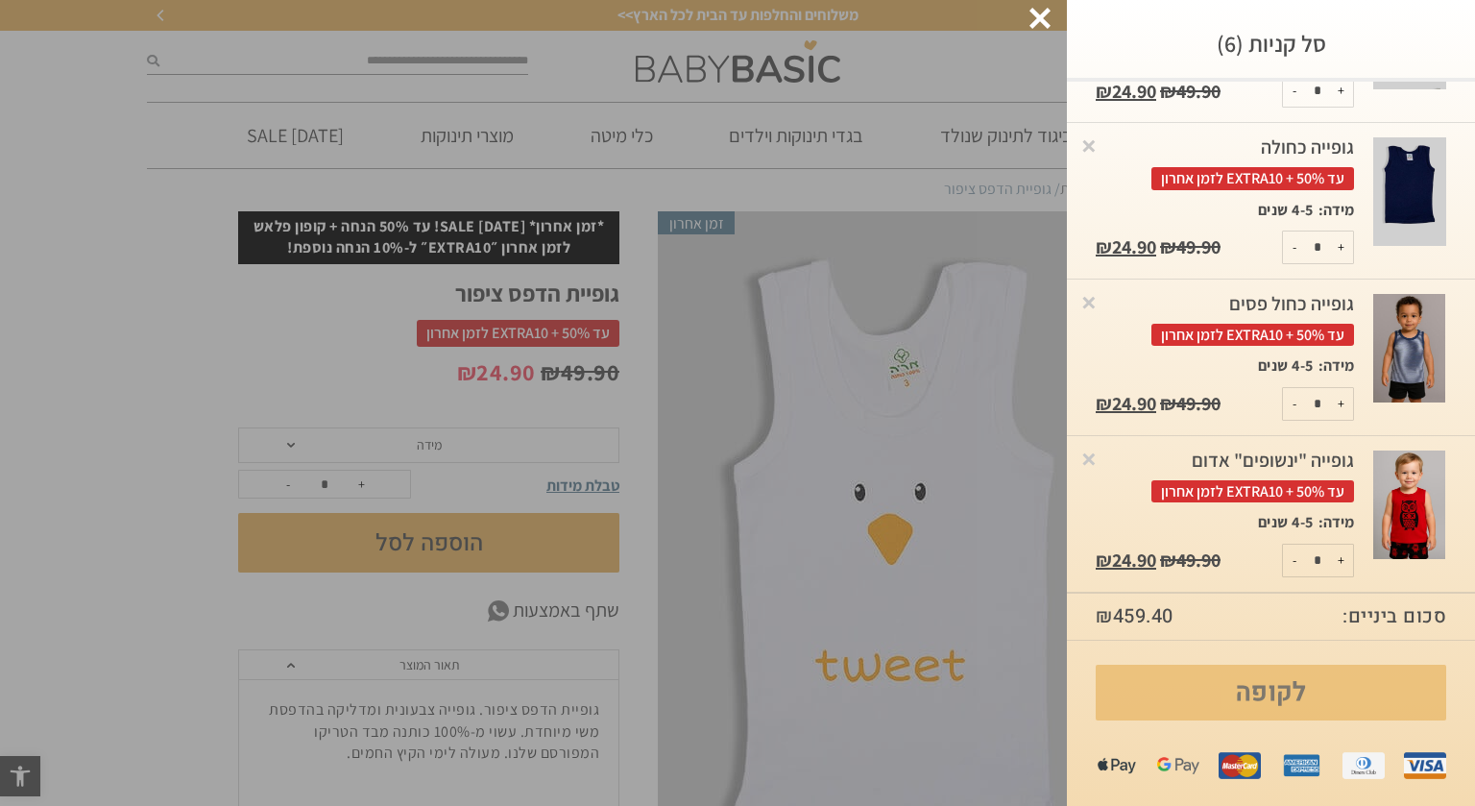
click at [1367, 692] on link "לקופה" at bounding box center [1271, 693] width 351 height 56
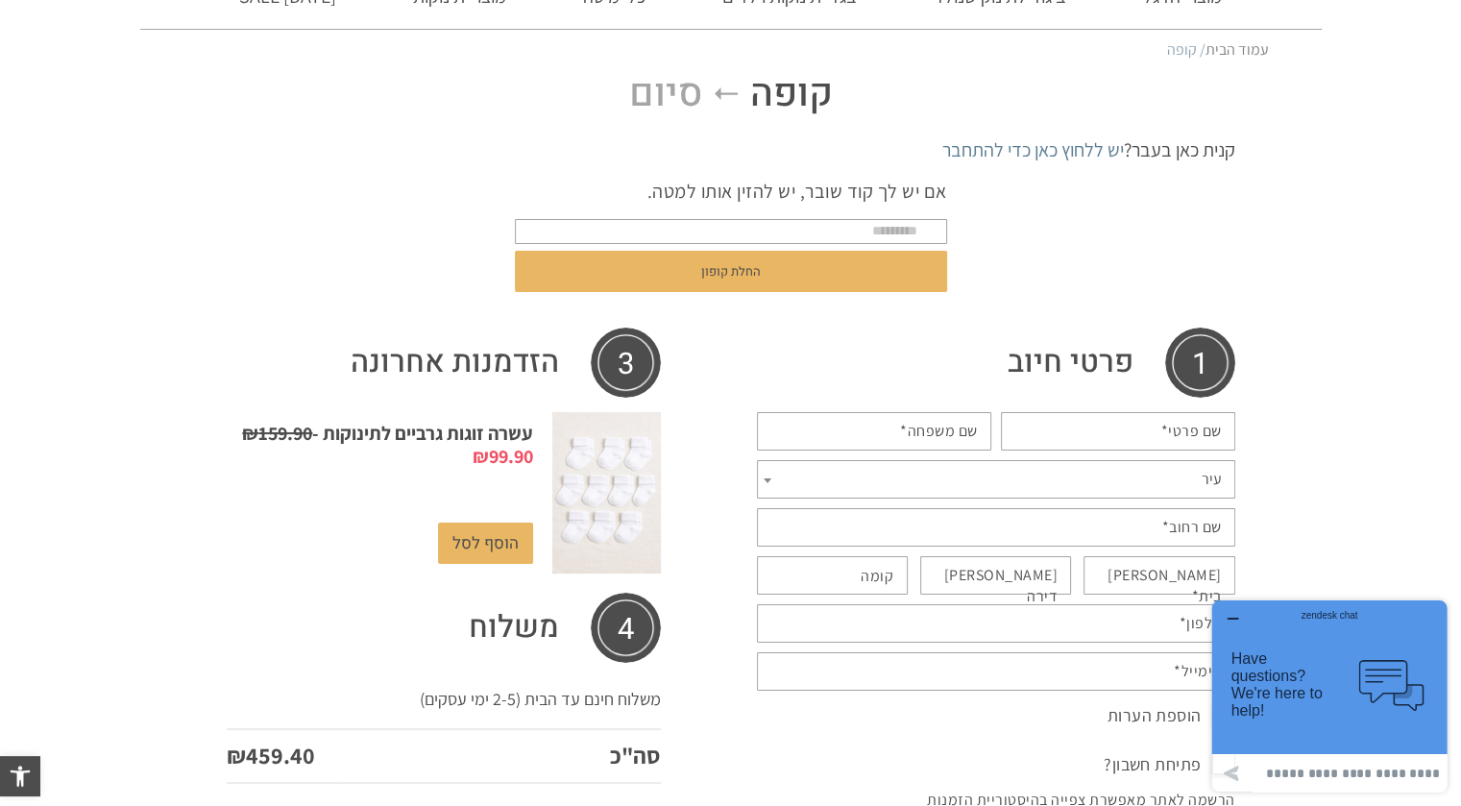
scroll to position [17, 0]
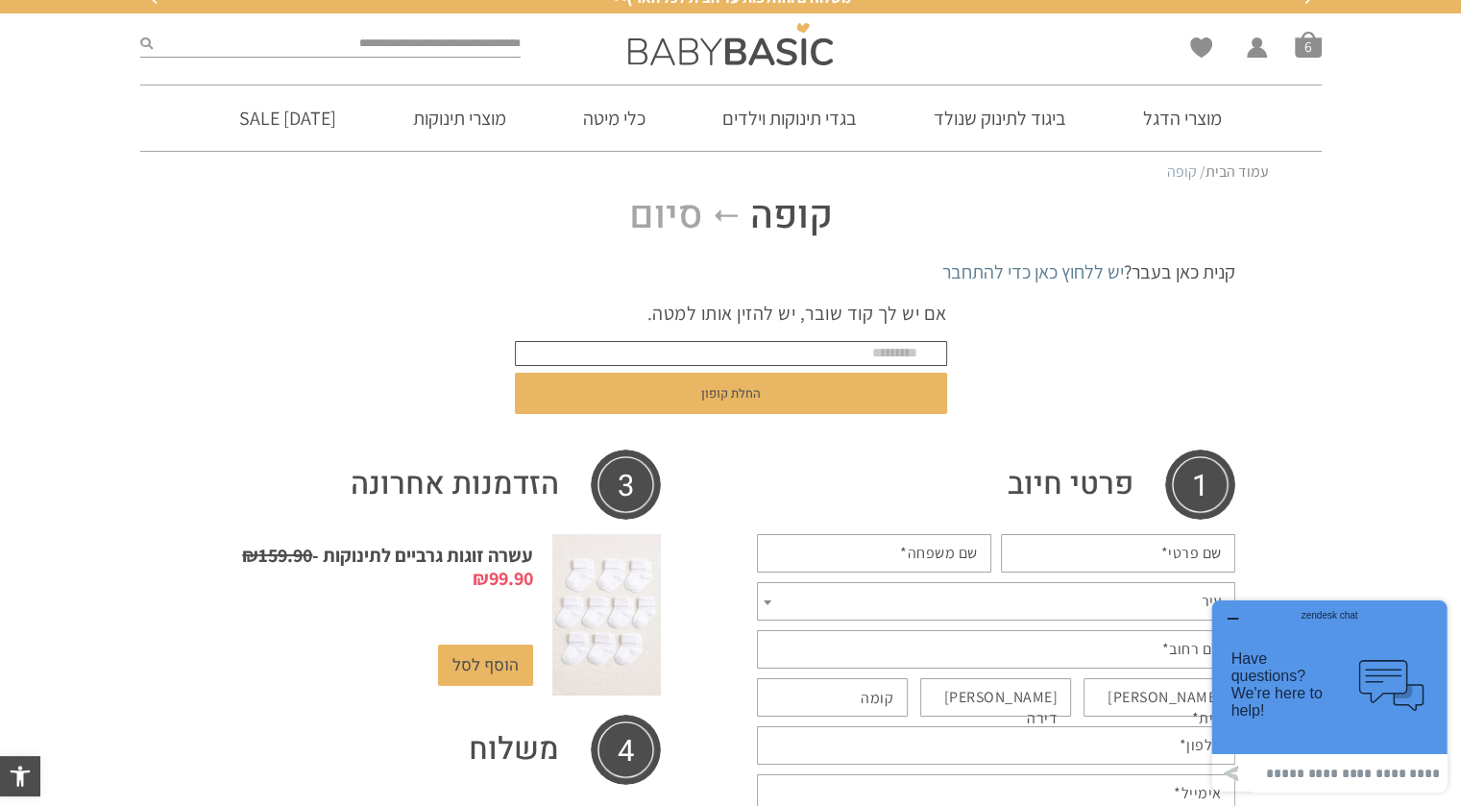
click at [820, 353] on input "text" at bounding box center [731, 353] width 432 height 25
click at [762, 54] on img at bounding box center [730, 44] width 205 height 42
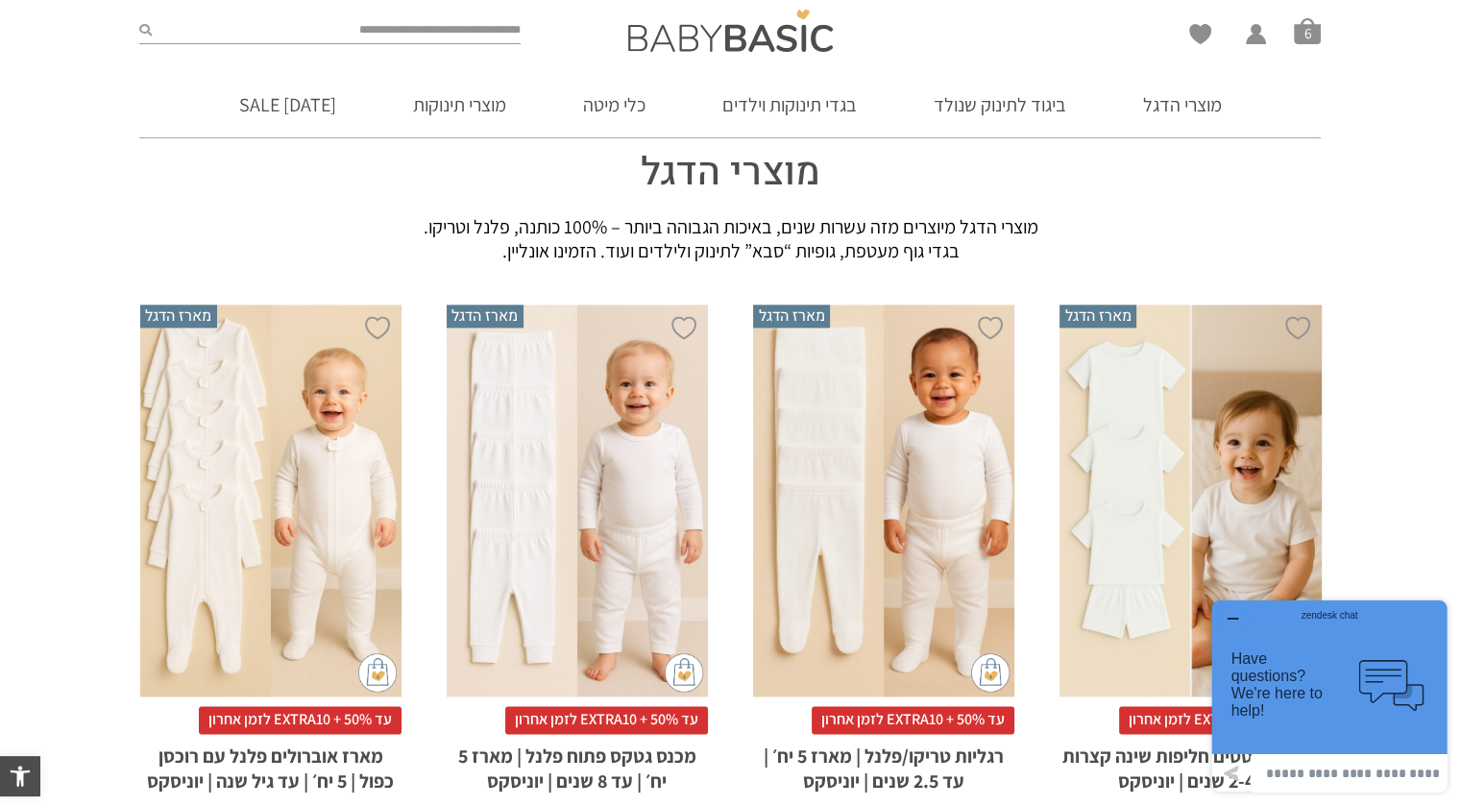
click at [1228, 619] on icon "button" at bounding box center [1232, 619] width 10 height 0
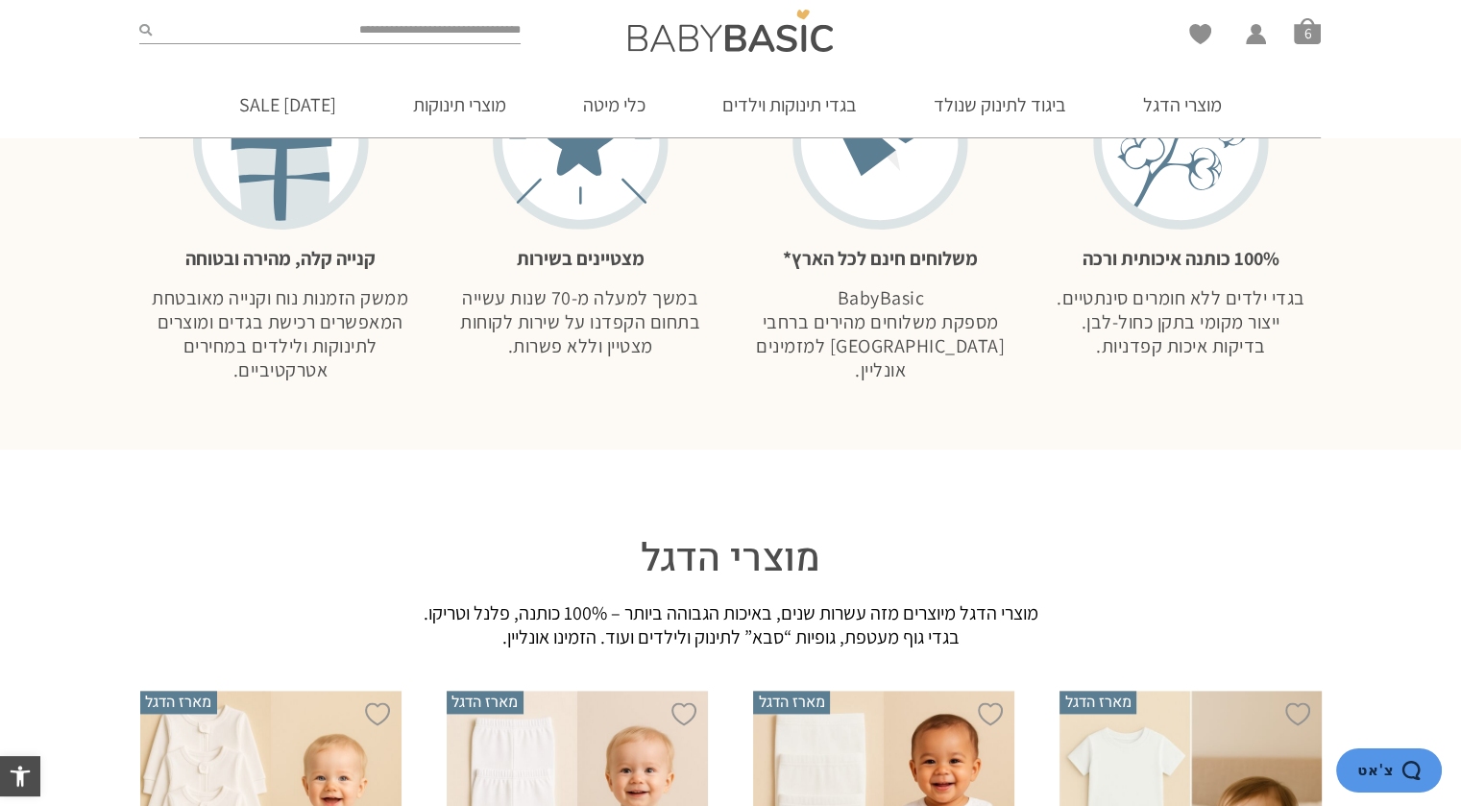
scroll to position [2171, 0]
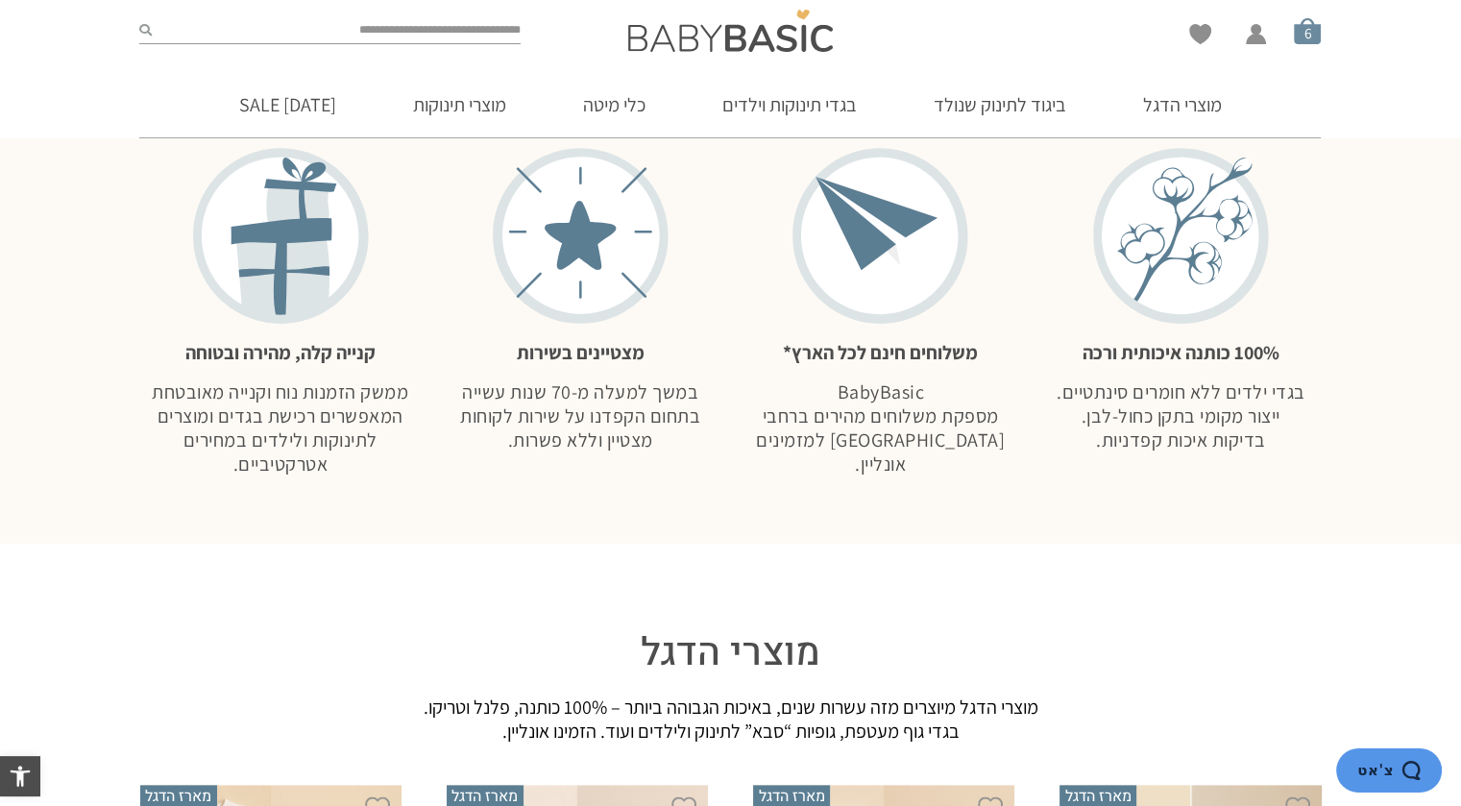
click at [1297, 36] on span "סל קניות" at bounding box center [1307, 30] width 27 height 27
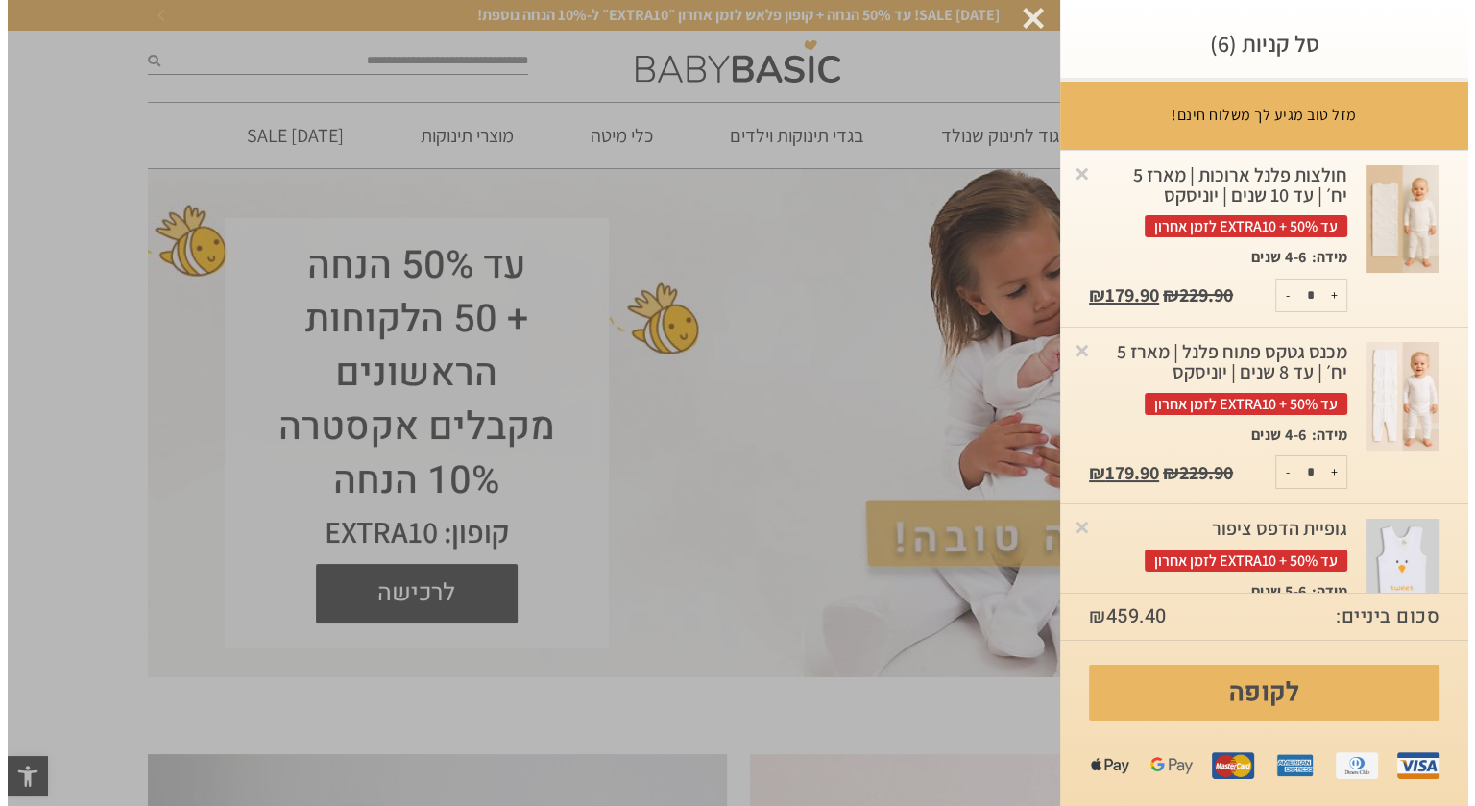
scroll to position [0, 0]
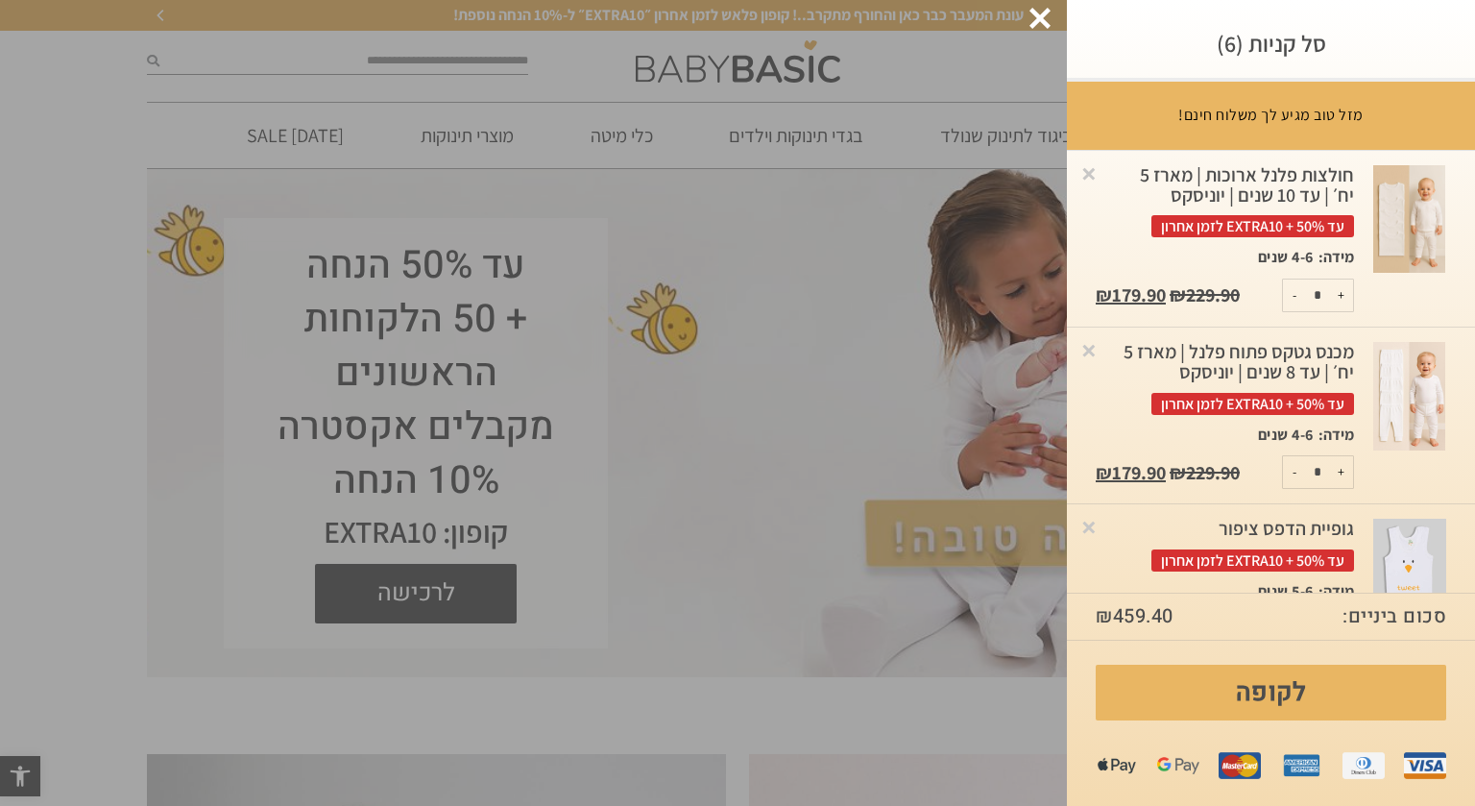
click at [1316, 183] on div "חולצות פלנל ארוכות | מארז 5 יח׳ | עד 10 שנים | יוניסקס עד 50% + EXTRA10 לזמן אח…" at bounding box center [1225, 201] width 258 height 73
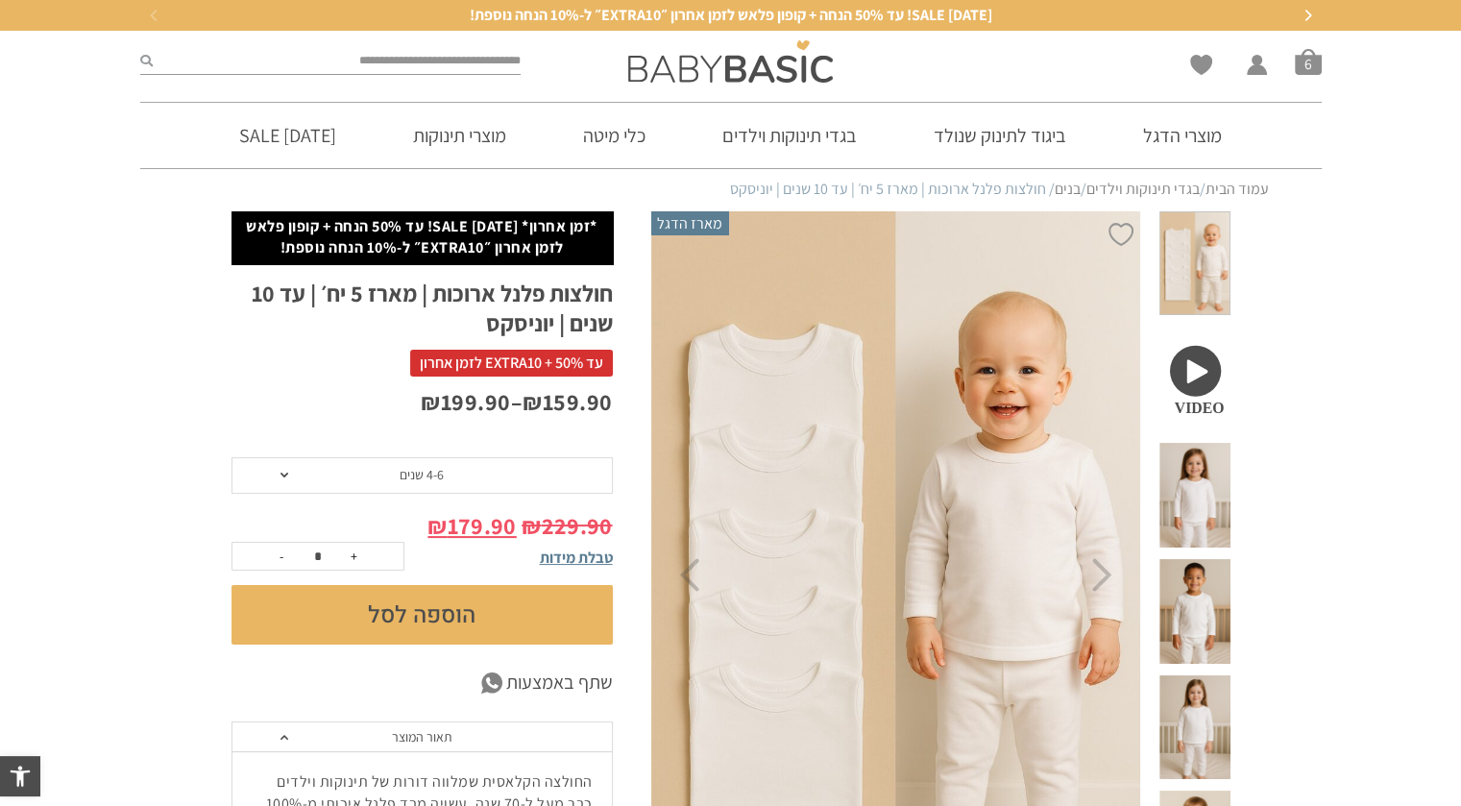
click at [1200, 343] on span at bounding box center [1194, 379] width 70 height 105
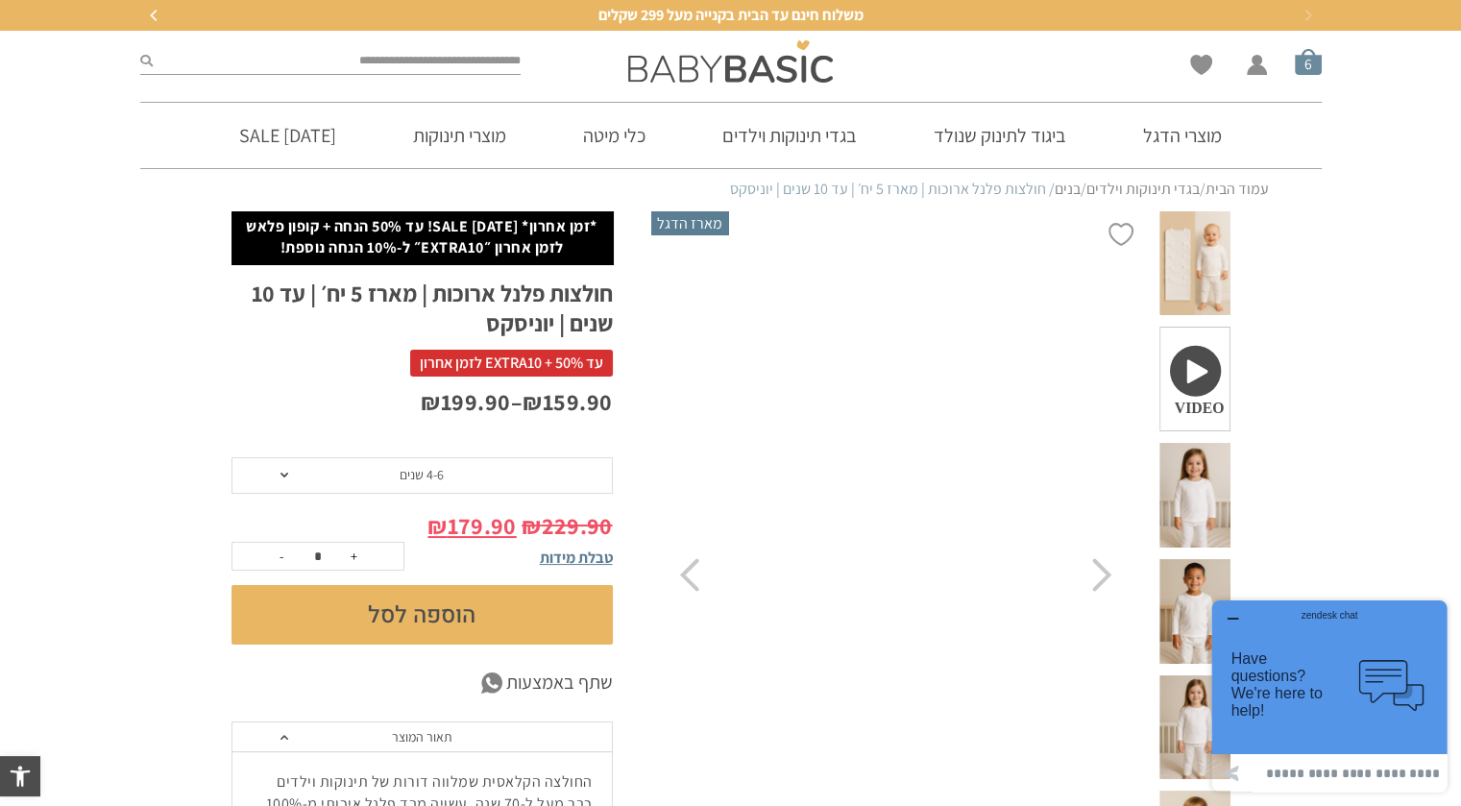
click at [1319, 69] on span "סל קניות" at bounding box center [1308, 61] width 27 height 27
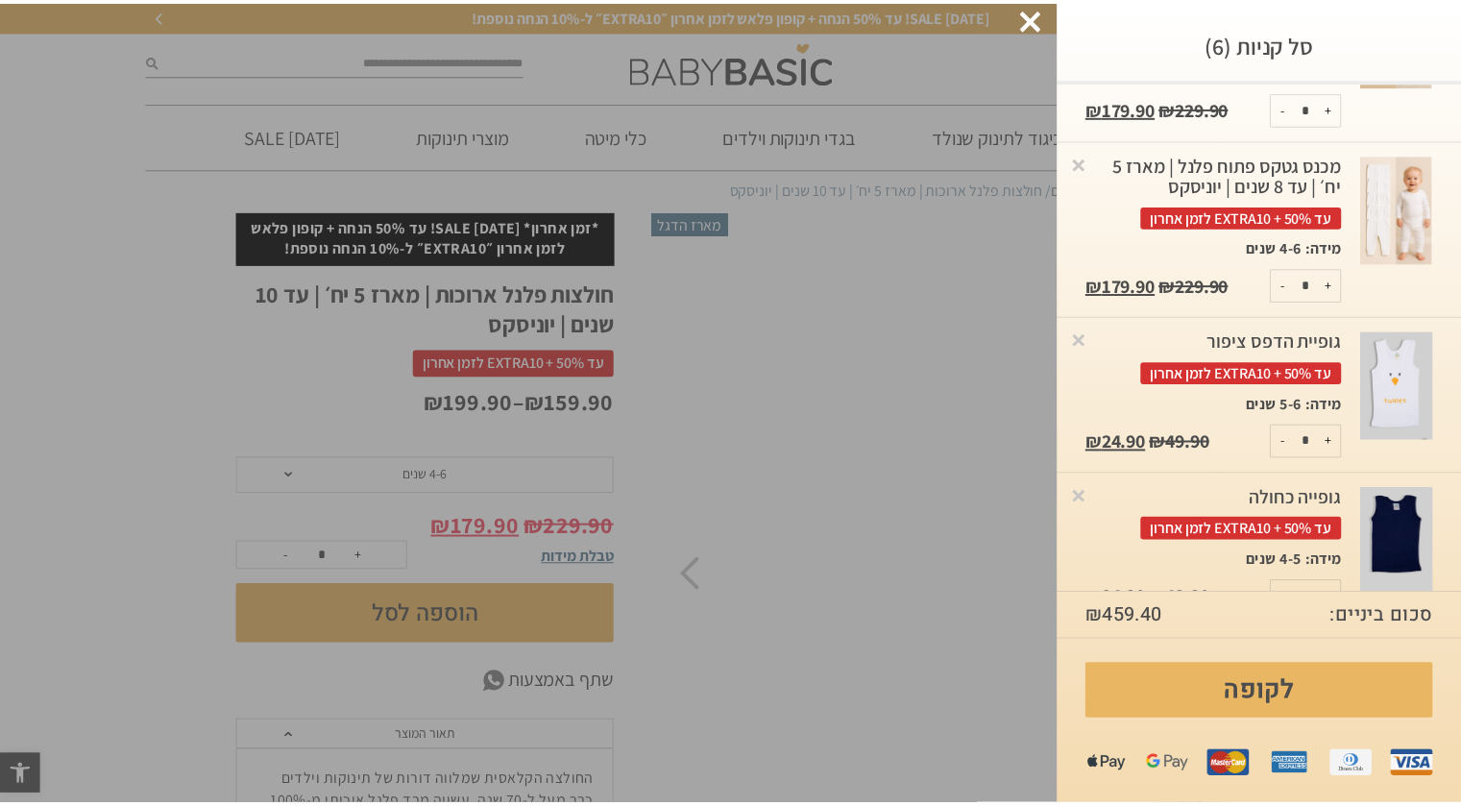
scroll to position [192, 0]
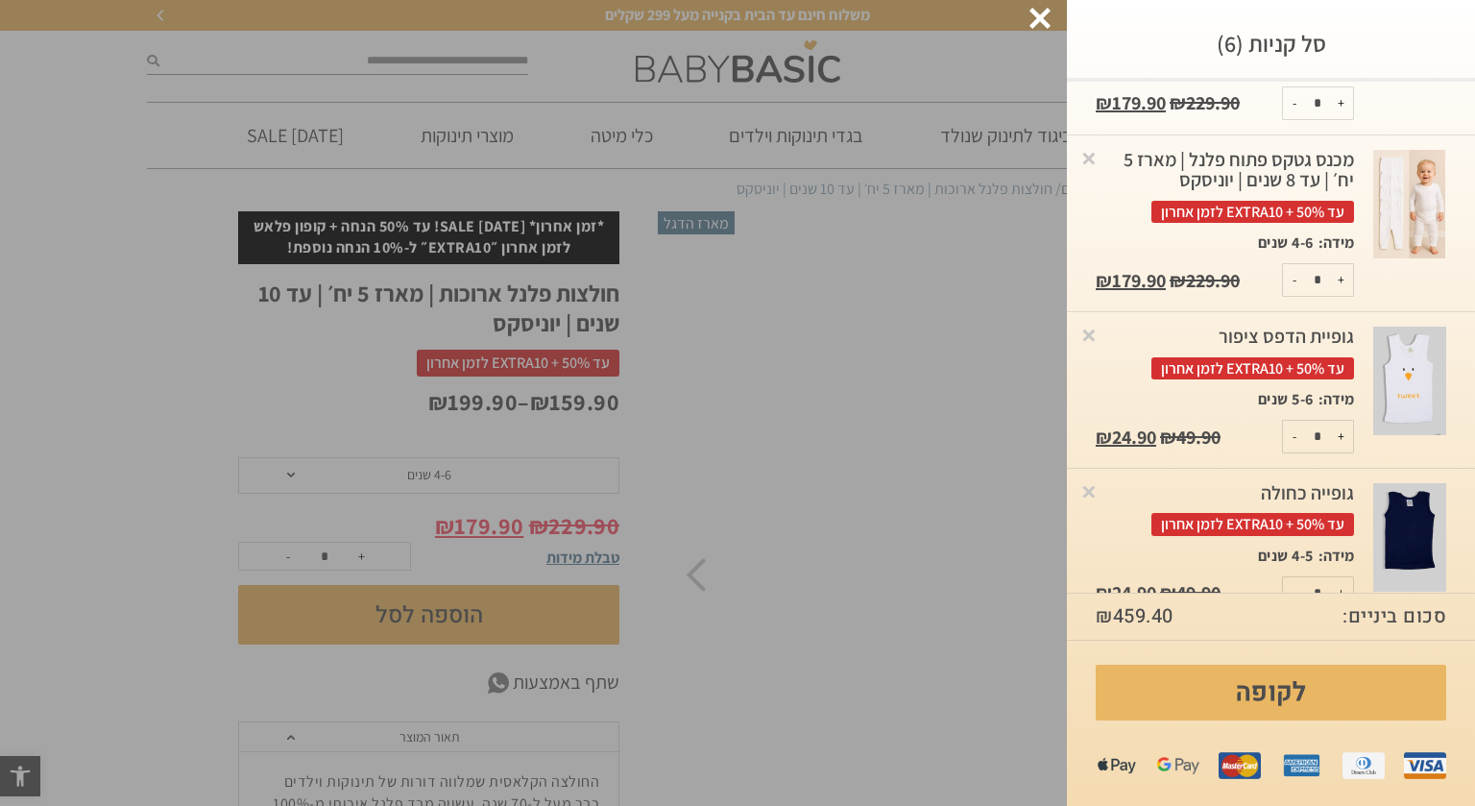
click at [1035, 11] on div at bounding box center [1040, 18] width 21 height 21
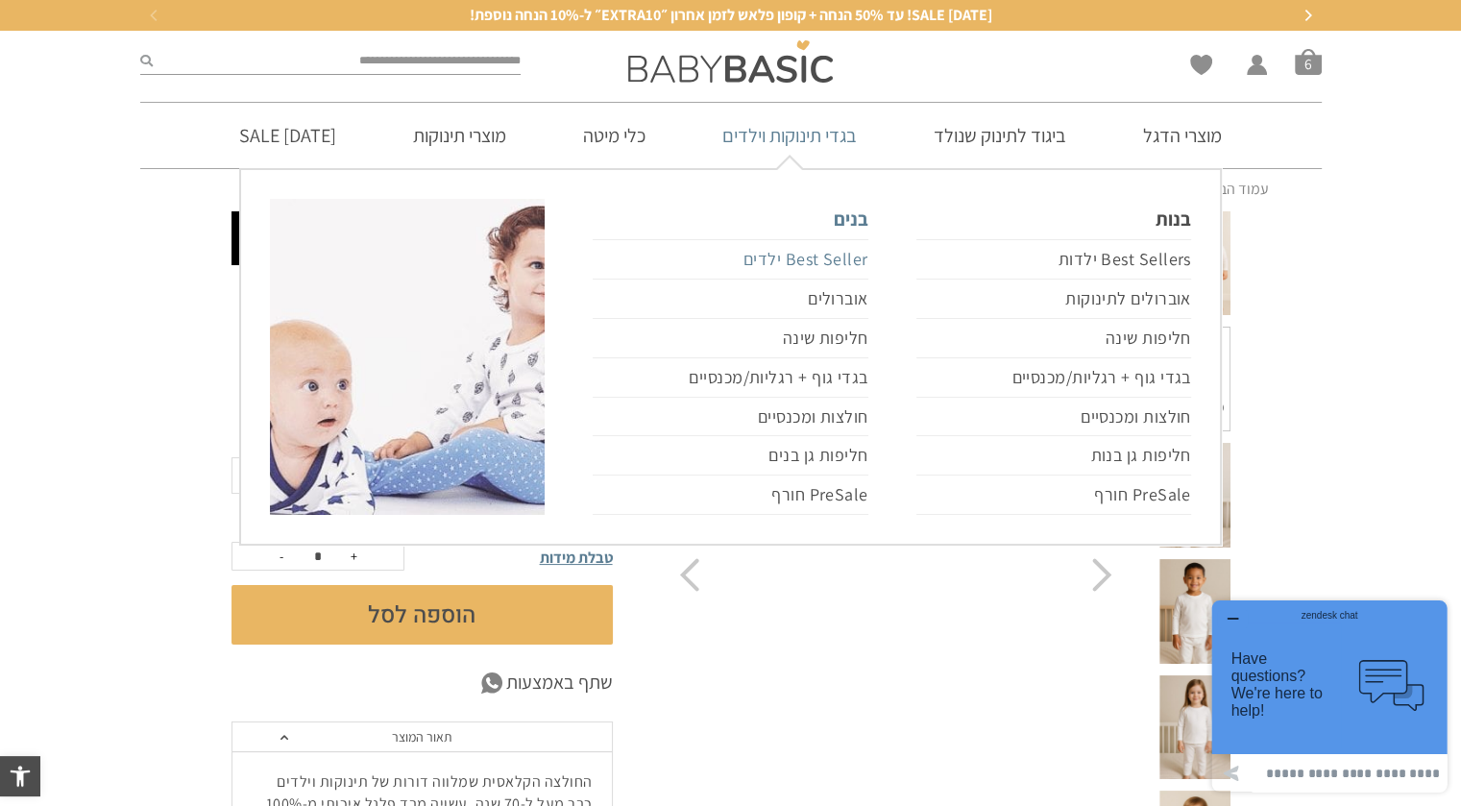
click at [851, 265] on link "Best Seller ילדים" at bounding box center [730, 259] width 275 height 40
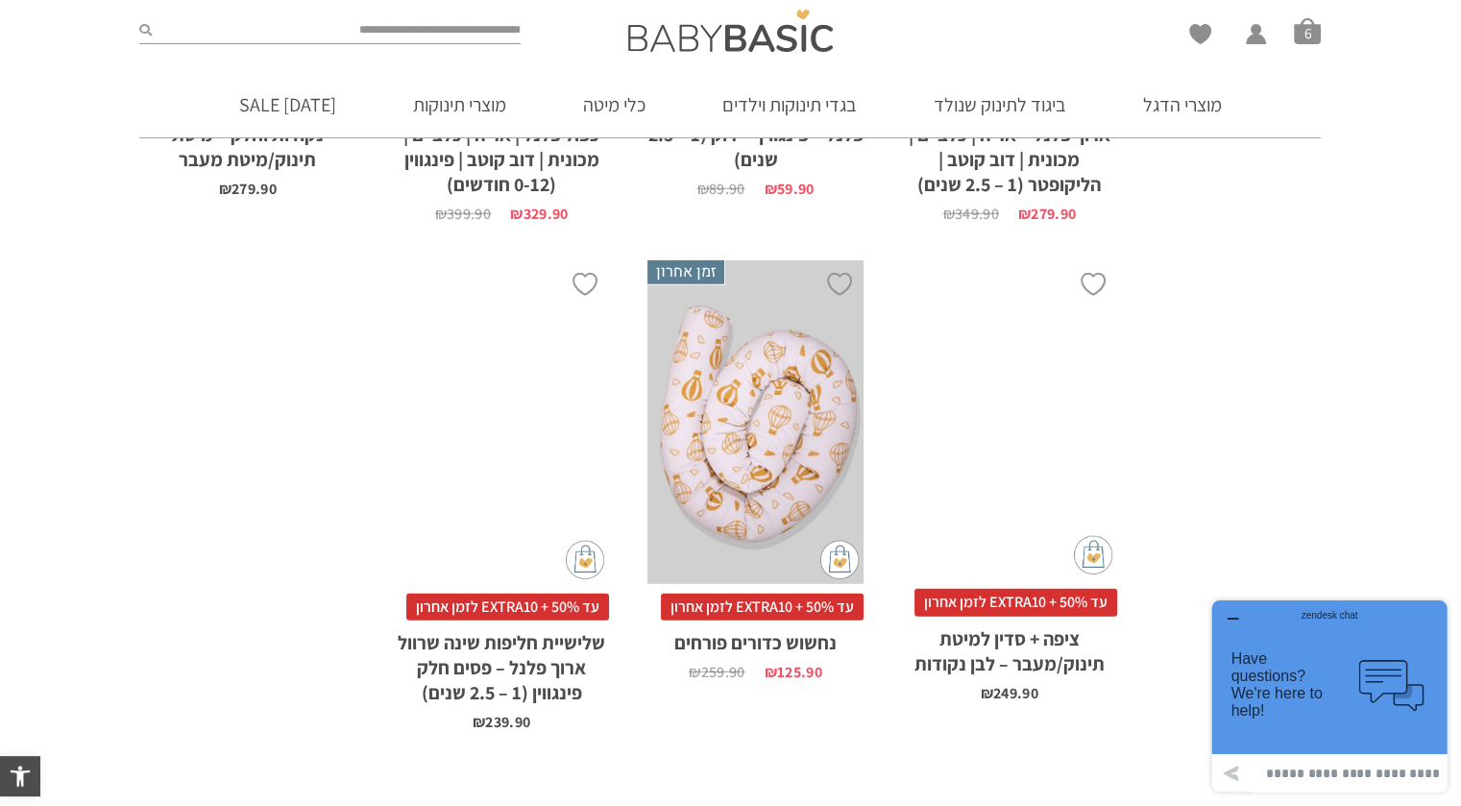
scroll to position [5571, 0]
